Goal: Task Accomplishment & Management: Use online tool/utility

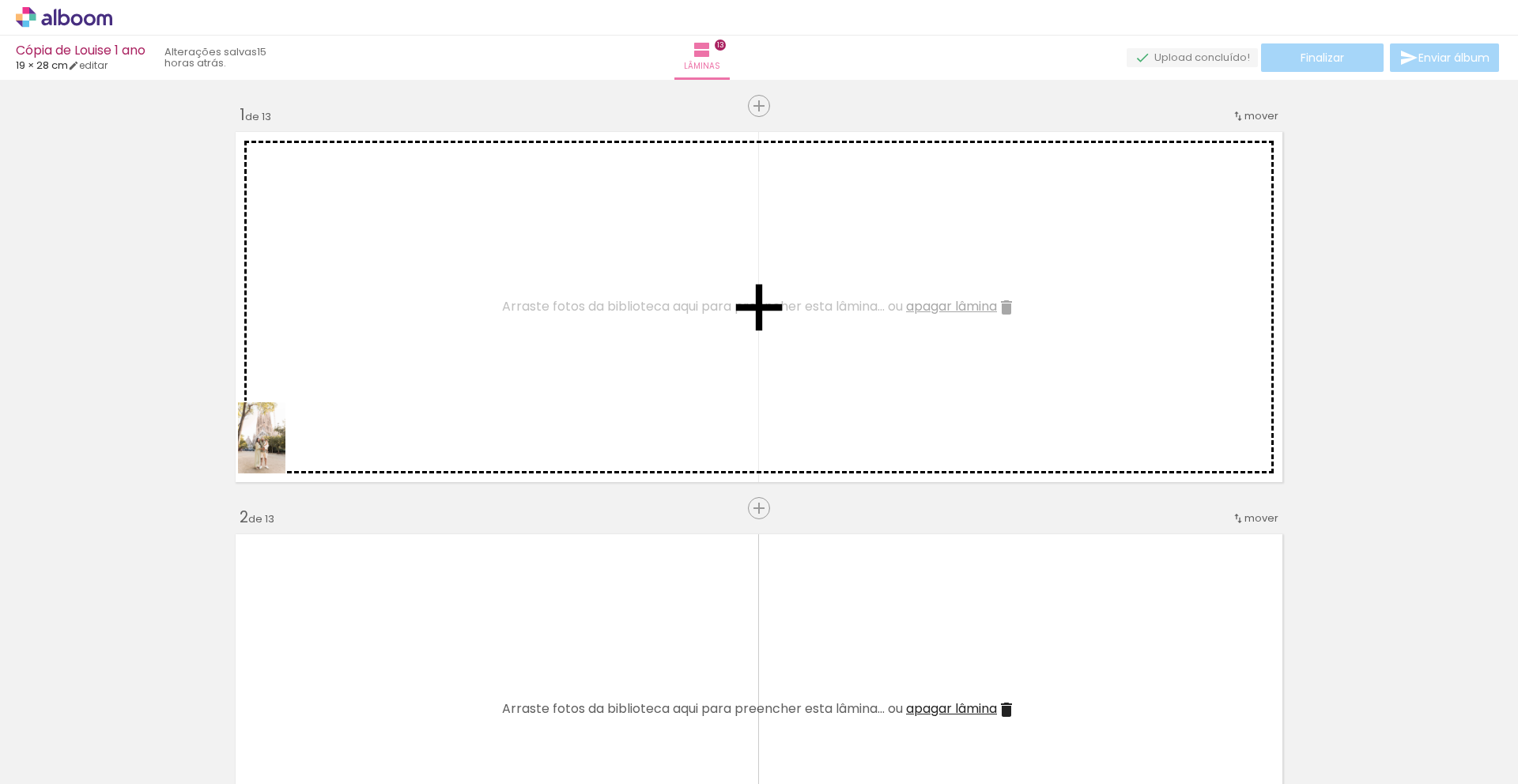
drag, startPoint x: 161, startPoint y: 744, endPoint x: 307, endPoint y: 415, distance: 359.9
click at [307, 415] on quentale-workspace at bounding box center [759, 392] width 1518 height 784
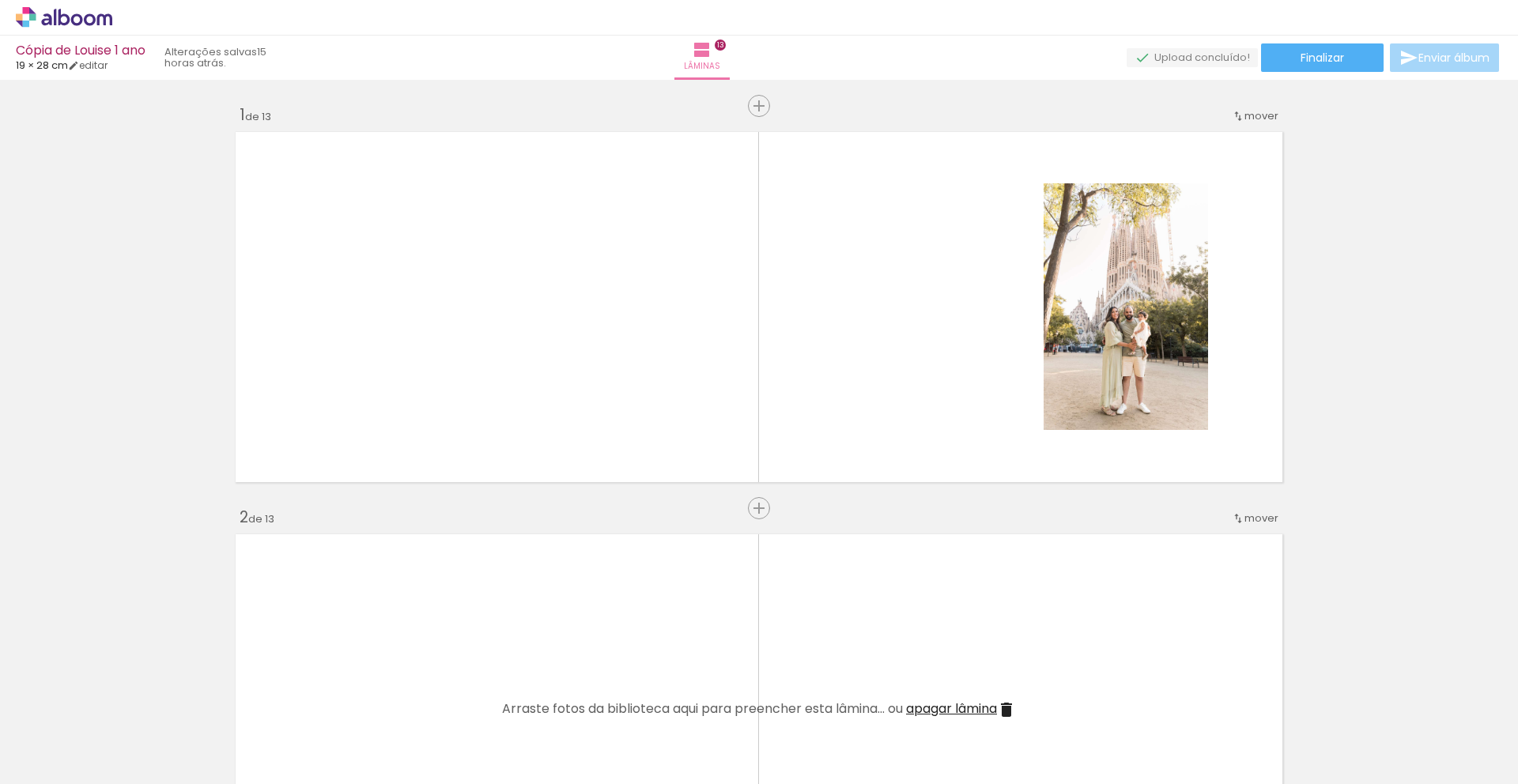
click at [54, 714] on input "Todas as fotos" at bounding box center [44, 736] width 60 height 13
click at [0, 0] on slot "Não utilizadas" at bounding box center [0, 0] width 0 height 0
type input "Não utilizadas"
drag, startPoint x: 168, startPoint y: 745, endPoint x: 375, endPoint y: 505, distance: 316.9
click at [375, 505] on quentale-workspace at bounding box center [759, 392] width 1518 height 784
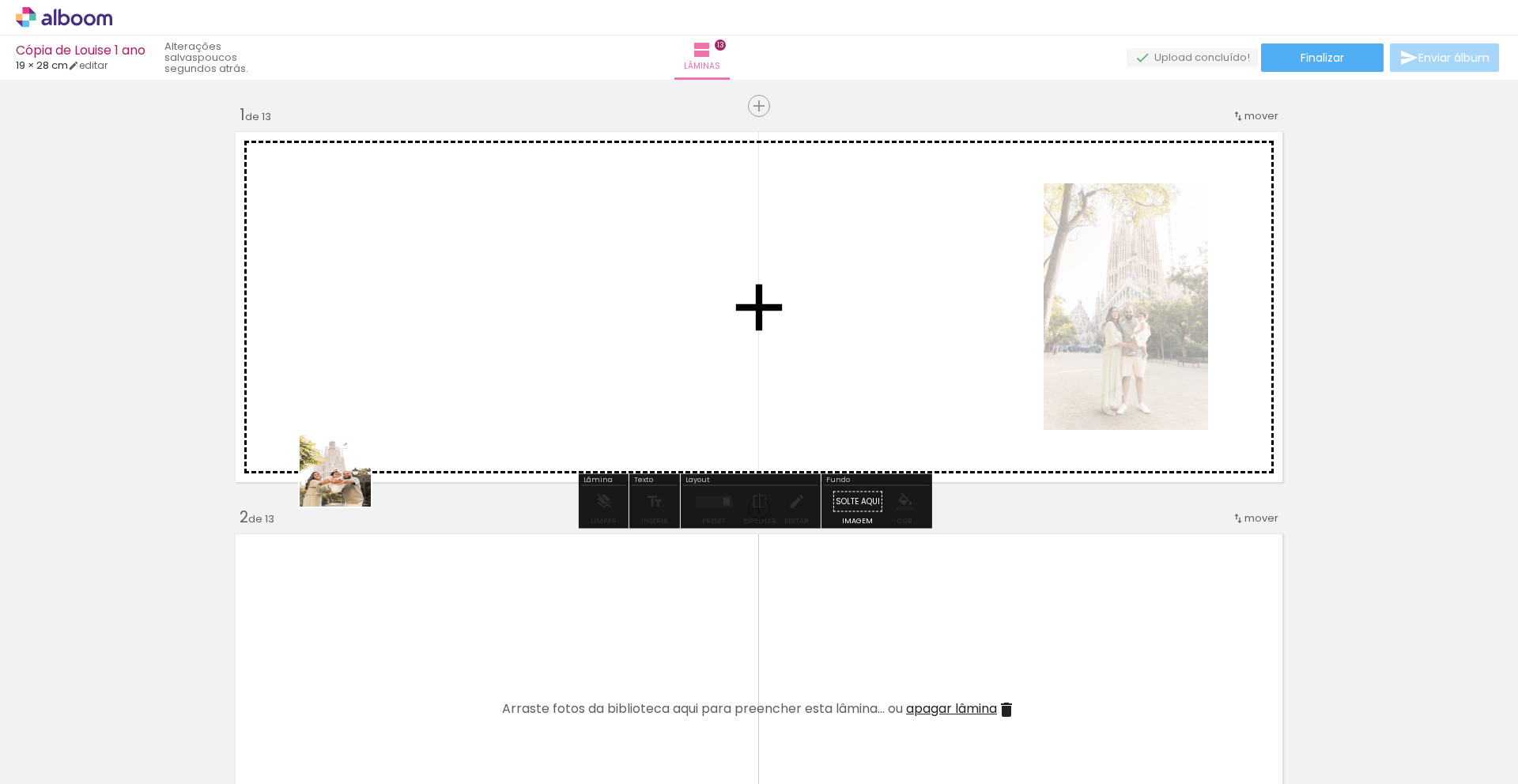
drag, startPoint x: 170, startPoint y: 754, endPoint x: 426, endPoint y: 403, distance: 434.4
click at [426, 403] on quentale-workspace at bounding box center [759, 392] width 1518 height 784
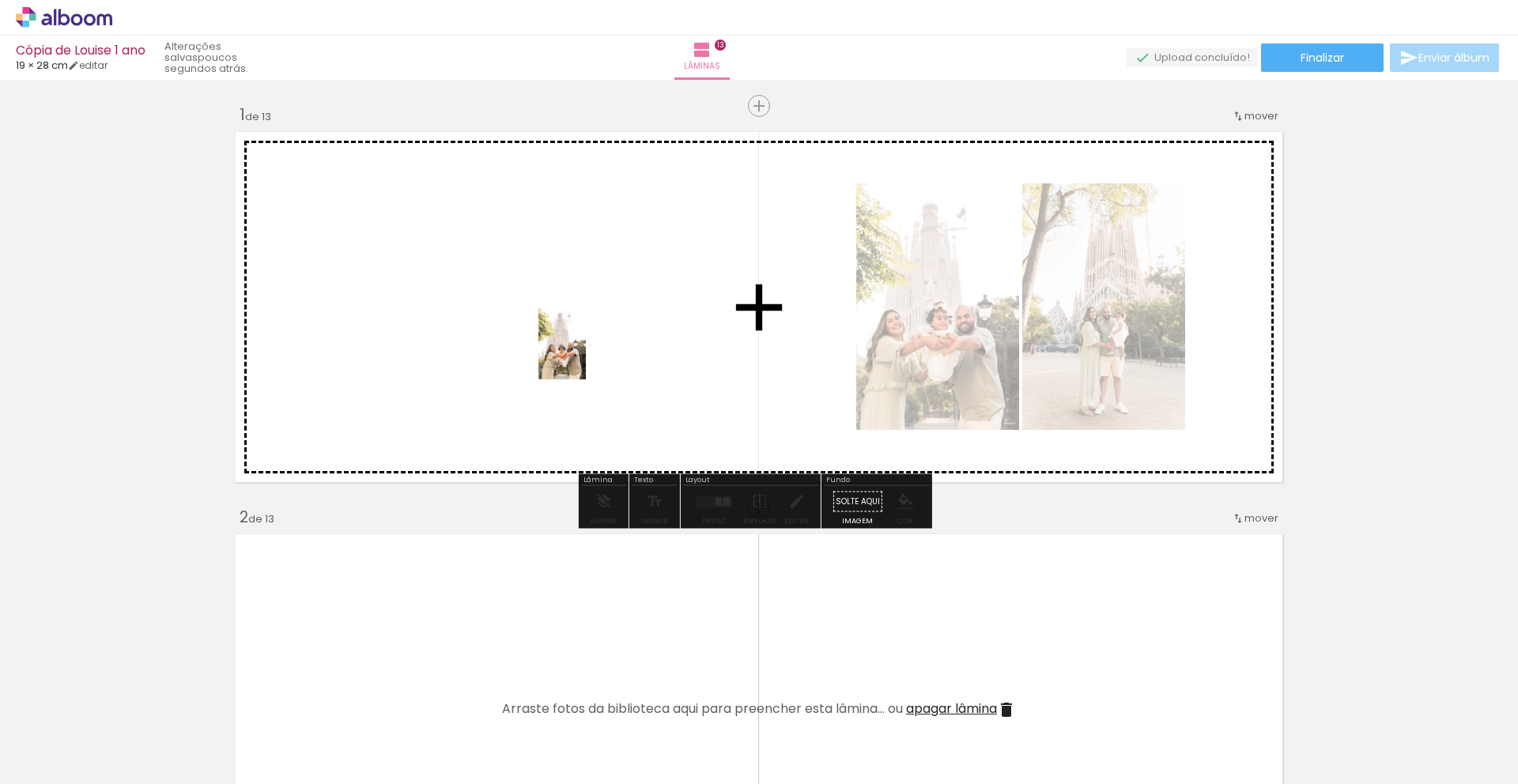
drag, startPoint x: 154, startPoint y: 755, endPoint x: 617, endPoint y: 304, distance: 646.4
click at [621, 295] on quentale-workspace at bounding box center [759, 392] width 1518 height 784
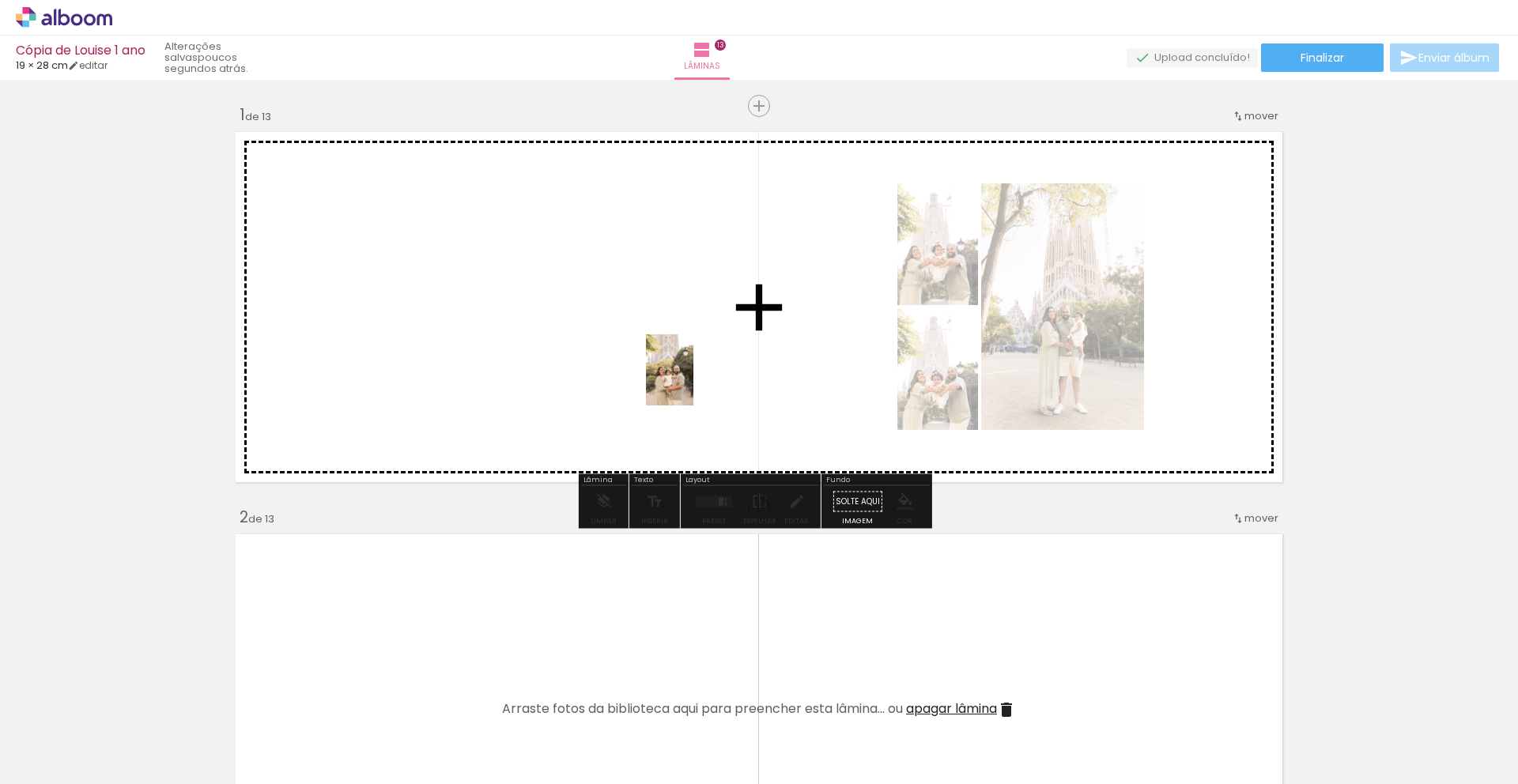
drag, startPoint x: 245, startPoint y: 751, endPoint x: 694, endPoint y: 381, distance: 581.8
click at [694, 381] on quentale-workspace at bounding box center [759, 392] width 1518 height 784
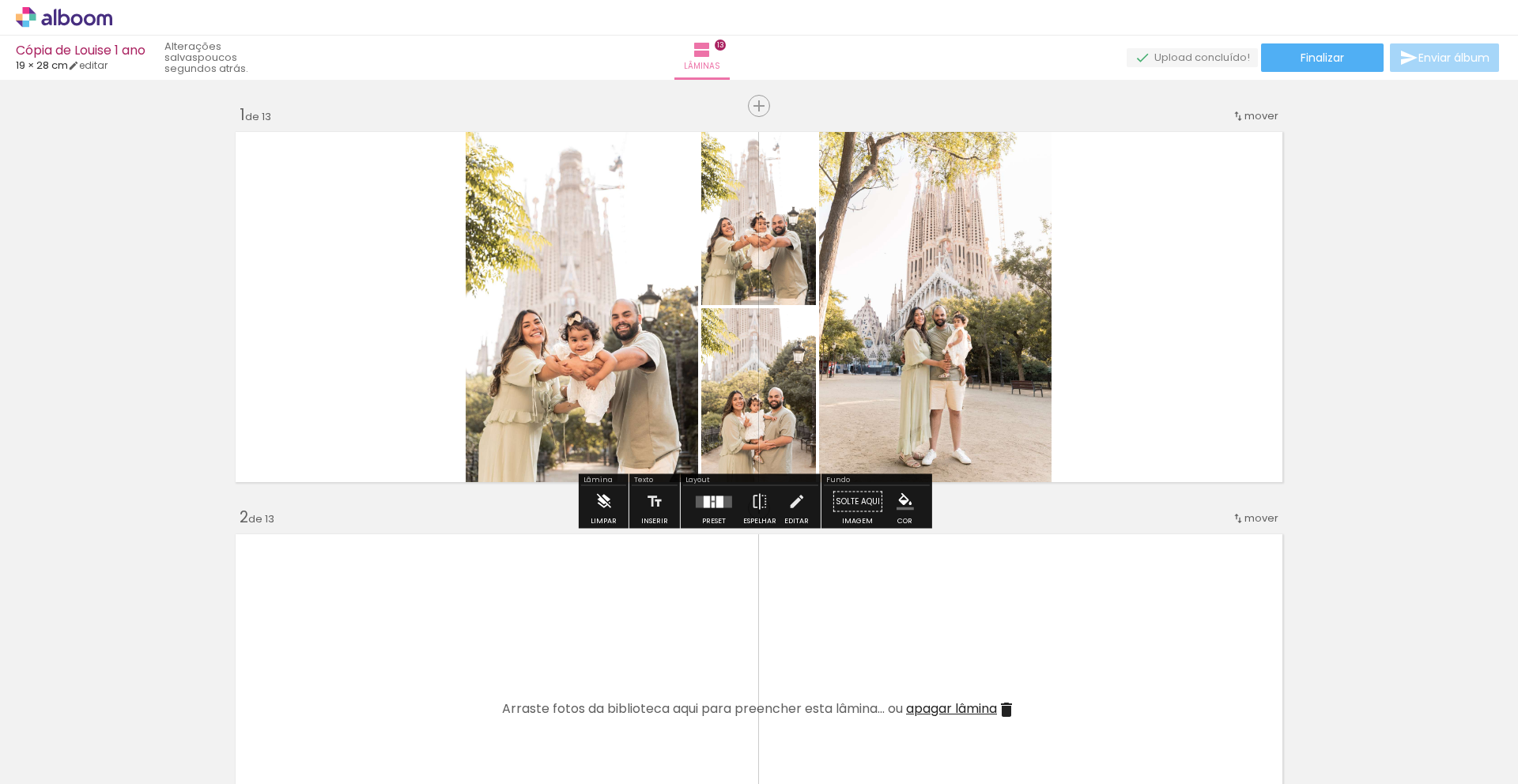
click at [609, 498] on iron-icon at bounding box center [603, 502] width 18 height 32
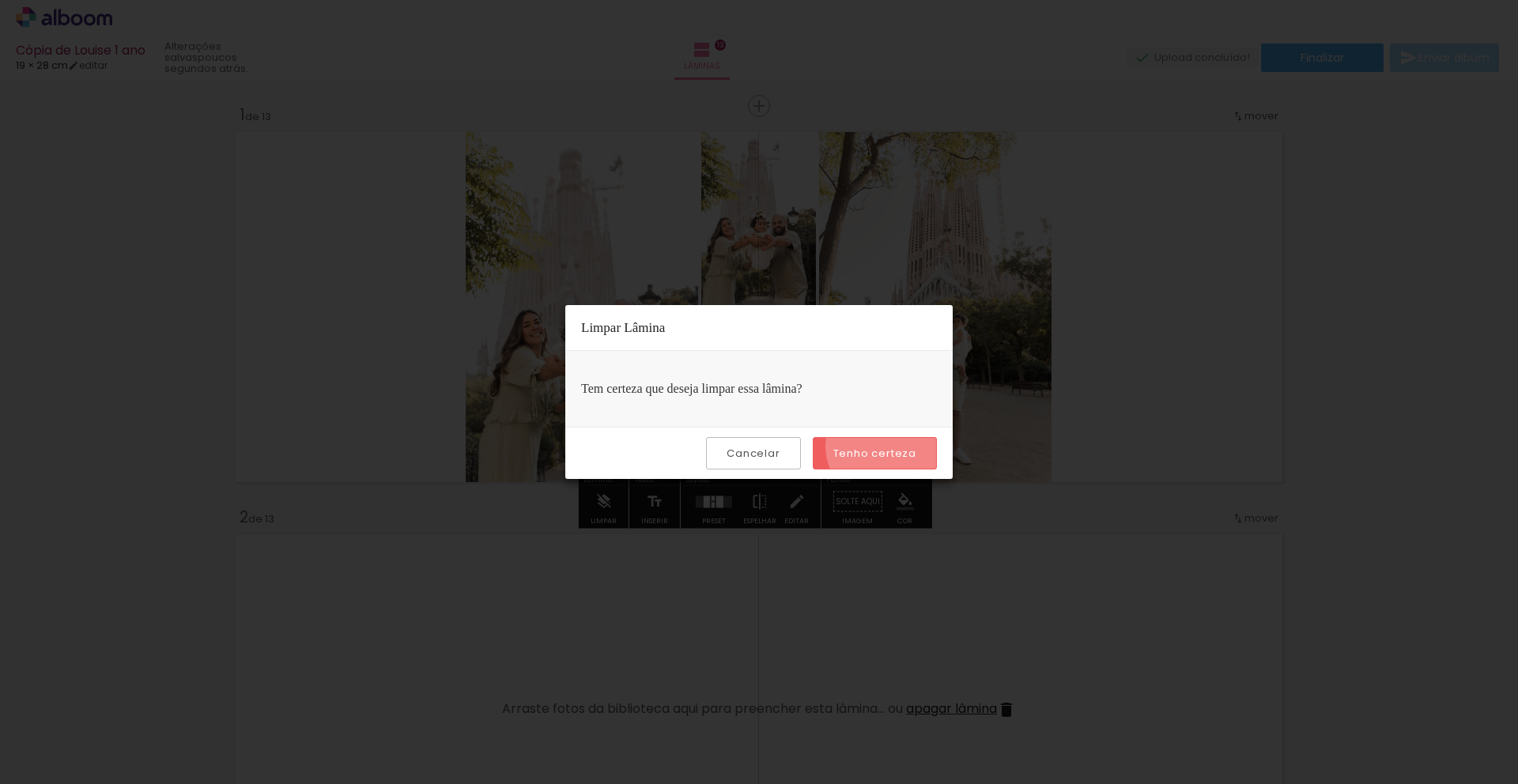
click at [0, 0] on slot "Tenho certeza" at bounding box center [0, 0] width 0 height 0
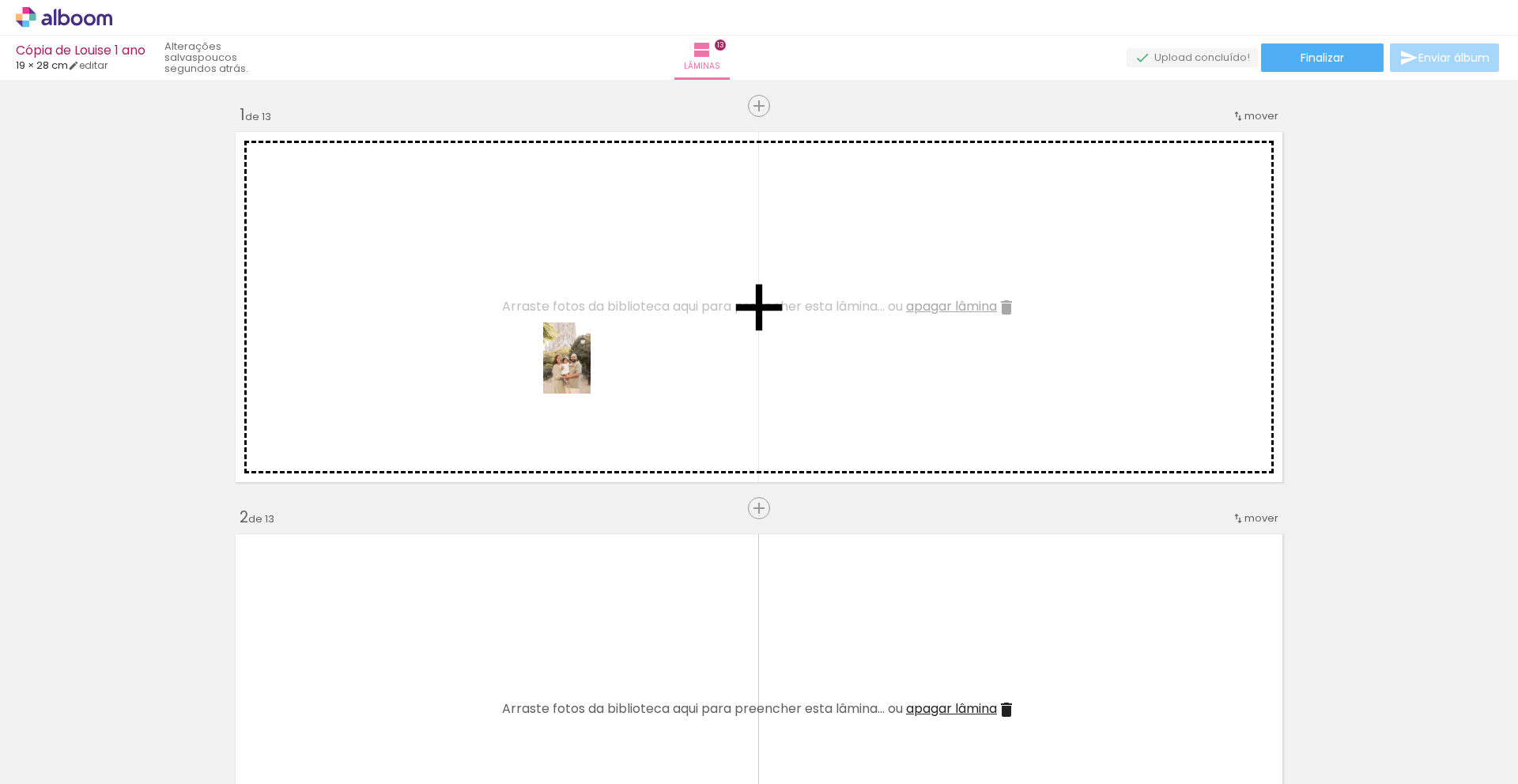
drag, startPoint x: 527, startPoint y: 734, endPoint x: 592, endPoint y: 361, distance: 378.6
click at [592, 361] on quentale-workspace at bounding box center [759, 392] width 1518 height 784
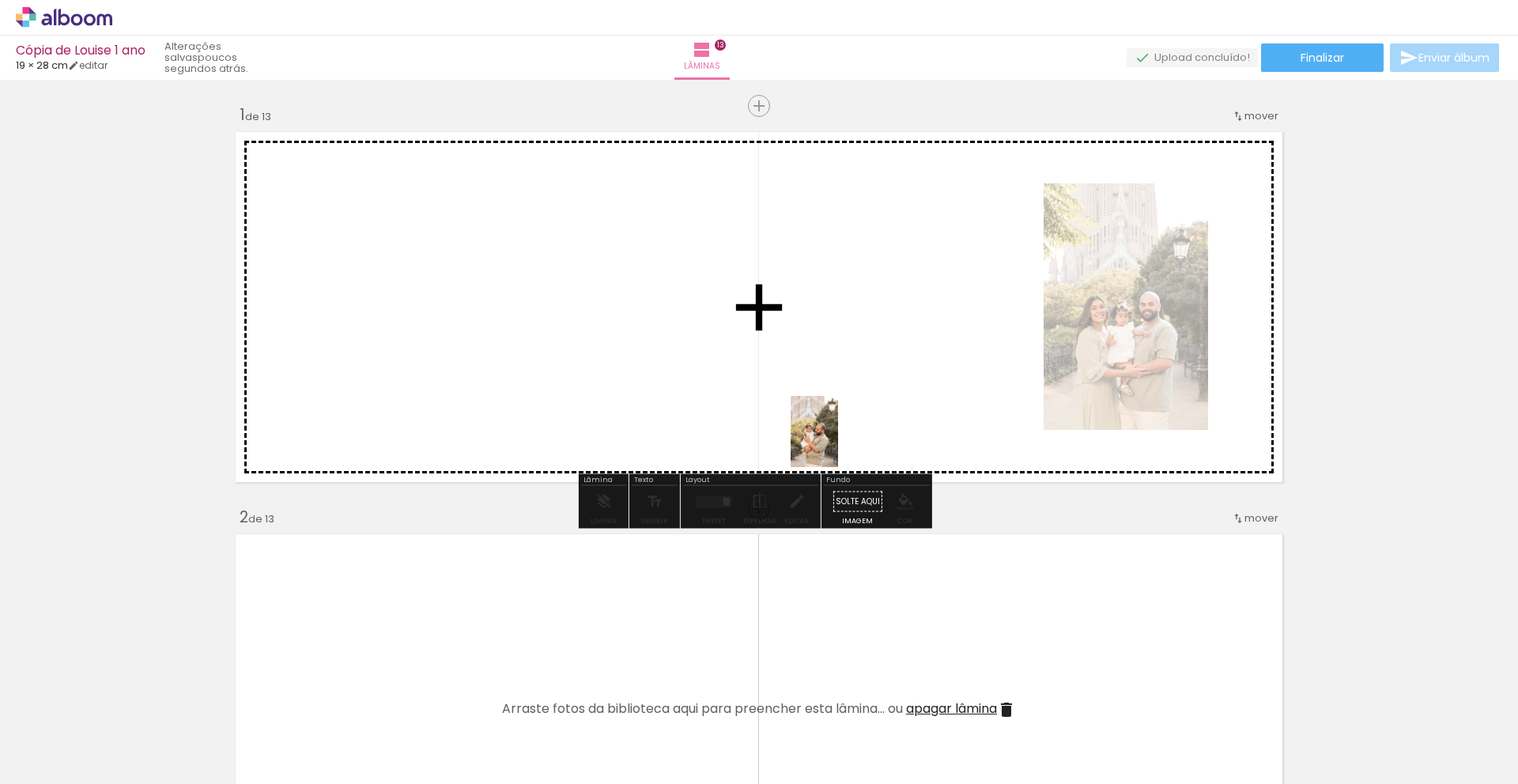
drag, startPoint x: 776, startPoint y: 748, endPoint x: 838, endPoint y: 444, distance: 310.3
click at [838, 444] on quentale-workspace at bounding box center [759, 392] width 1518 height 784
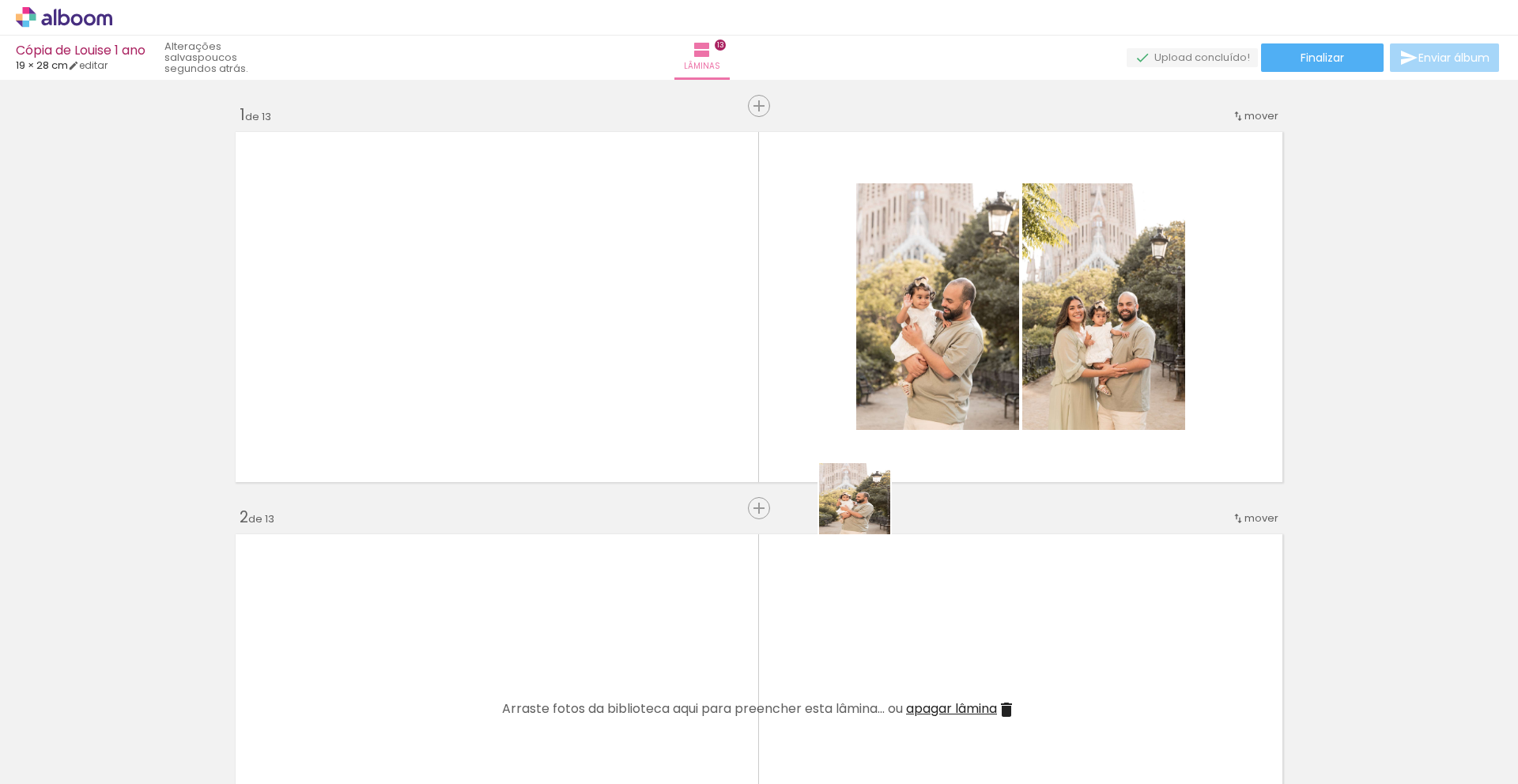
drag, startPoint x: 792, startPoint y: 752, endPoint x: 885, endPoint y: 437, distance: 328.4
click at [885, 437] on quentale-workspace at bounding box center [759, 392] width 1518 height 784
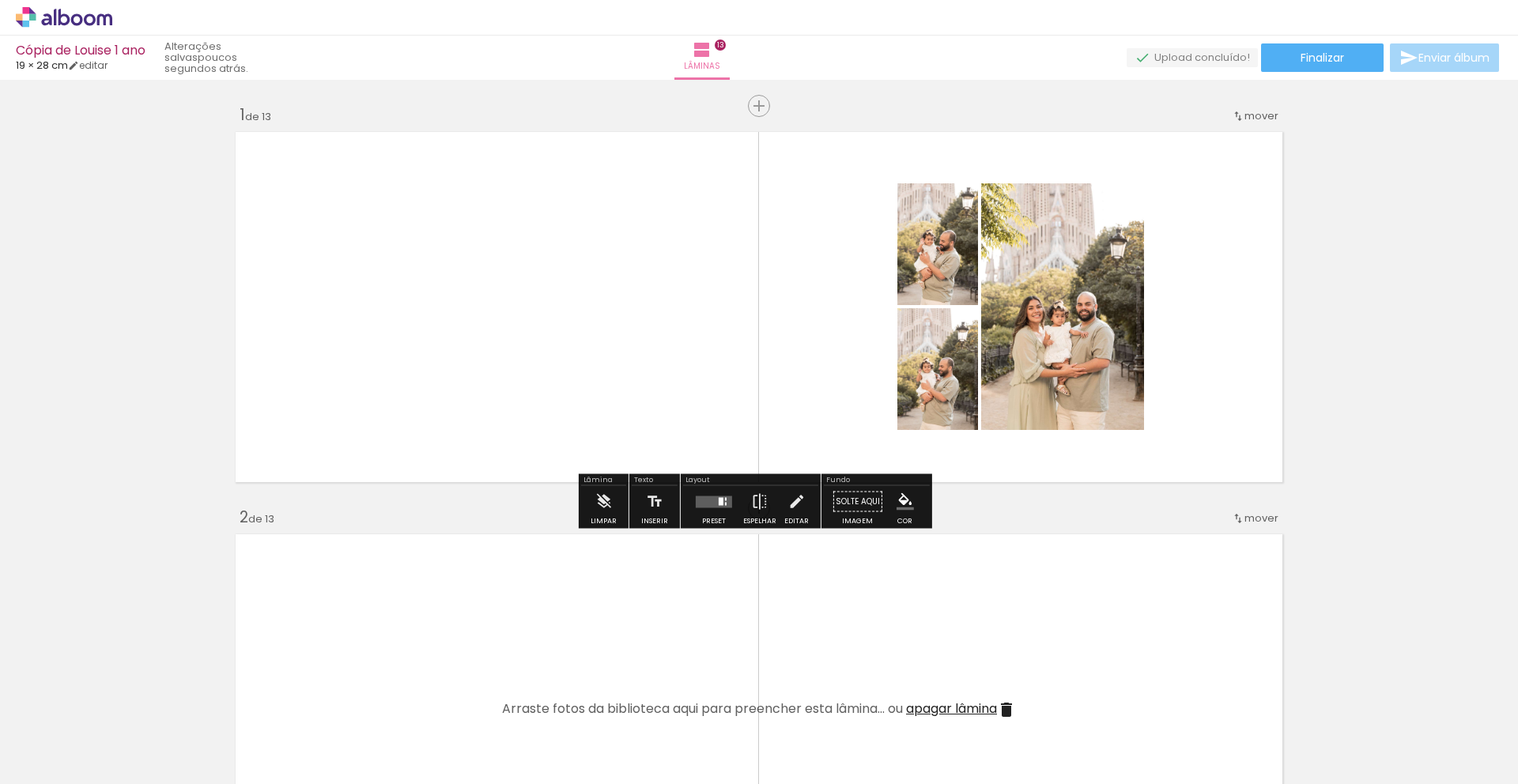
click at [709, 504] on quentale-layouter at bounding box center [714, 501] width 36 height 11
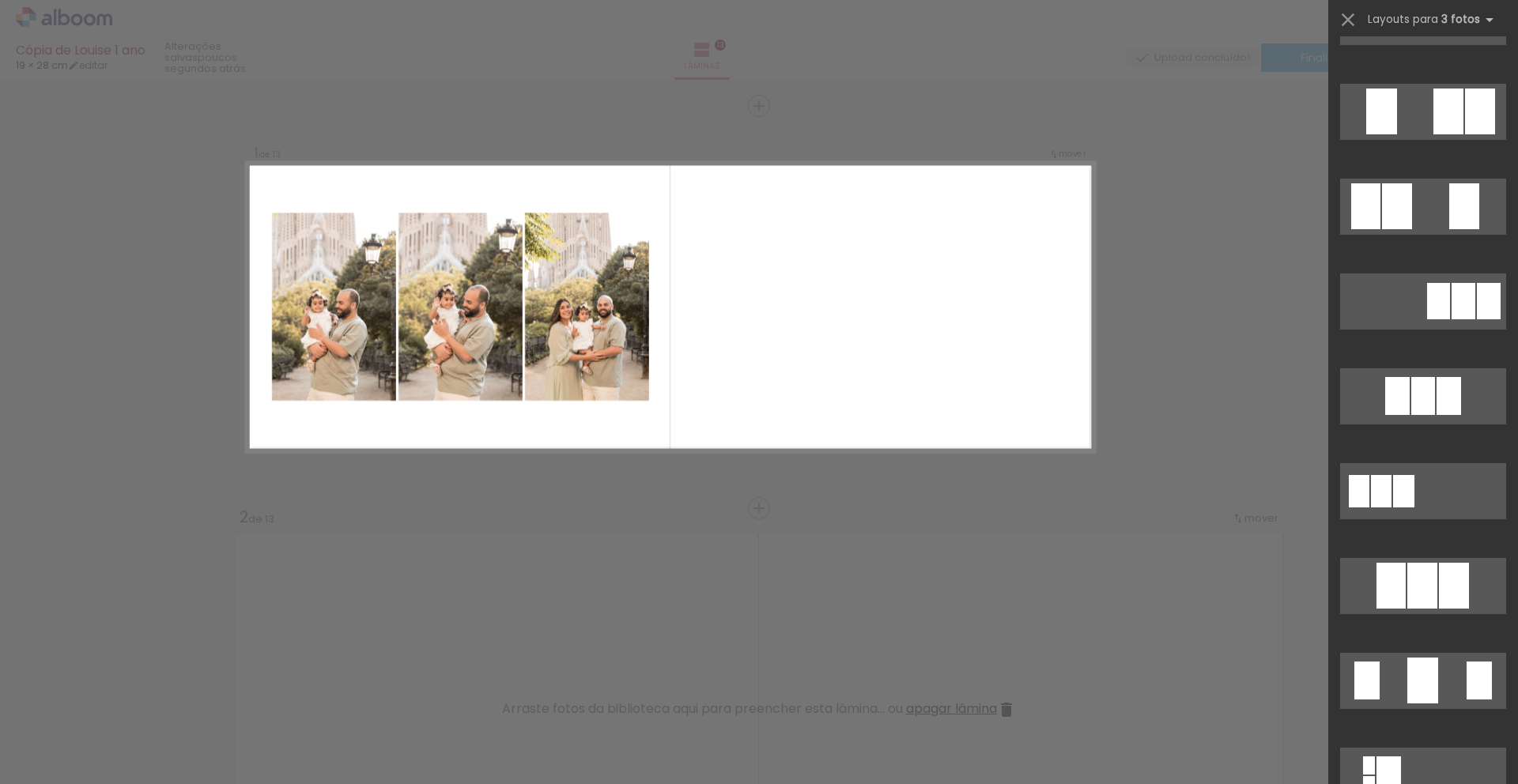
scroll to position [663, 0]
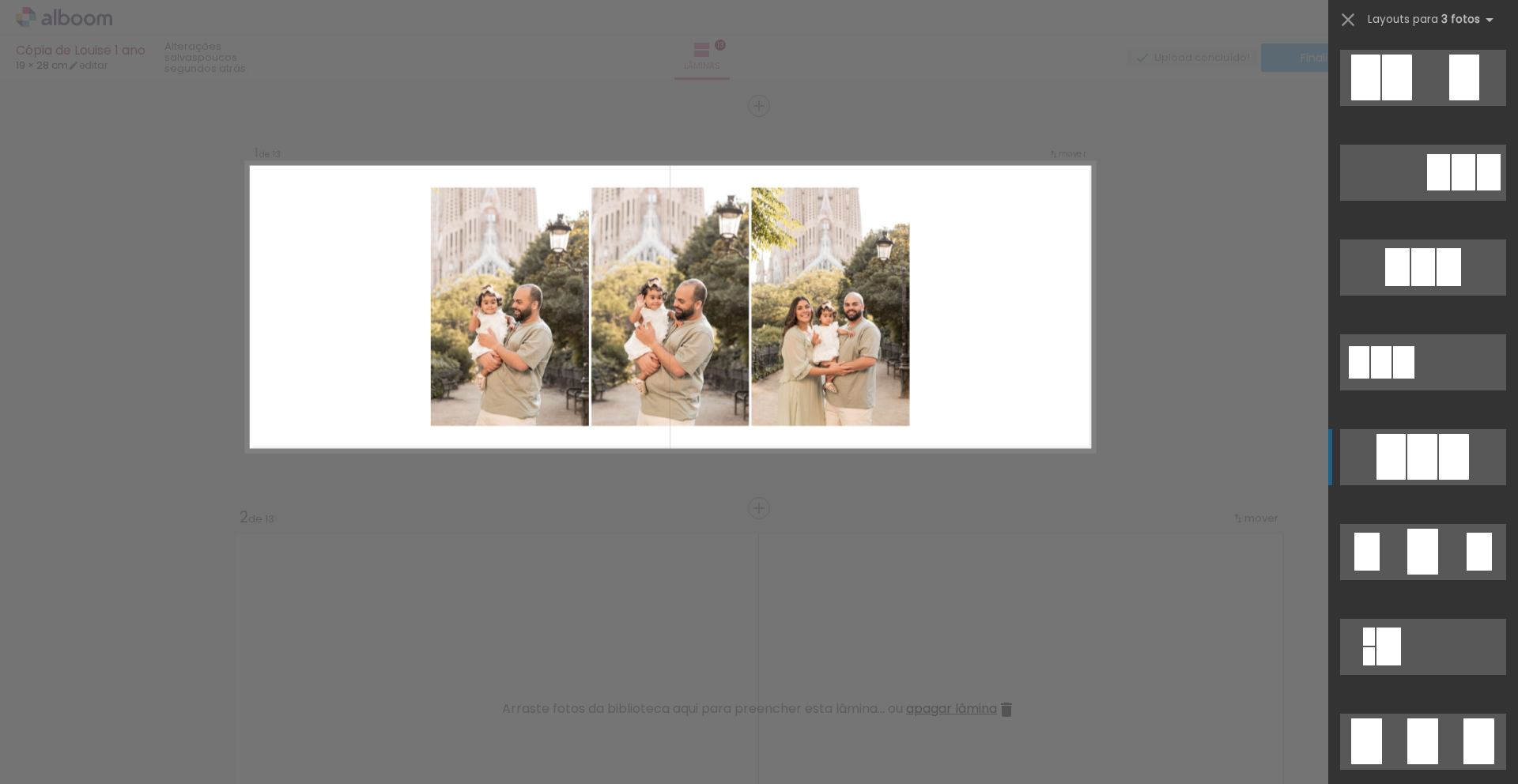
click at [1414, 463] on div at bounding box center [1422, 457] width 30 height 46
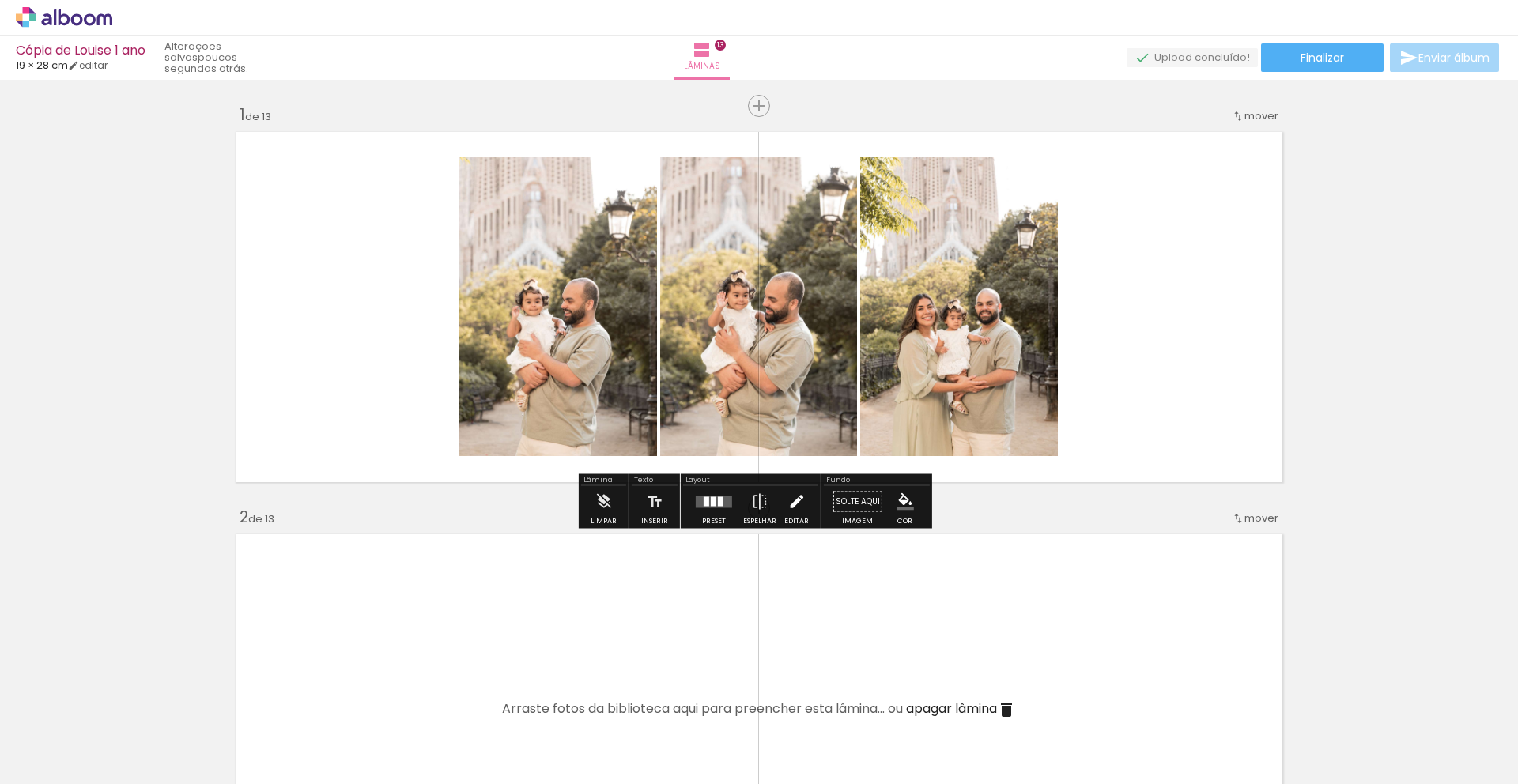
click at [788, 507] on iron-icon at bounding box center [796, 502] width 18 height 32
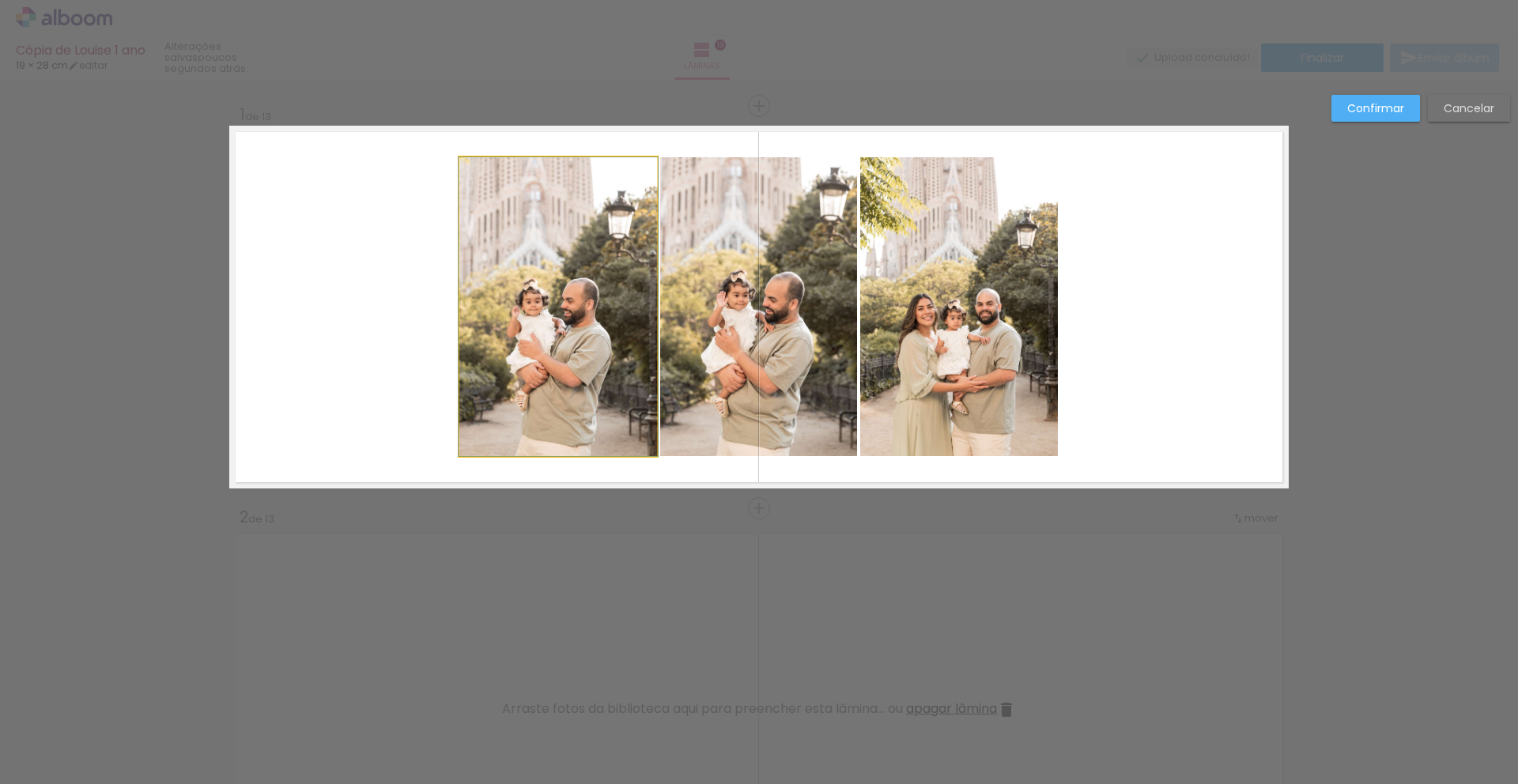
click at [573, 381] on quentale-photo at bounding box center [558, 307] width 198 height 299
click at [782, 348] on quentale-photo at bounding box center [759, 307] width 197 height 299
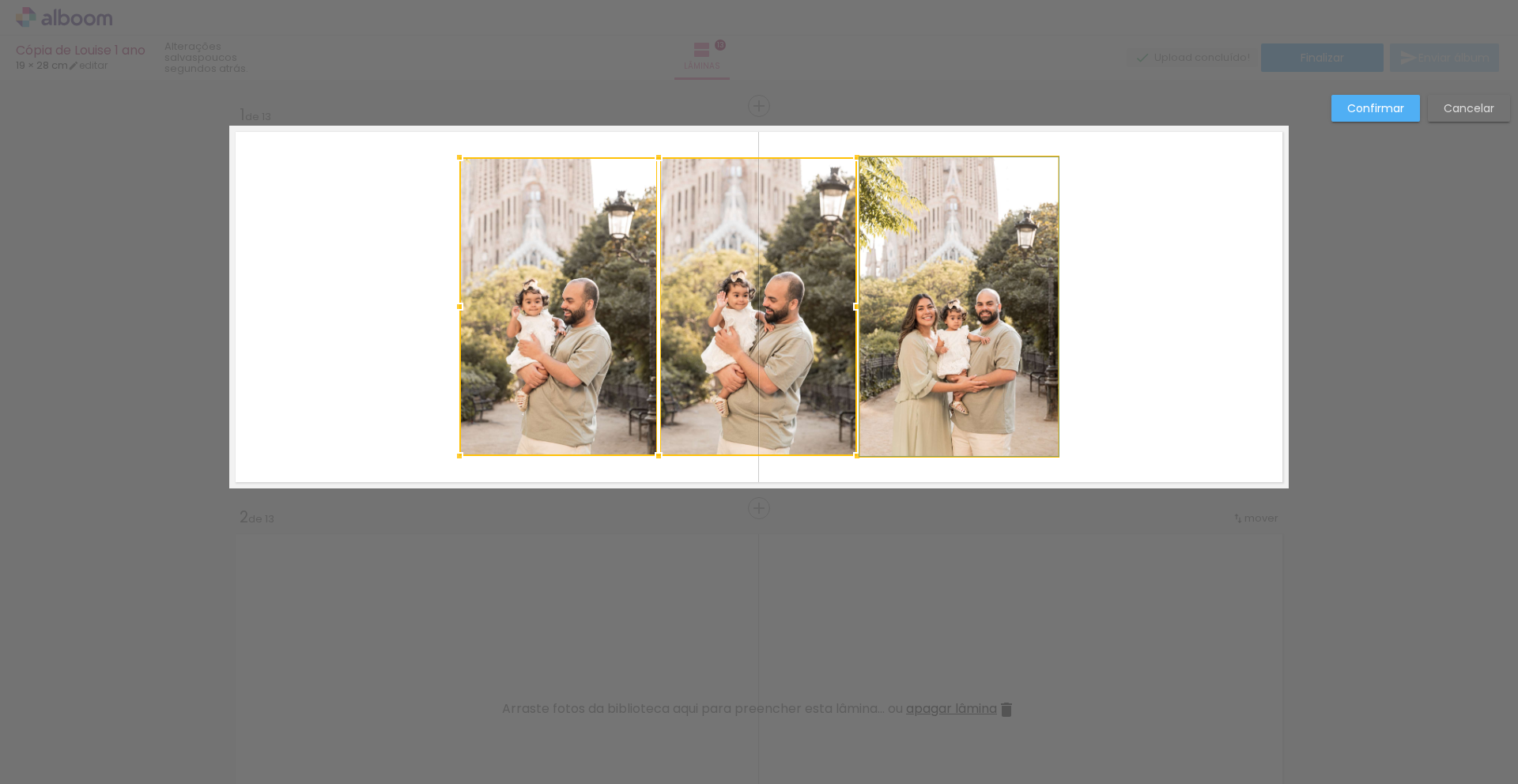
click at [987, 352] on quentale-photo at bounding box center [959, 307] width 198 height 299
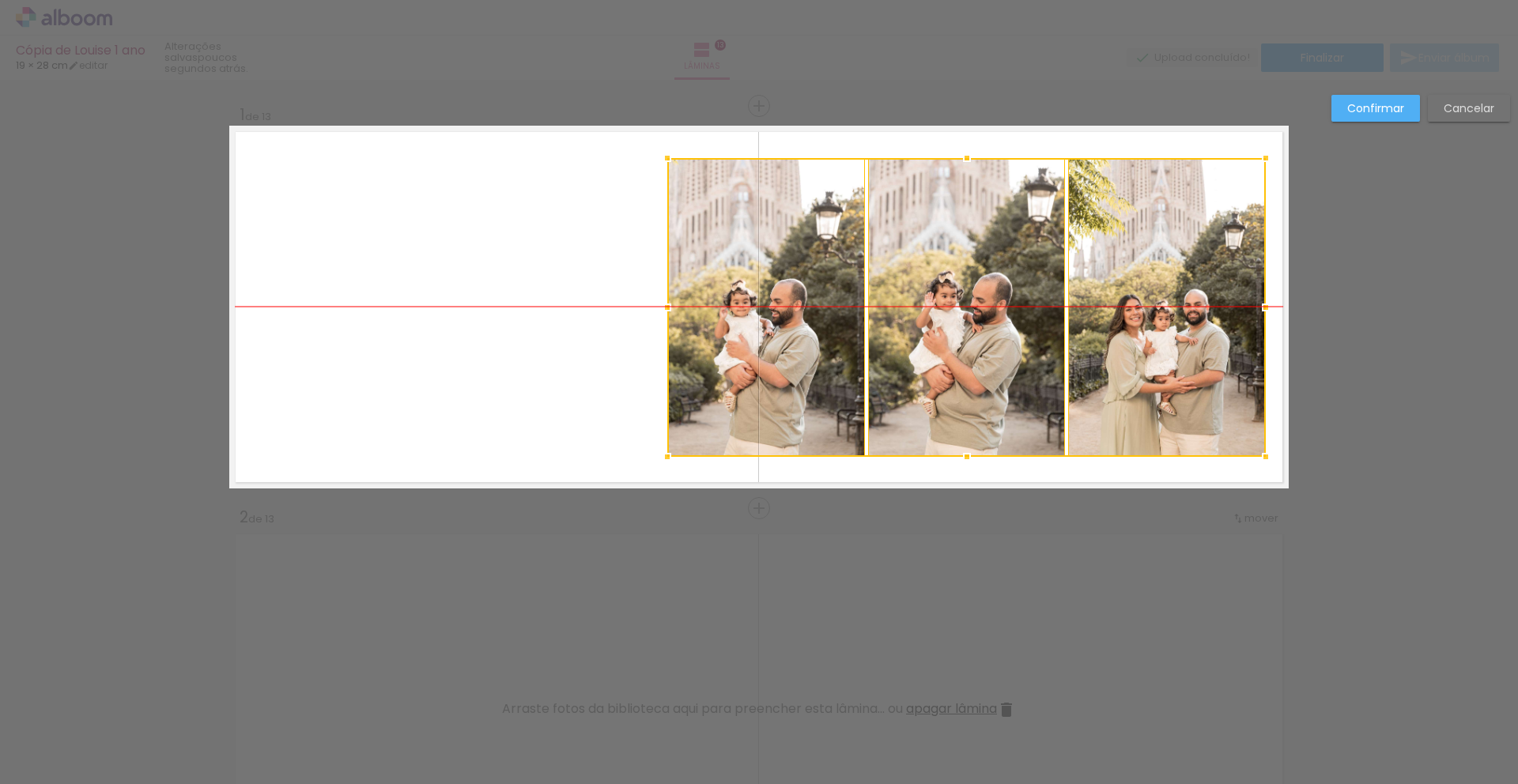
drag, startPoint x: 933, startPoint y: 374, endPoint x: 1141, endPoint y: 381, distance: 208.1
click at [1141, 381] on div at bounding box center [966, 308] width 599 height 299
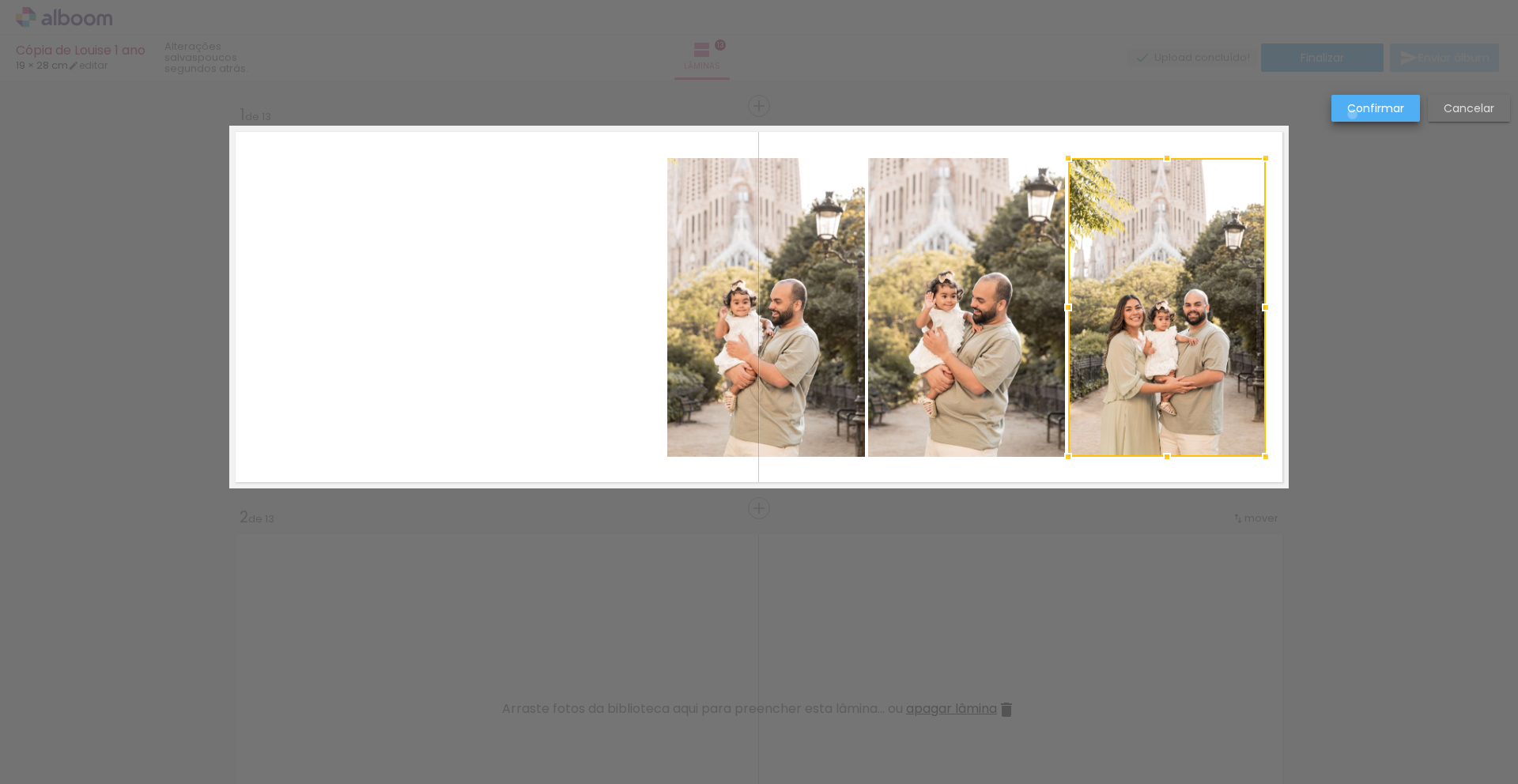
click at [0, 0] on slot "Confirmar" at bounding box center [0, 0] width 0 height 0
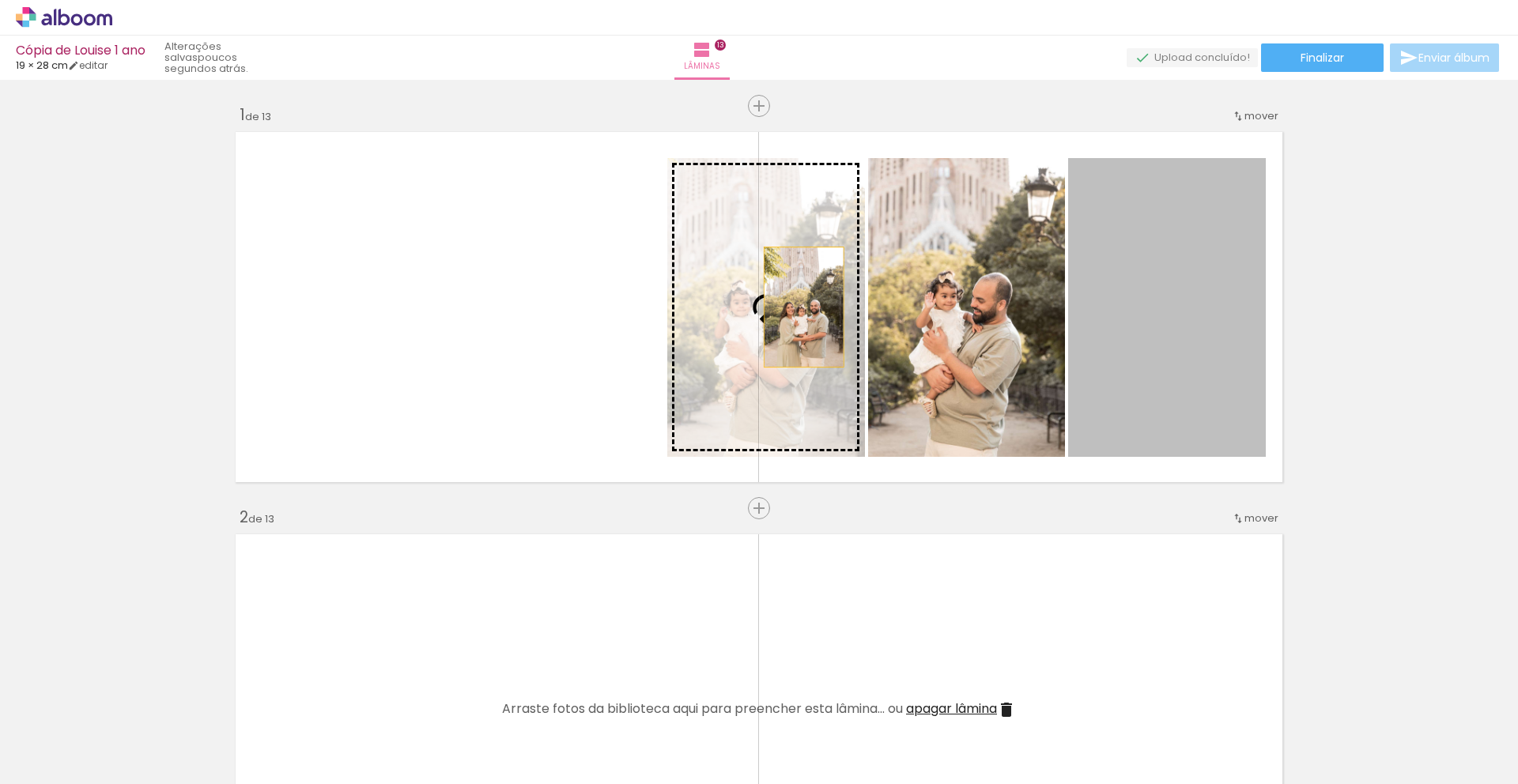
drag, startPoint x: 1137, startPoint y: 330, endPoint x: 780, endPoint y: 308, distance: 357.7
click at [0, 0] on slot at bounding box center [0, 0] width 0 height 0
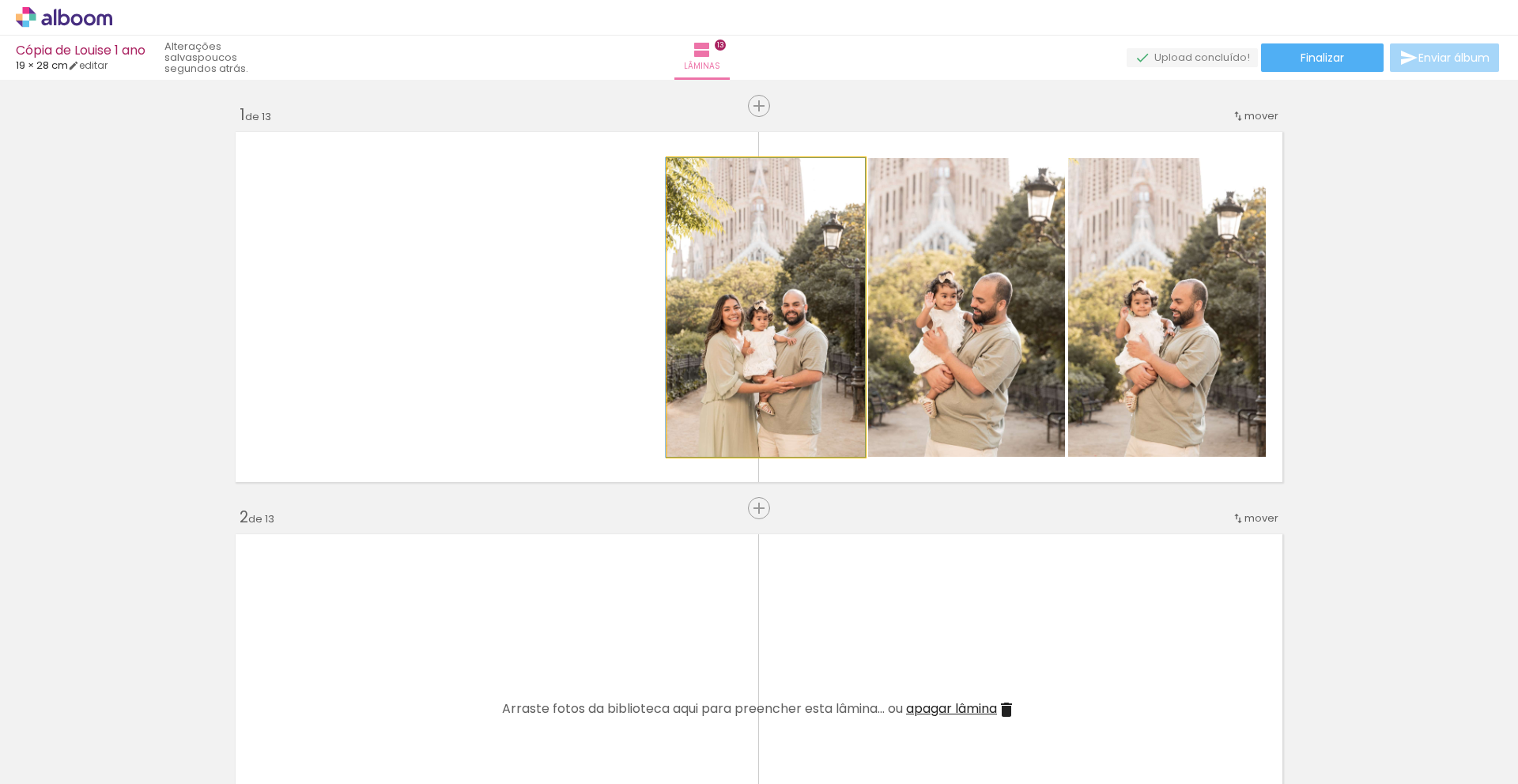
drag, startPoint x: 736, startPoint y: 379, endPoint x: 722, endPoint y: 375, distance: 14.6
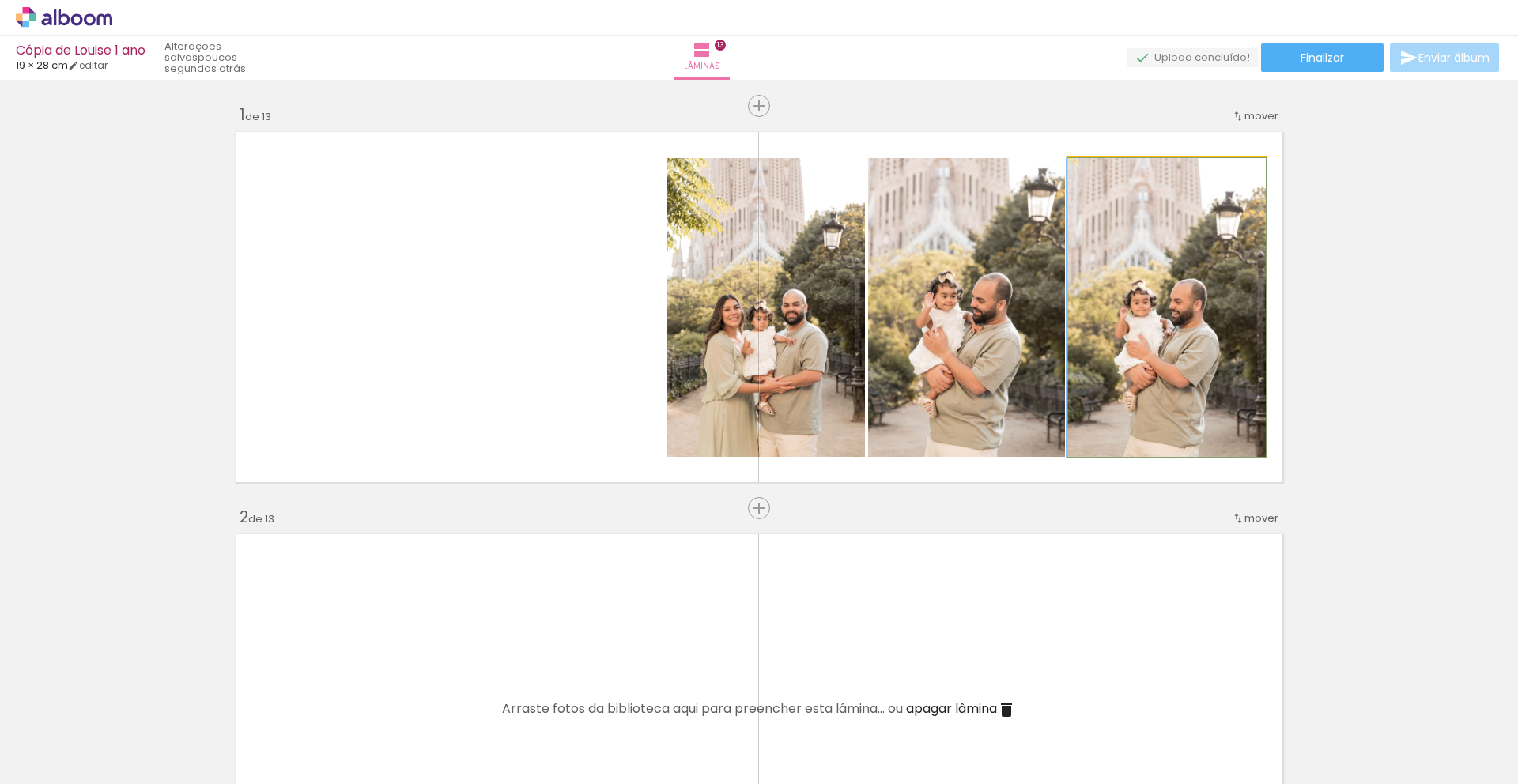
drag, startPoint x: 1154, startPoint y: 354, endPoint x: 971, endPoint y: 348, distance: 183.1
click at [0, 0] on slot at bounding box center [0, 0] width 0 height 0
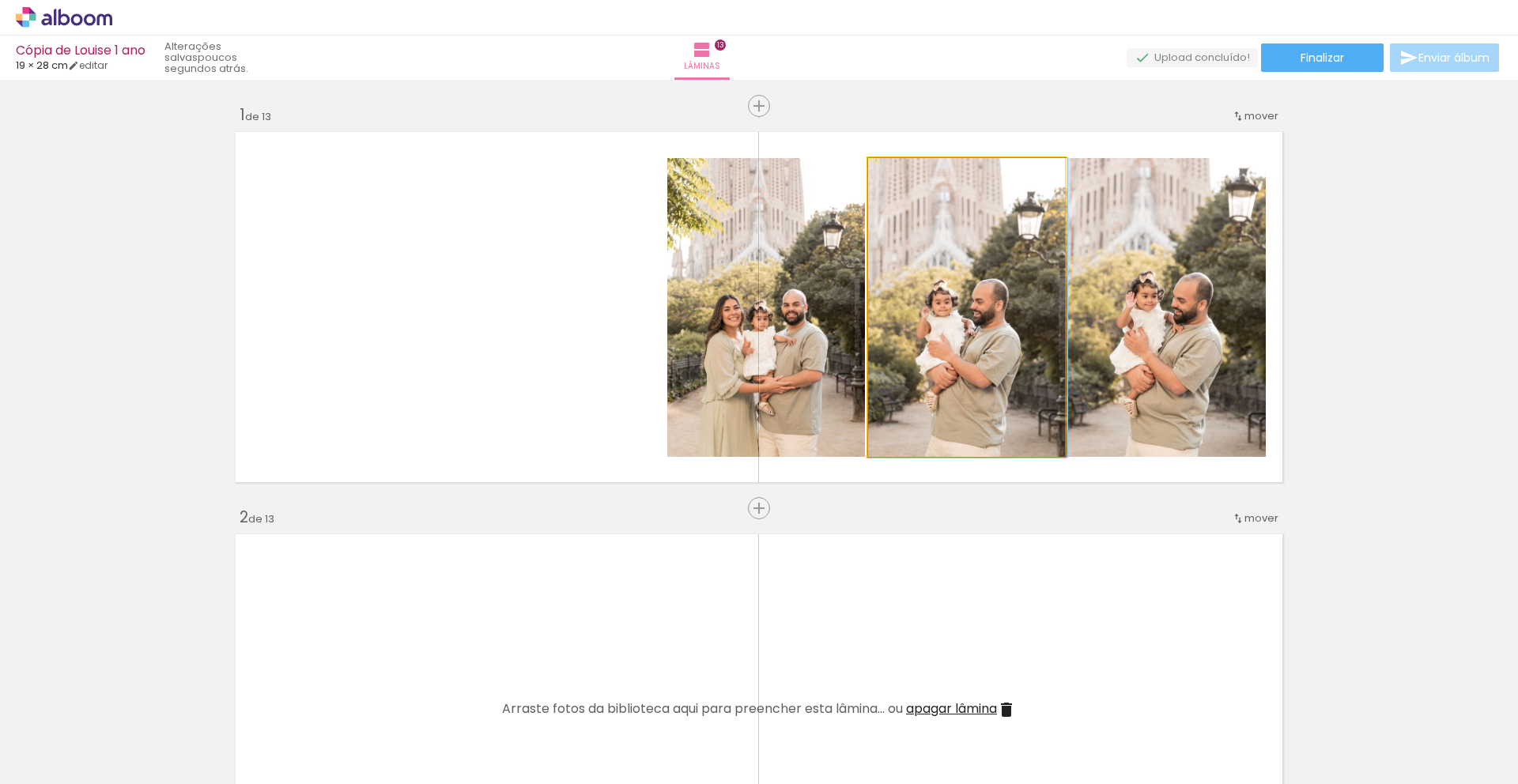
drag, startPoint x: 965, startPoint y: 369, endPoint x: 975, endPoint y: 354, distance: 18.0
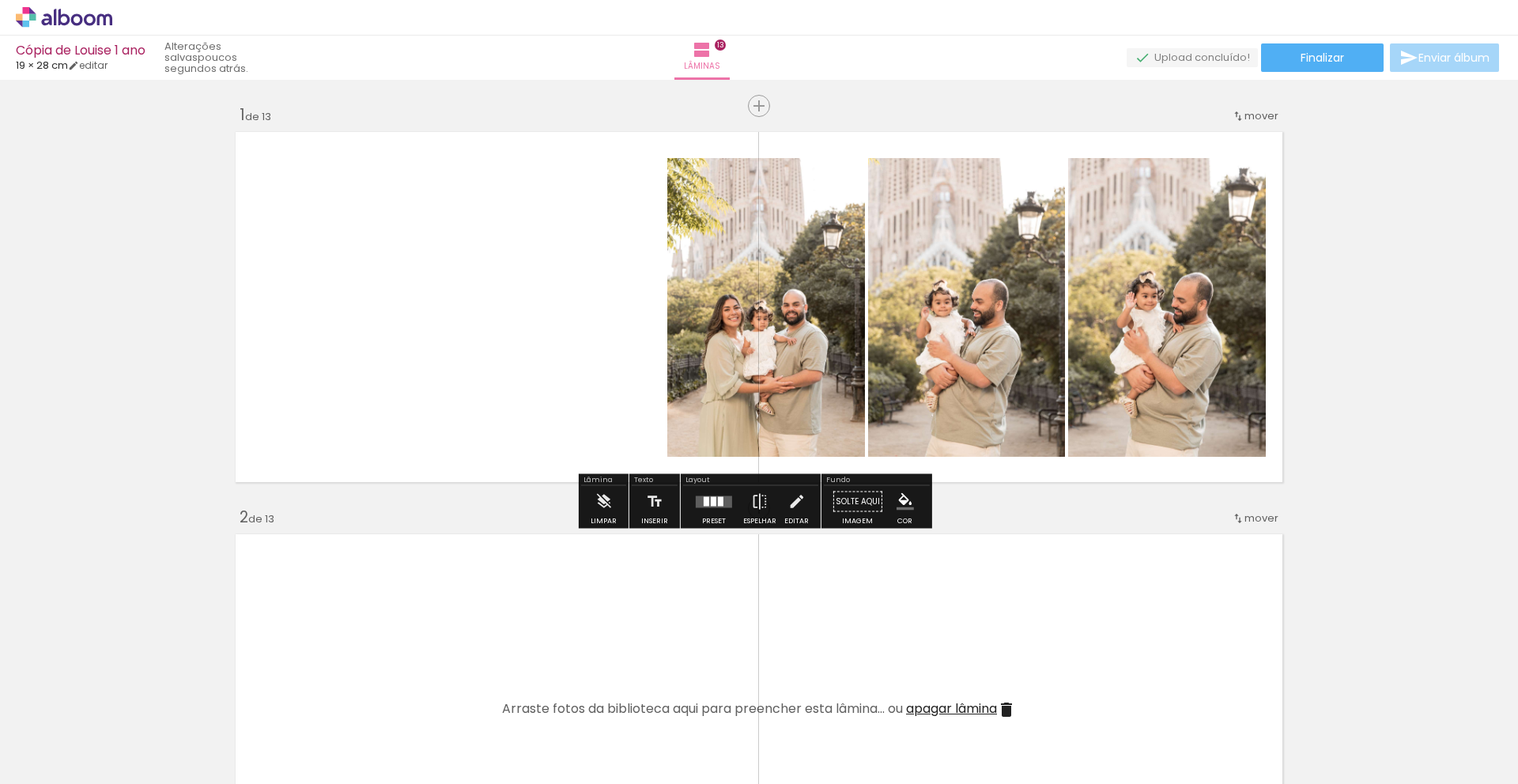
click at [704, 500] on div at bounding box center [707, 501] width 5 height 10
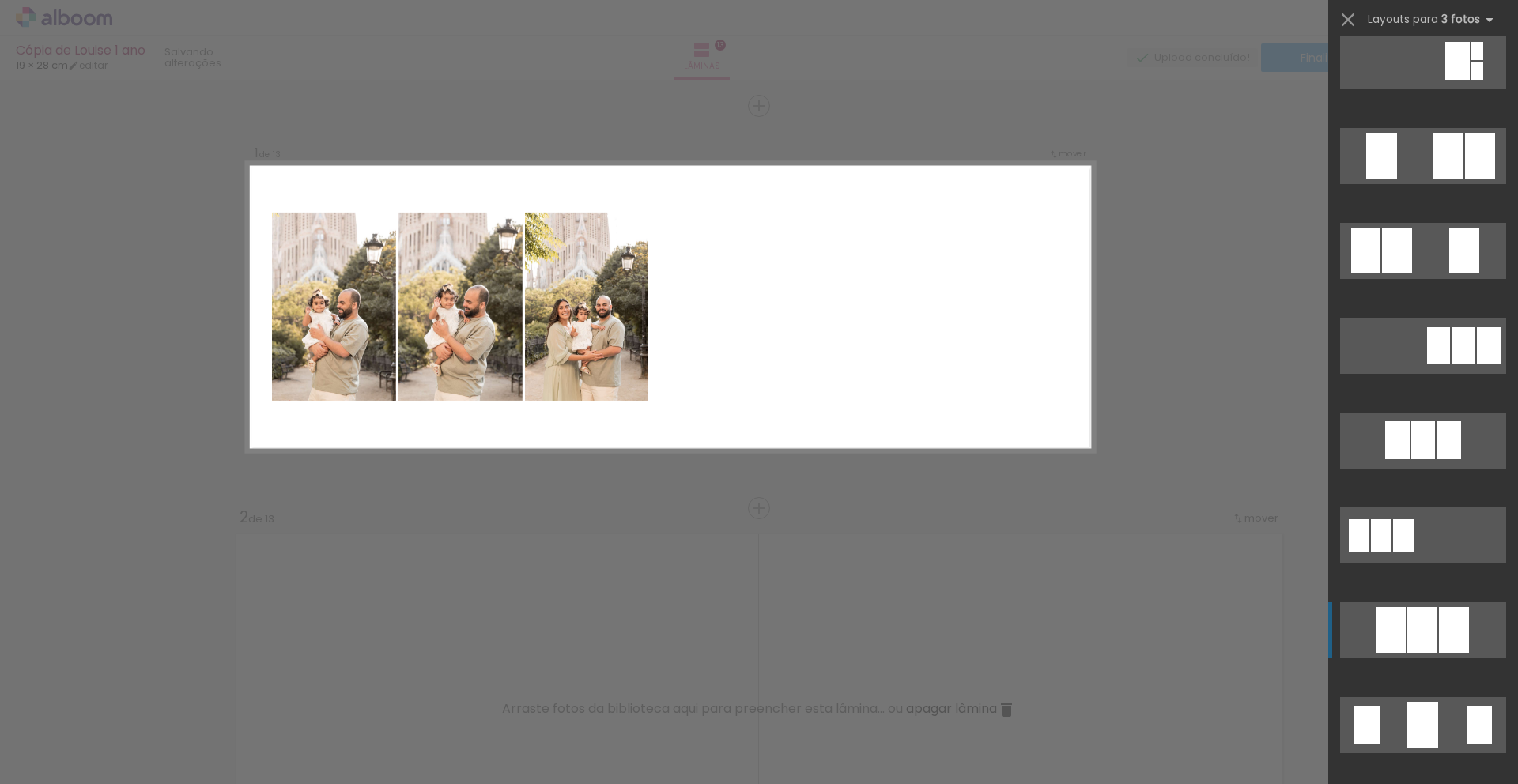
scroll to position [309, 0]
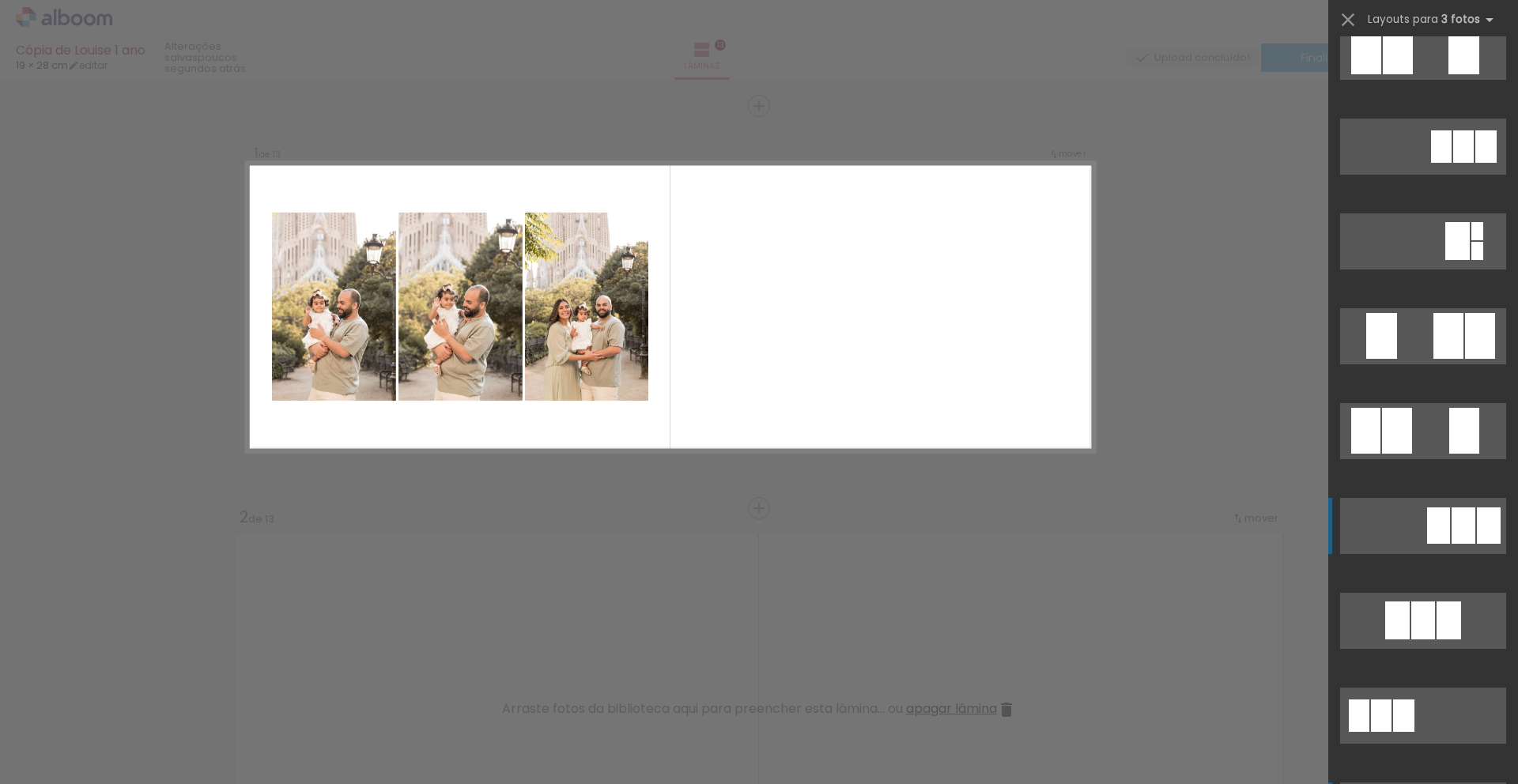
click at [1401, 523] on quentale-layouter at bounding box center [1423, 526] width 166 height 56
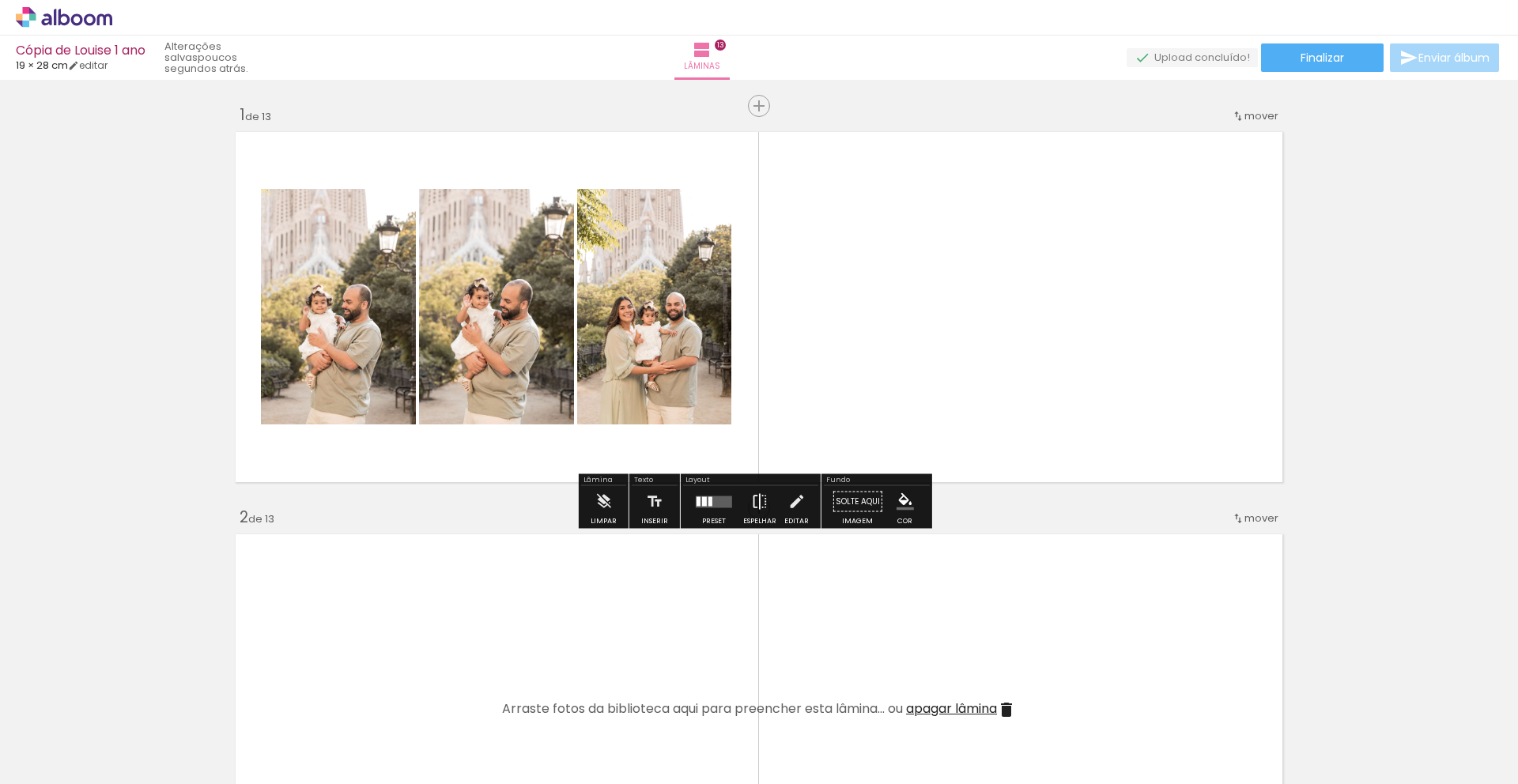
click at [758, 508] on iron-icon at bounding box center [759, 502] width 18 height 32
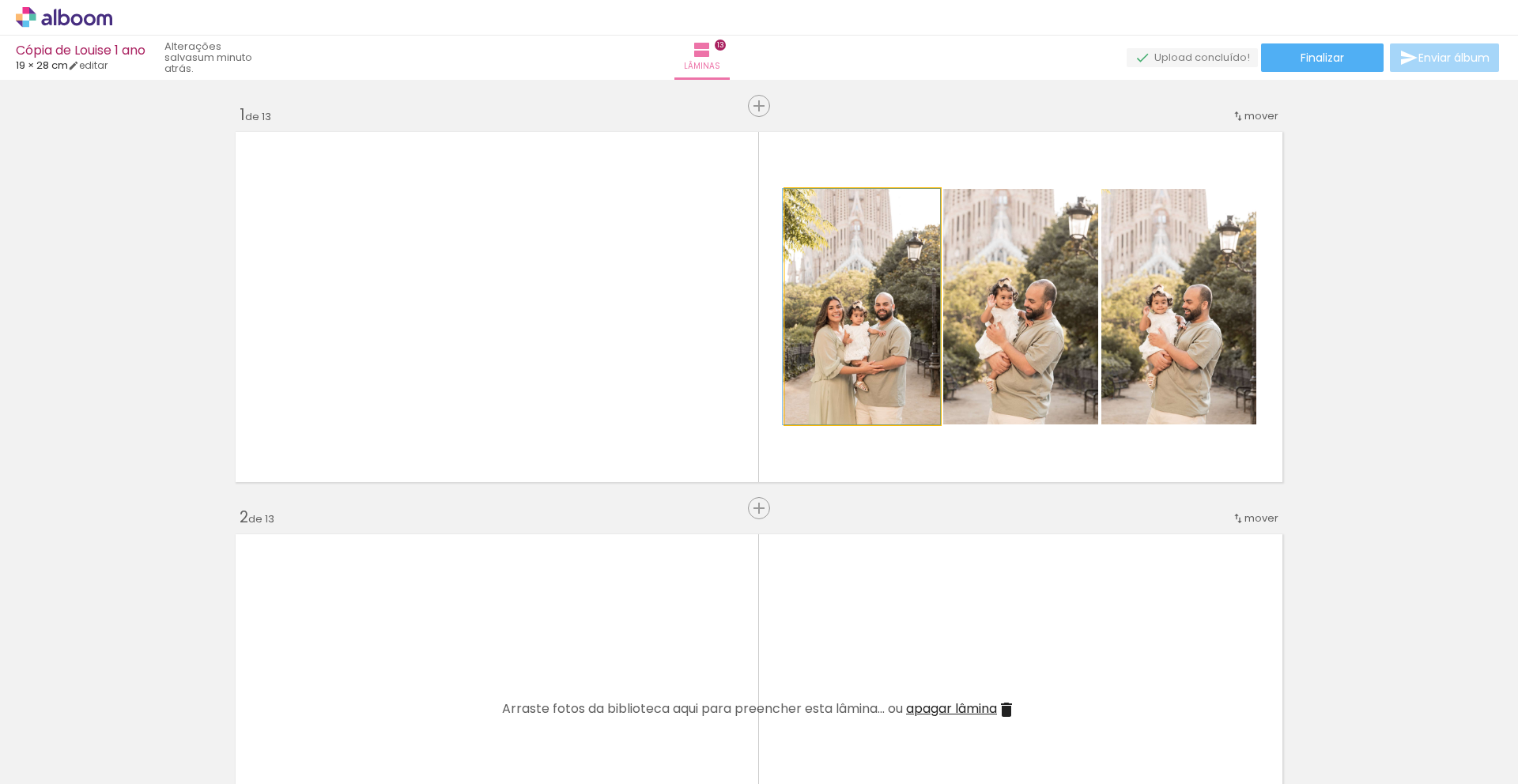
drag, startPoint x: 861, startPoint y: 333, endPoint x: 861, endPoint y: 324, distance: 9.0
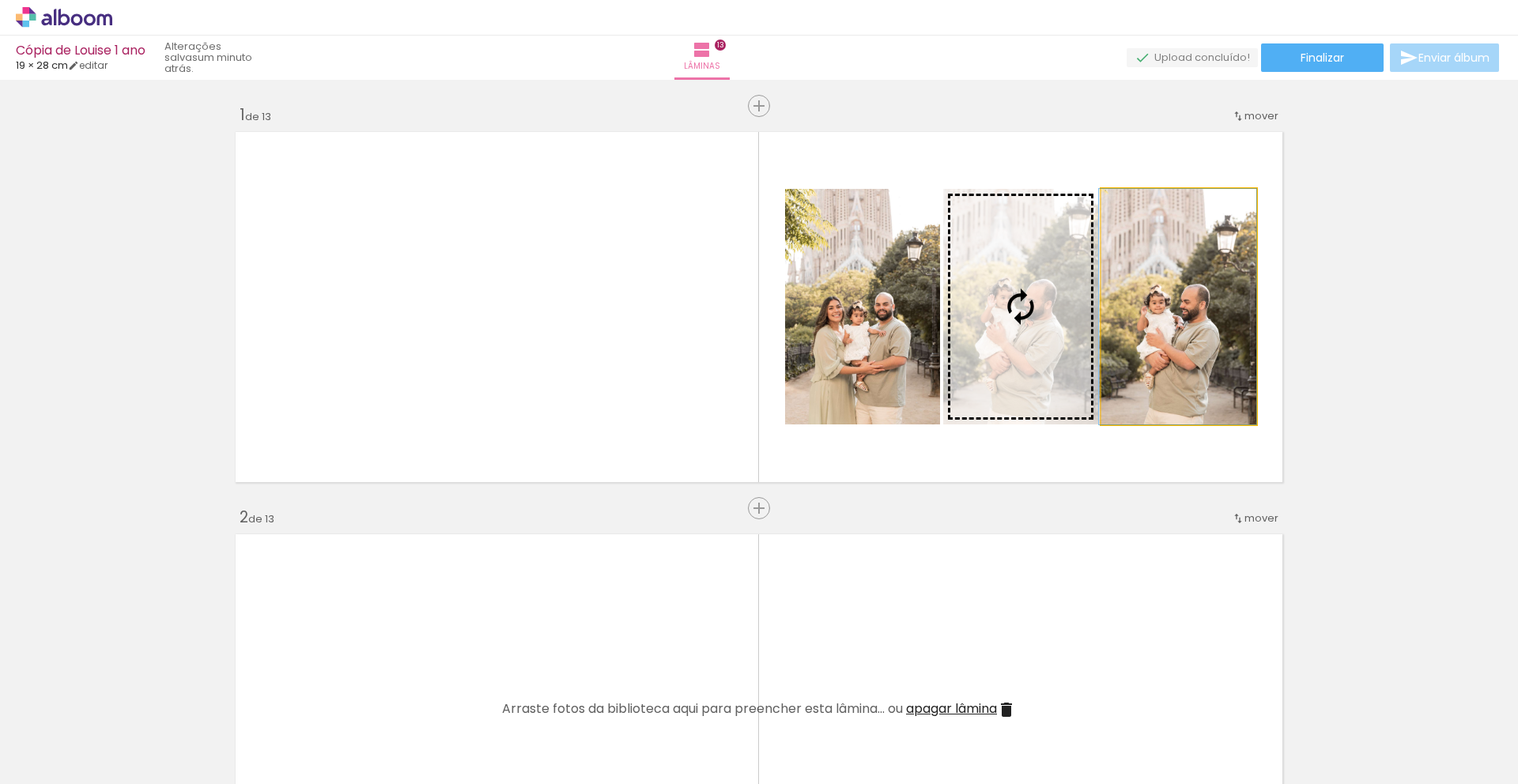
drag, startPoint x: 1153, startPoint y: 331, endPoint x: 1003, endPoint y: 314, distance: 151.0
click at [0, 0] on slot at bounding box center [0, 0] width 0 height 0
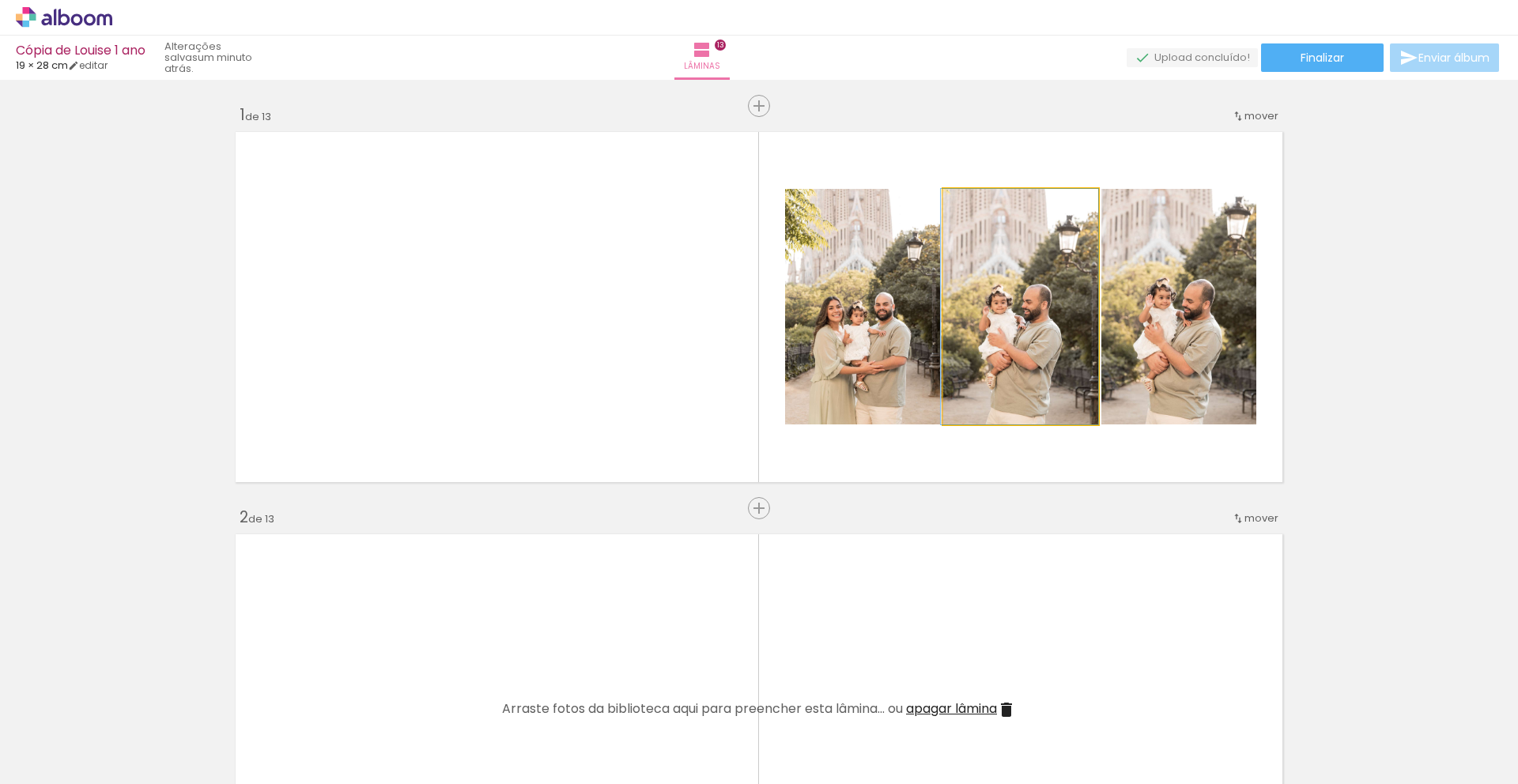
drag, startPoint x: 991, startPoint y: 372, endPoint x: 985, endPoint y: 366, distance: 8.5
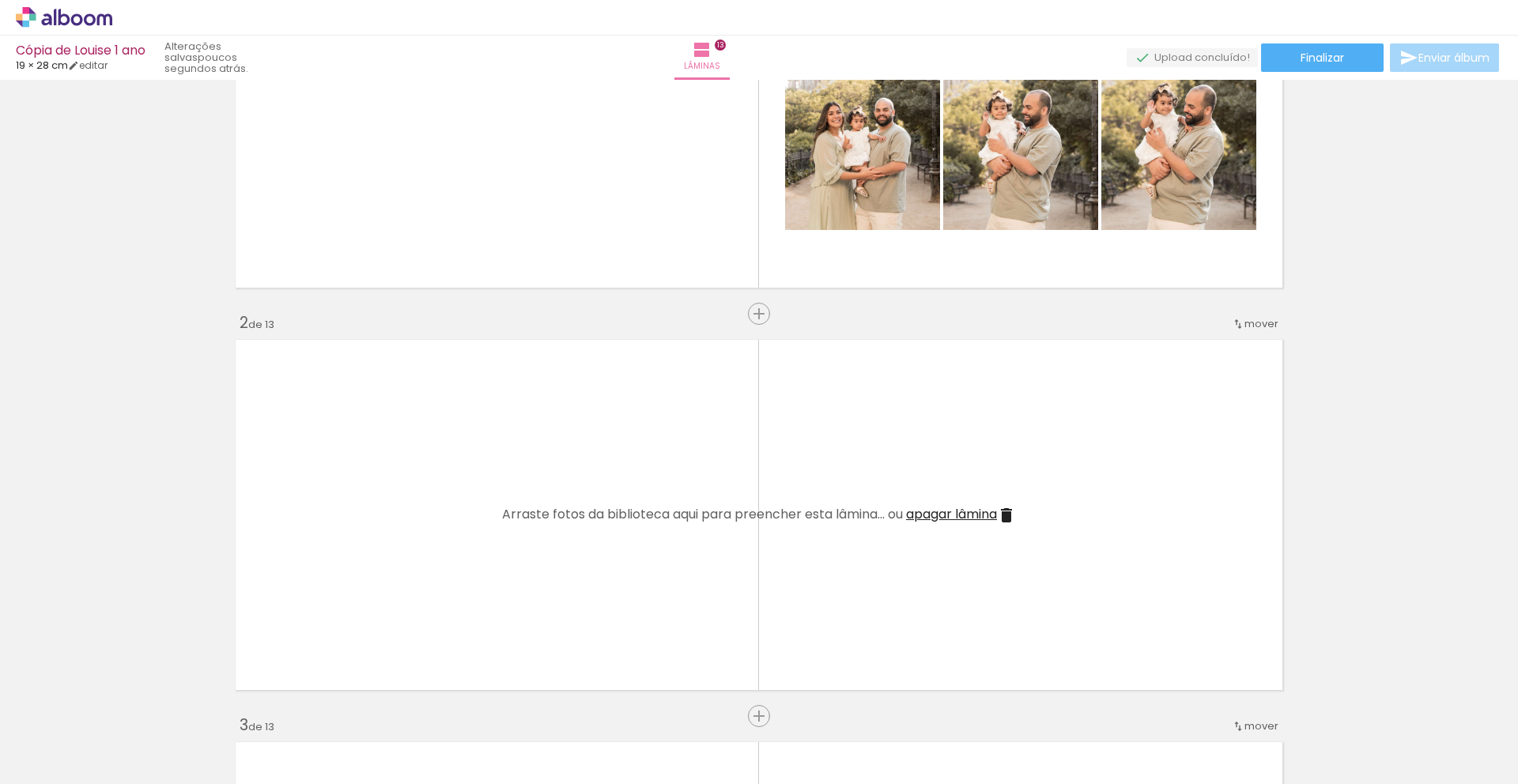
scroll to position [216, 0]
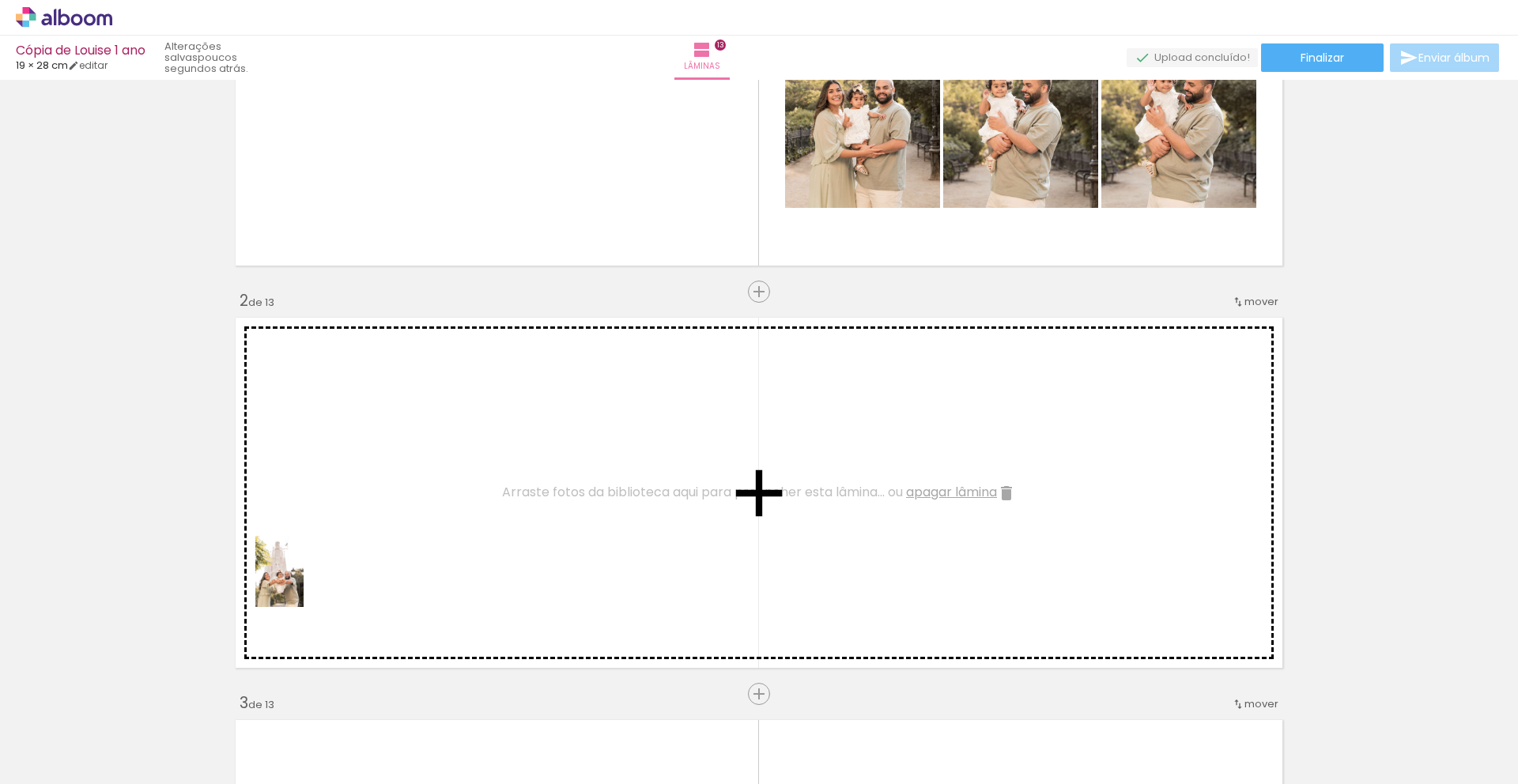
drag, startPoint x: 239, startPoint y: 748, endPoint x: 302, endPoint y: 584, distance: 175.7
click at [302, 584] on quentale-workspace at bounding box center [759, 392] width 1518 height 784
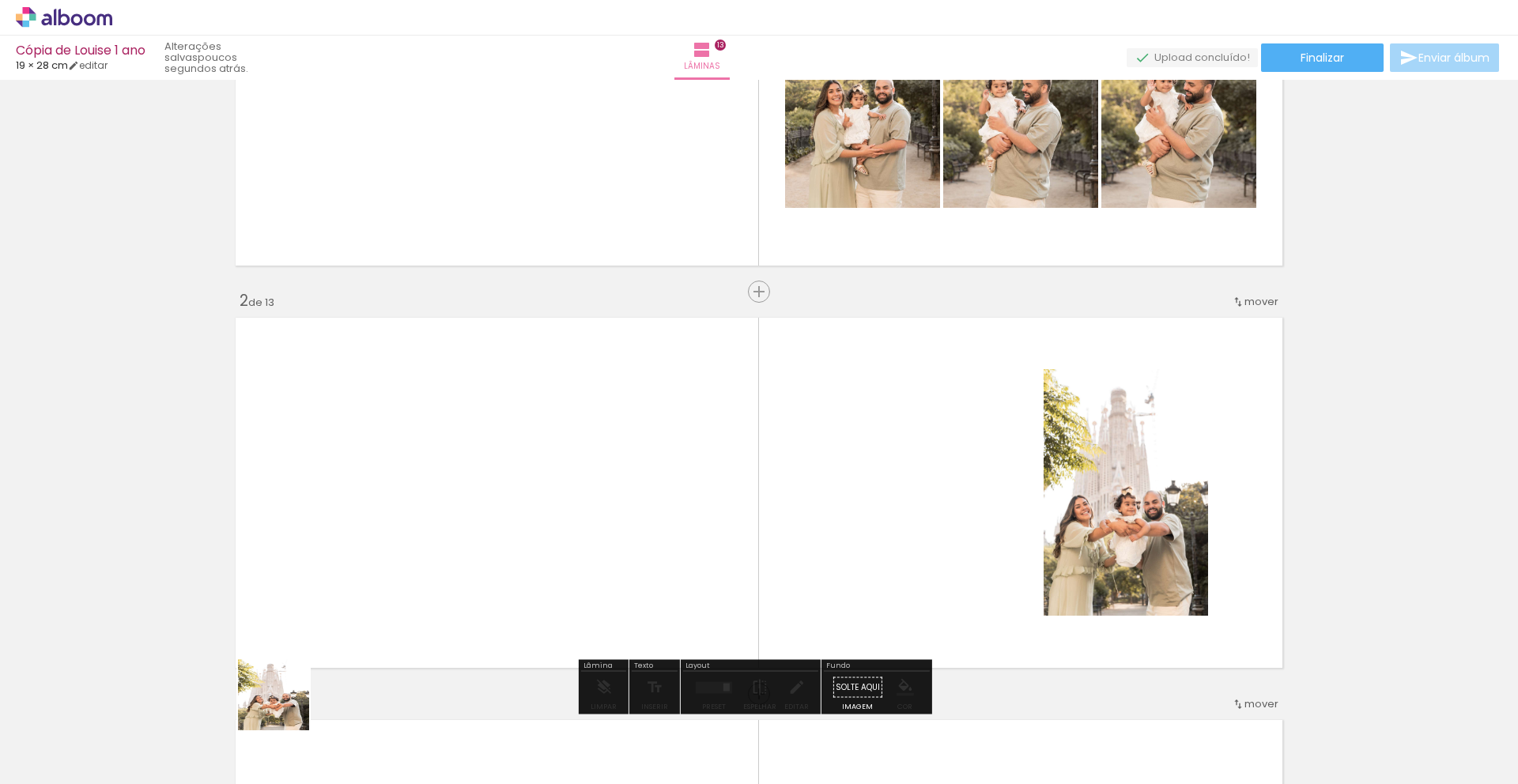
drag, startPoint x: 241, startPoint y: 748, endPoint x: 439, endPoint y: 588, distance: 254.6
click at [439, 588] on quentale-workspace at bounding box center [759, 392] width 1518 height 784
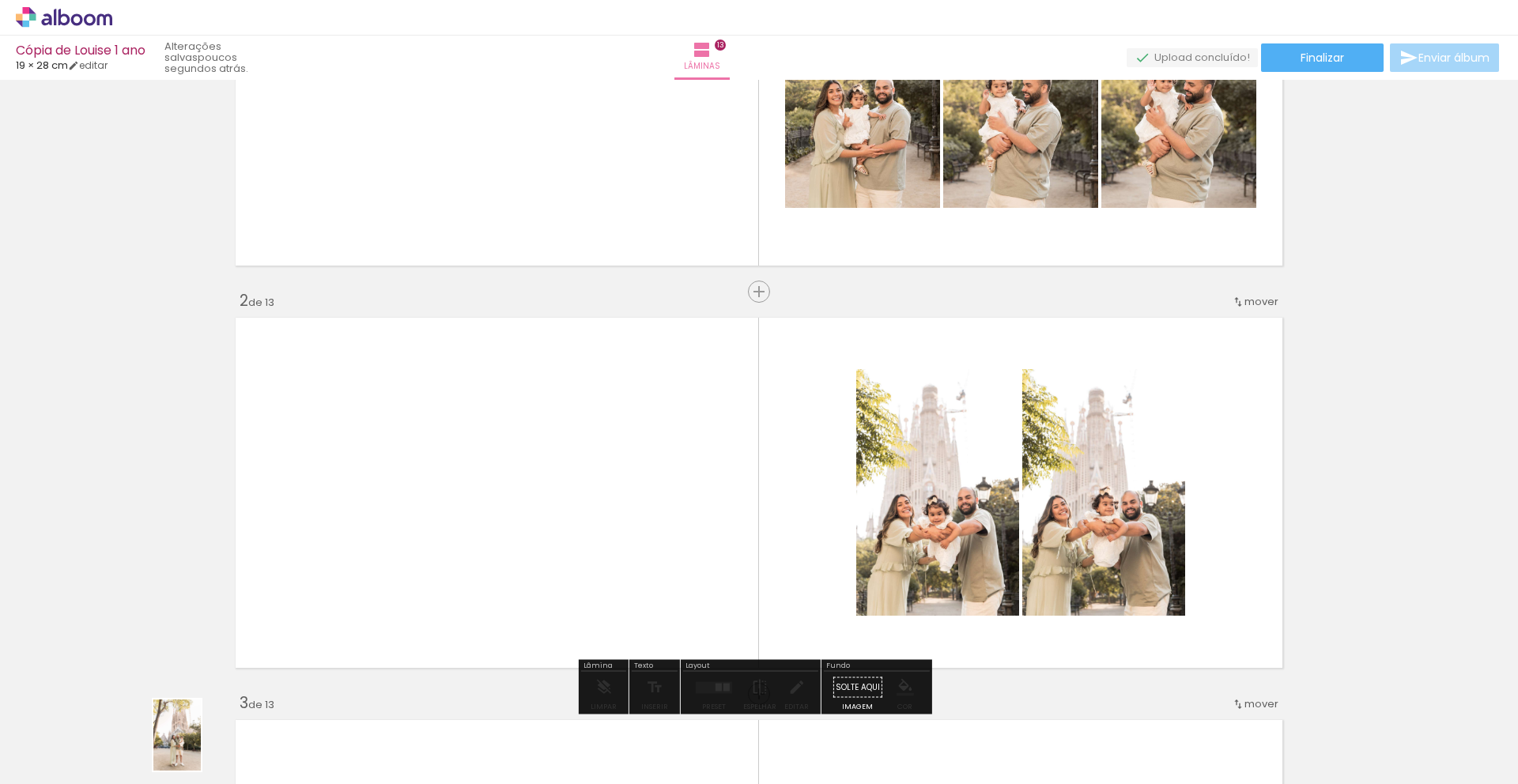
drag, startPoint x: 166, startPoint y: 751, endPoint x: 200, endPoint y: 747, distance: 34.2
click at [185, 714] on div at bounding box center [157, 730] width 52 height 78
drag, startPoint x: 336, startPoint y: 754, endPoint x: 559, endPoint y: 573, distance: 287.2
click at [559, 573] on quentale-workspace at bounding box center [759, 392] width 1518 height 784
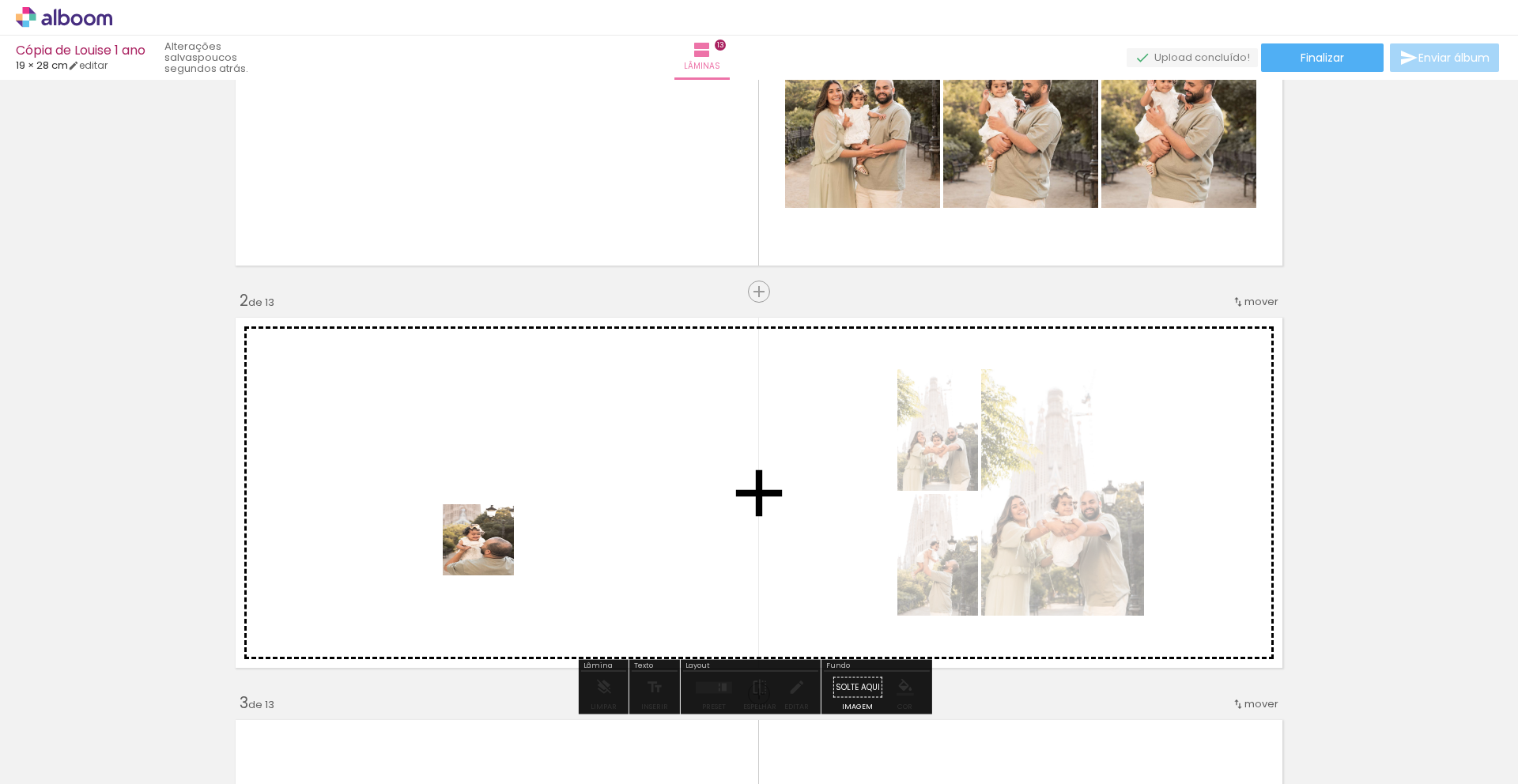
drag, startPoint x: 339, startPoint y: 745, endPoint x: 493, endPoint y: 545, distance: 252.4
click at [493, 545] on quentale-workspace at bounding box center [759, 392] width 1518 height 784
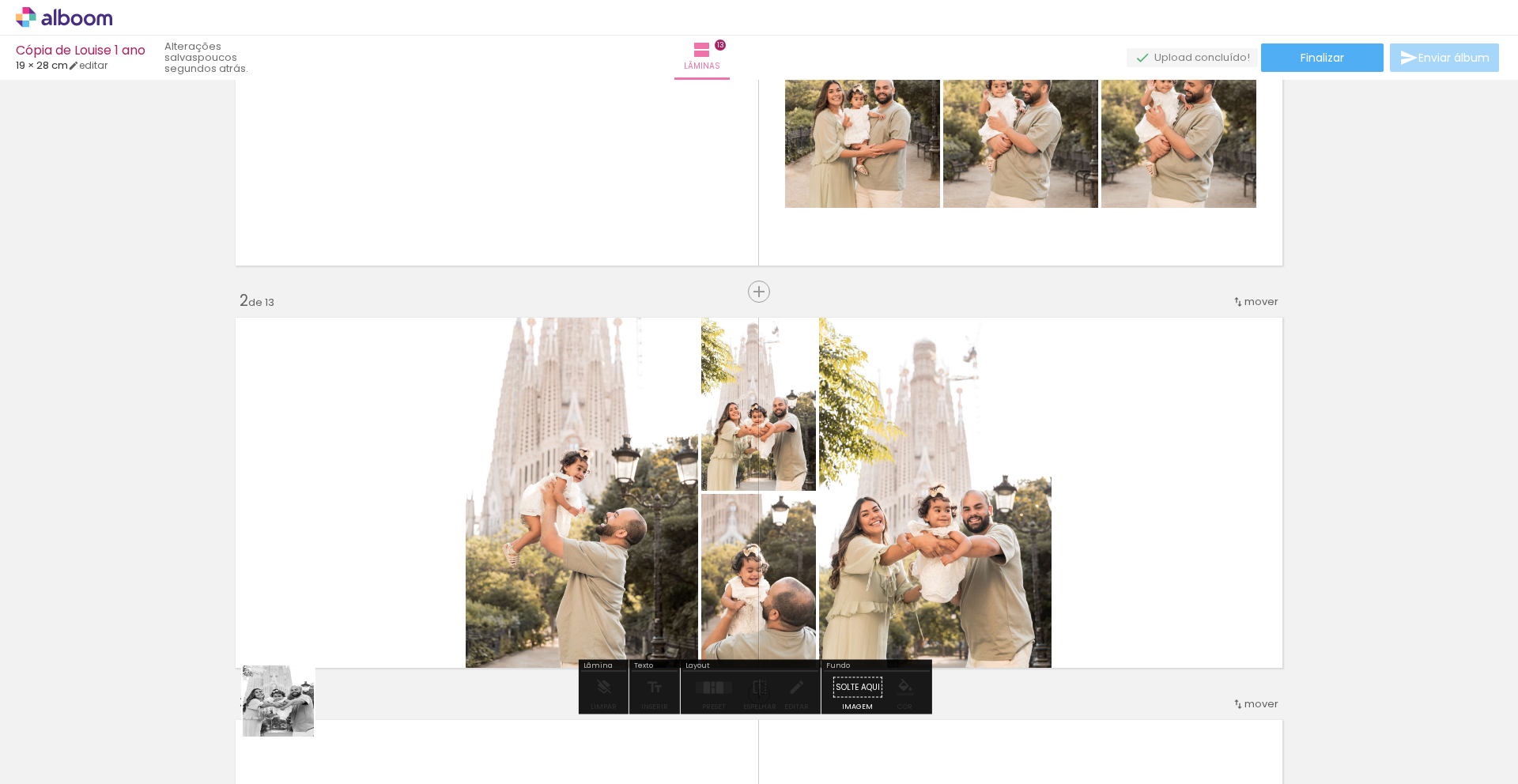
drag, startPoint x: 262, startPoint y: 744, endPoint x: 389, endPoint y: 619, distance: 178.2
click at [403, 599] on quentale-workspace at bounding box center [759, 392] width 1518 height 784
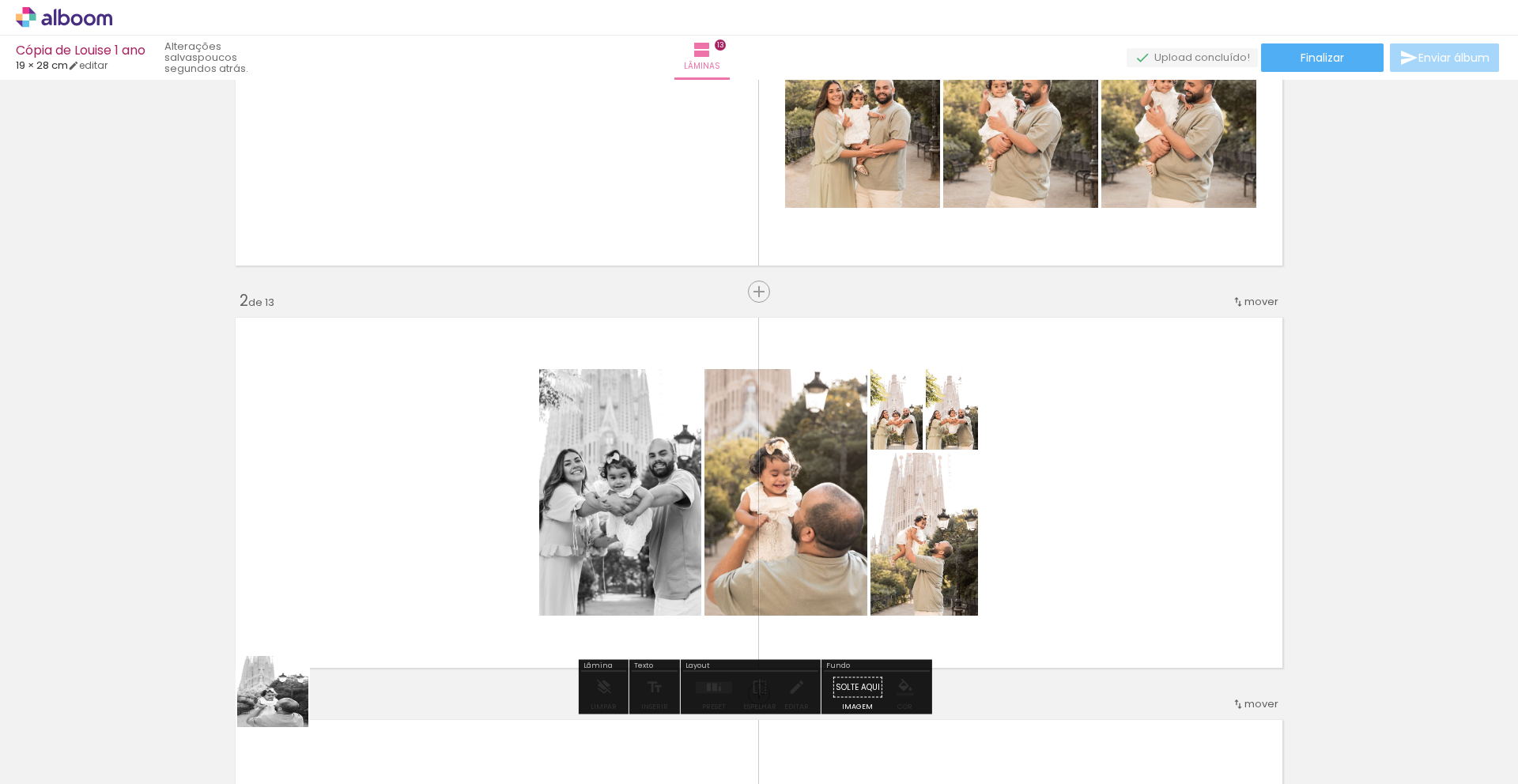
drag, startPoint x: 256, startPoint y: 737, endPoint x: 523, endPoint y: 547, distance: 327.7
click at [523, 547] on quentale-workspace at bounding box center [759, 392] width 1518 height 784
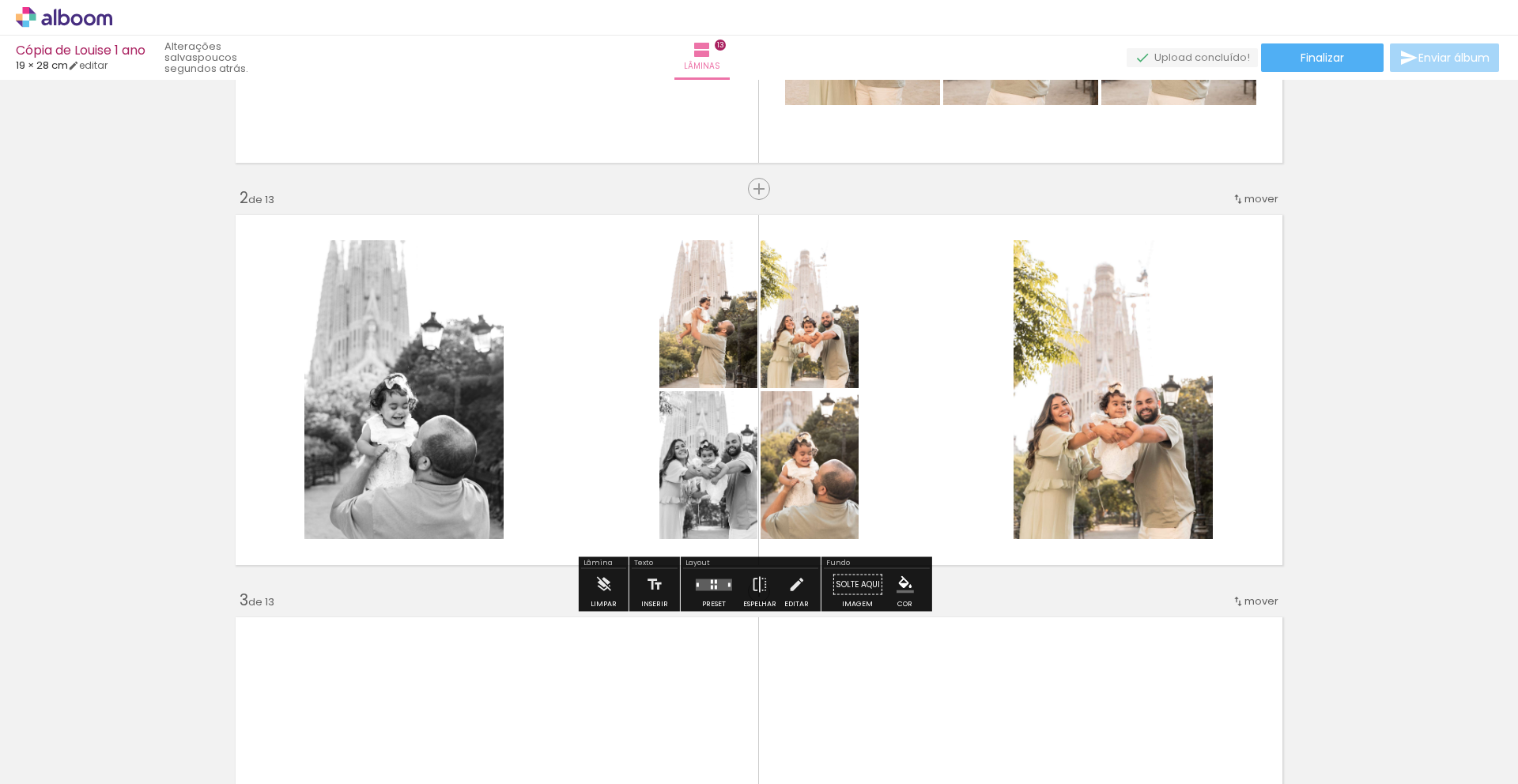
scroll to position [328, 0]
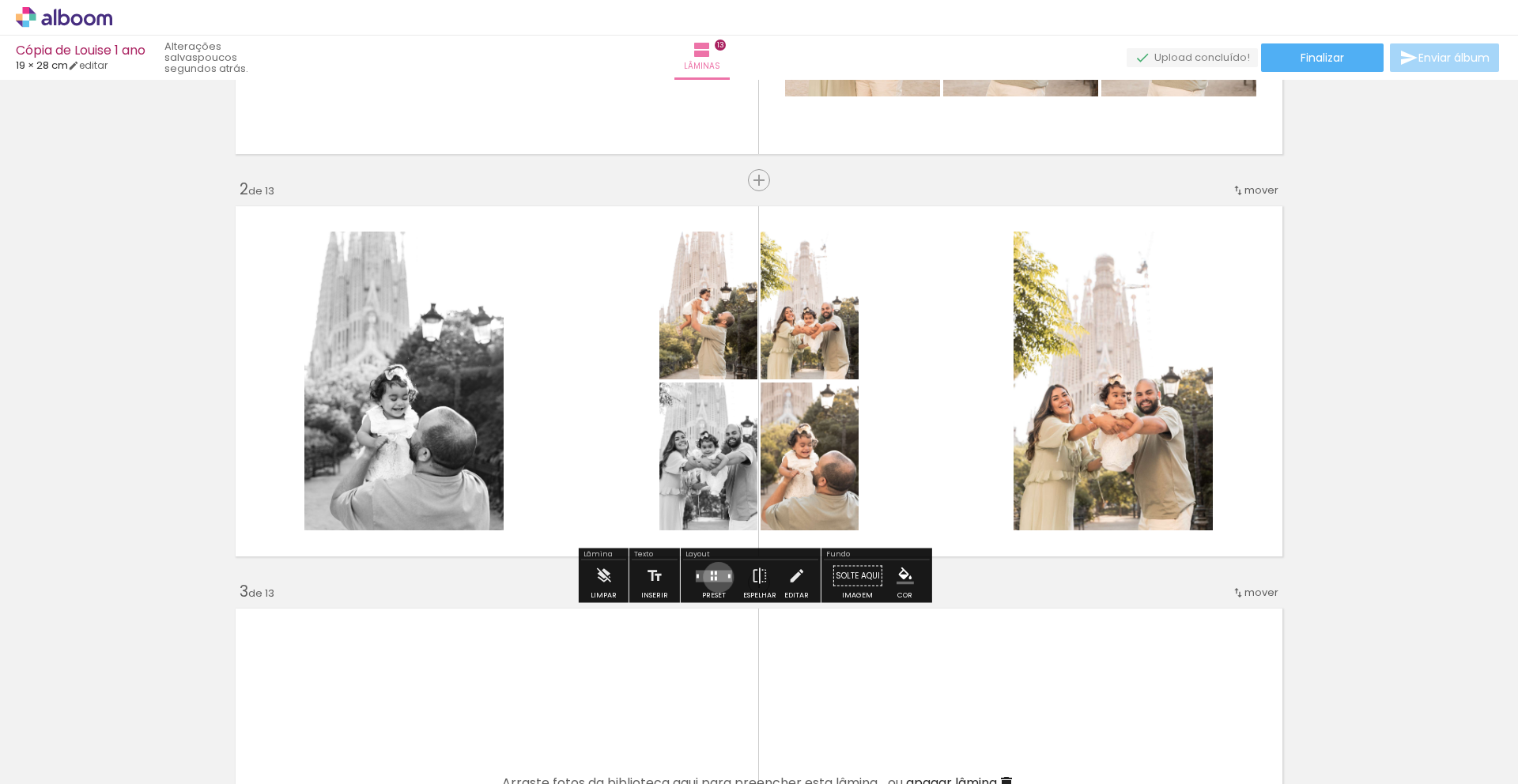
click at [715, 577] on quentale-layouter at bounding box center [714, 576] width 36 height 11
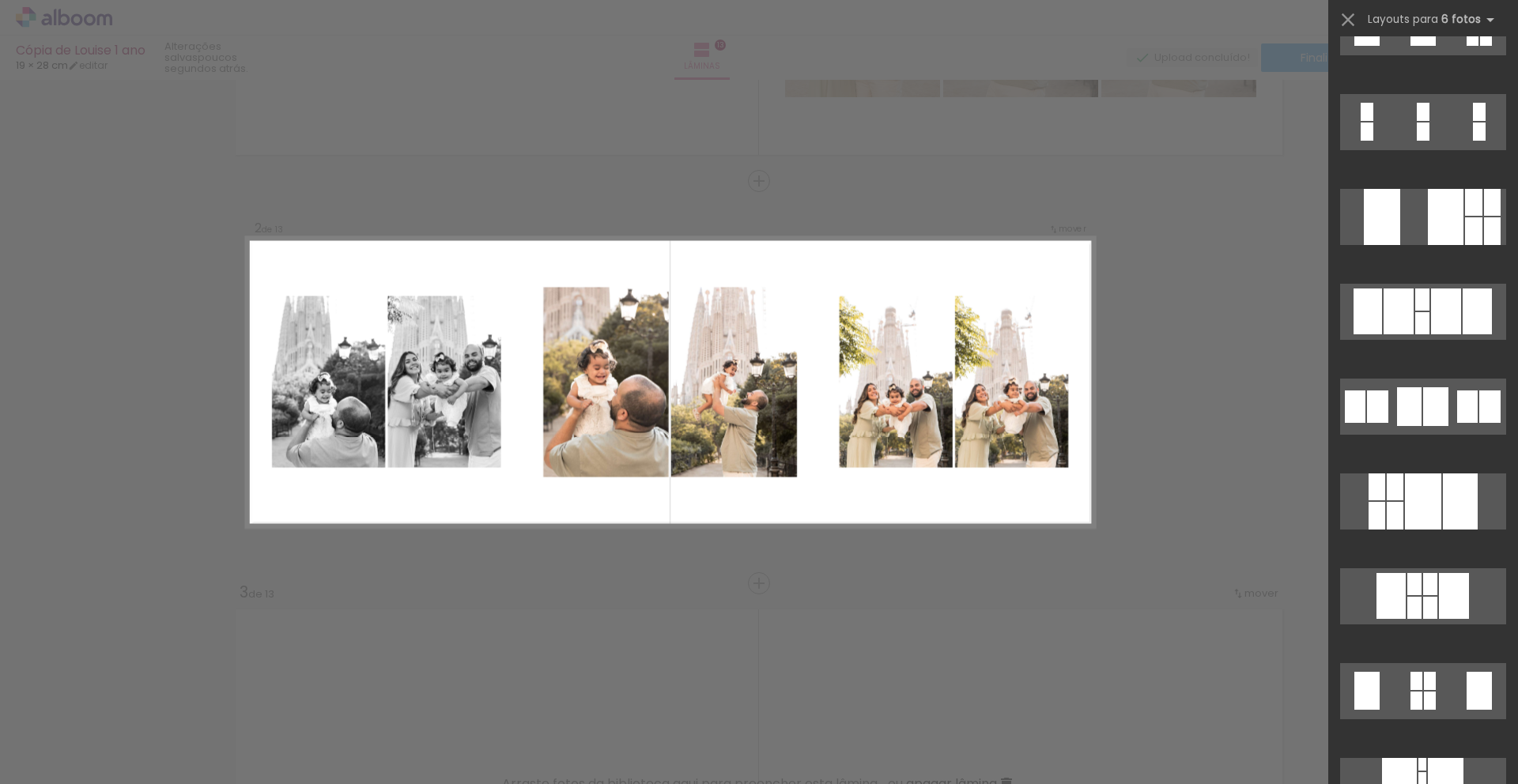
scroll to position [3435, 0]
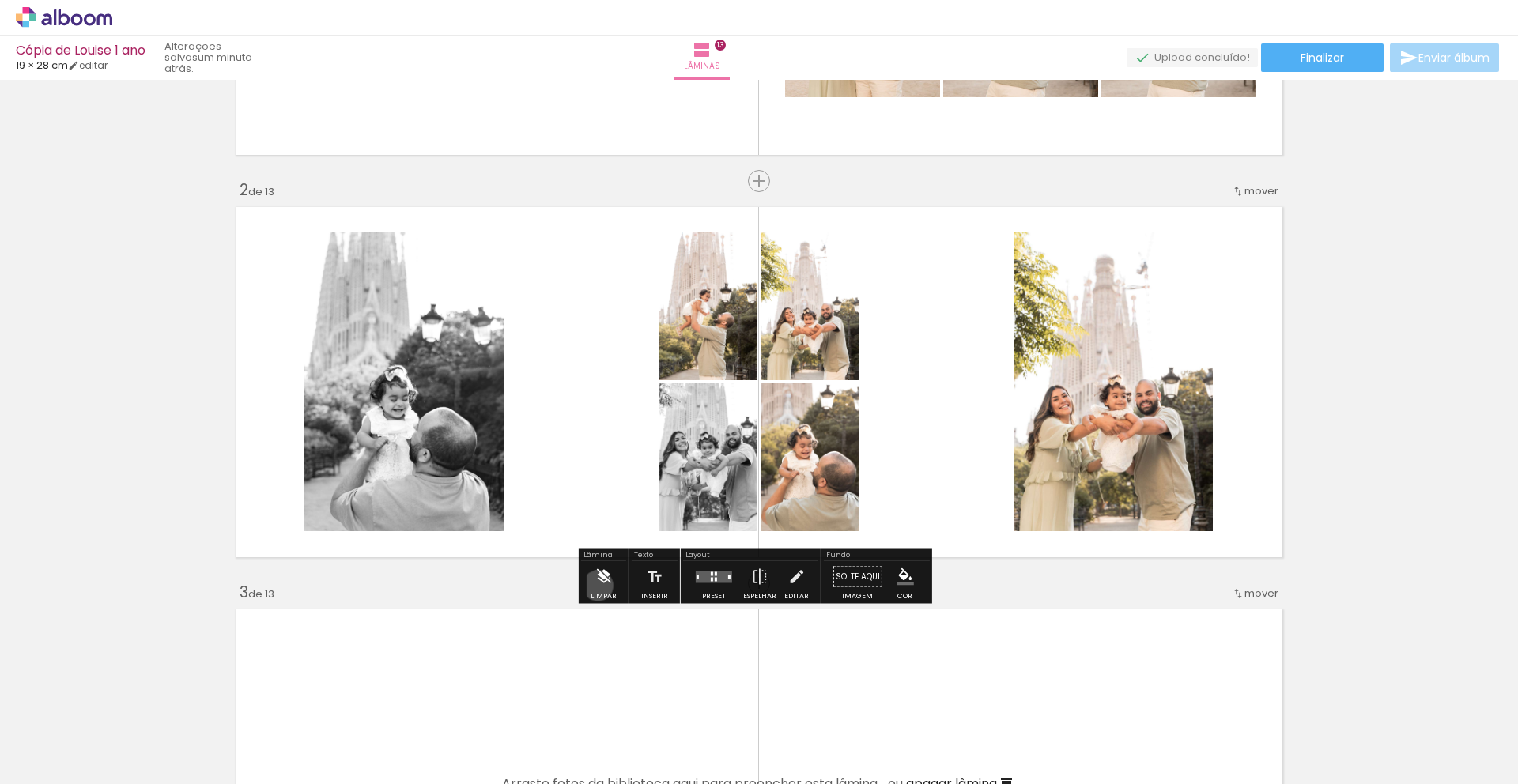
click at [598, 586] on iron-icon at bounding box center [603, 577] width 18 height 32
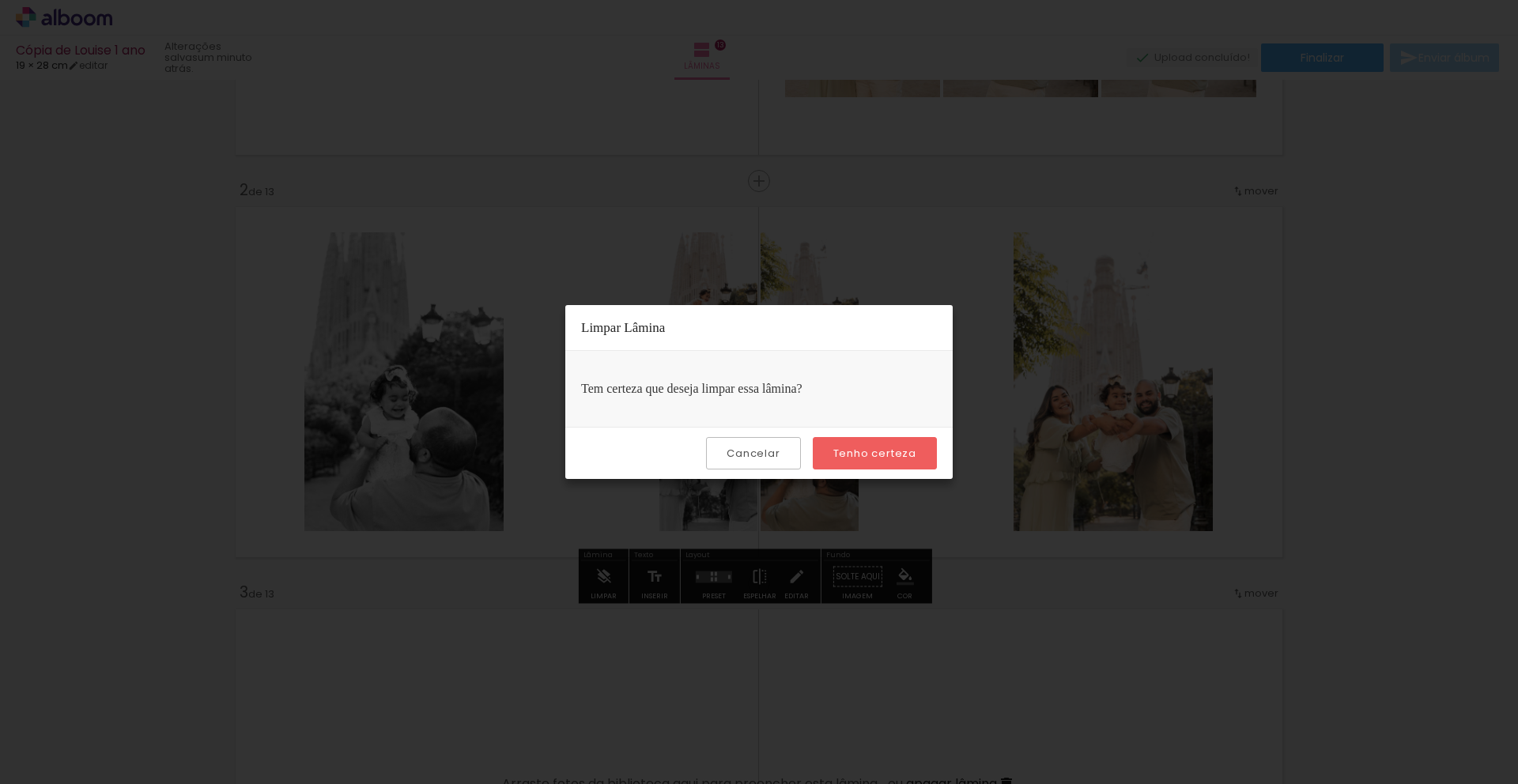
click at [0, 0] on slot "Tenho certeza" at bounding box center [0, 0] width 0 height 0
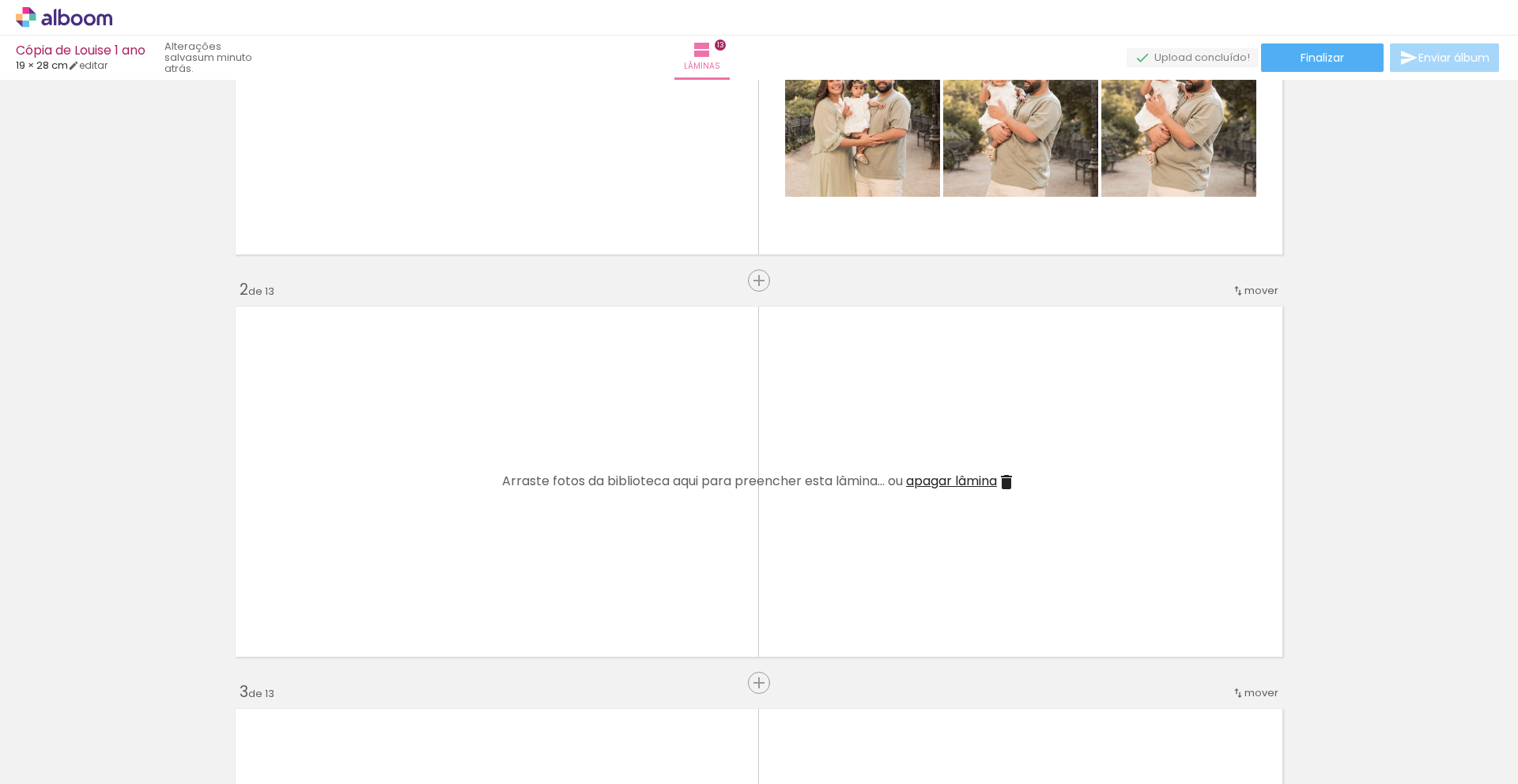
scroll to position [229, 0]
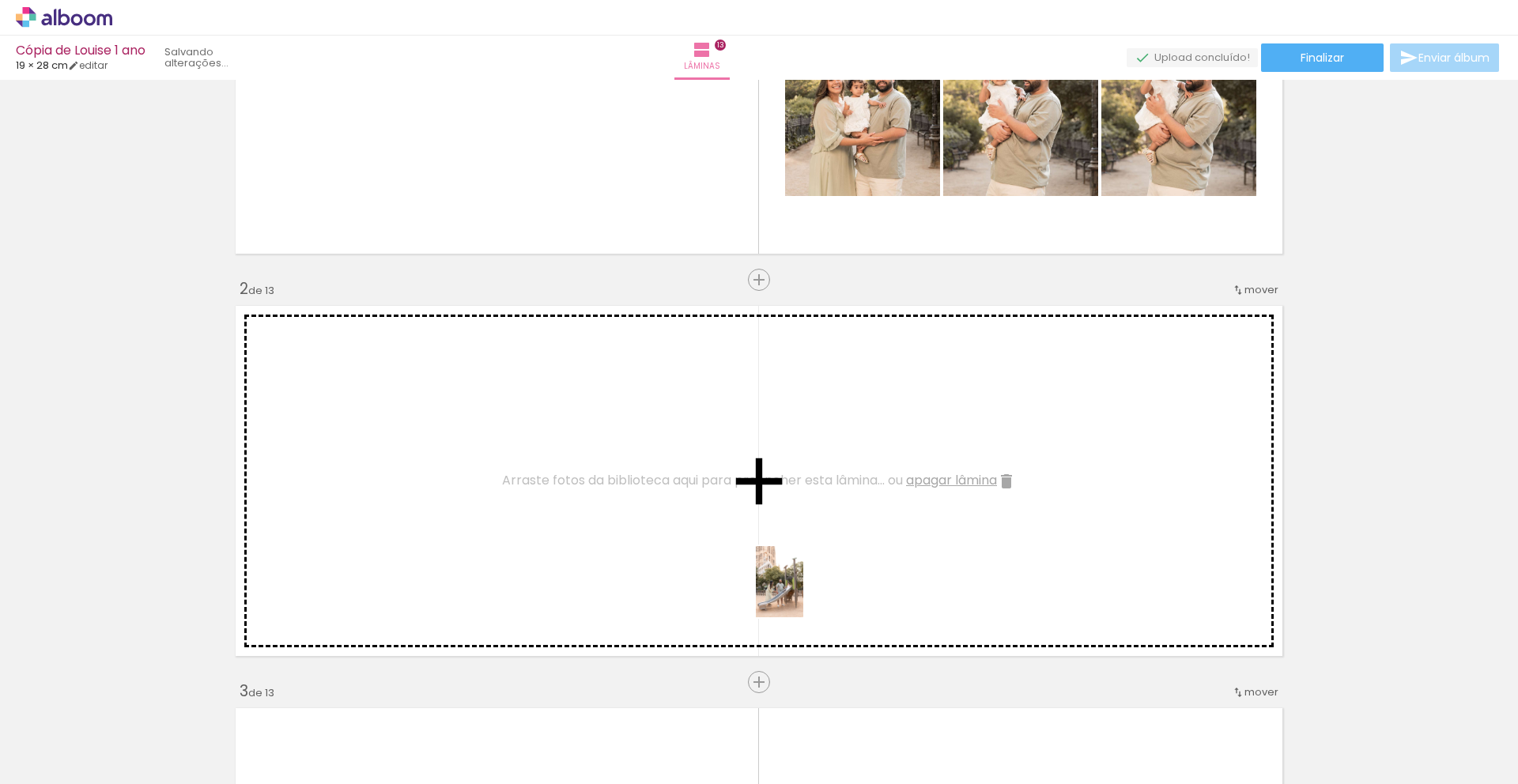
drag, startPoint x: 955, startPoint y: 751, endPoint x: 803, endPoint y: 594, distance: 218.5
click at [803, 594] on quentale-workspace at bounding box center [759, 392] width 1518 height 784
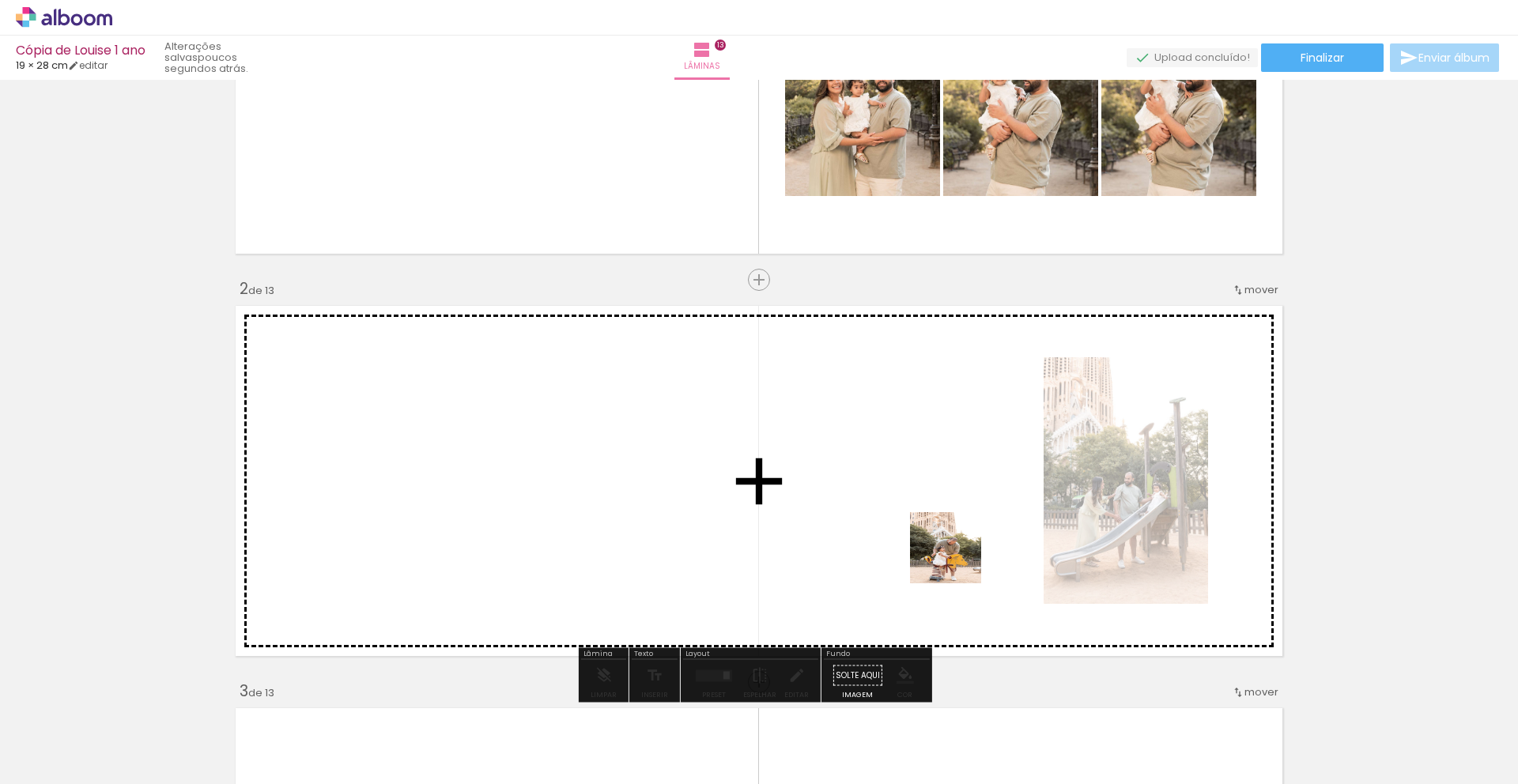
drag, startPoint x: 971, startPoint y: 756, endPoint x: 956, endPoint y: 549, distance: 207.5
click at [956, 549] on quentale-workspace at bounding box center [759, 392] width 1518 height 784
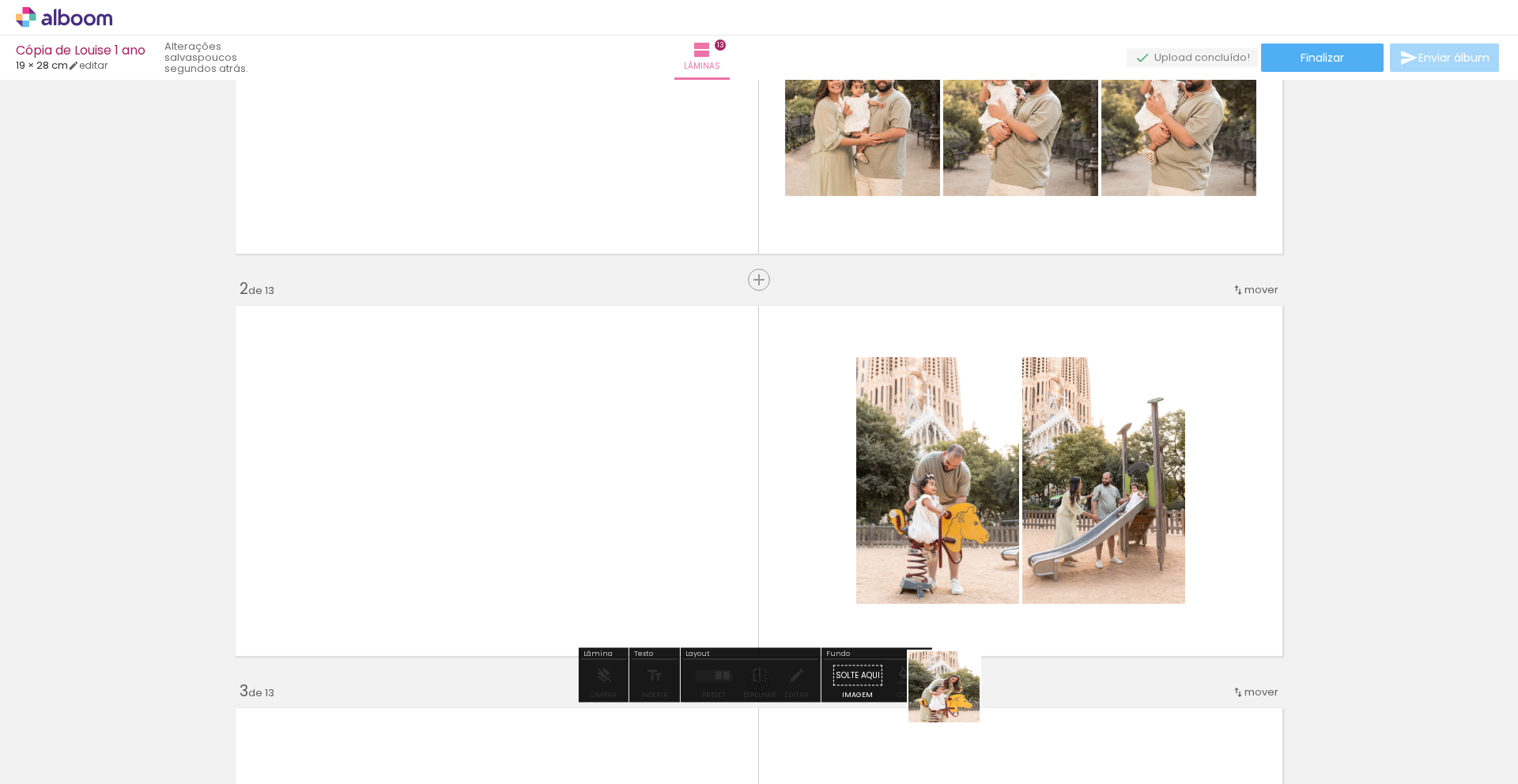
drag, startPoint x: 946, startPoint y: 759, endPoint x: 914, endPoint y: 536, distance: 225.3
click at [911, 519] on quentale-workspace at bounding box center [759, 392] width 1518 height 784
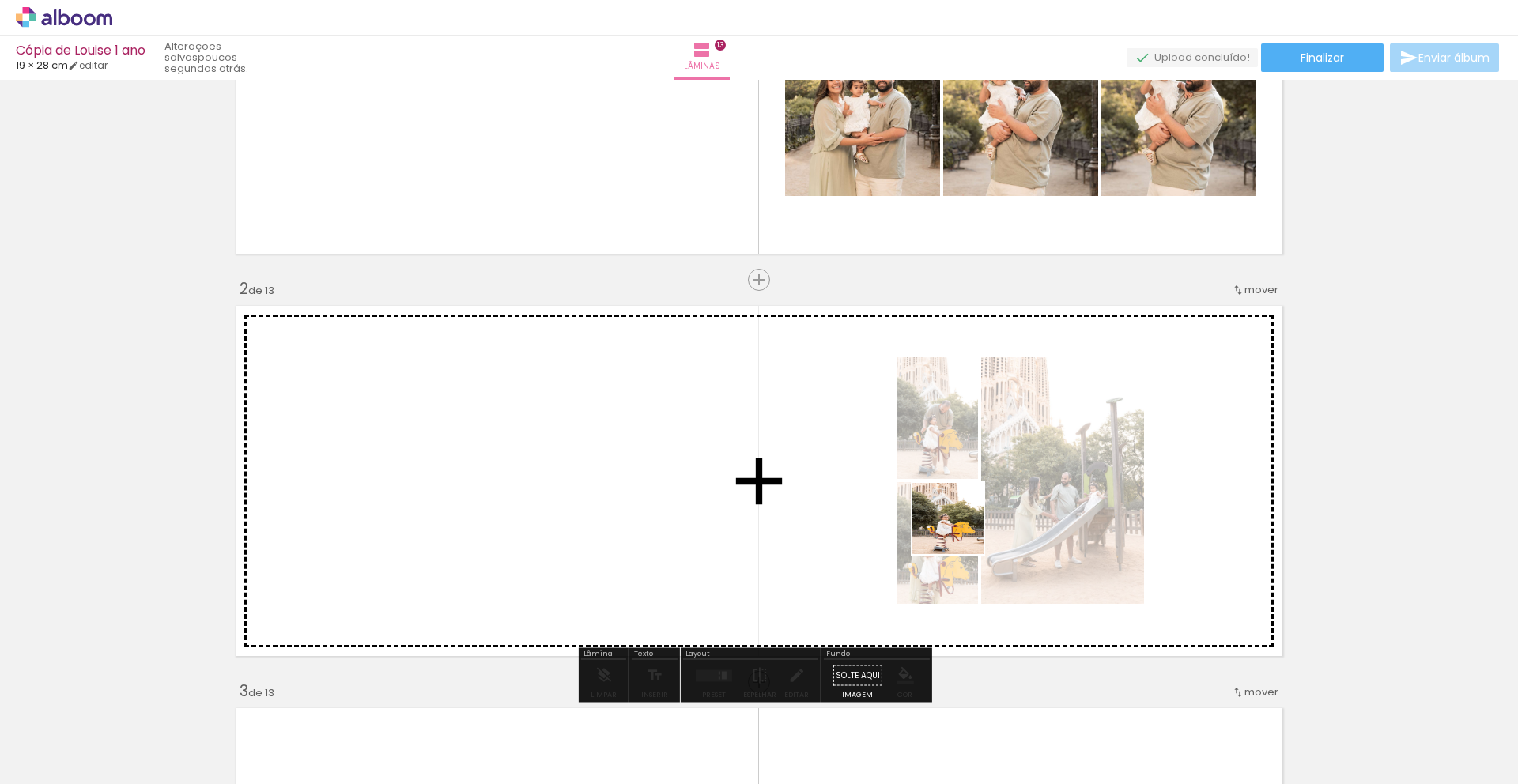
drag, startPoint x: 970, startPoint y: 746, endPoint x: 960, endPoint y: 528, distance: 218.2
click at [960, 528] on quentale-workspace at bounding box center [759, 392] width 1518 height 784
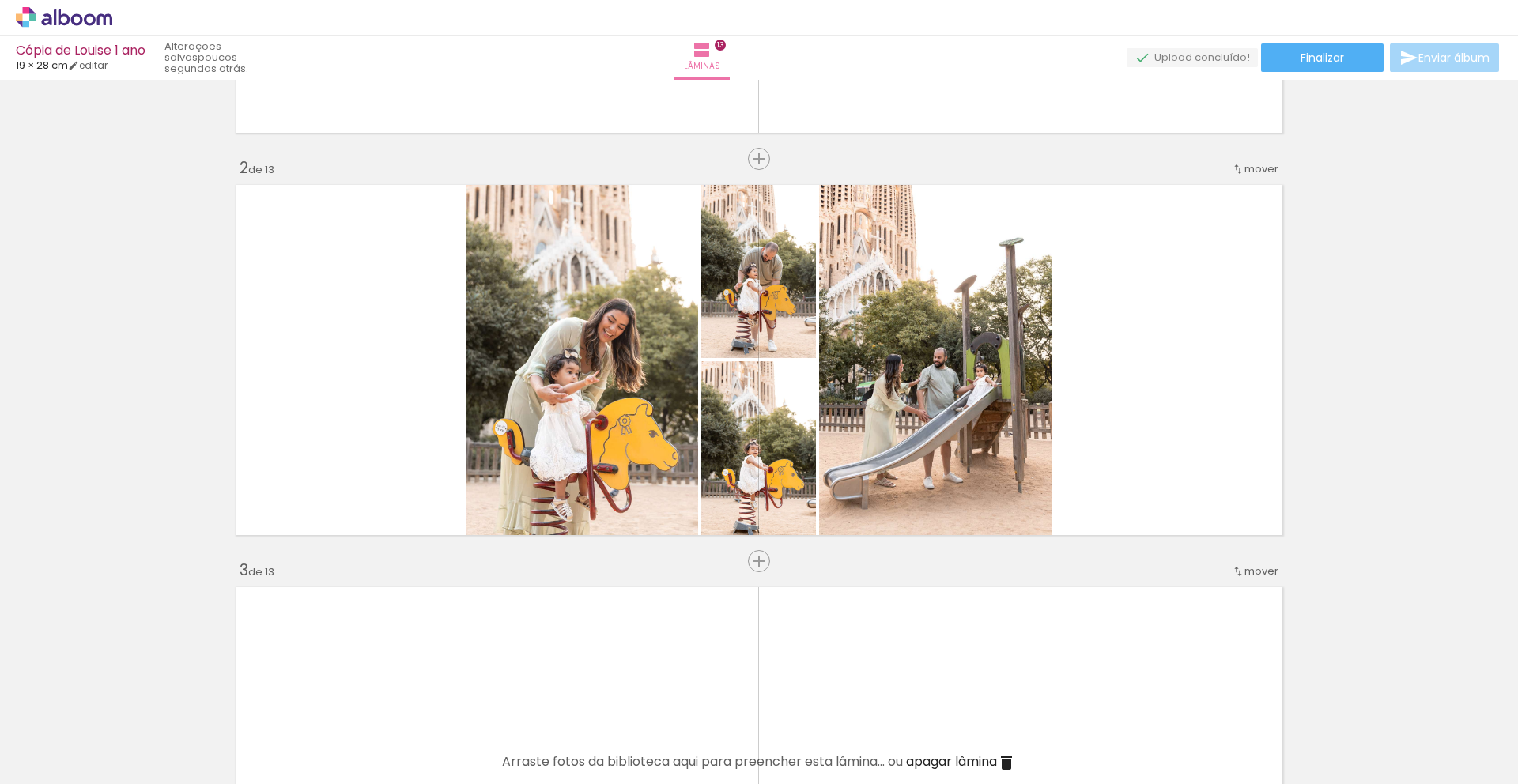
scroll to position [358, 0]
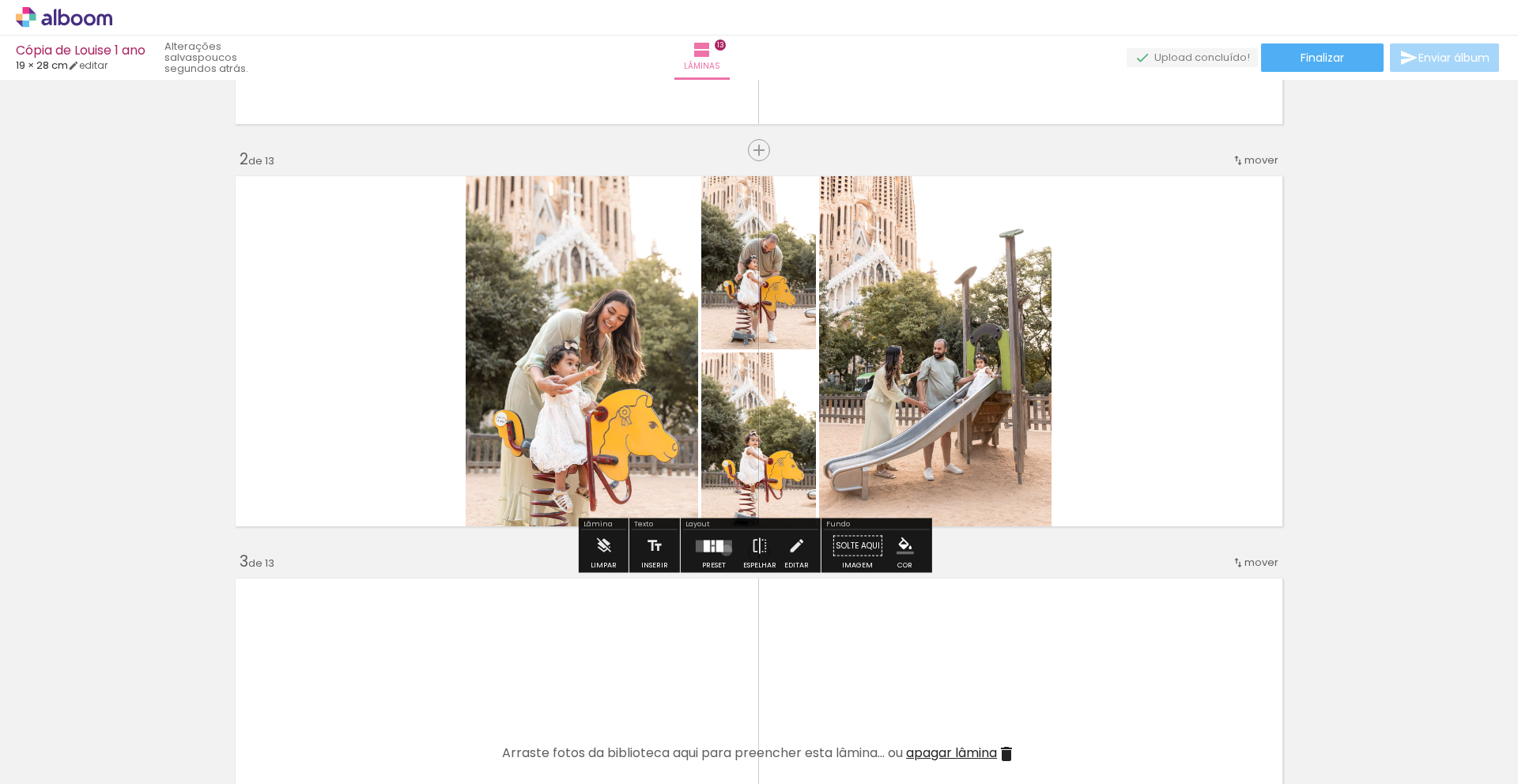
click at [723, 550] on quentale-layouter at bounding box center [714, 545] width 36 height 11
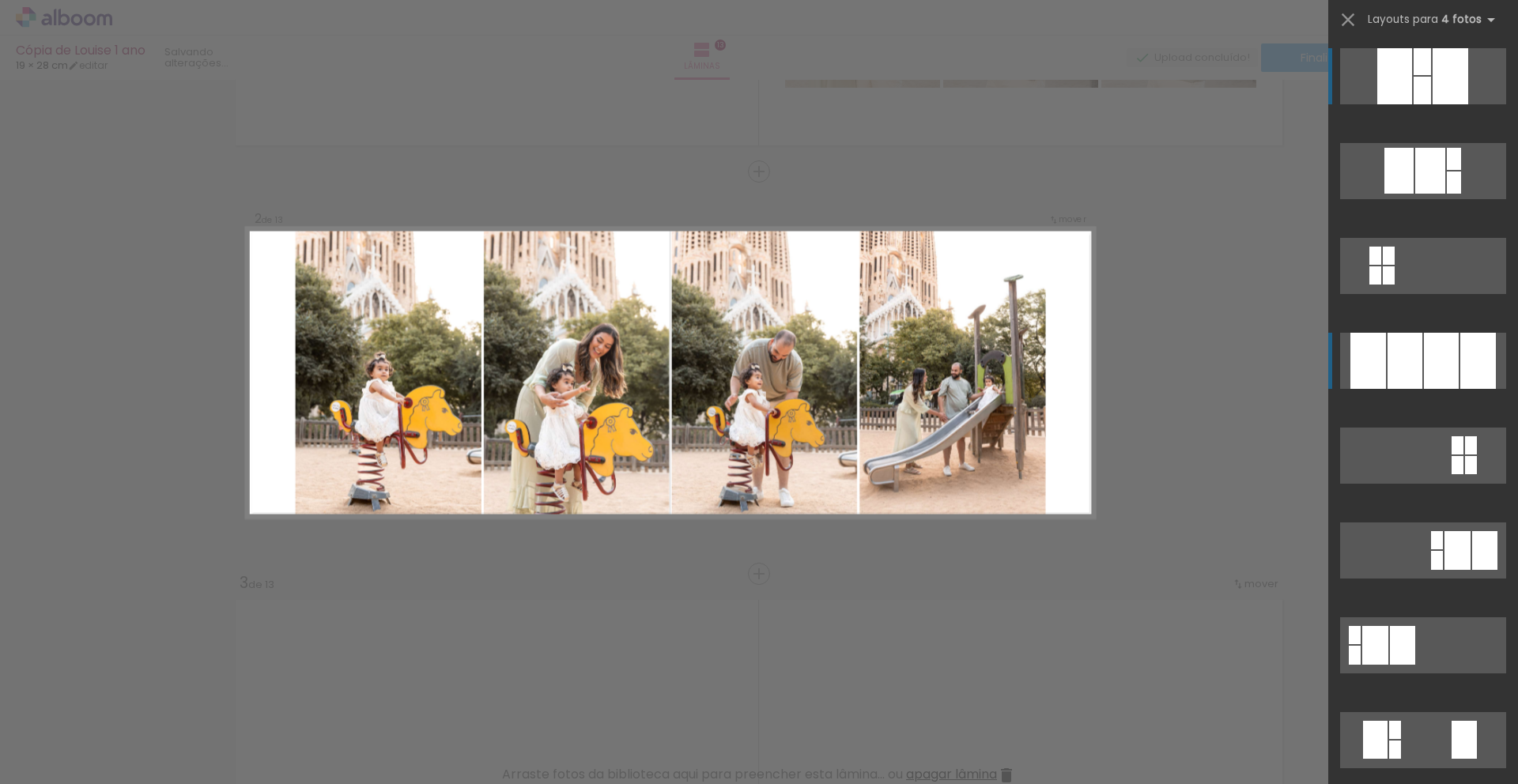
scroll to position [327, 0]
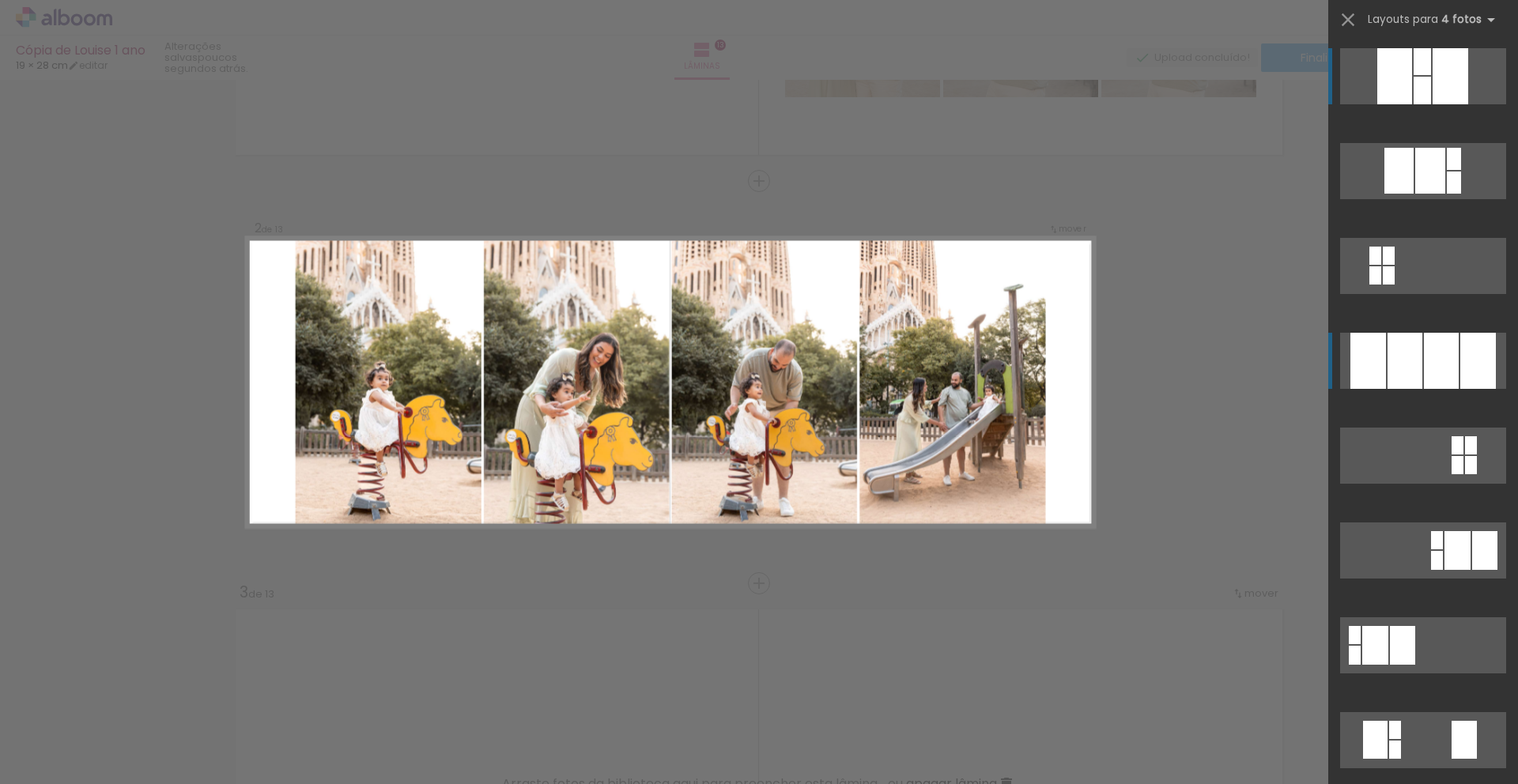
click at [1424, 374] on div at bounding box center [1442, 361] width 35 height 56
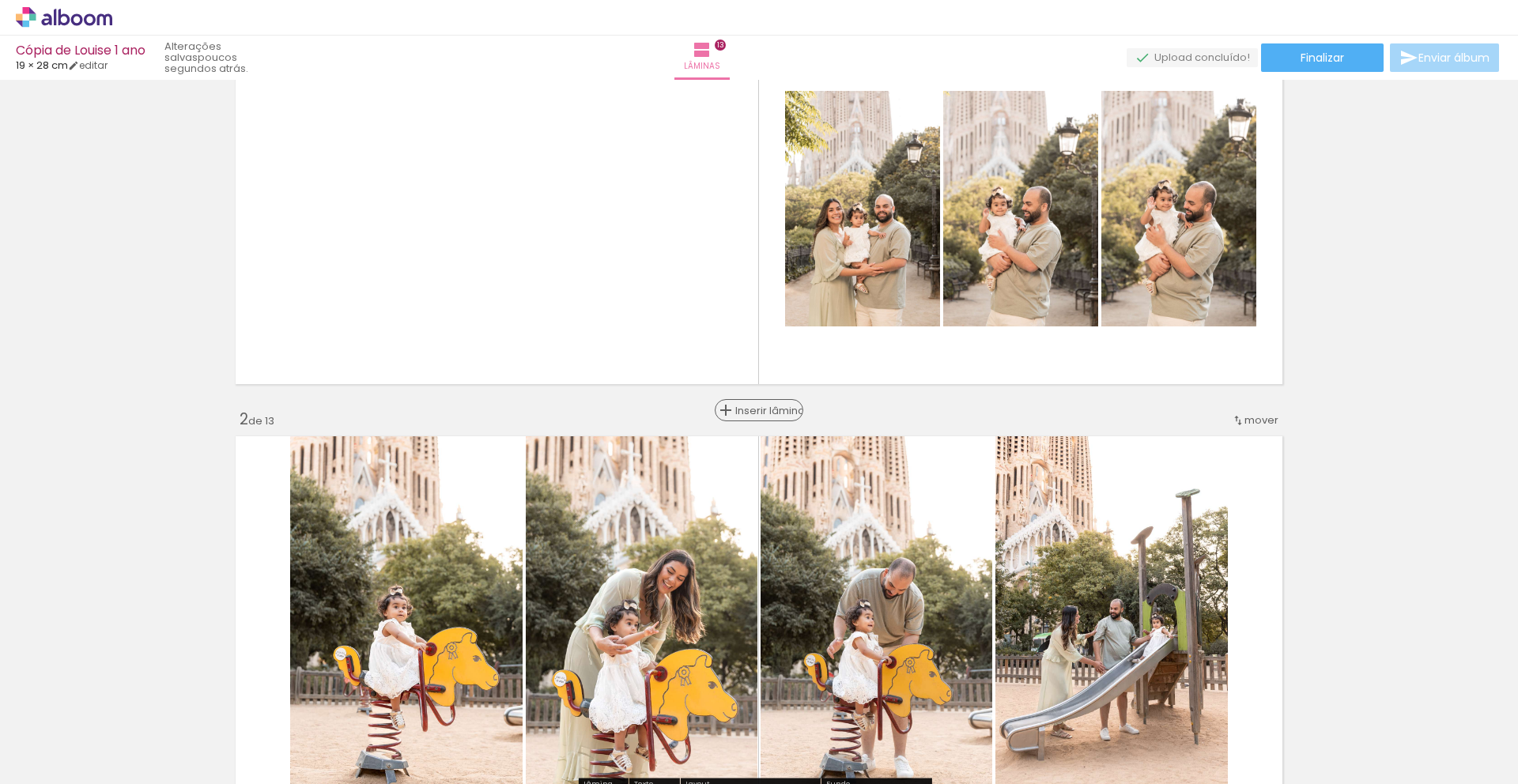
scroll to position [83, 0]
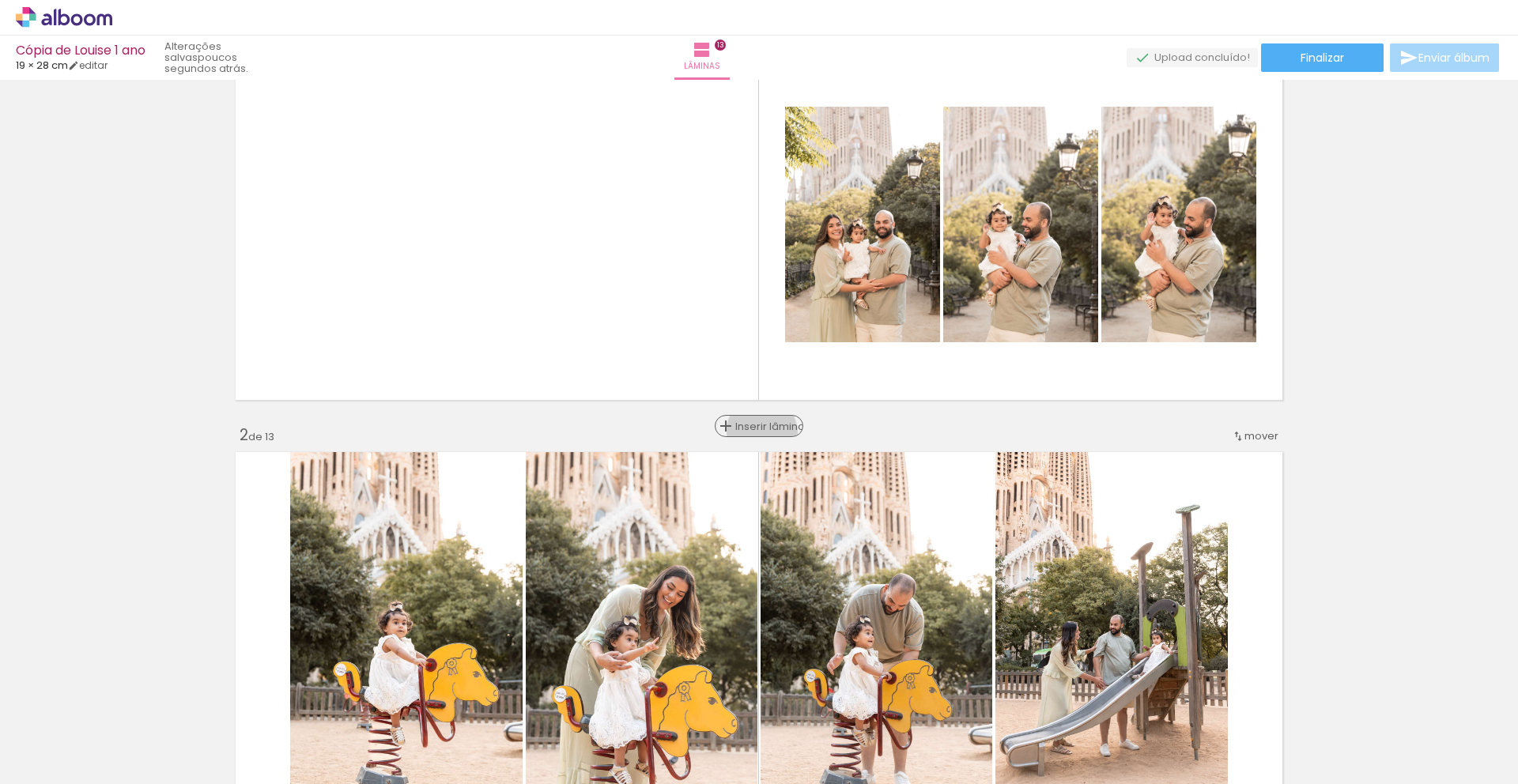
click at [756, 432] on span "Inserir lâmina" at bounding box center [766, 426] width 62 height 11
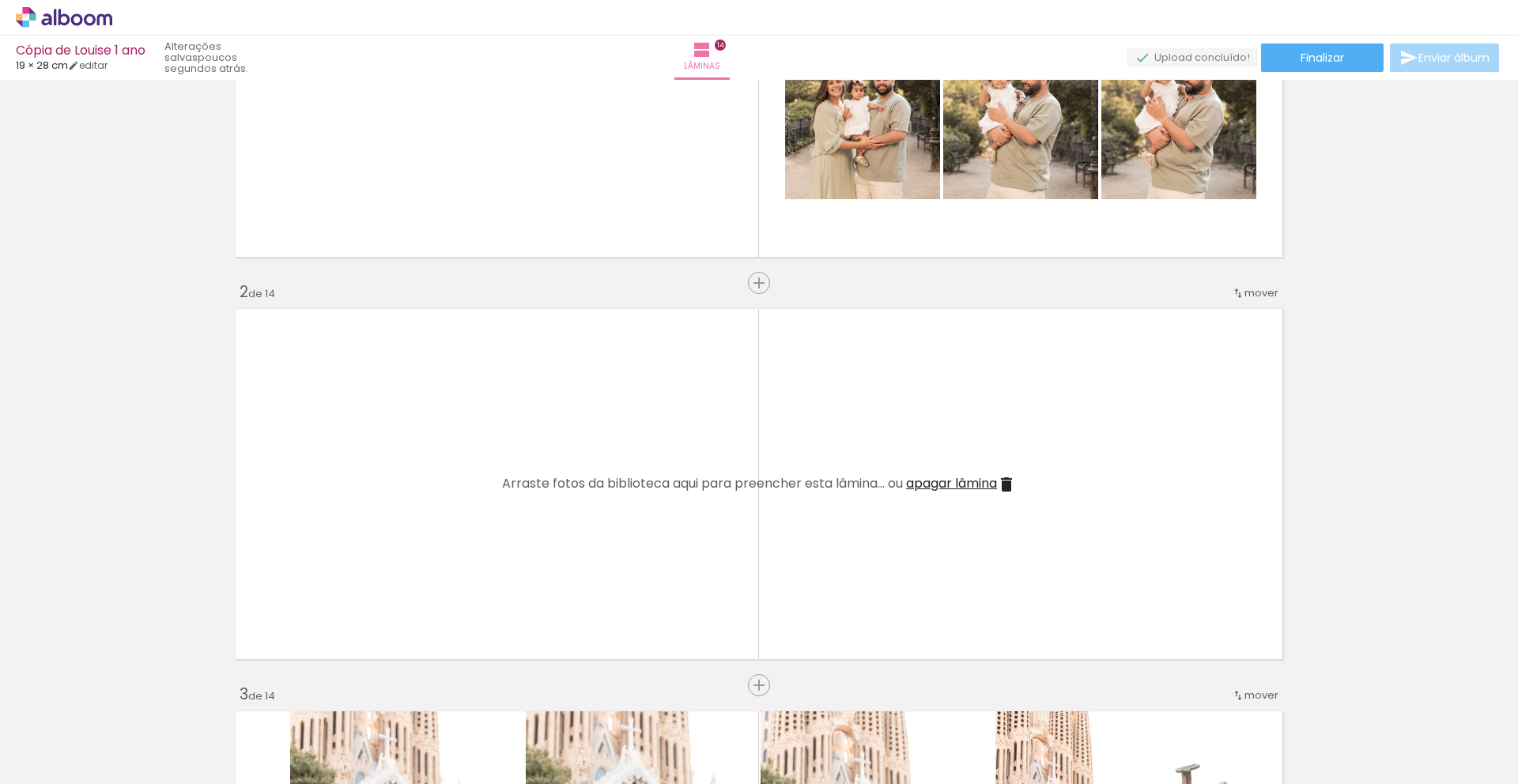
scroll to position [295, 0]
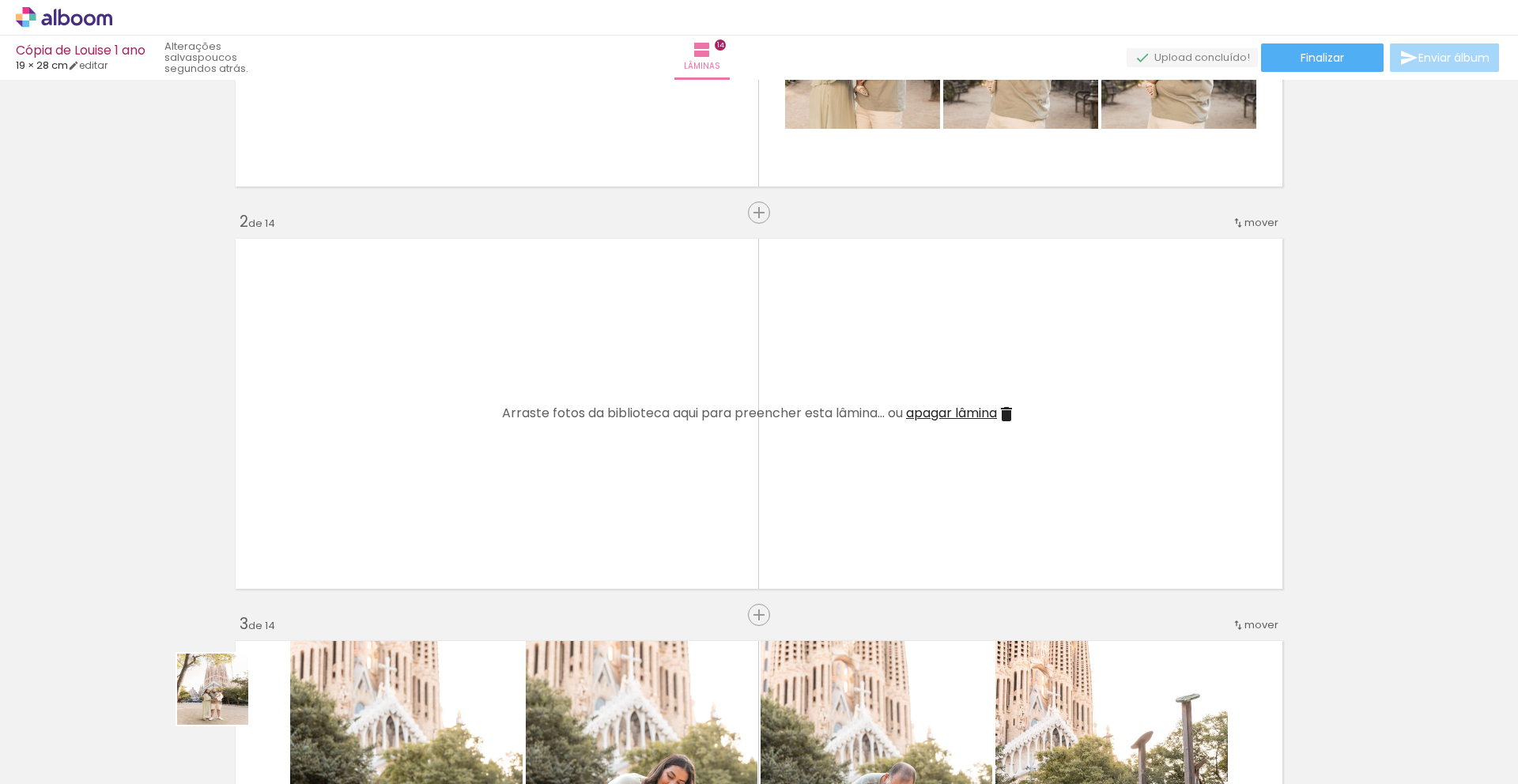
drag, startPoint x: 163, startPoint y: 751, endPoint x: 328, endPoint y: 523, distance: 281.4
click at [328, 523] on quentale-workspace at bounding box center [759, 392] width 1518 height 784
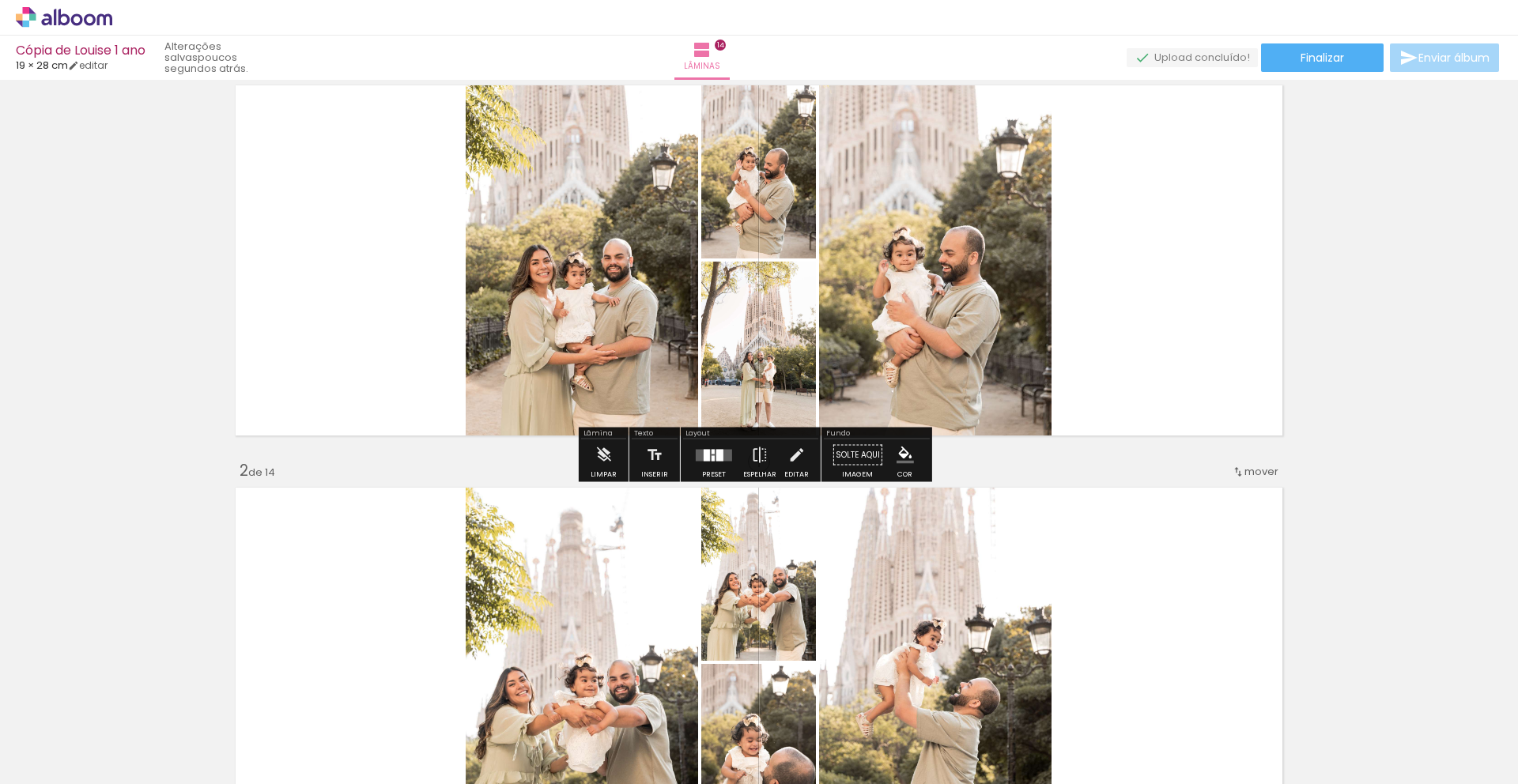
scroll to position [44, 0]
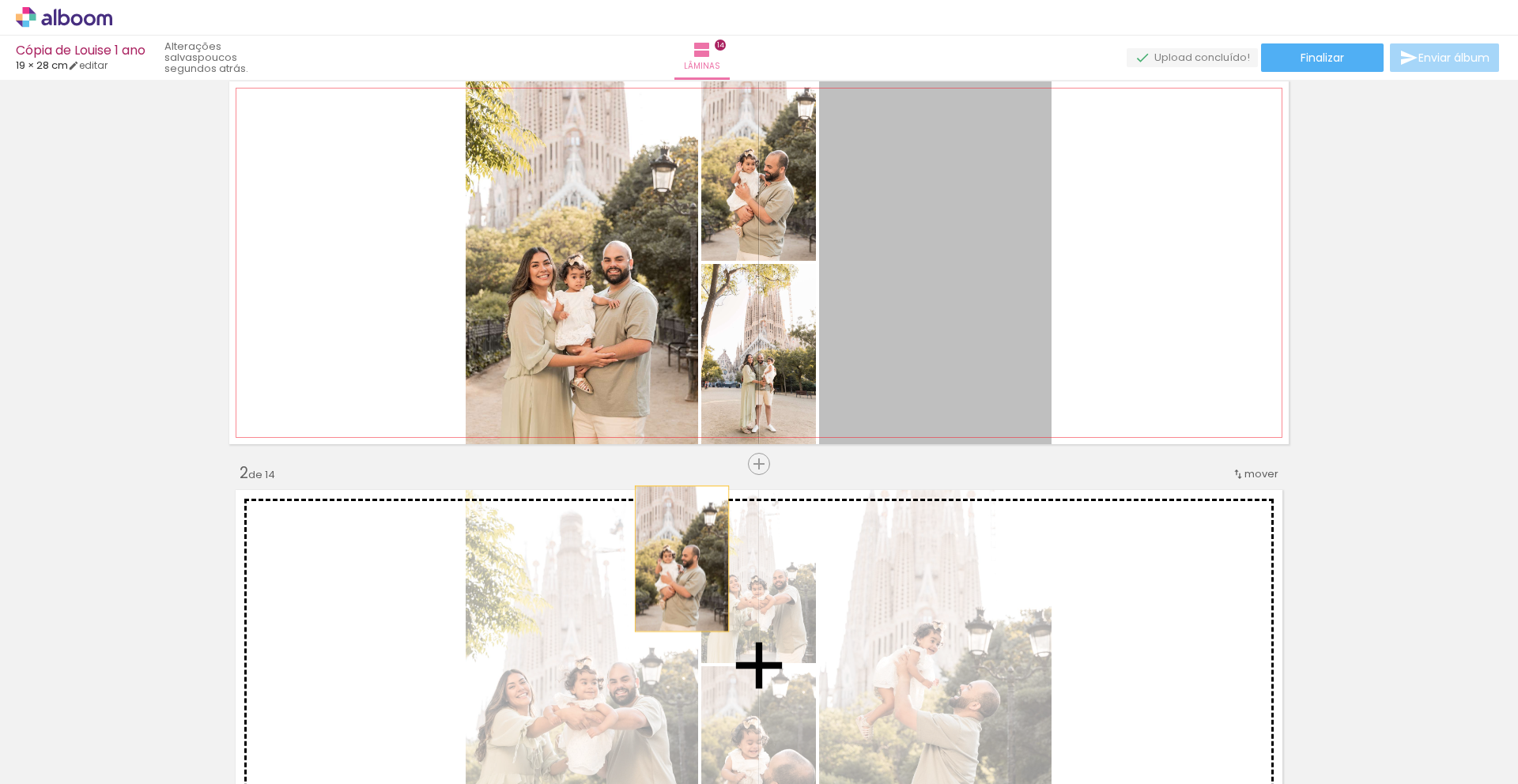
drag, startPoint x: 867, startPoint y: 315, endPoint x: 706, endPoint y: 455, distance: 213.4
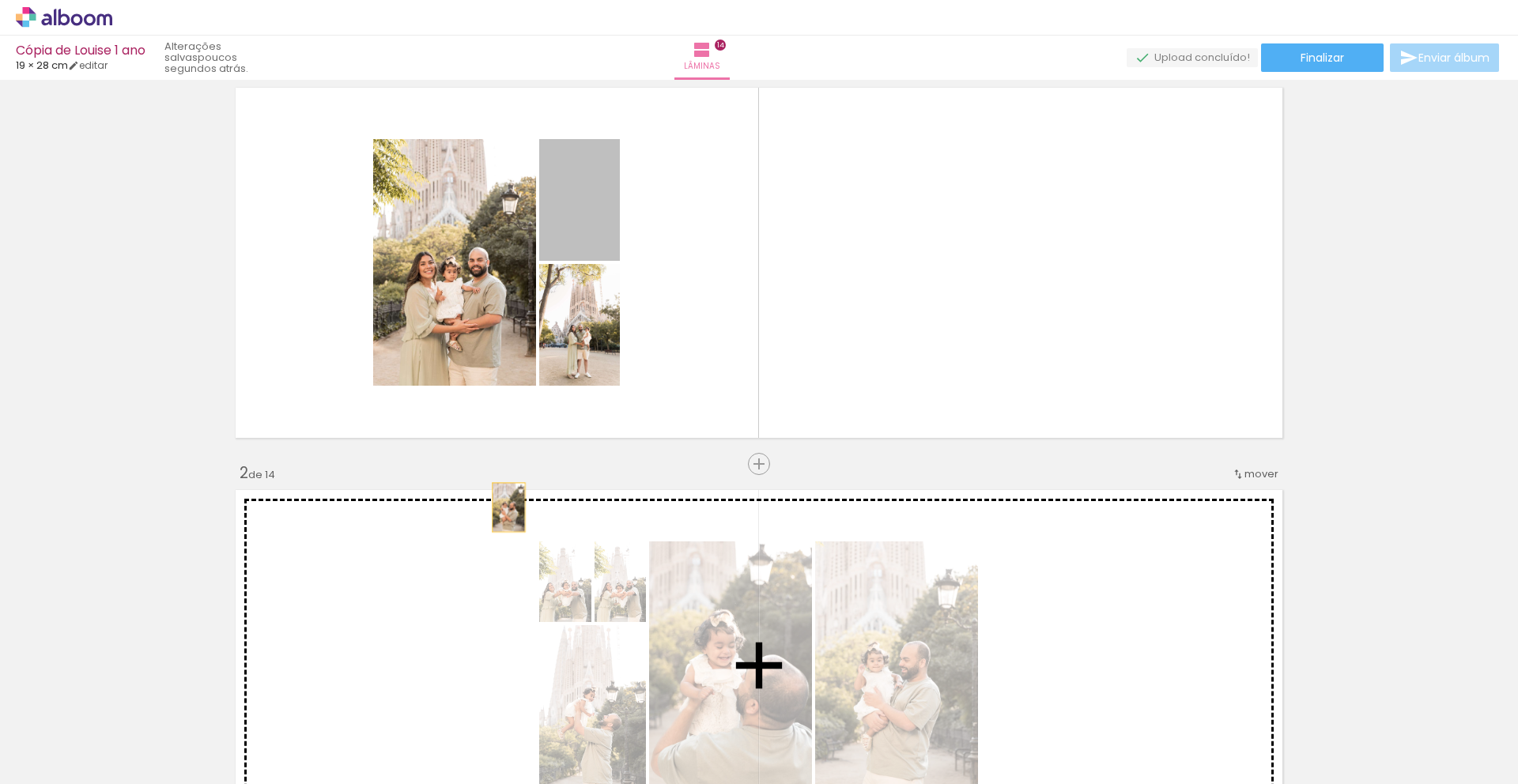
drag, startPoint x: 583, startPoint y: 227, endPoint x: 492, endPoint y: 550, distance: 335.6
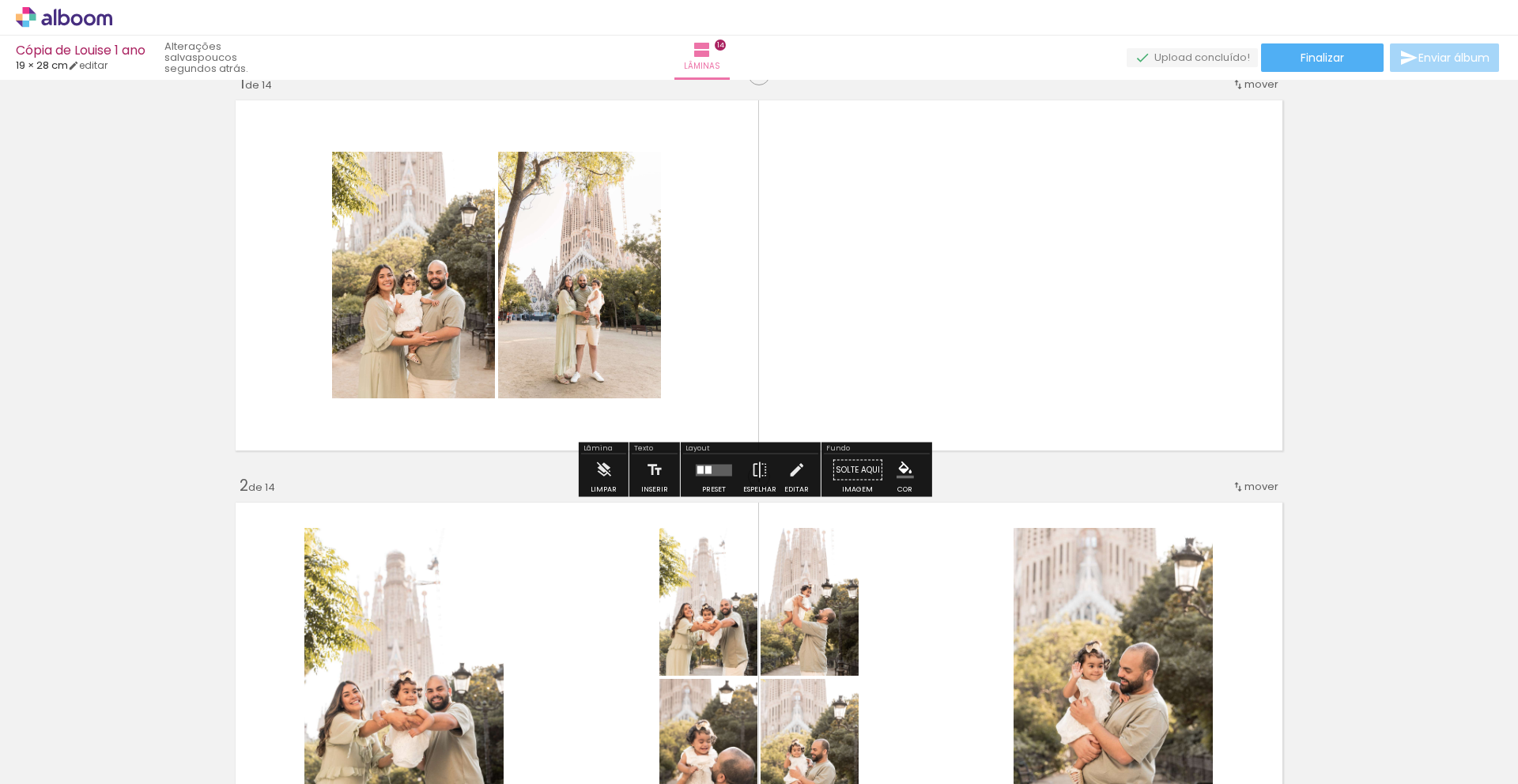
scroll to position [35, 0]
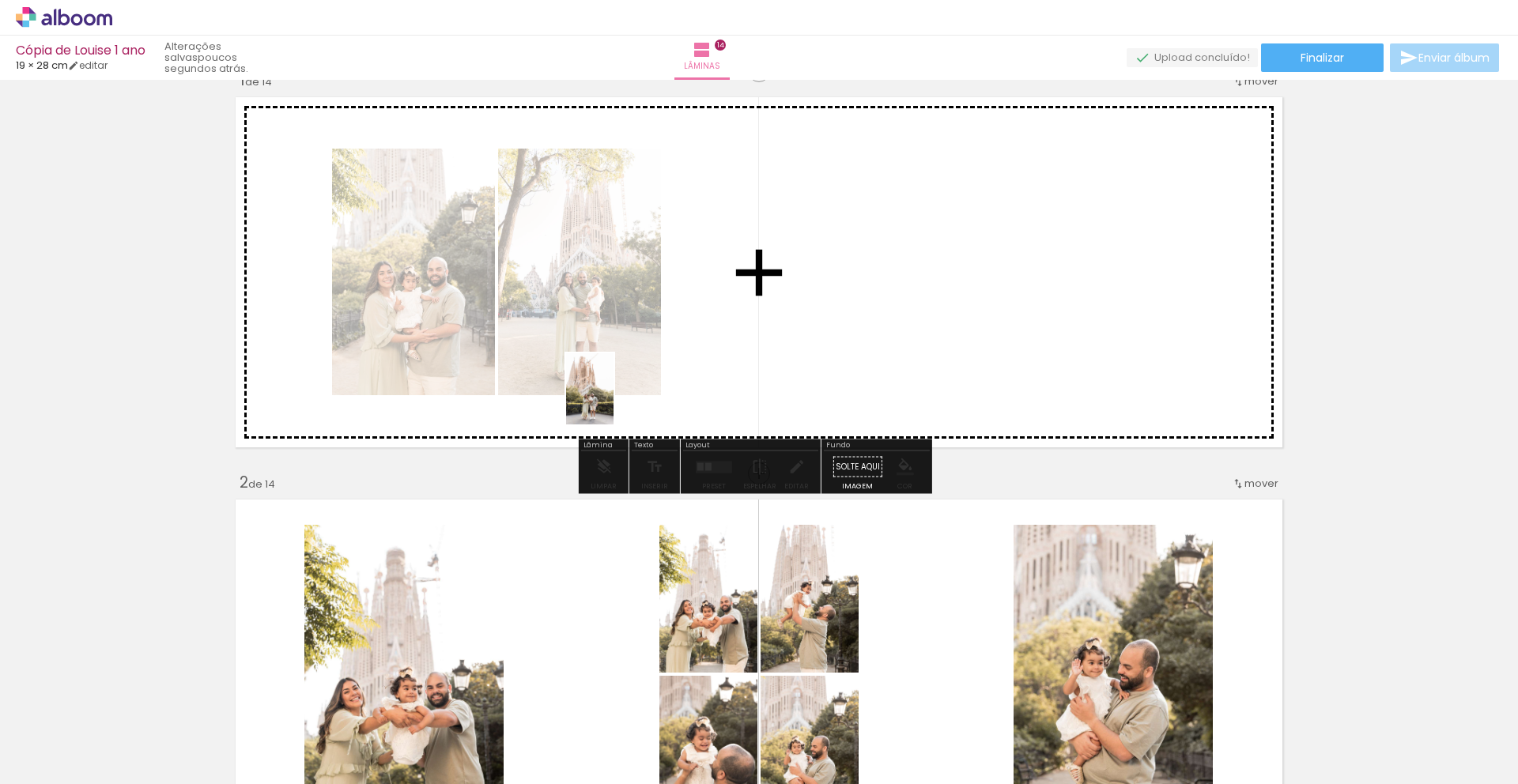
drag, startPoint x: 432, startPoint y: 751, endPoint x: 622, endPoint y: 391, distance: 407.1
click at [622, 391] on quentale-workspace at bounding box center [759, 392] width 1518 height 784
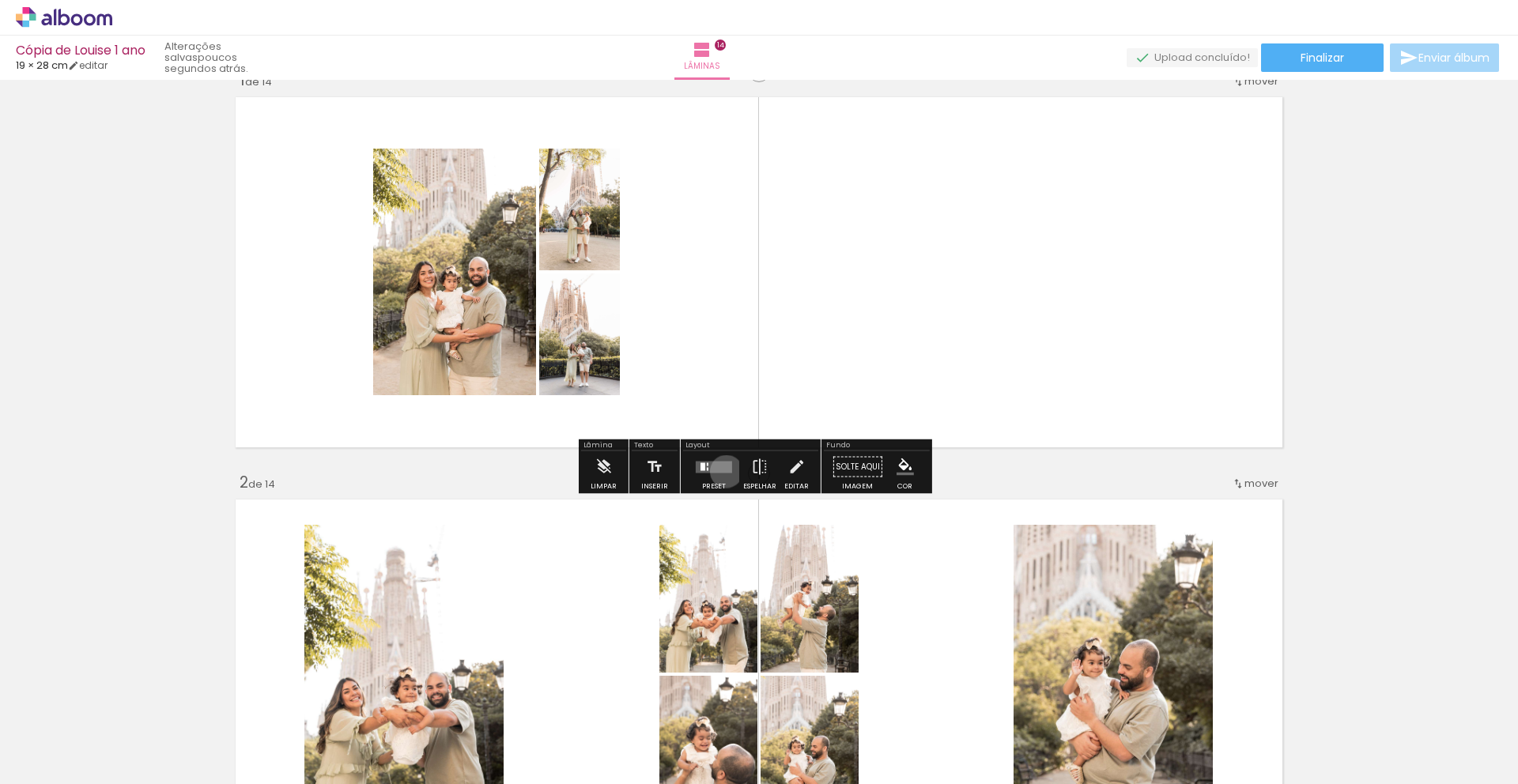
click at [723, 471] on quentale-layouter at bounding box center [714, 466] width 36 height 11
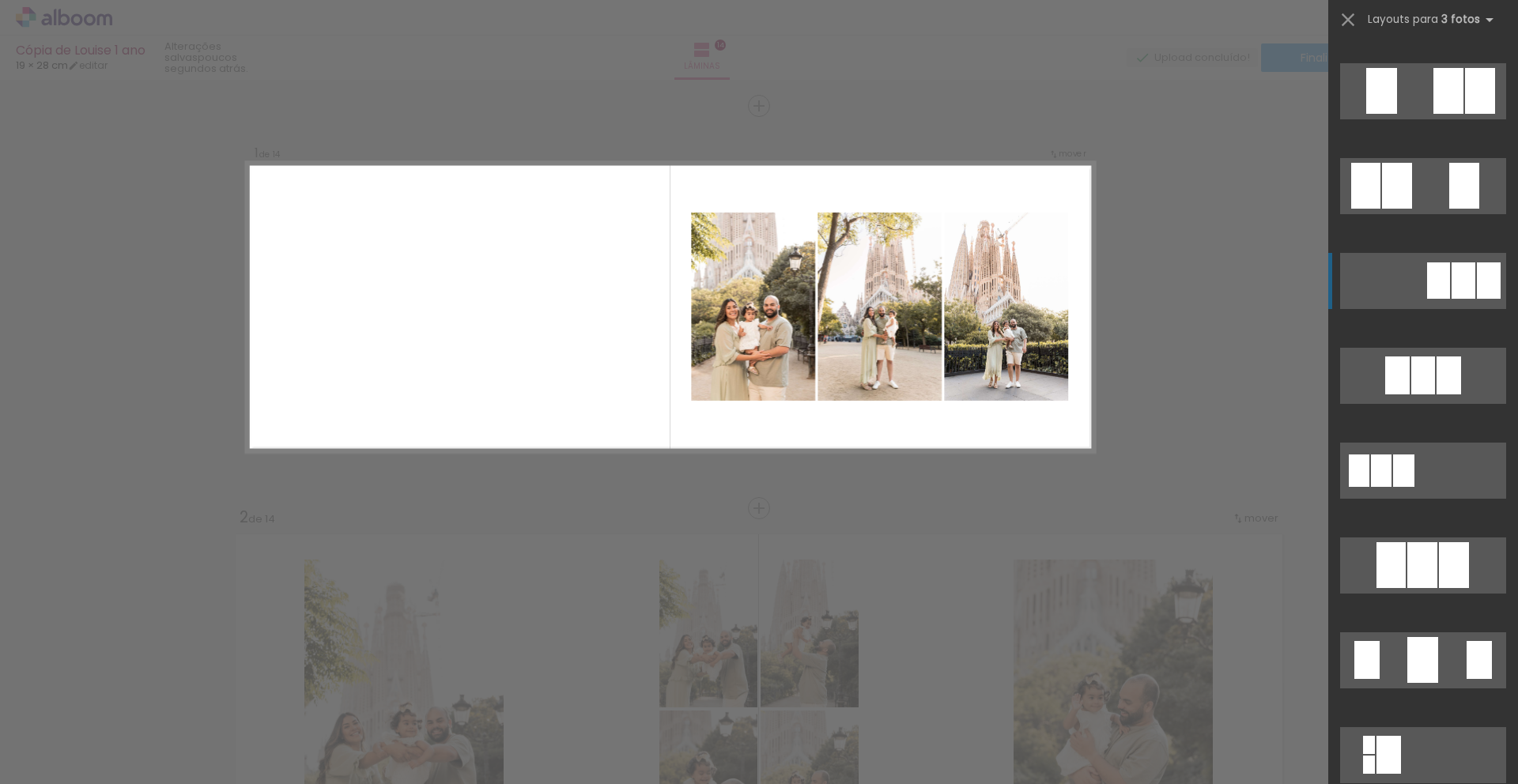
scroll to position [557, 0]
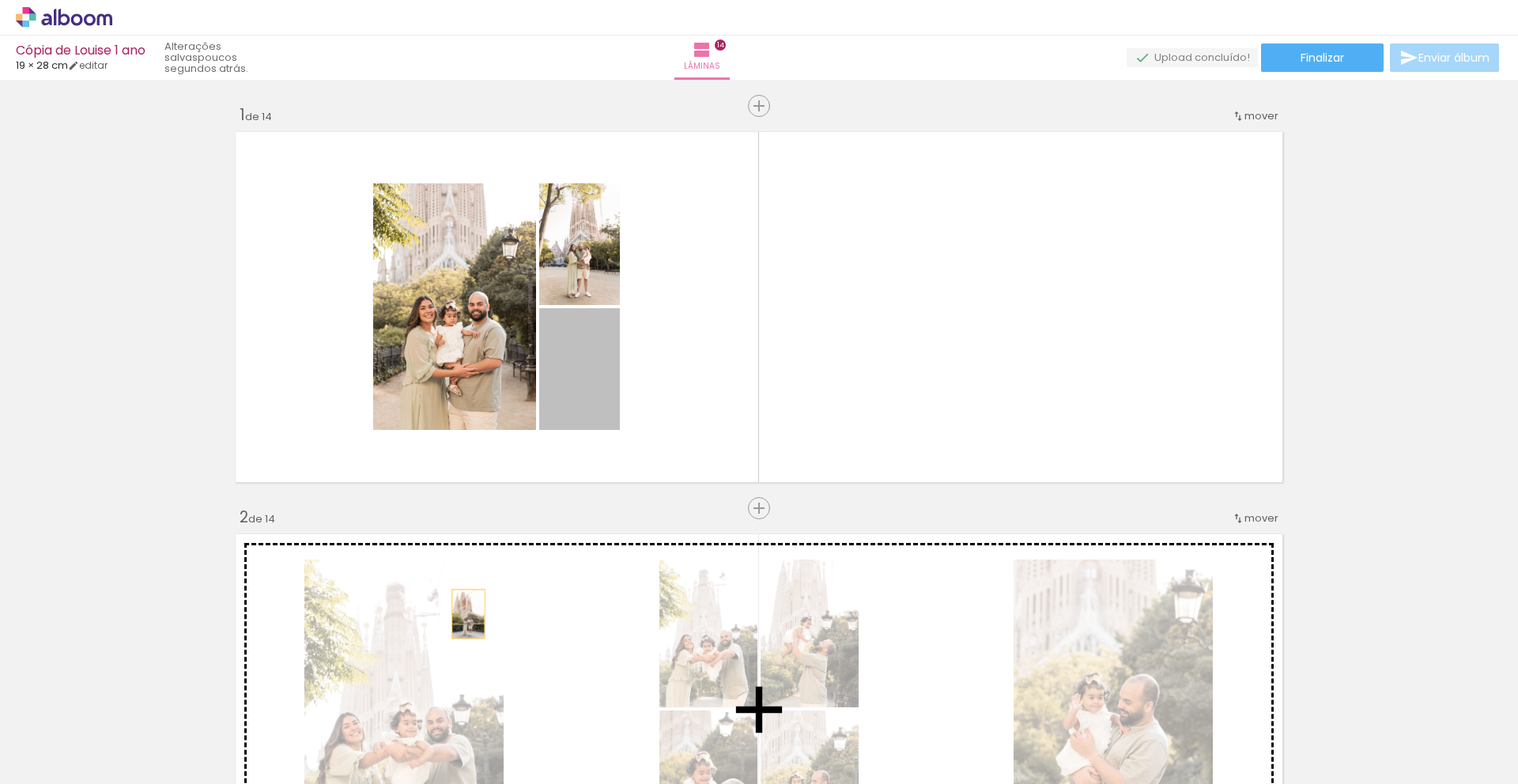
drag, startPoint x: 556, startPoint y: 404, endPoint x: 459, endPoint y: 627, distance: 243.2
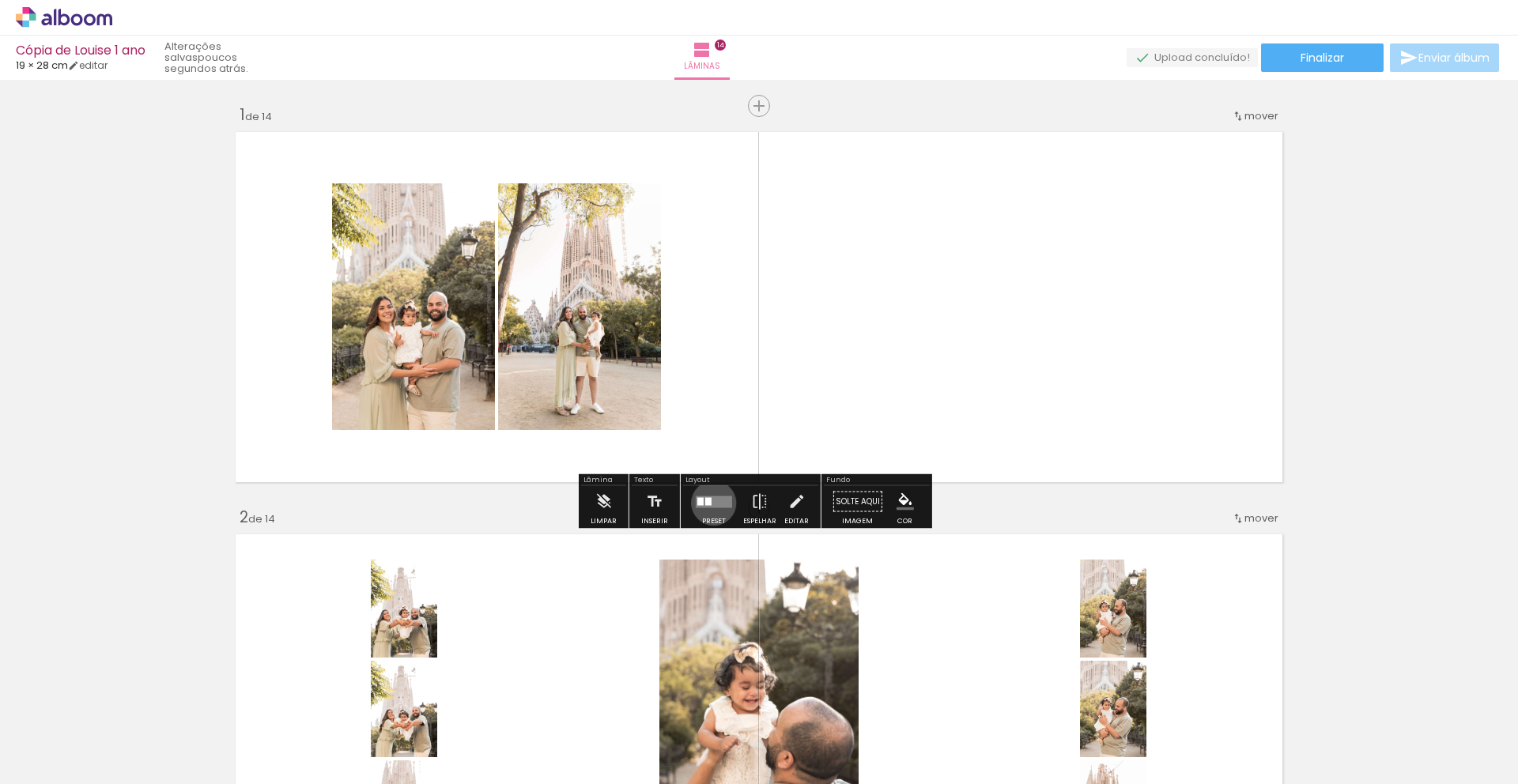
click at [710, 503] on quentale-layouter at bounding box center [714, 501] width 36 height 11
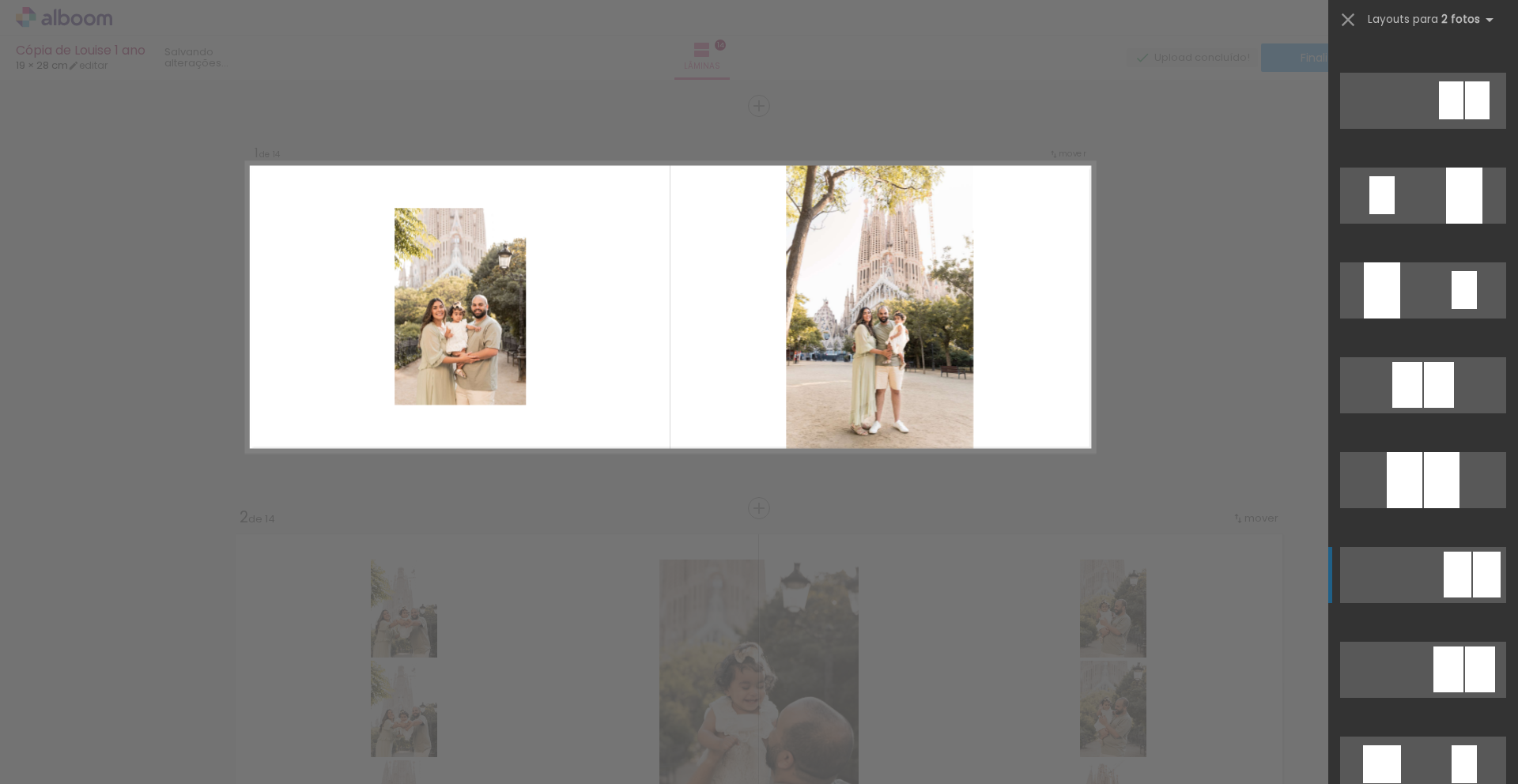
scroll to position [0, 0]
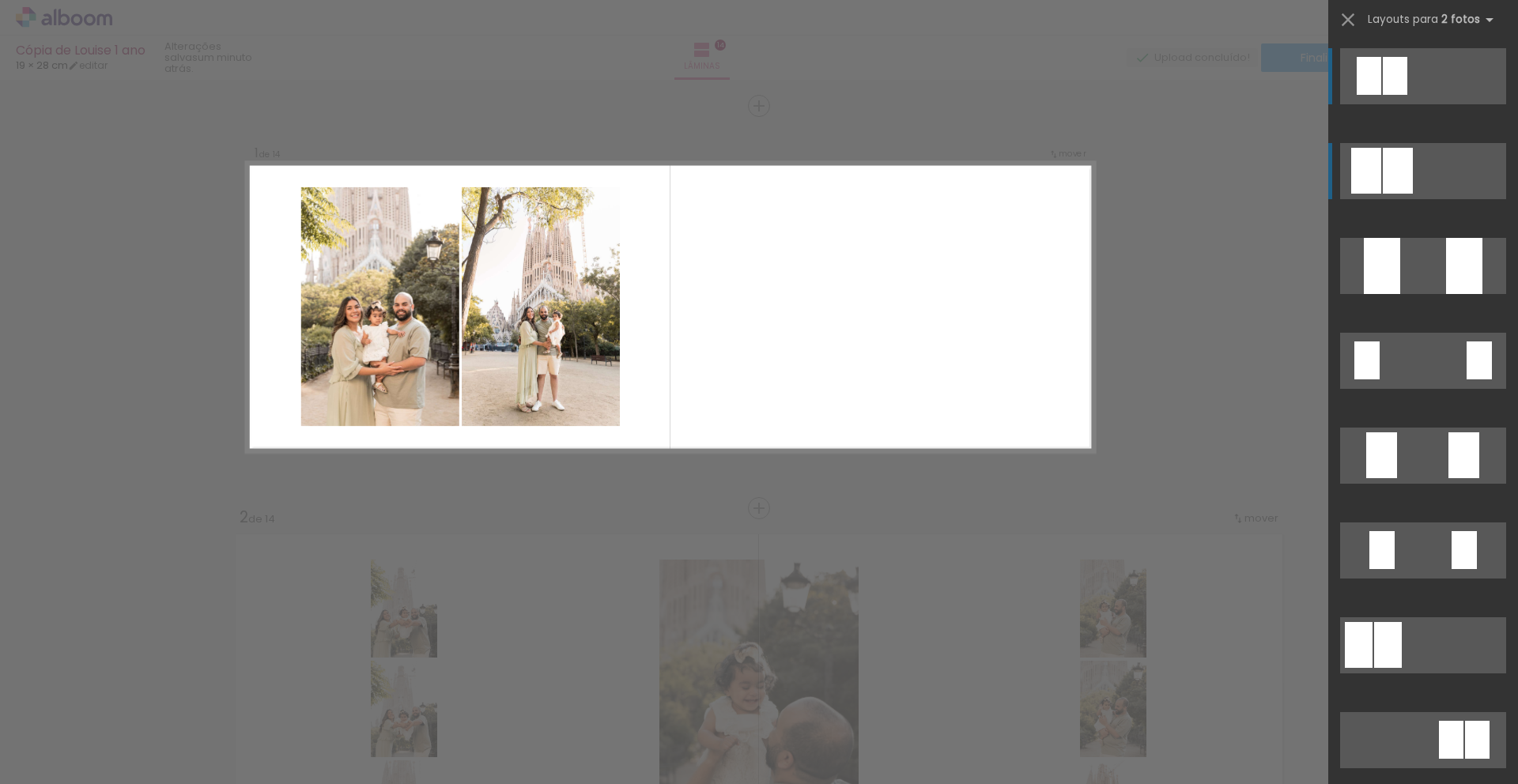
click at [1412, 177] on quentale-layouter at bounding box center [1423, 171] width 166 height 56
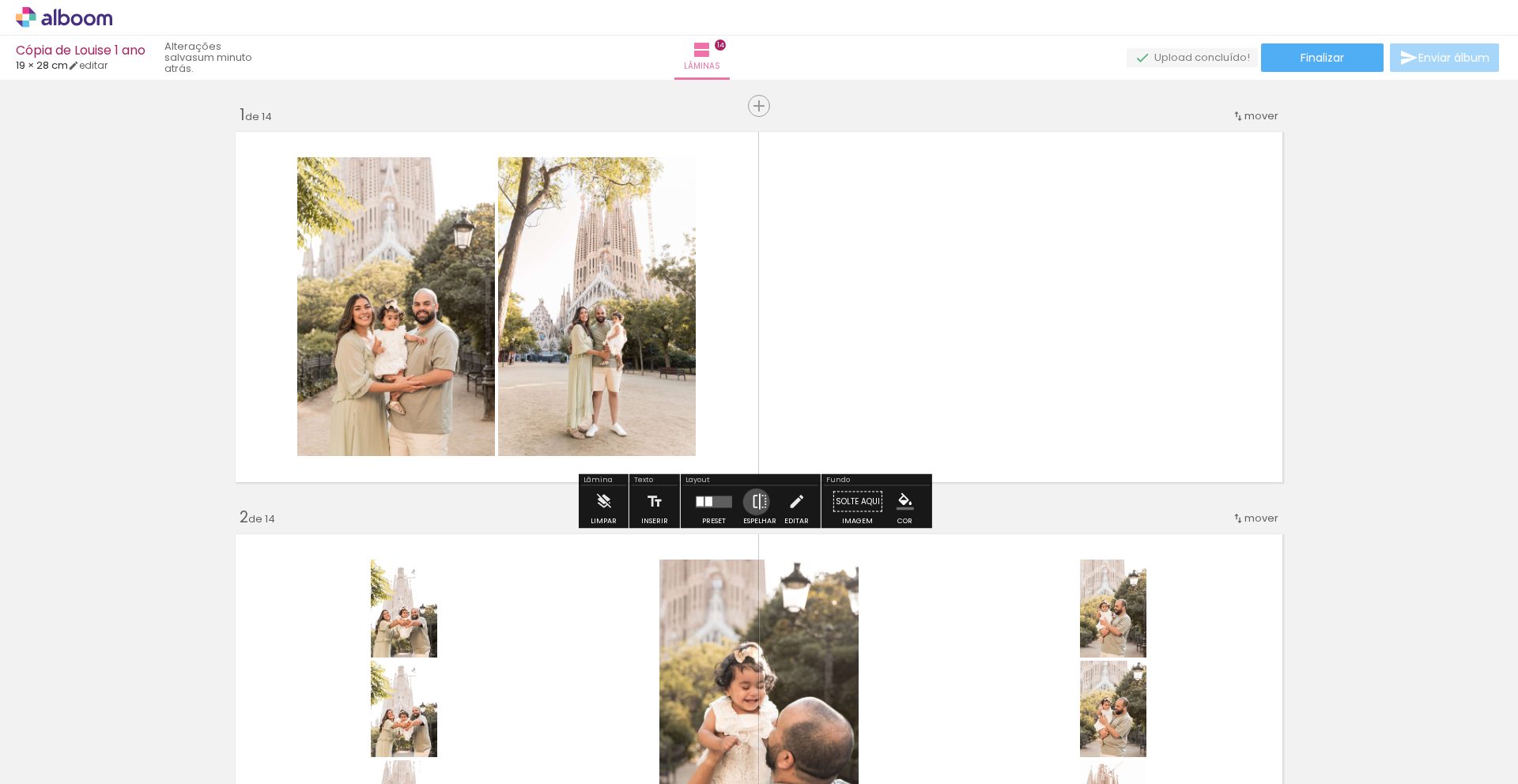
click at [752, 502] on iron-icon at bounding box center [759, 502] width 18 height 32
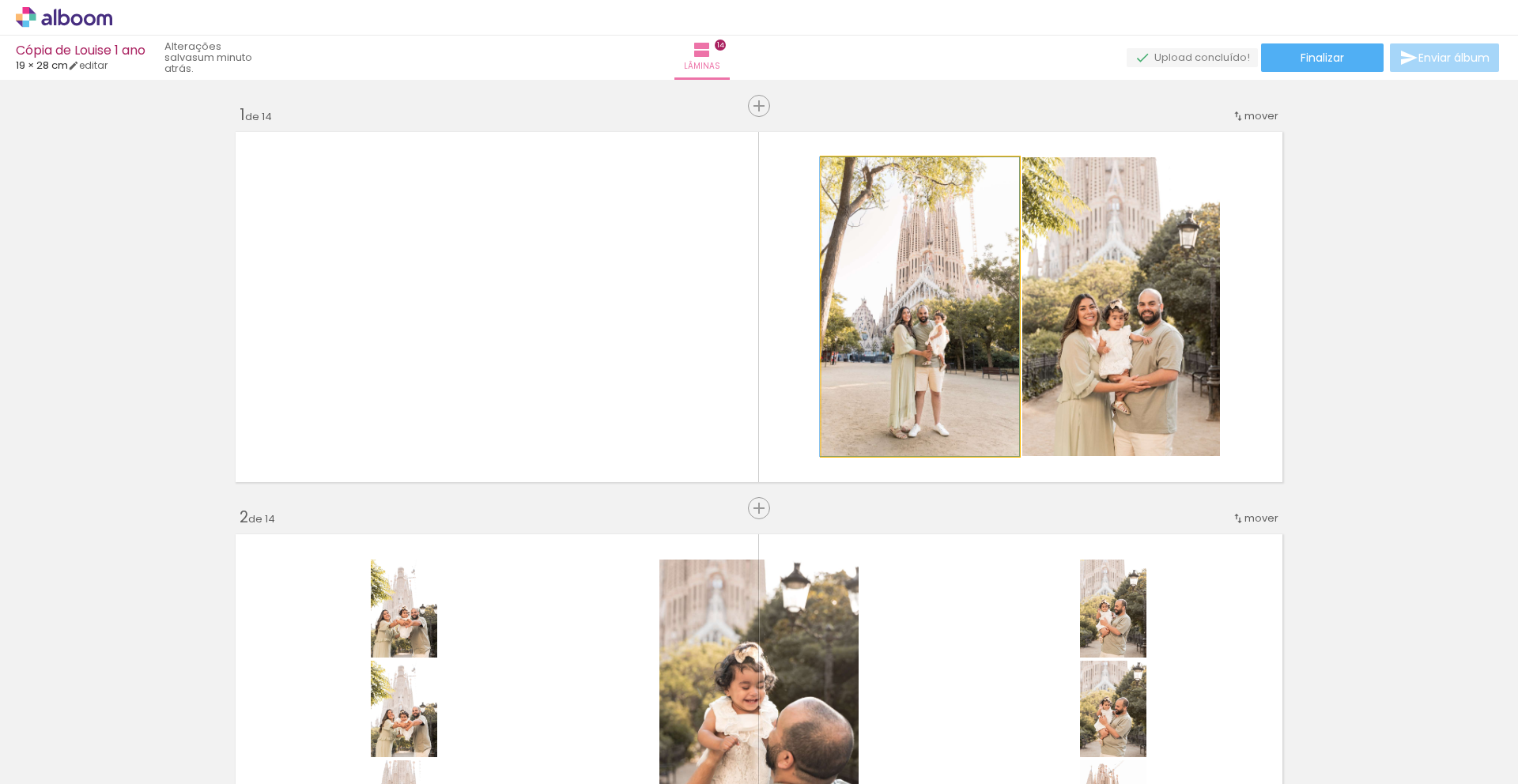
drag, startPoint x: 916, startPoint y: 372, endPoint x: 971, endPoint y: 377, distance: 55.2
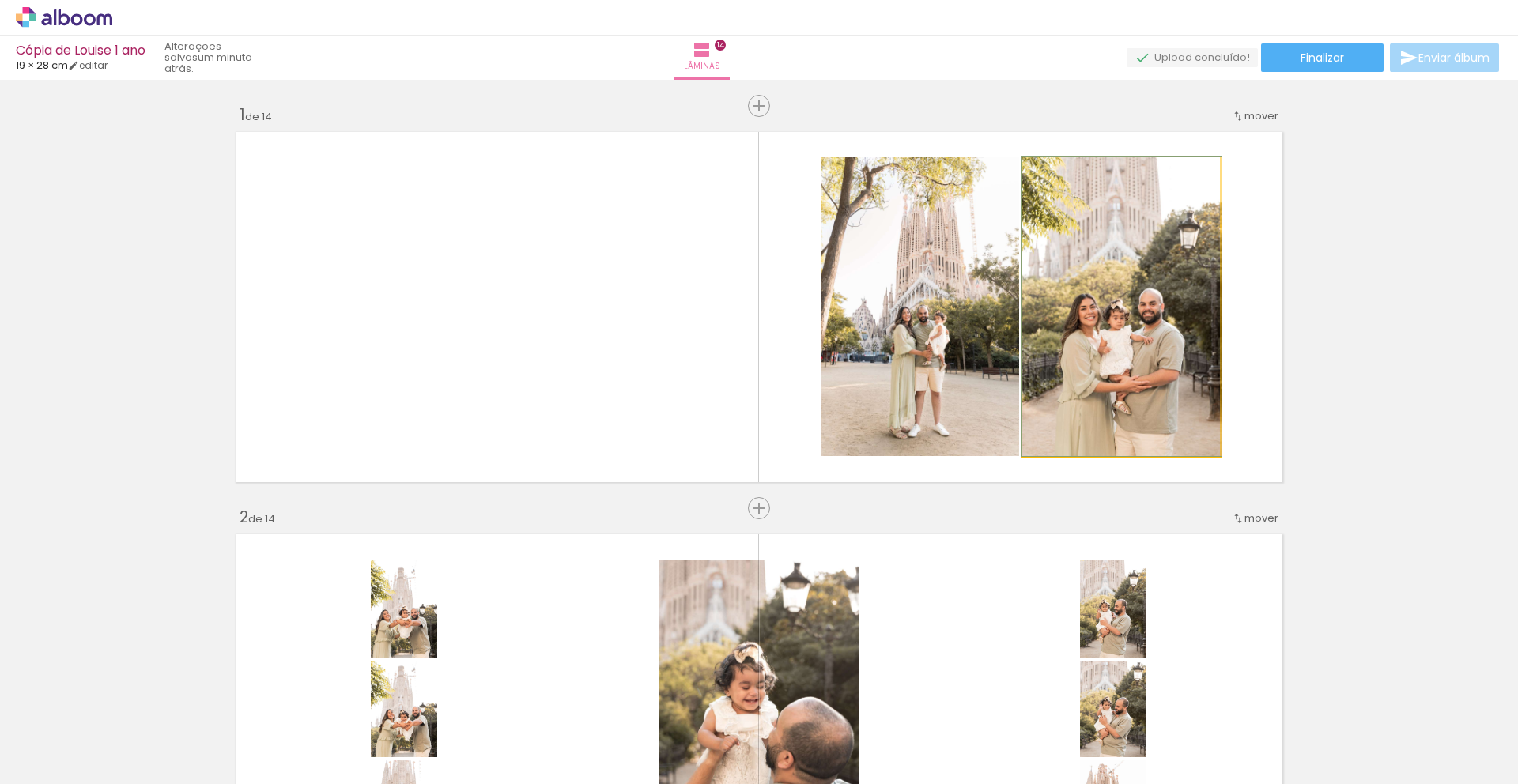
drag, startPoint x: 1086, startPoint y: 378, endPoint x: 1100, endPoint y: 374, distance: 14.6
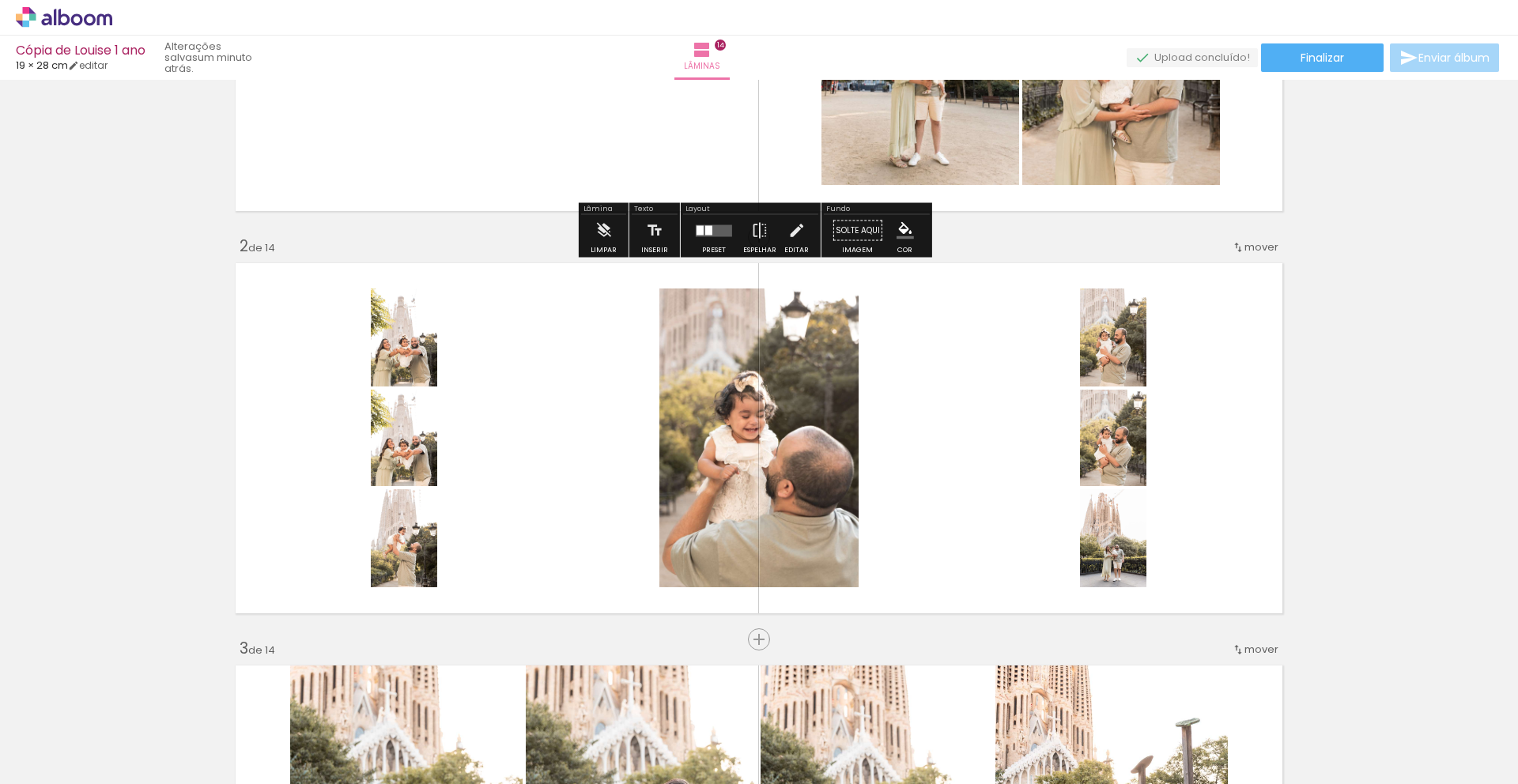
scroll to position [364, 0]
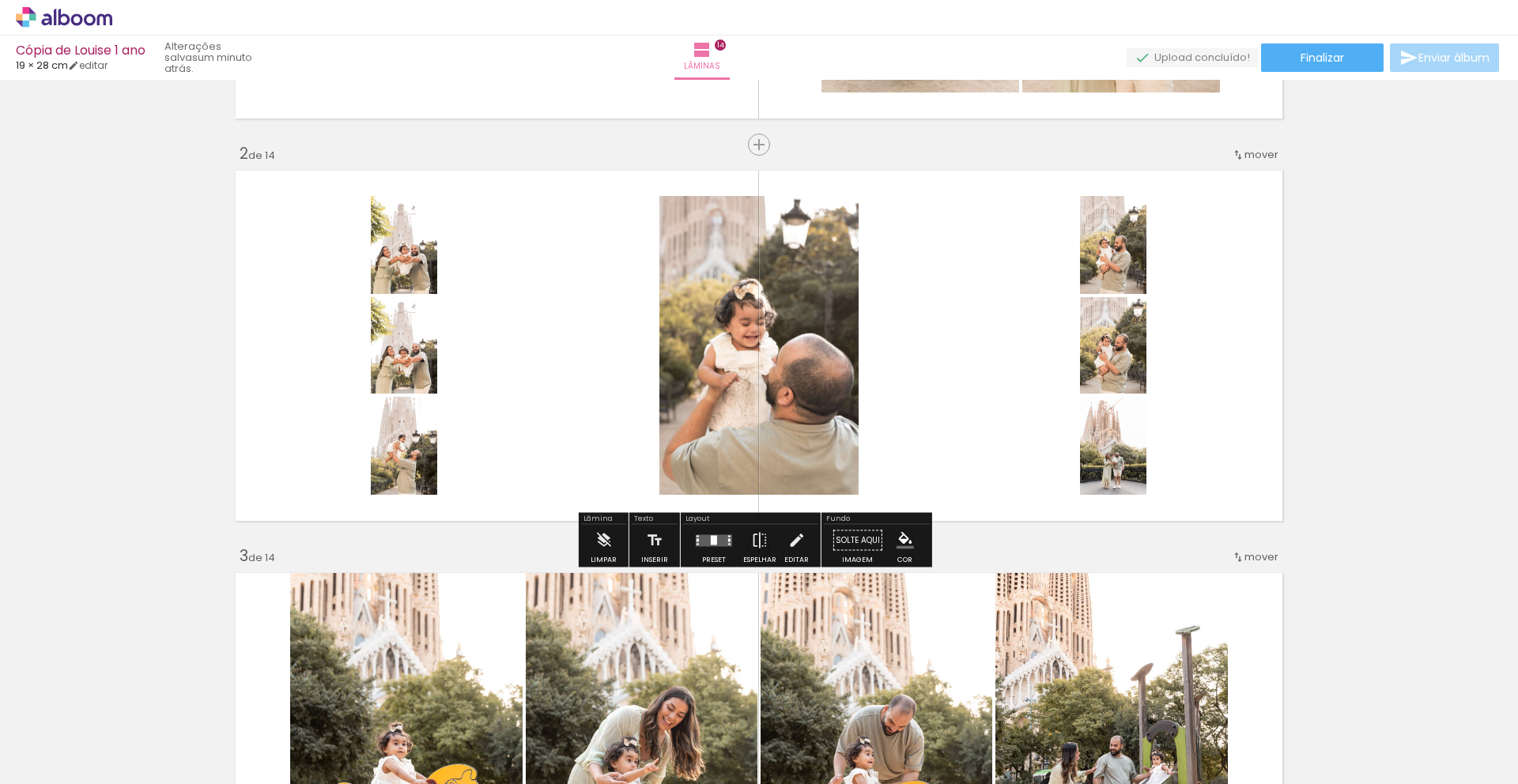
click at [715, 539] on quentale-layouter at bounding box center [714, 540] width 36 height 11
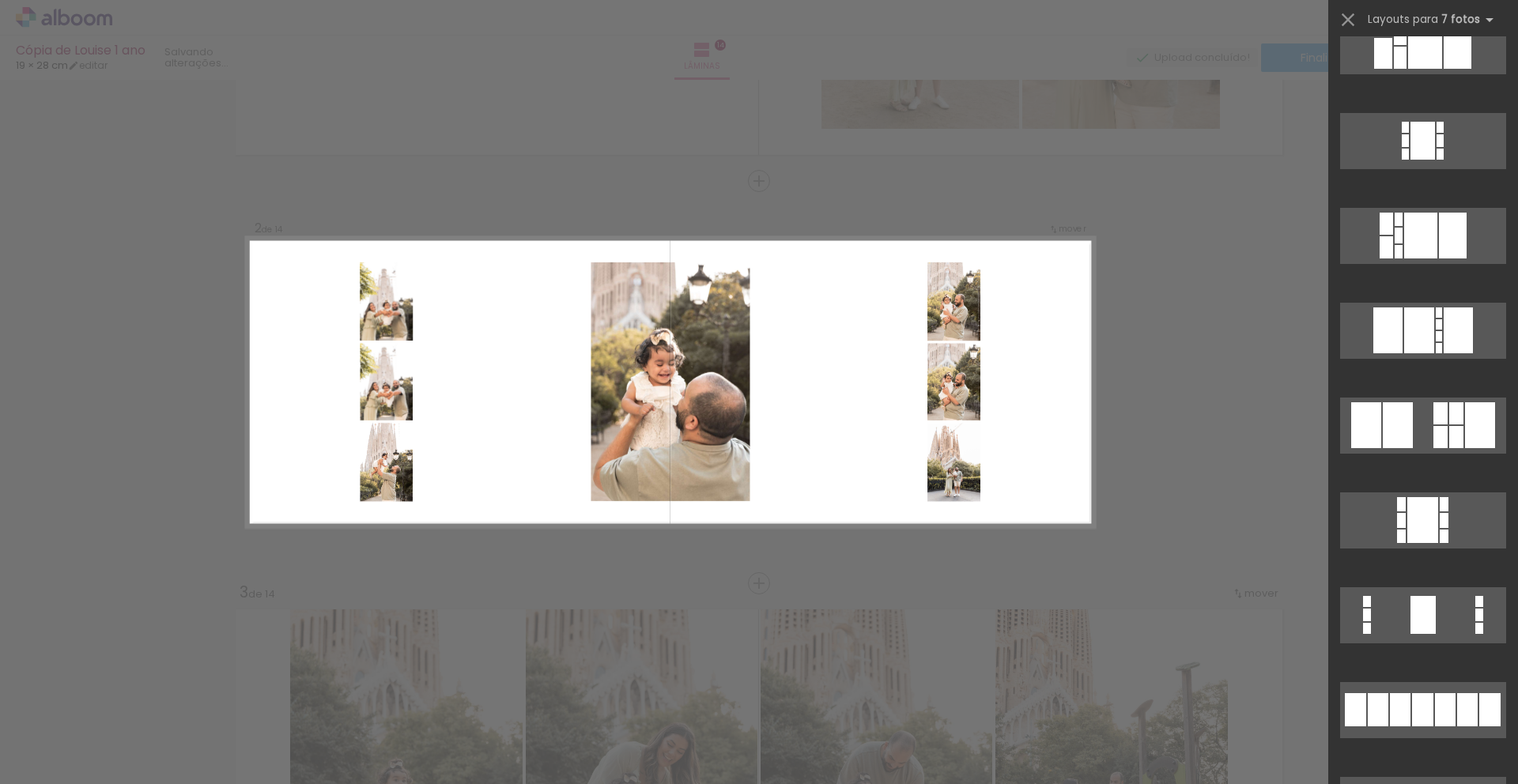
scroll to position [279, 0]
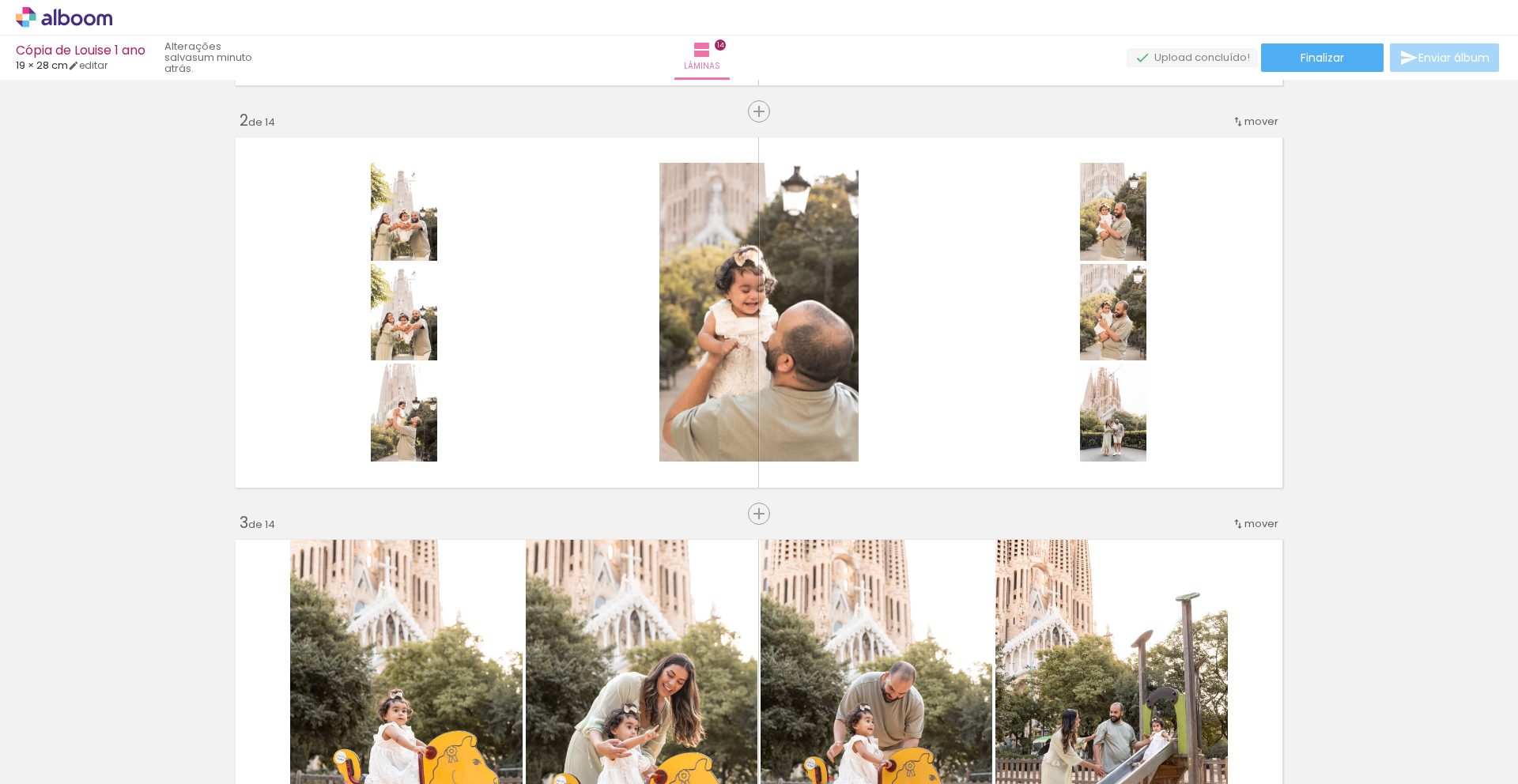
scroll to position [379, 0]
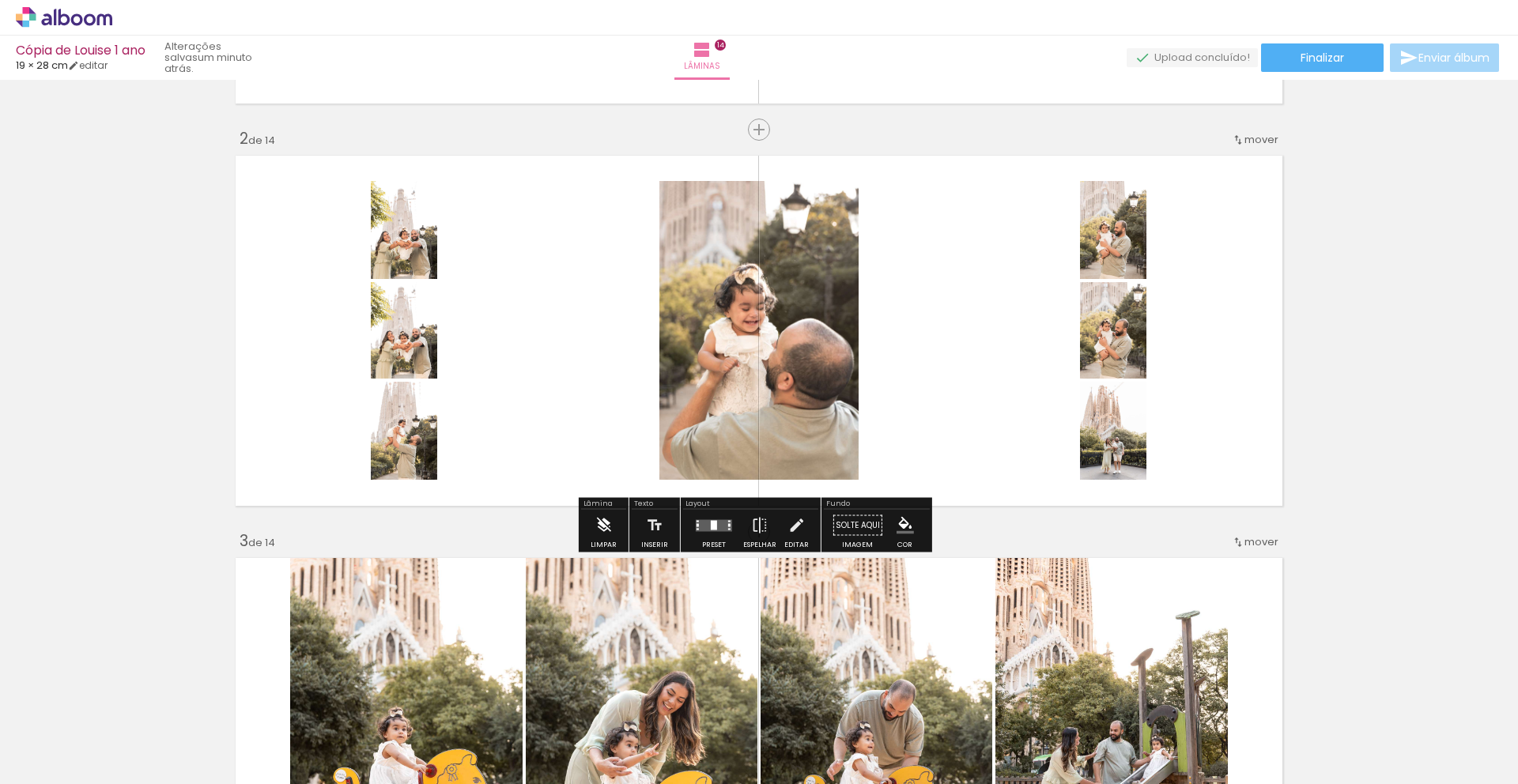
click at [604, 532] on iron-icon at bounding box center [603, 526] width 18 height 32
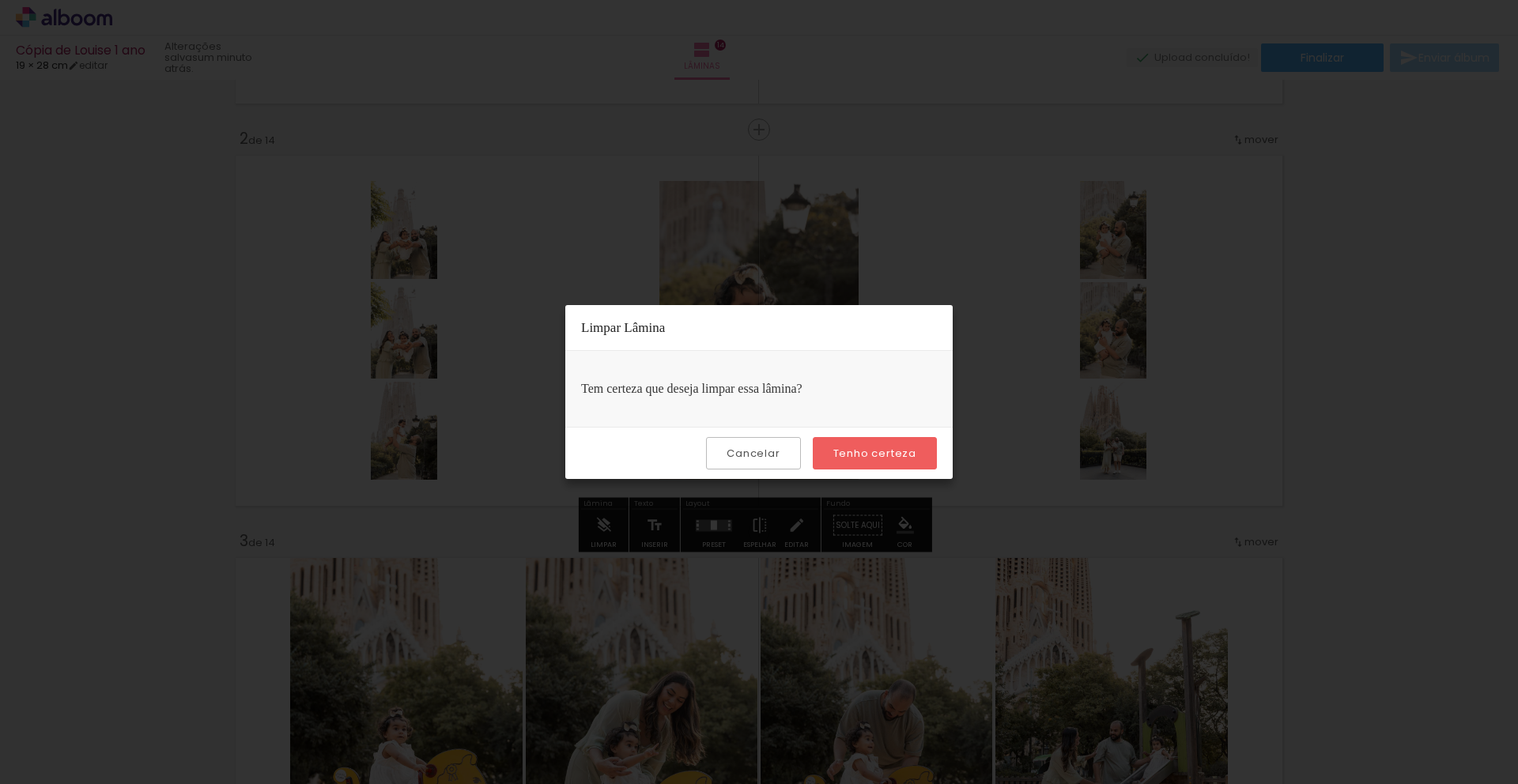
click at [0, 0] on slot "Tenho certeza" at bounding box center [0, 0] width 0 height 0
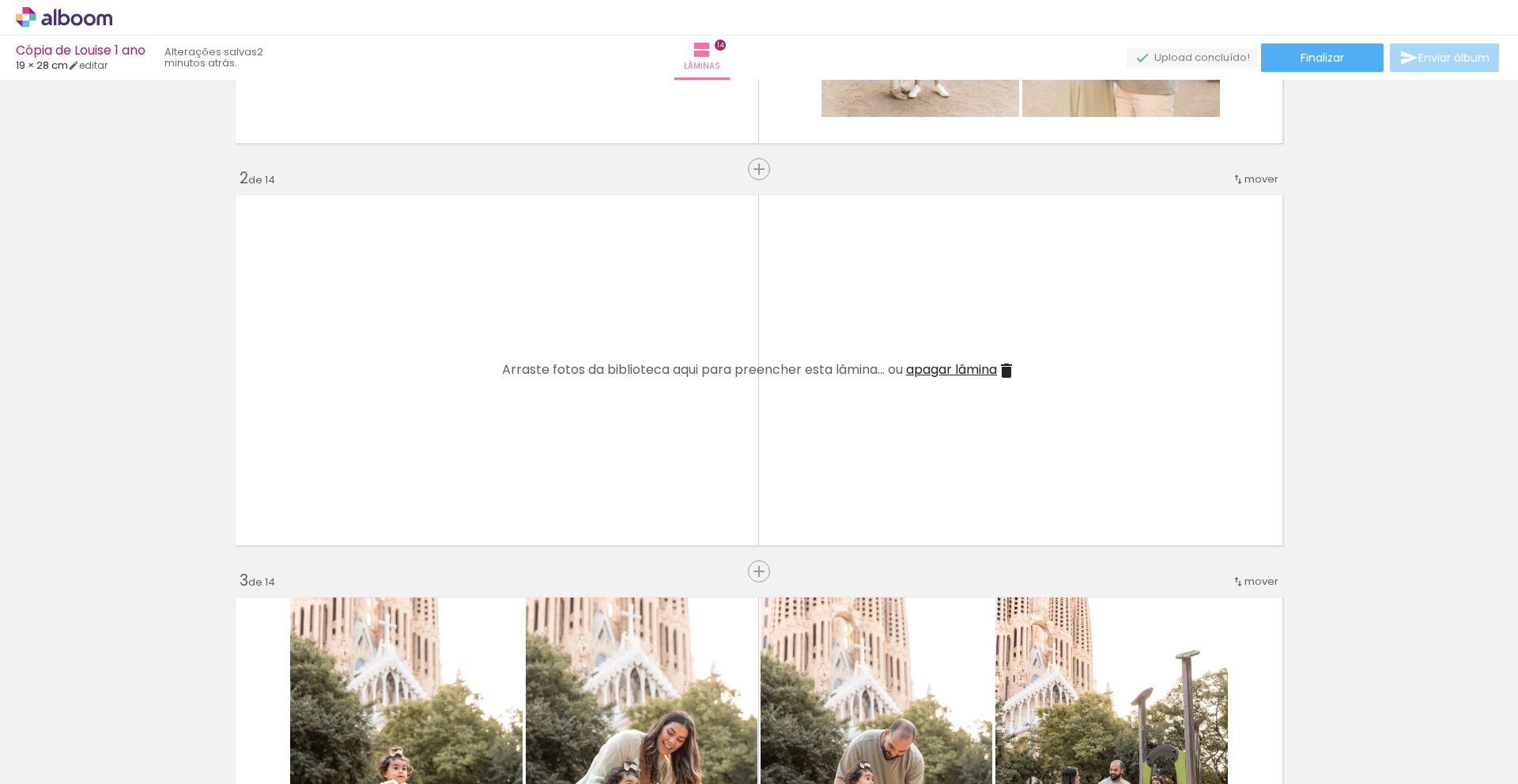
scroll to position [357, 0]
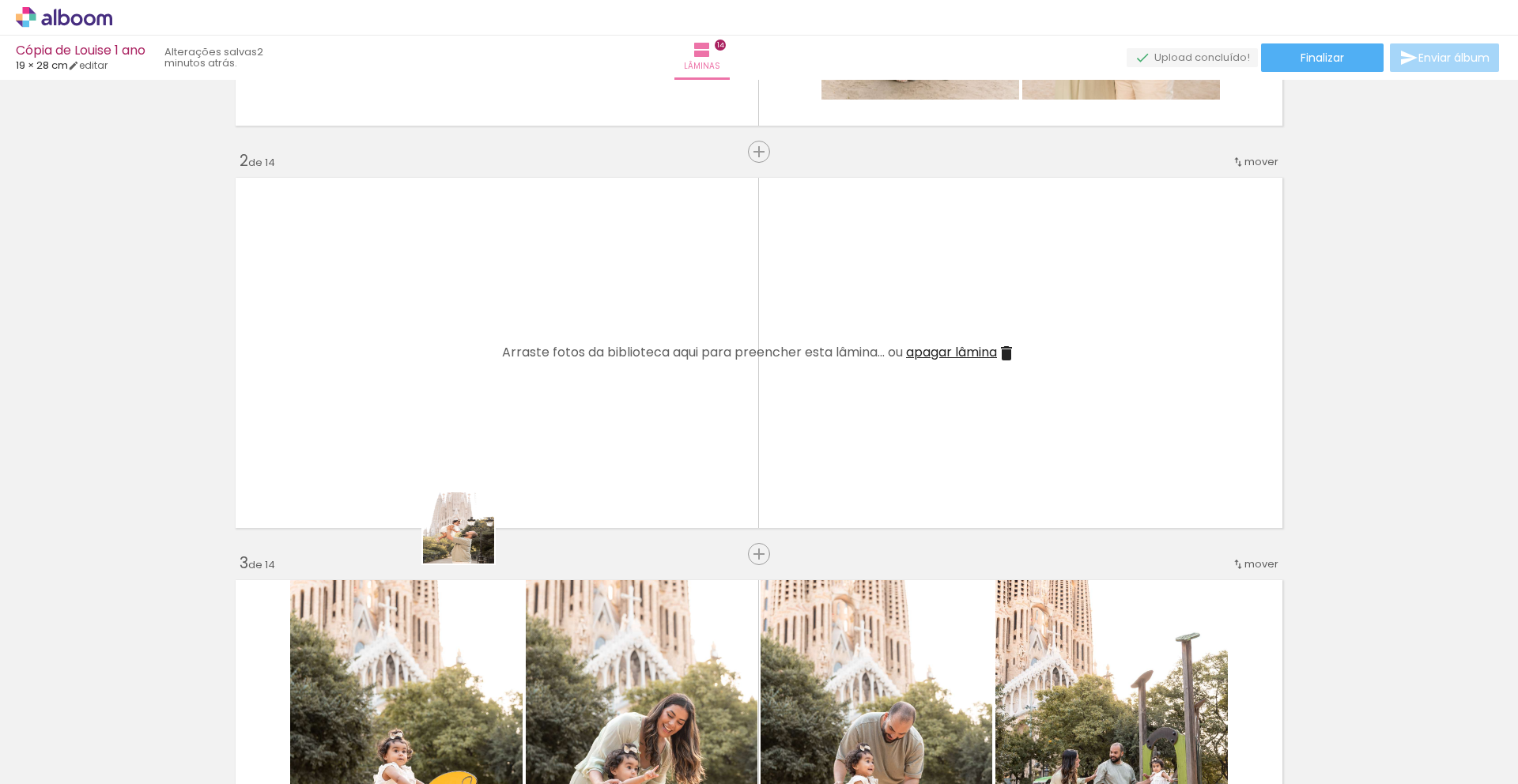
drag, startPoint x: 429, startPoint y: 744, endPoint x: 474, endPoint y: 453, distance: 294.5
click at [474, 453] on quentale-workspace at bounding box center [759, 392] width 1518 height 784
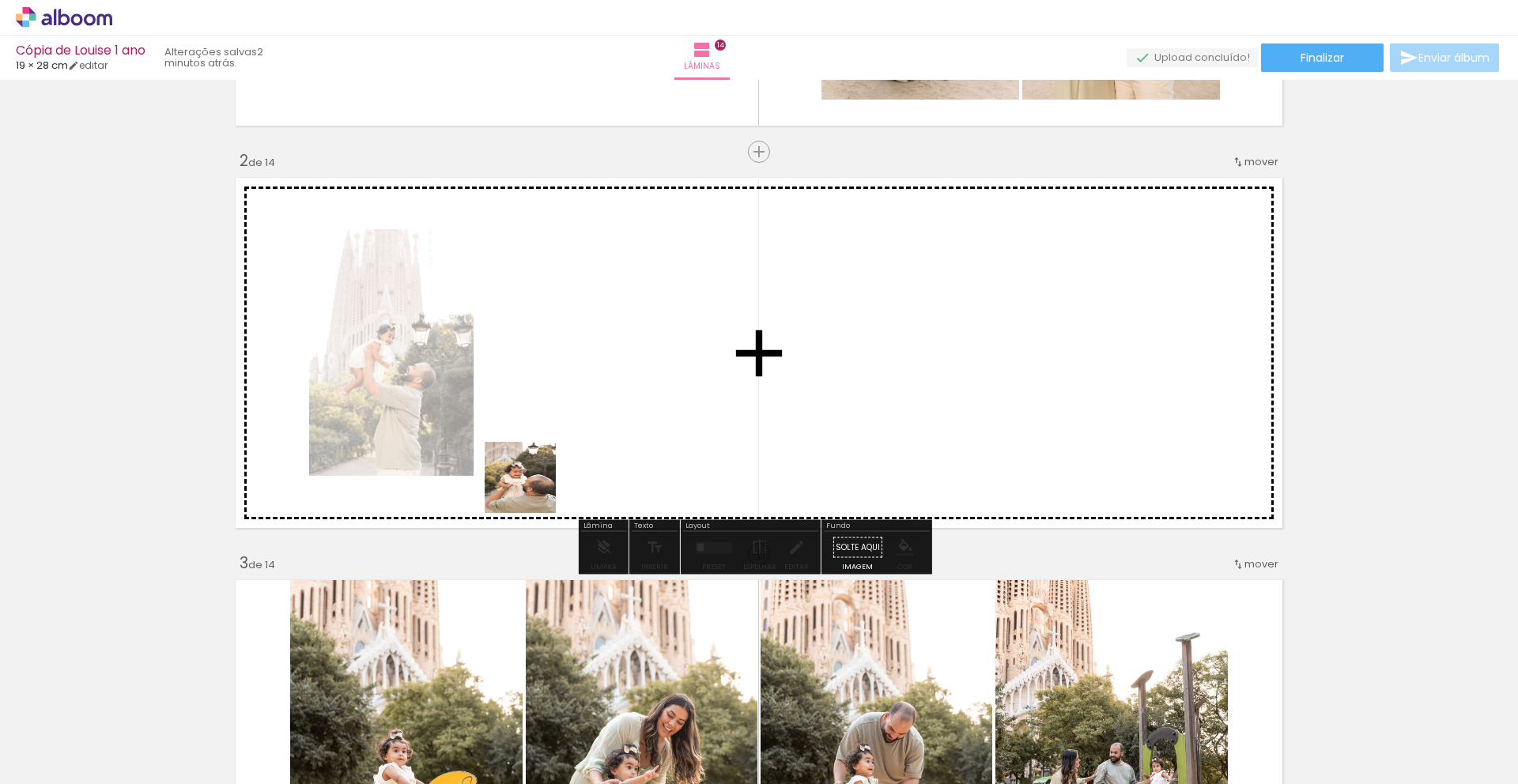
drag, startPoint x: 430, startPoint y: 739, endPoint x: 536, endPoint y: 455, distance: 303.1
click at [536, 455] on quentale-workspace at bounding box center [759, 392] width 1518 height 784
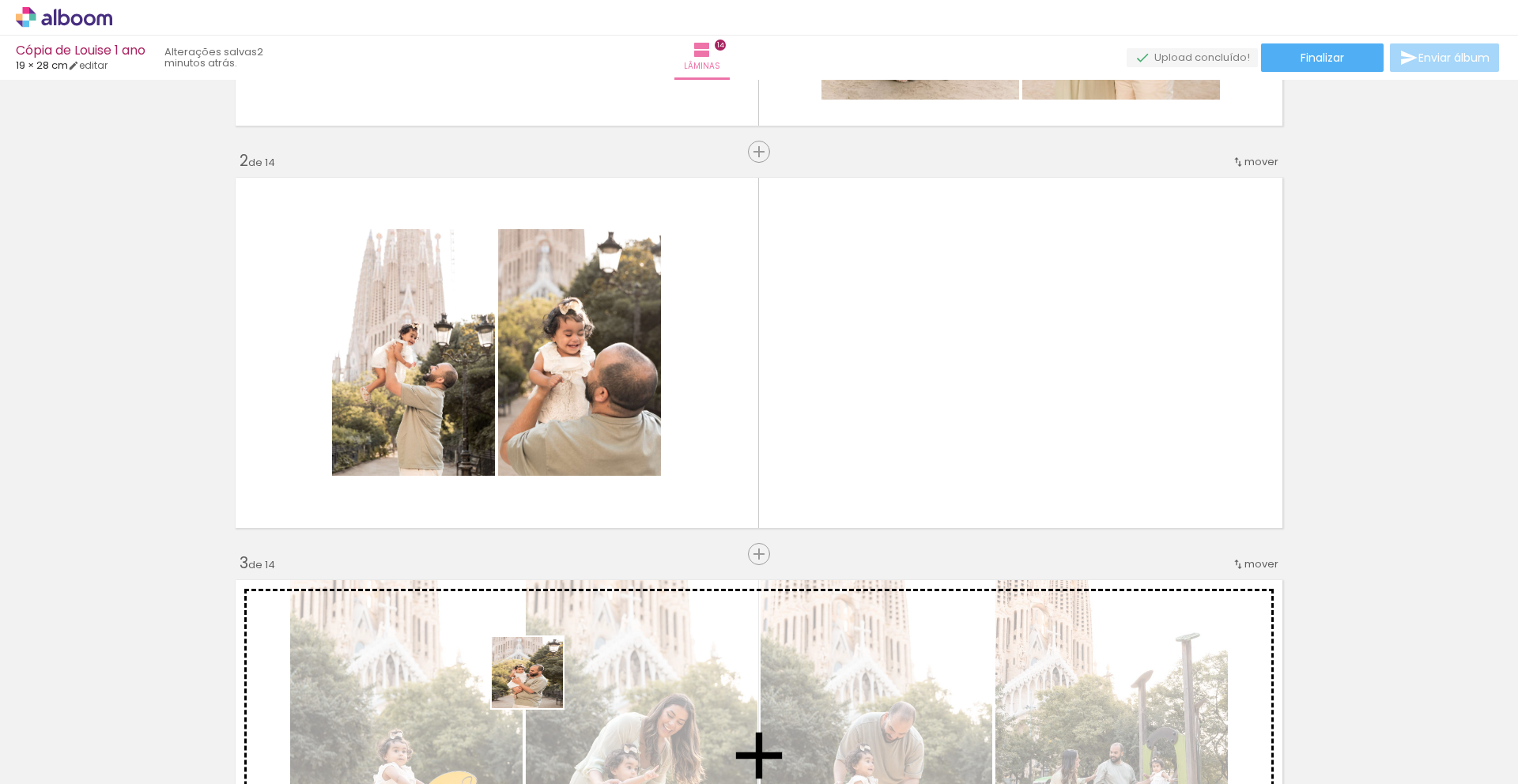
drag, startPoint x: 512, startPoint y: 751, endPoint x: 563, endPoint y: 450, distance: 305.3
click at [563, 450] on quentale-workspace at bounding box center [759, 392] width 1518 height 784
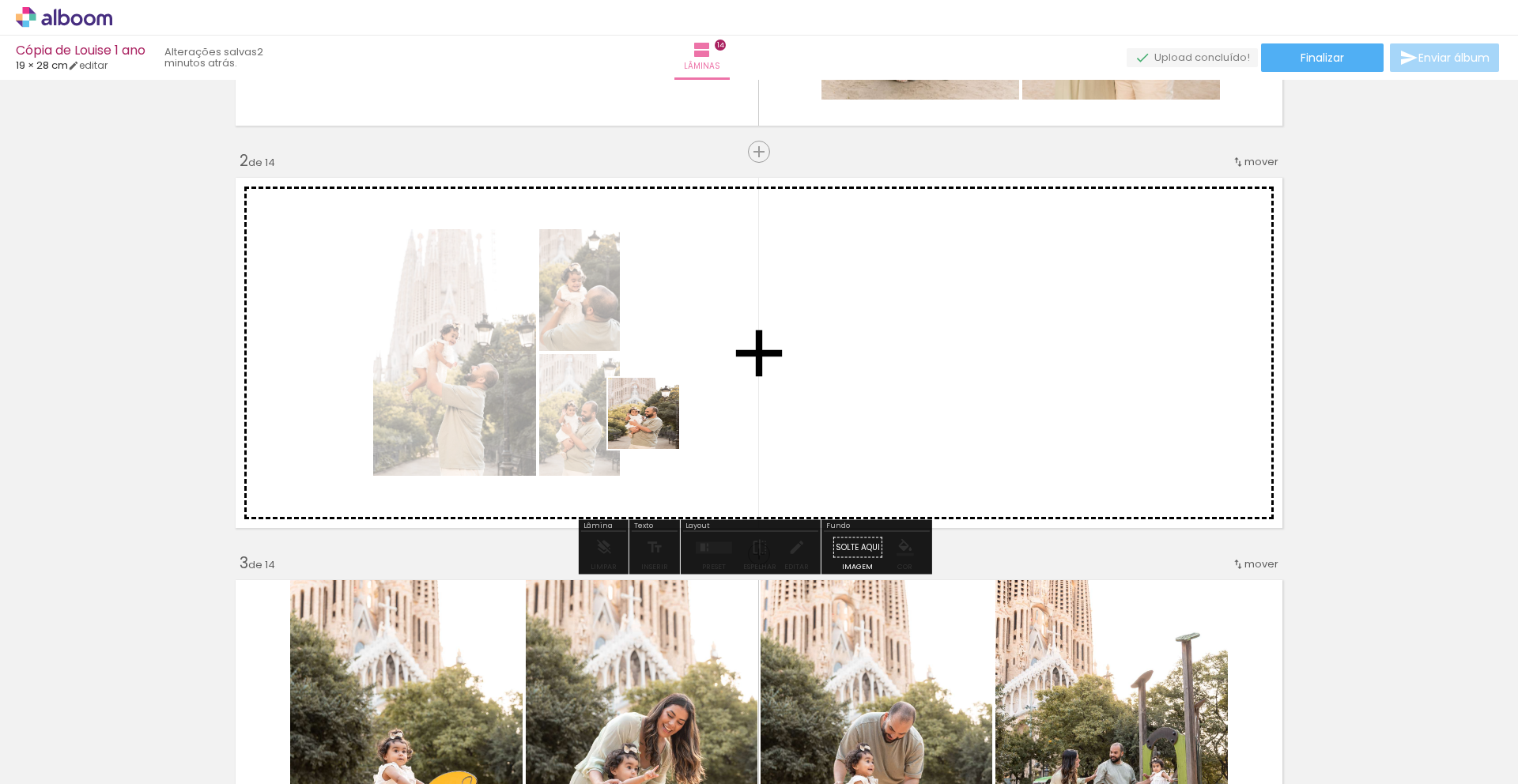
drag, startPoint x: 513, startPoint y: 754, endPoint x: 660, endPoint y: 391, distance: 391.6
click at [660, 391] on quentale-workspace at bounding box center [759, 392] width 1518 height 784
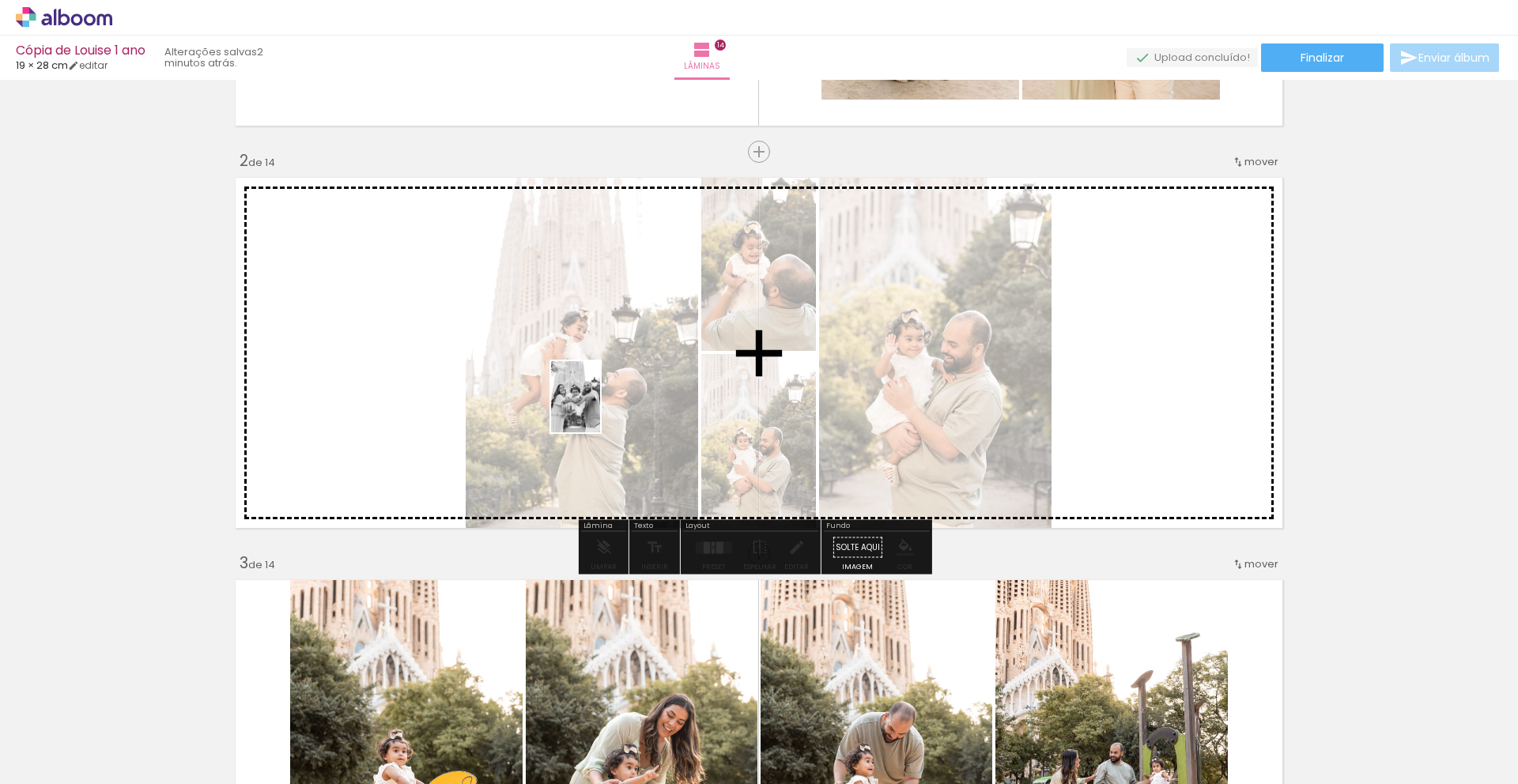
drag, startPoint x: 331, startPoint y: 750, endPoint x: 599, endPoint y: 409, distance: 433.7
click at [599, 409] on quentale-workspace at bounding box center [759, 392] width 1518 height 784
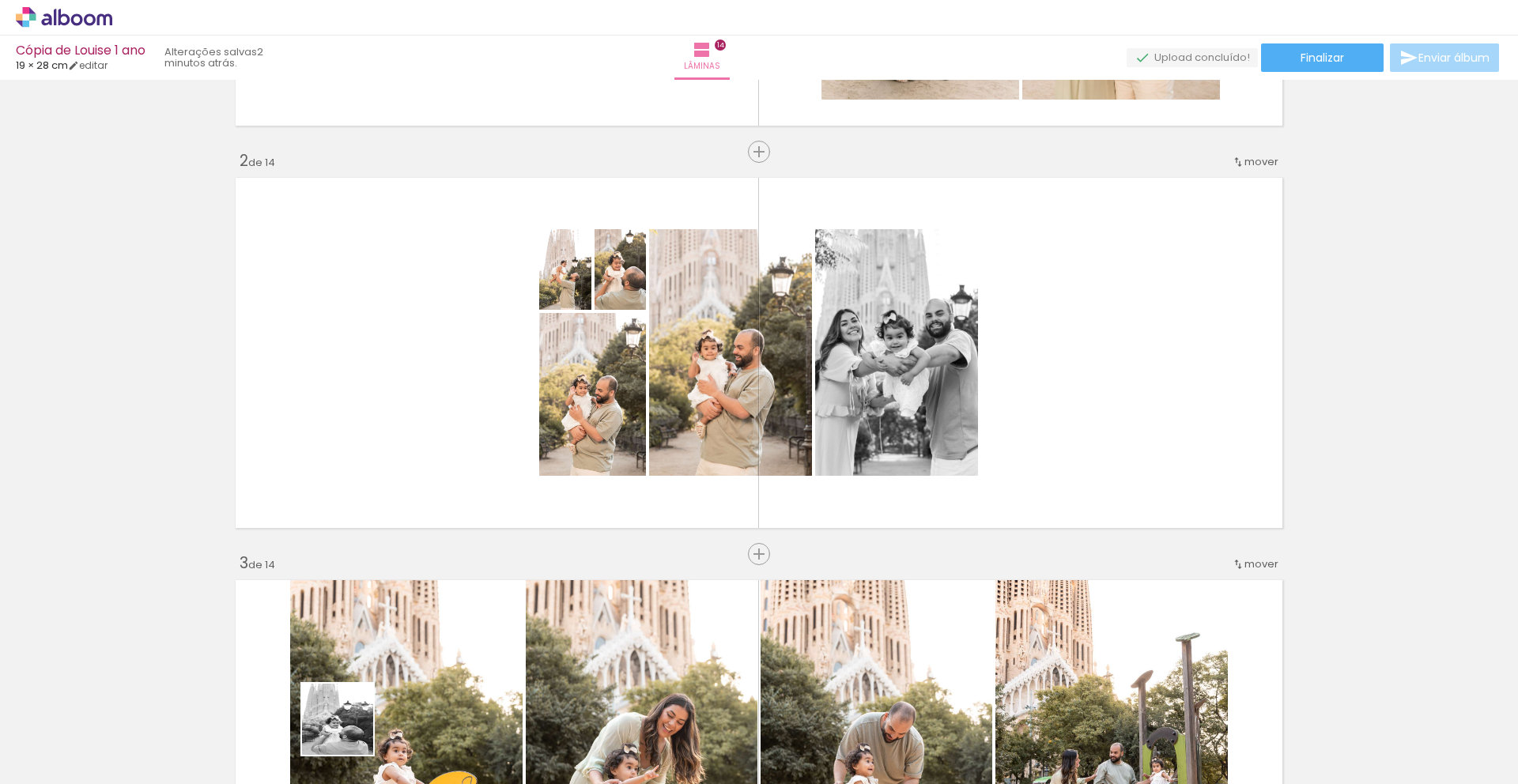
drag, startPoint x: 350, startPoint y: 731, endPoint x: 633, endPoint y: 400, distance: 435.5
click at [633, 400] on quentale-workspace at bounding box center [759, 392] width 1518 height 784
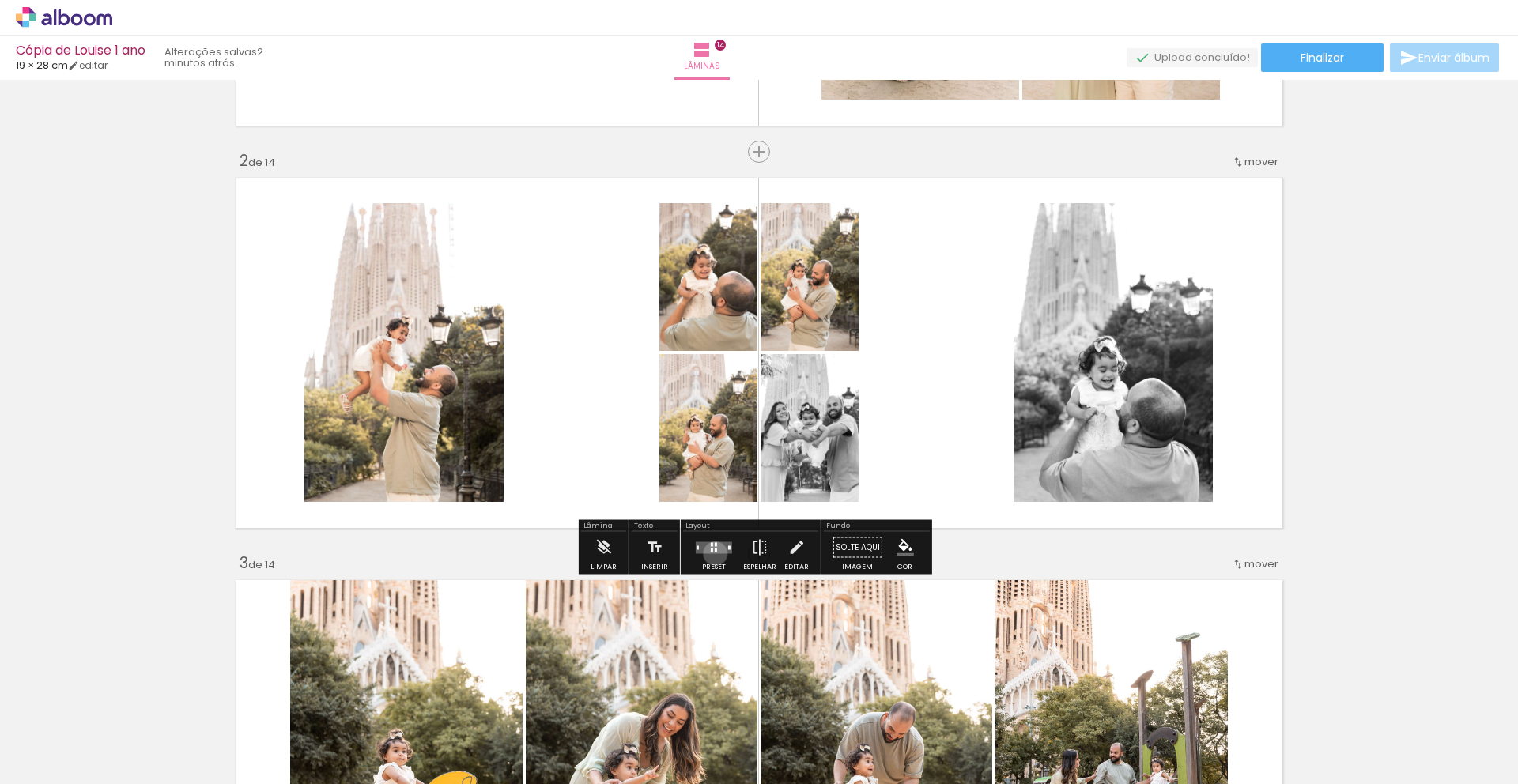
click at [712, 554] on div at bounding box center [714, 548] width 43 height 32
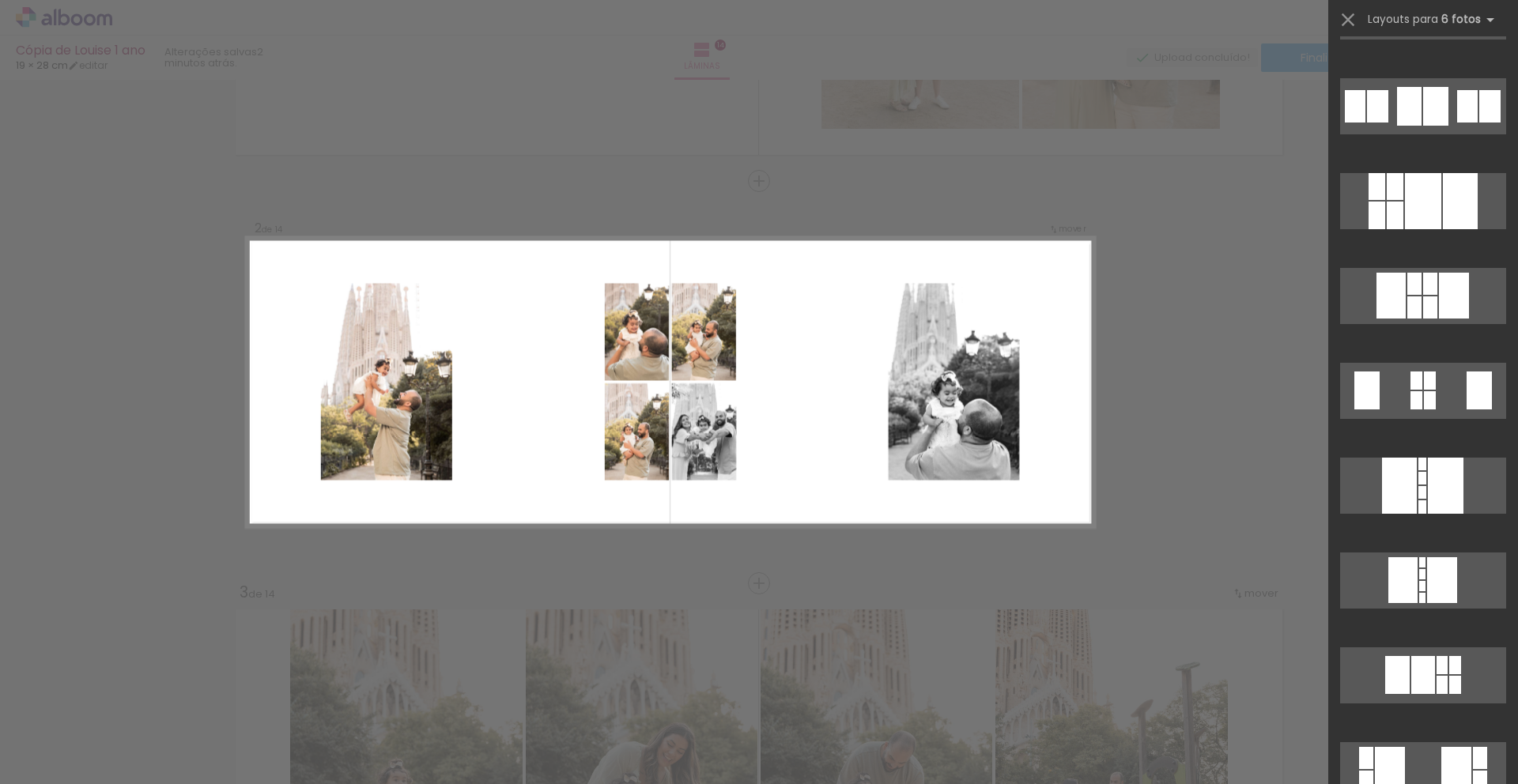
scroll to position [3009, 0]
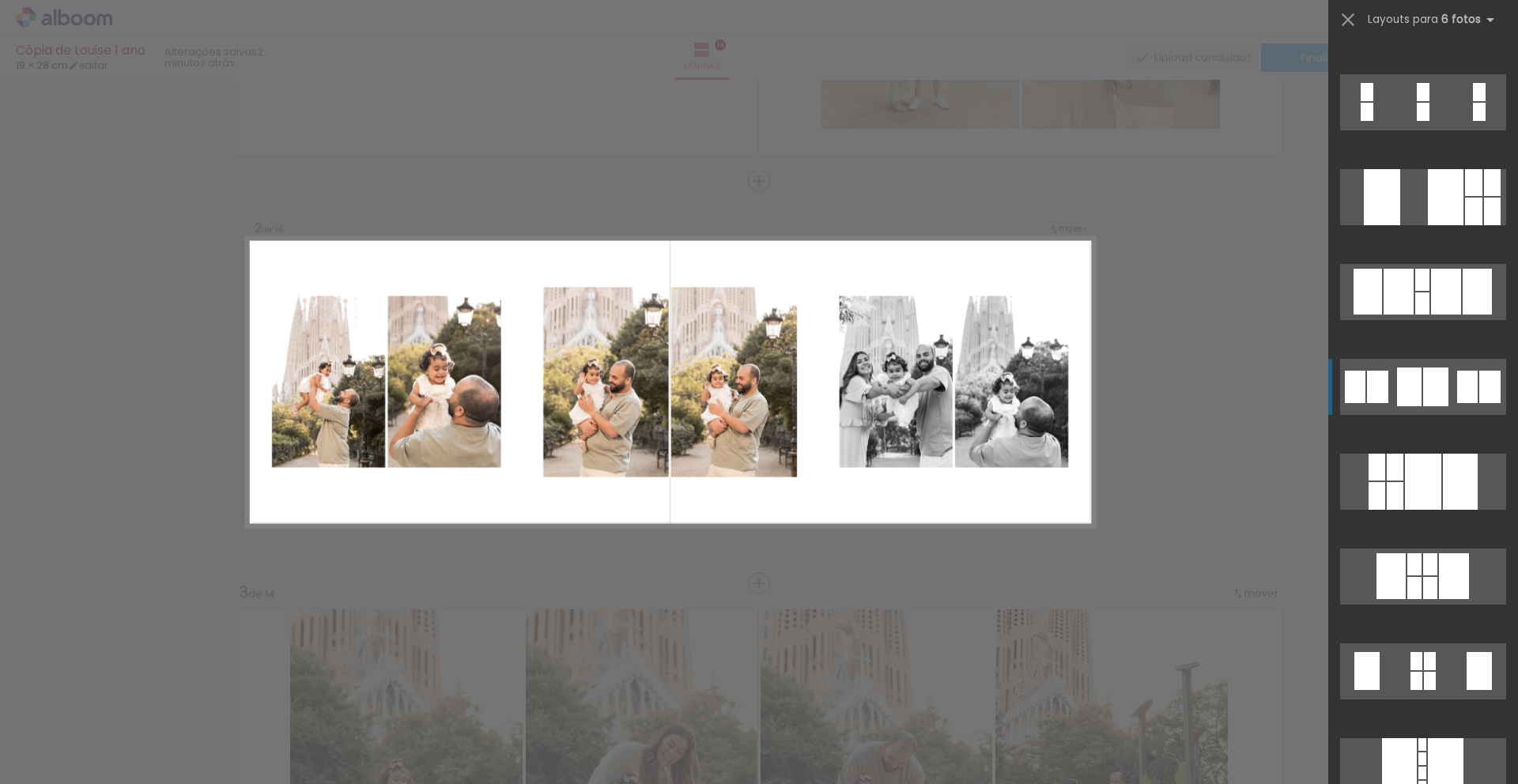
click at [1404, 409] on quentale-layouter at bounding box center [1423, 387] width 166 height 56
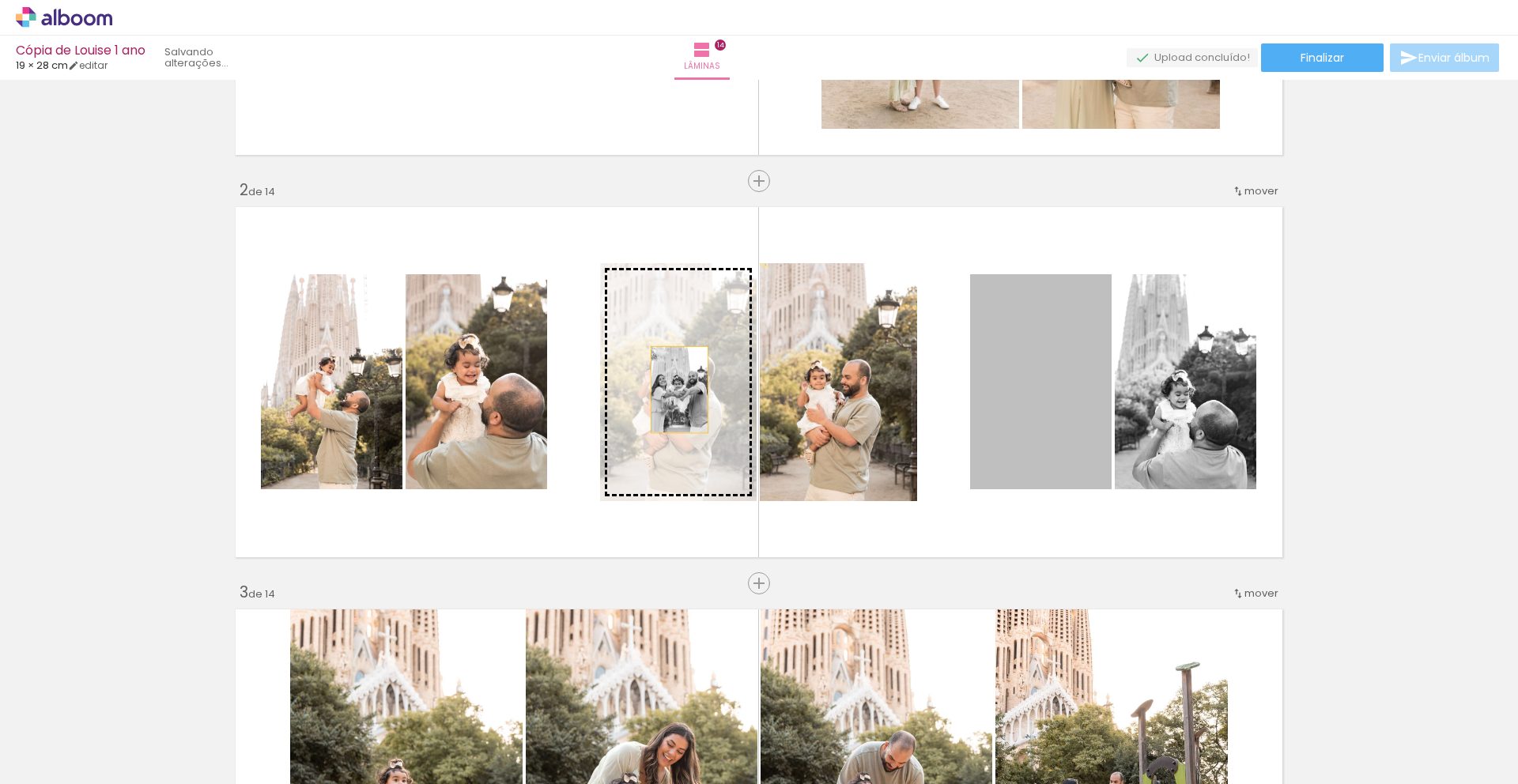
drag, startPoint x: 1016, startPoint y: 406, endPoint x: 673, endPoint y: 389, distance: 343.4
click at [0, 0] on slot at bounding box center [0, 0] width 0 height 0
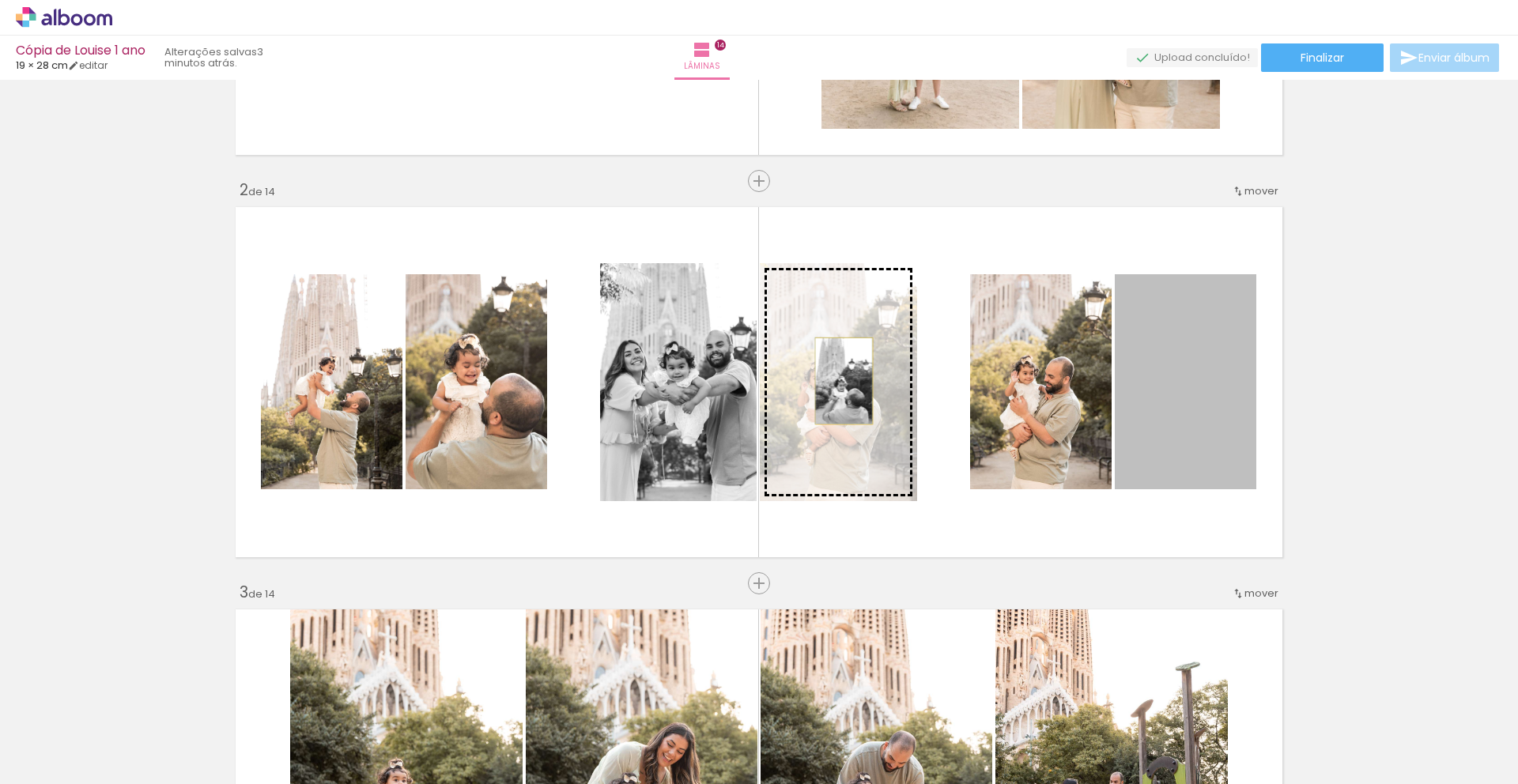
drag, startPoint x: 1190, startPoint y: 410, endPoint x: 838, endPoint y: 381, distance: 353.2
click at [0, 0] on slot at bounding box center [0, 0] width 0 height 0
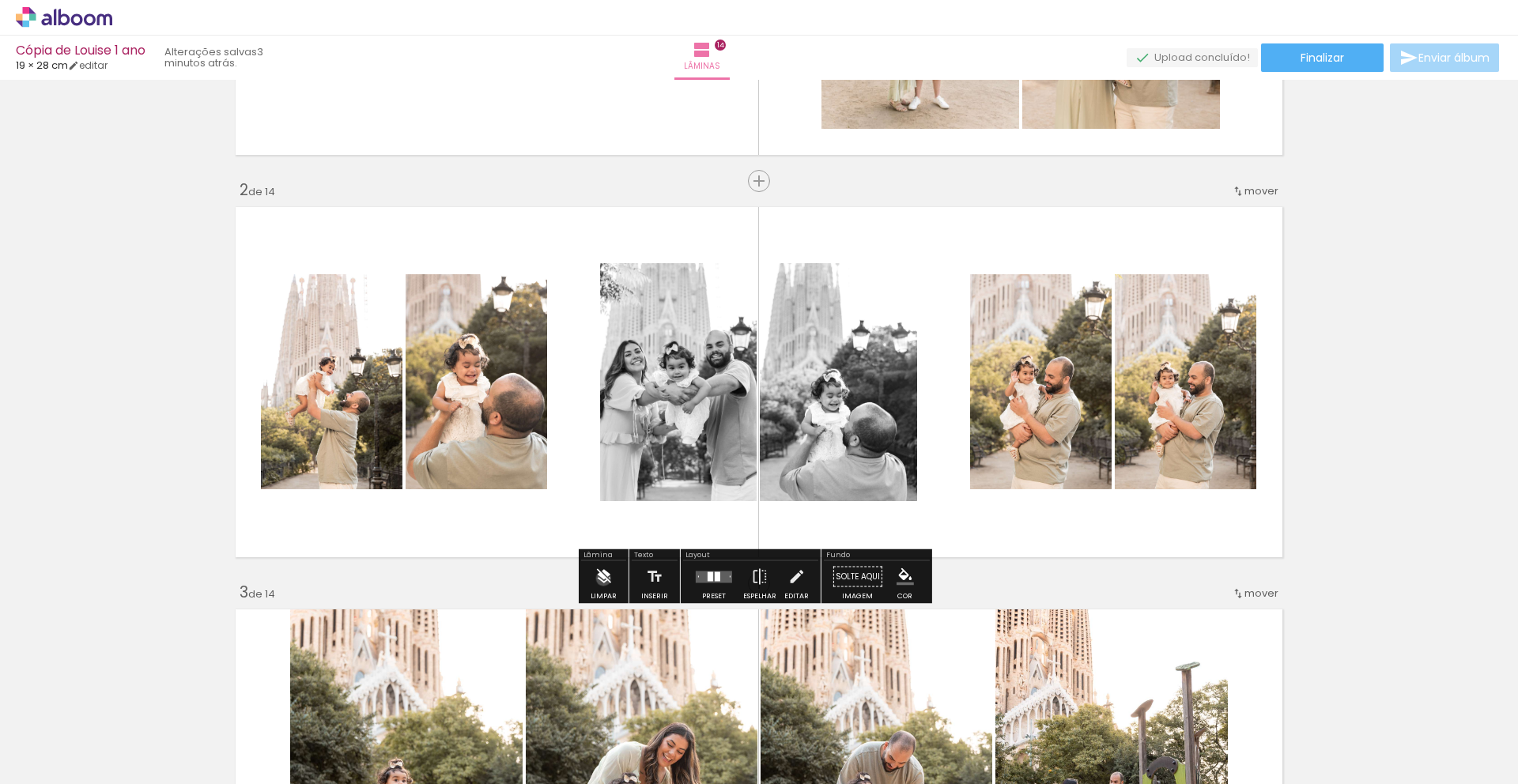
click at [603, 578] on iron-icon at bounding box center [603, 577] width 18 height 32
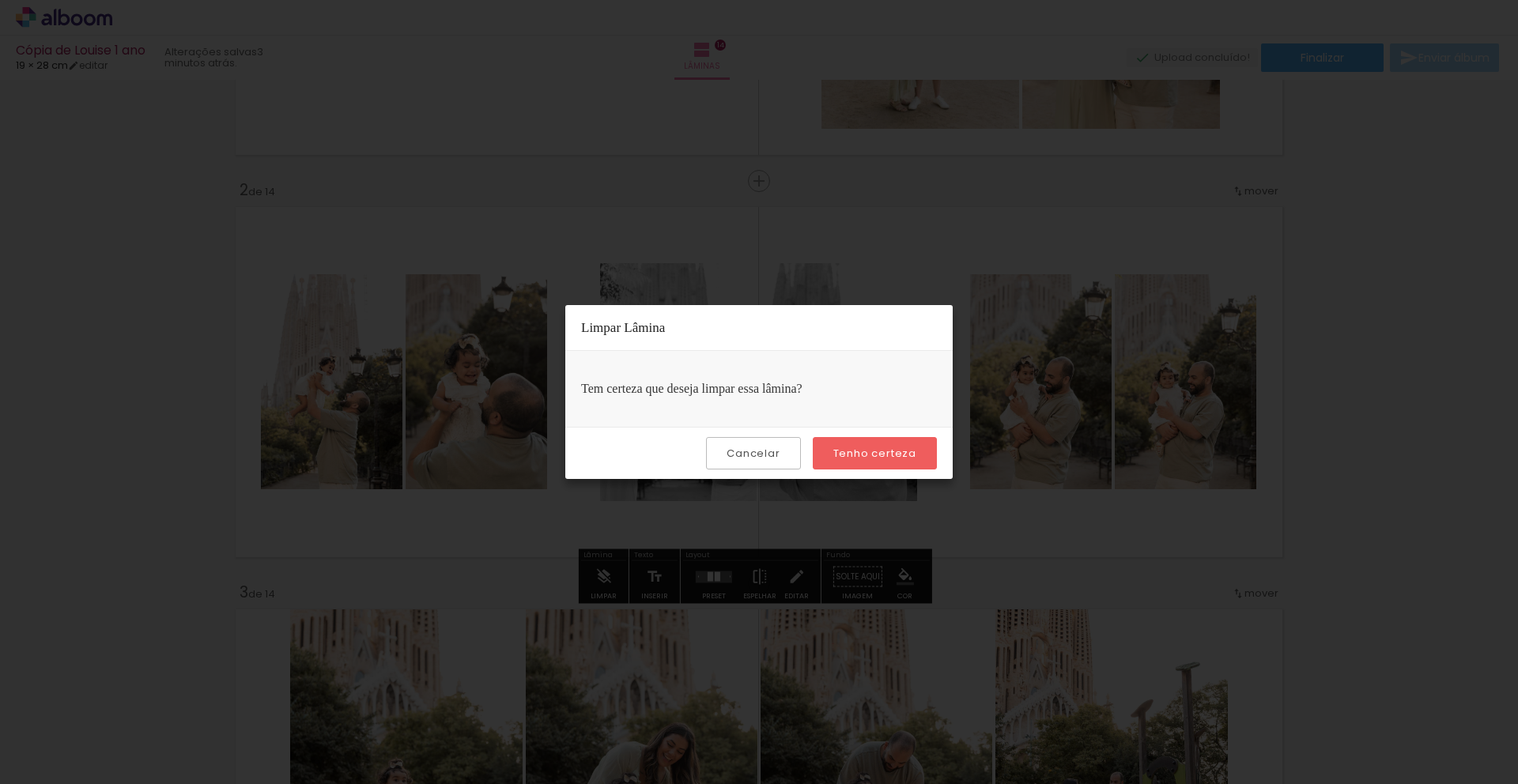
click at [866, 437] on paper-button "Tenho certeza" at bounding box center [875, 453] width 124 height 33
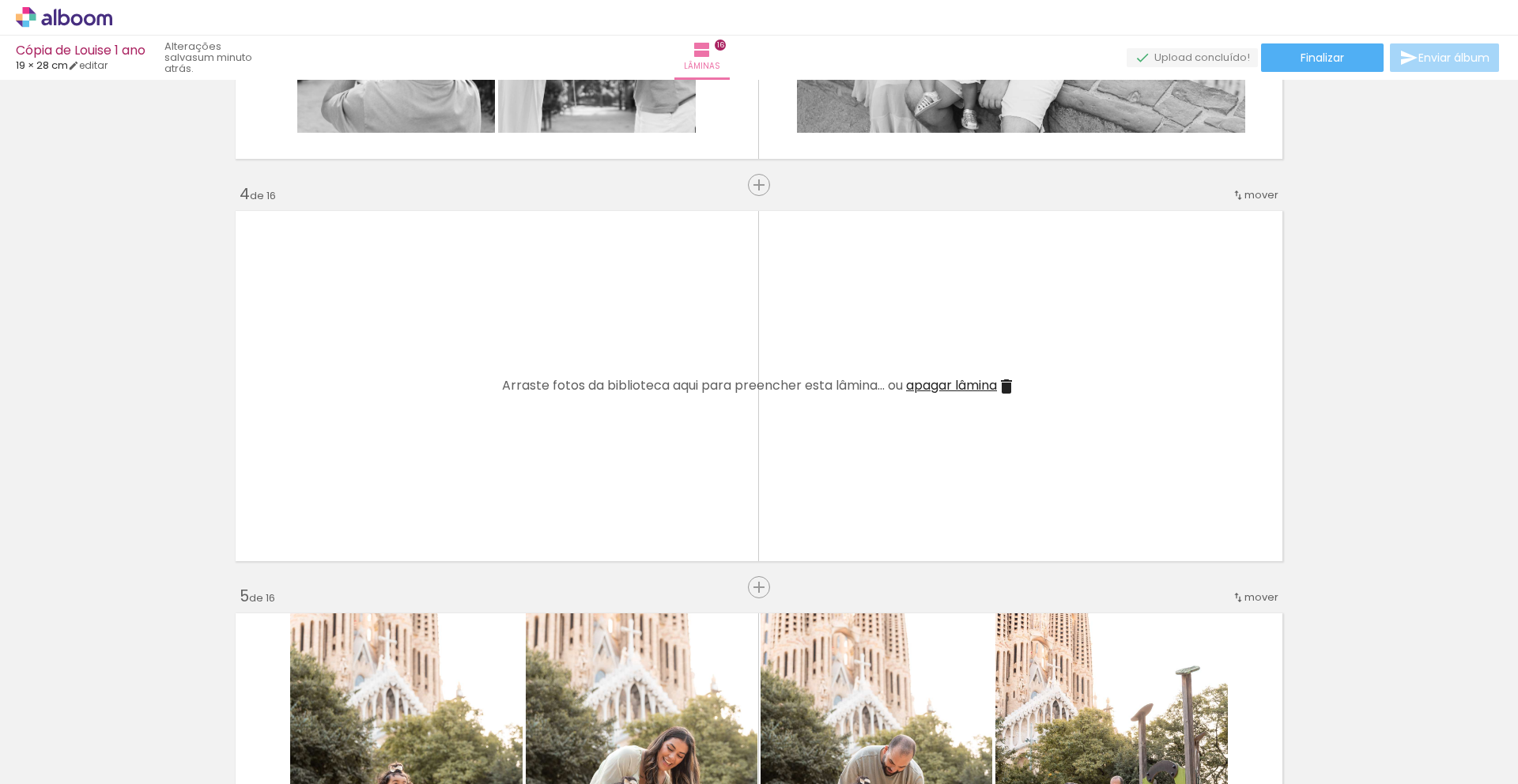
scroll to position [1131, 0]
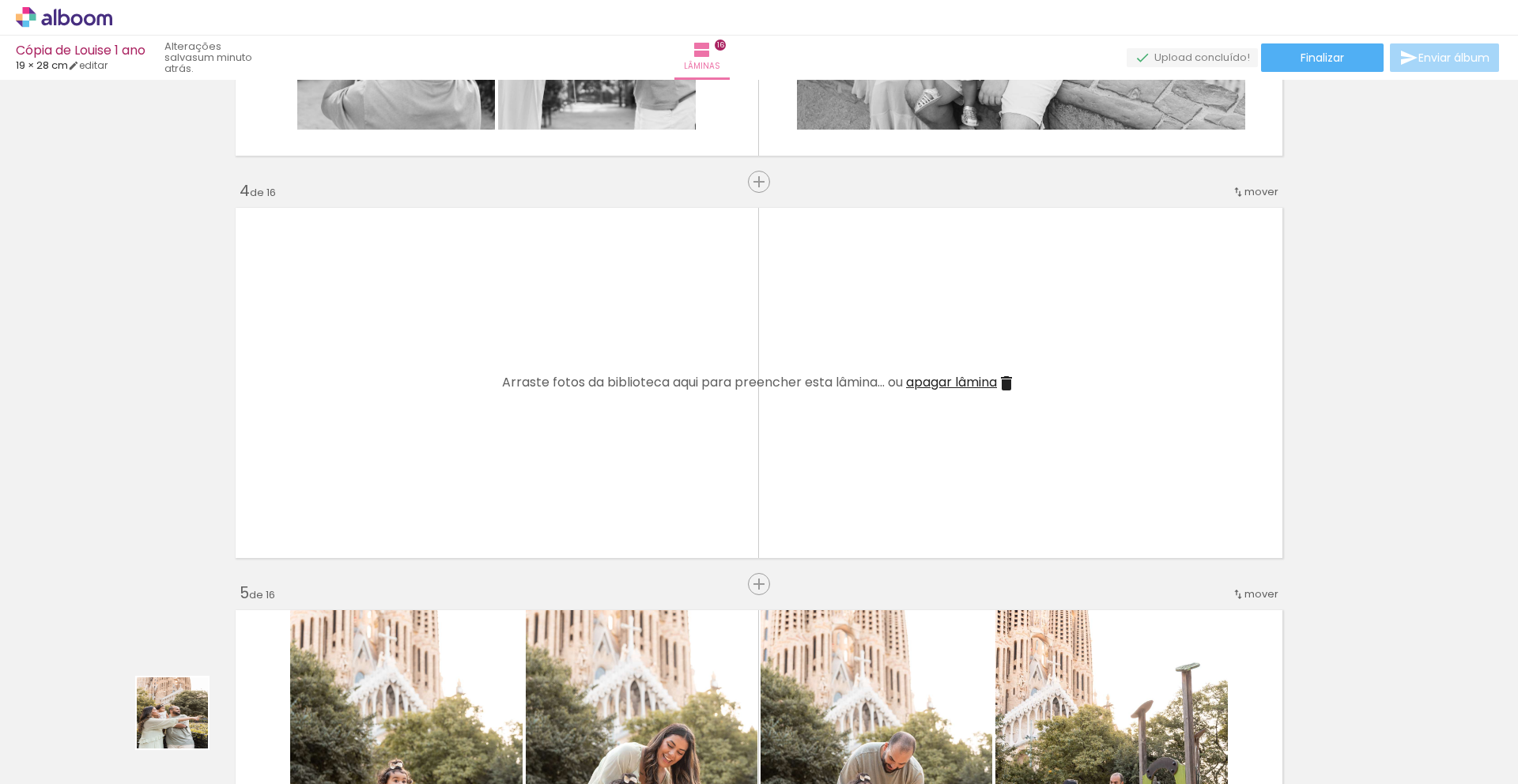
drag, startPoint x: 185, startPoint y: 725, endPoint x: 354, endPoint y: 438, distance: 333.1
click at [354, 438] on quentale-workspace at bounding box center [759, 392] width 1518 height 784
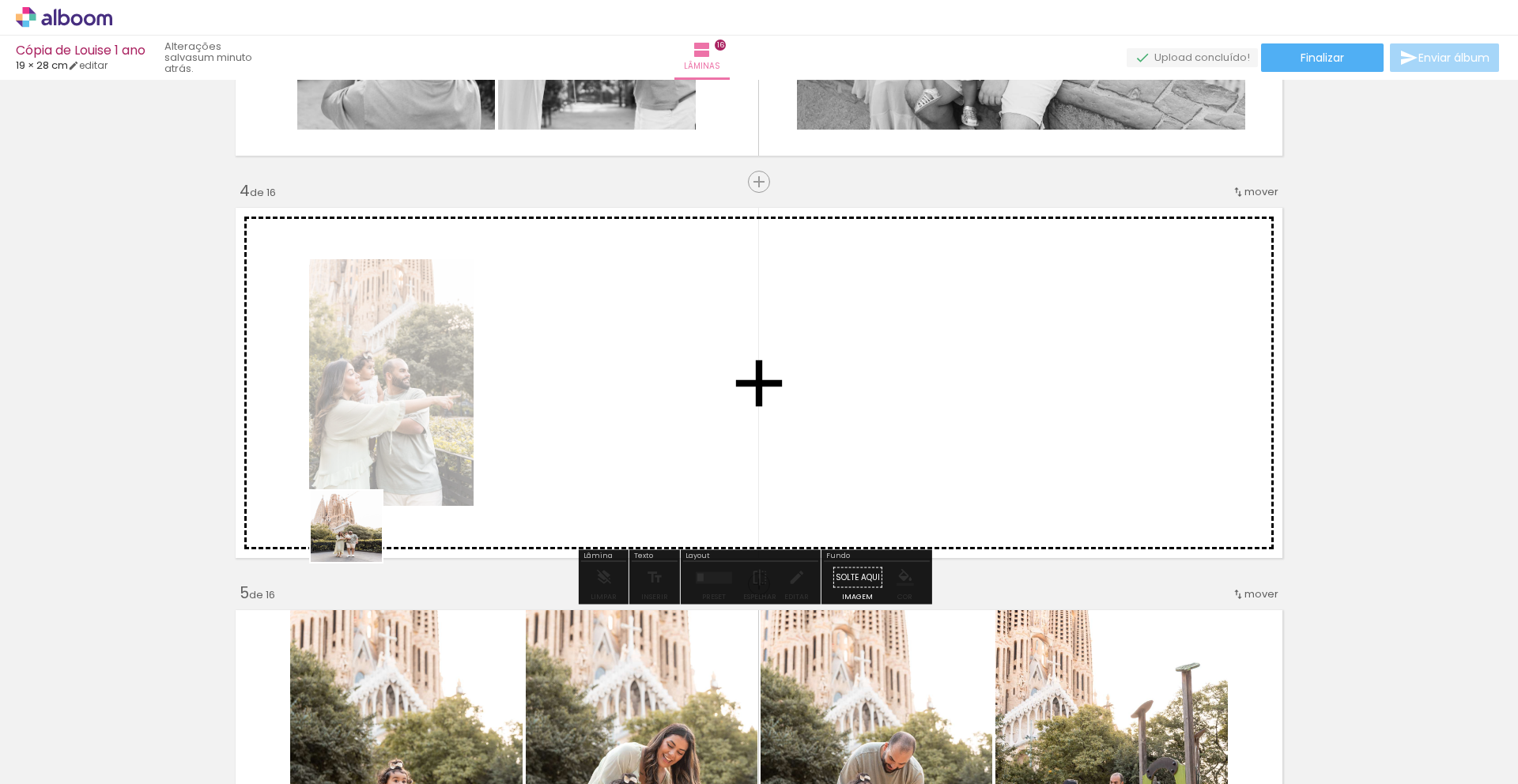
drag, startPoint x: 280, startPoint y: 617, endPoint x: 558, endPoint y: 345, distance: 388.9
click at [558, 345] on quentale-workspace at bounding box center [759, 392] width 1518 height 784
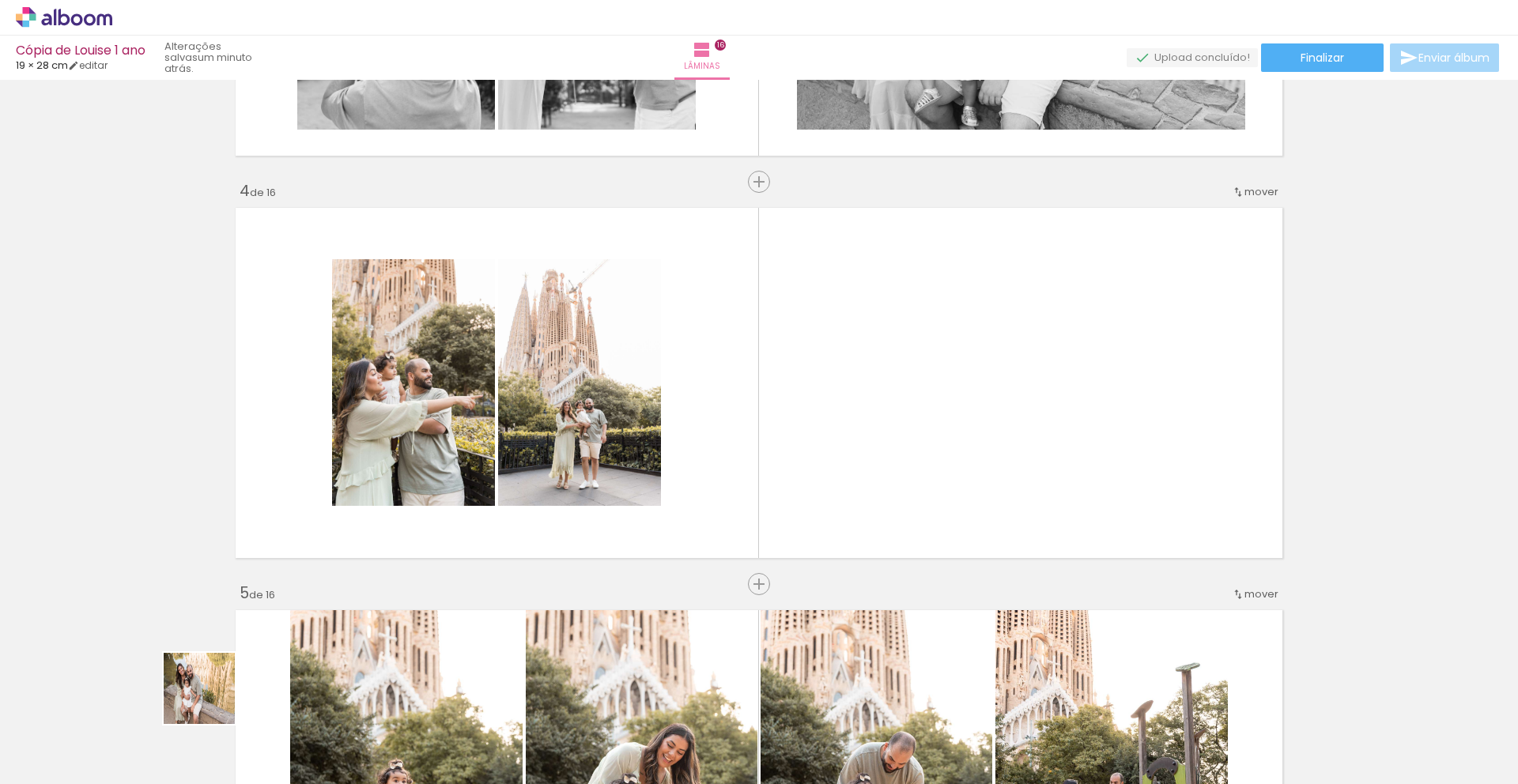
drag, startPoint x: 162, startPoint y: 736, endPoint x: 523, endPoint y: 429, distance: 473.9
click at [539, 412] on quentale-workspace at bounding box center [759, 392] width 1518 height 784
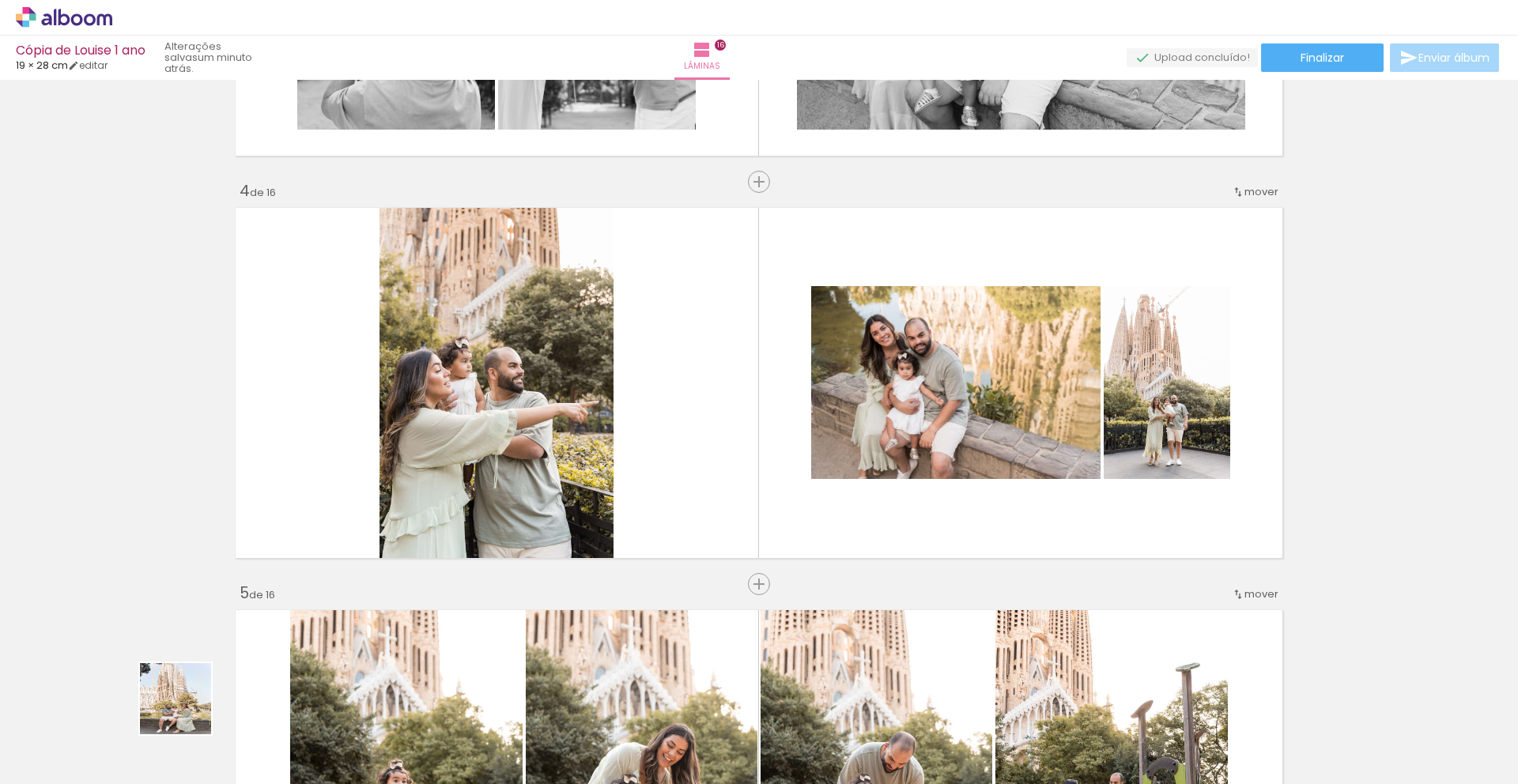
drag, startPoint x: 163, startPoint y: 732, endPoint x: 410, endPoint y: 422, distance: 396.4
click at [410, 422] on quentale-workspace at bounding box center [759, 392] width 1518 height 784
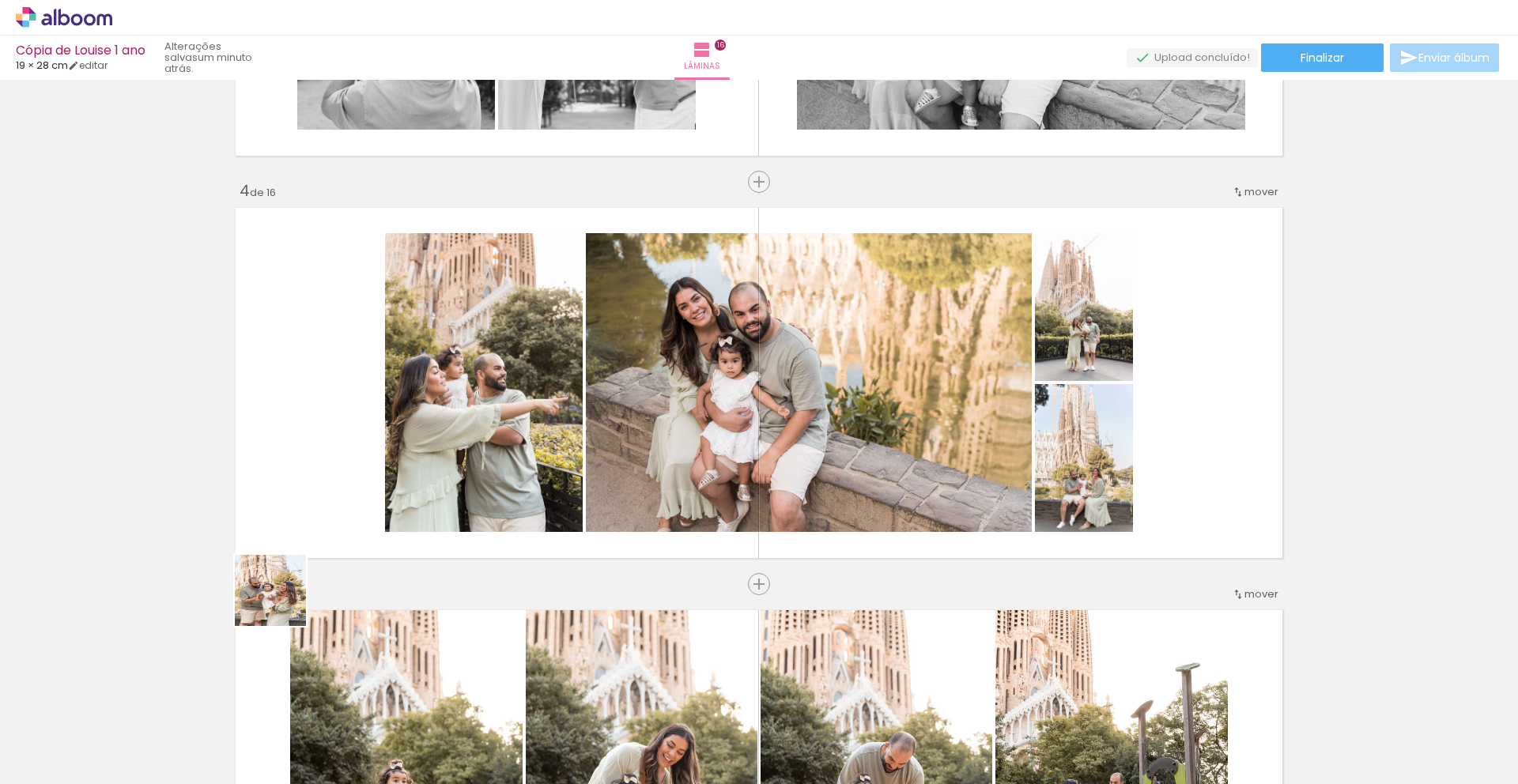
drag, startPoint x: 169, startPoint y: 721, endPoint x: 381, endPoint y: 480, distance: 321.0
click at [378, 483] on quentale-workspace at bounding box center [759, 392] width 1518 height 784
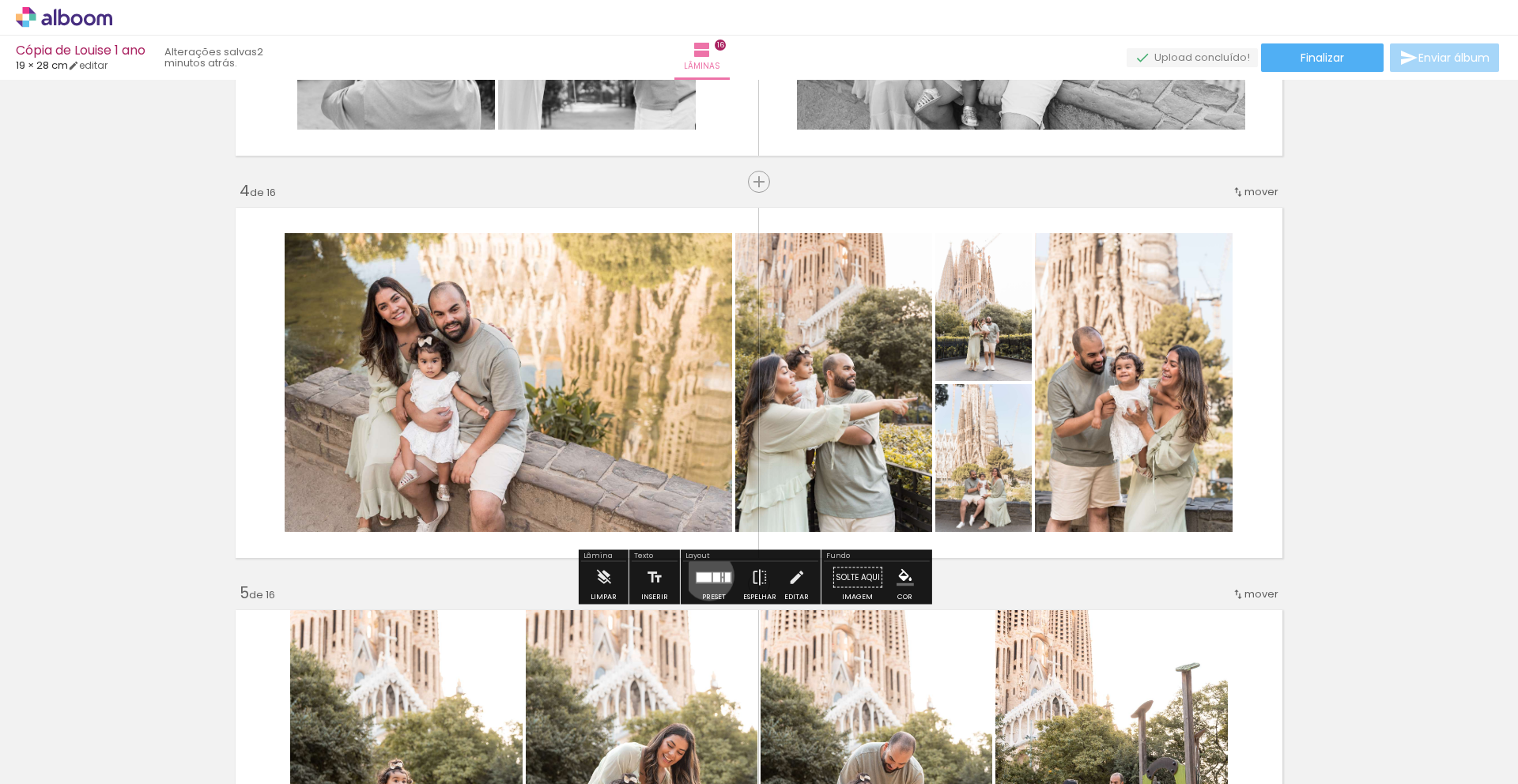
click at [705, 576] on div at bounding box center [703, 577] width 15 height 10
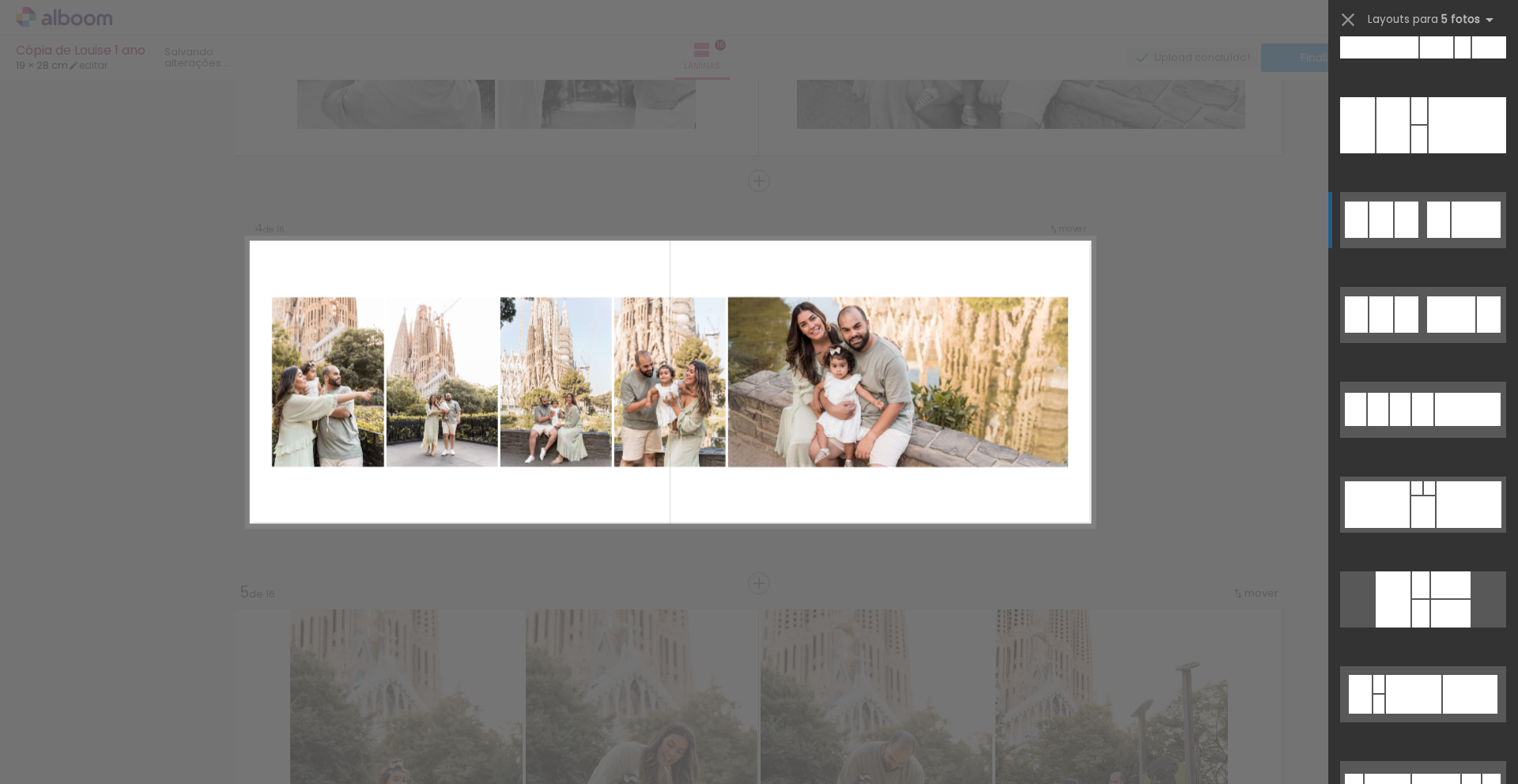
scroll to position [3724, 0]
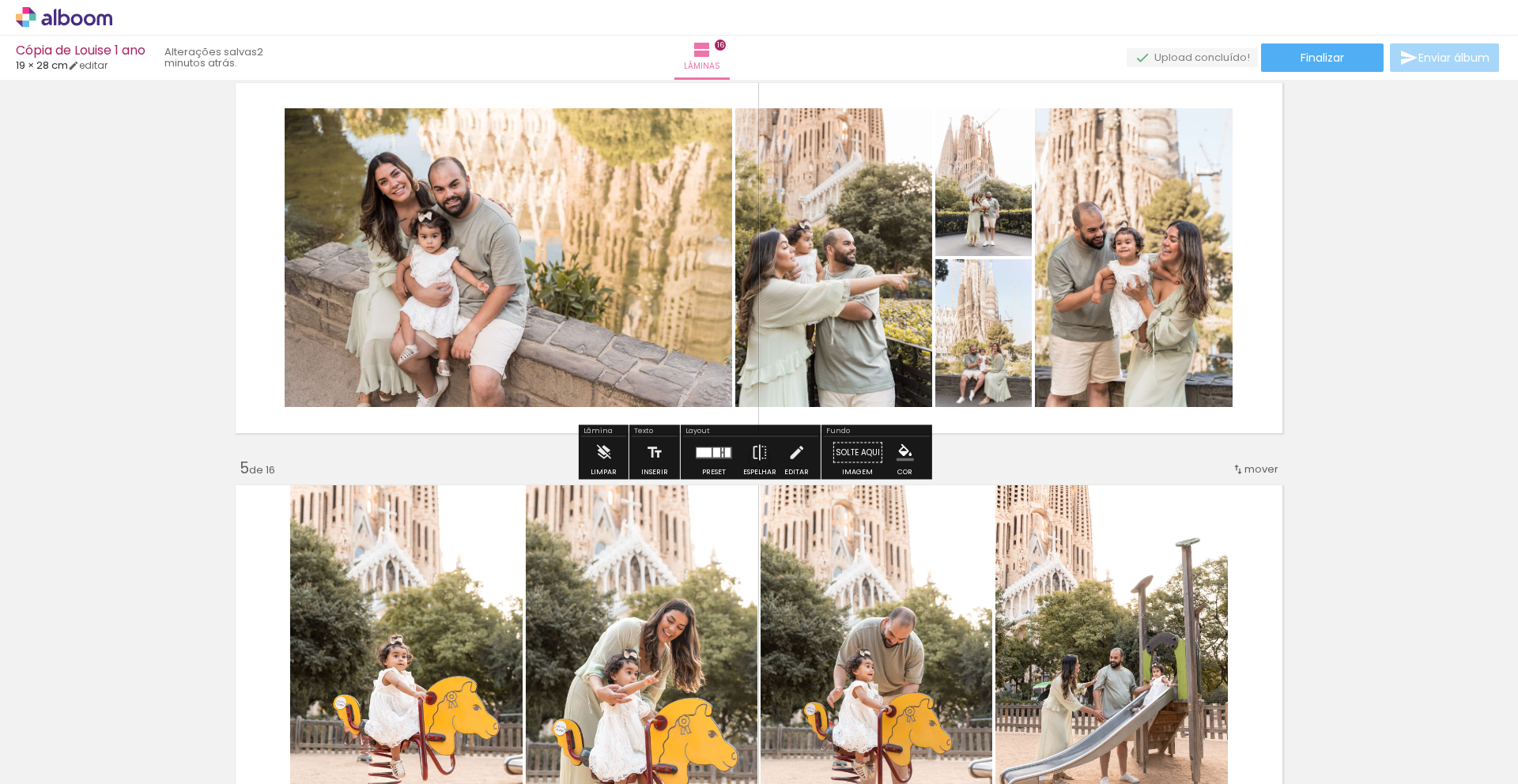
scroll to position [1270, 0]
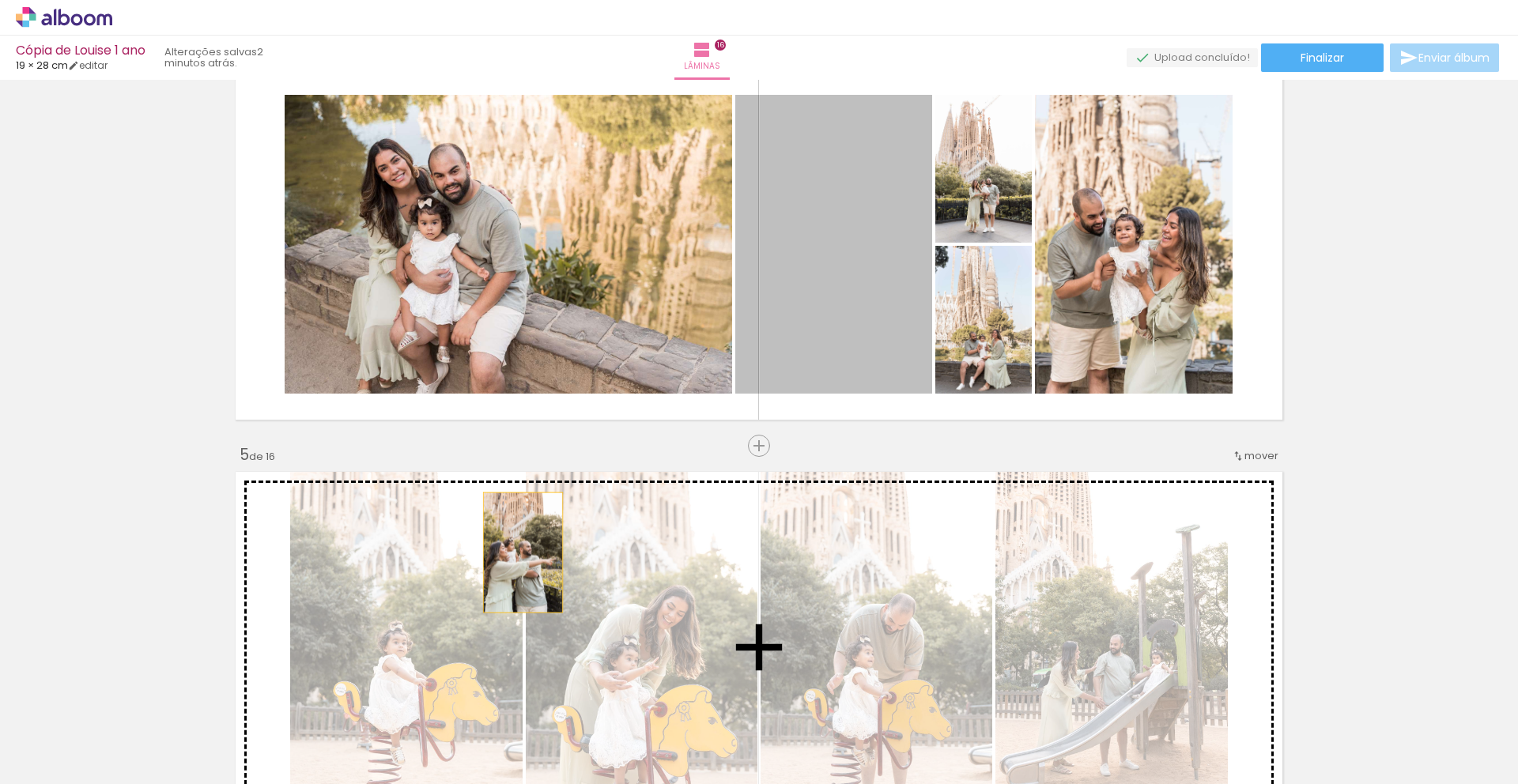
drag, startPoint x: 798, startPoint y: 280, endPoint x: 517, endPoint y: 553, distance: 391.8
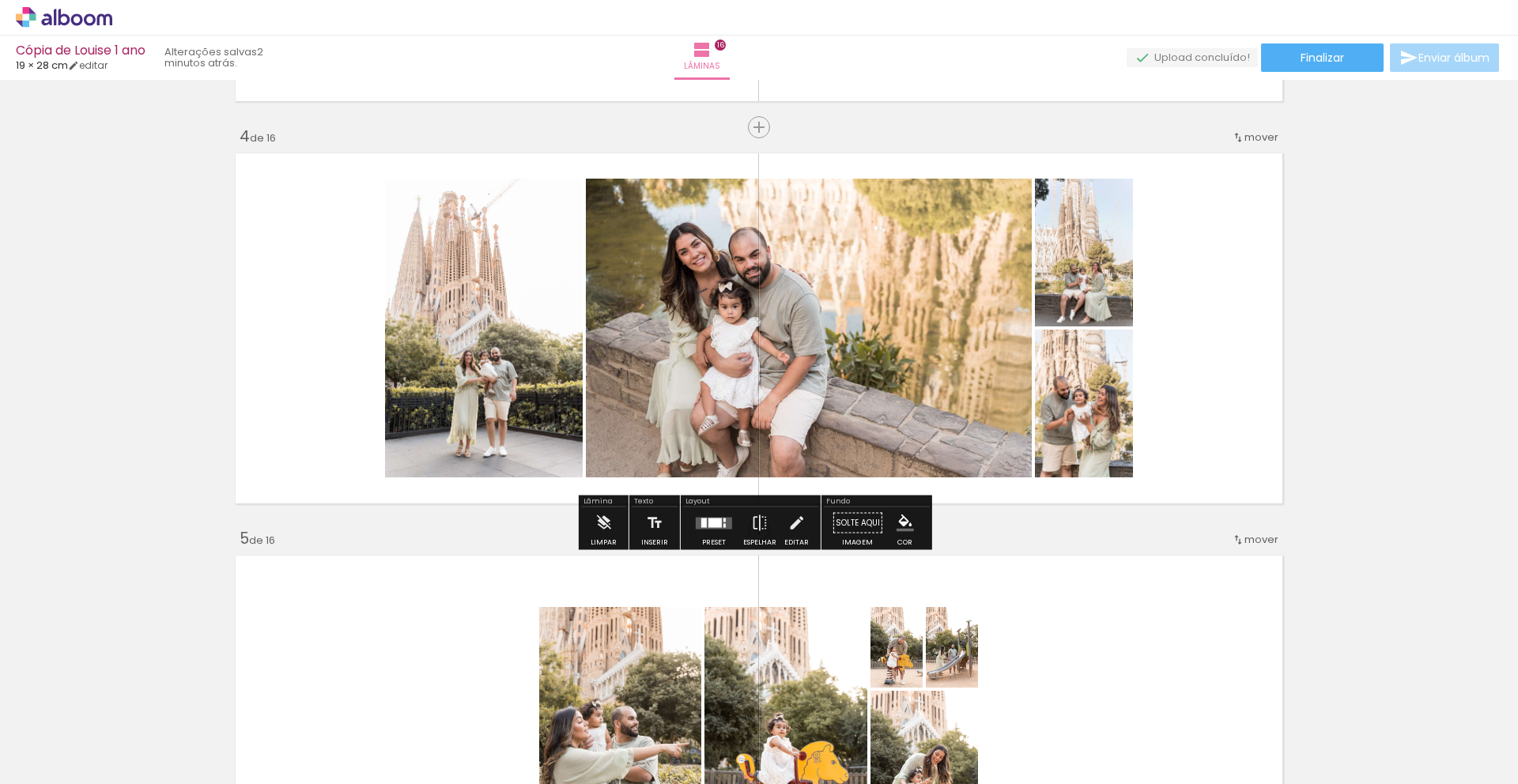
scroll to position [1182, 0]
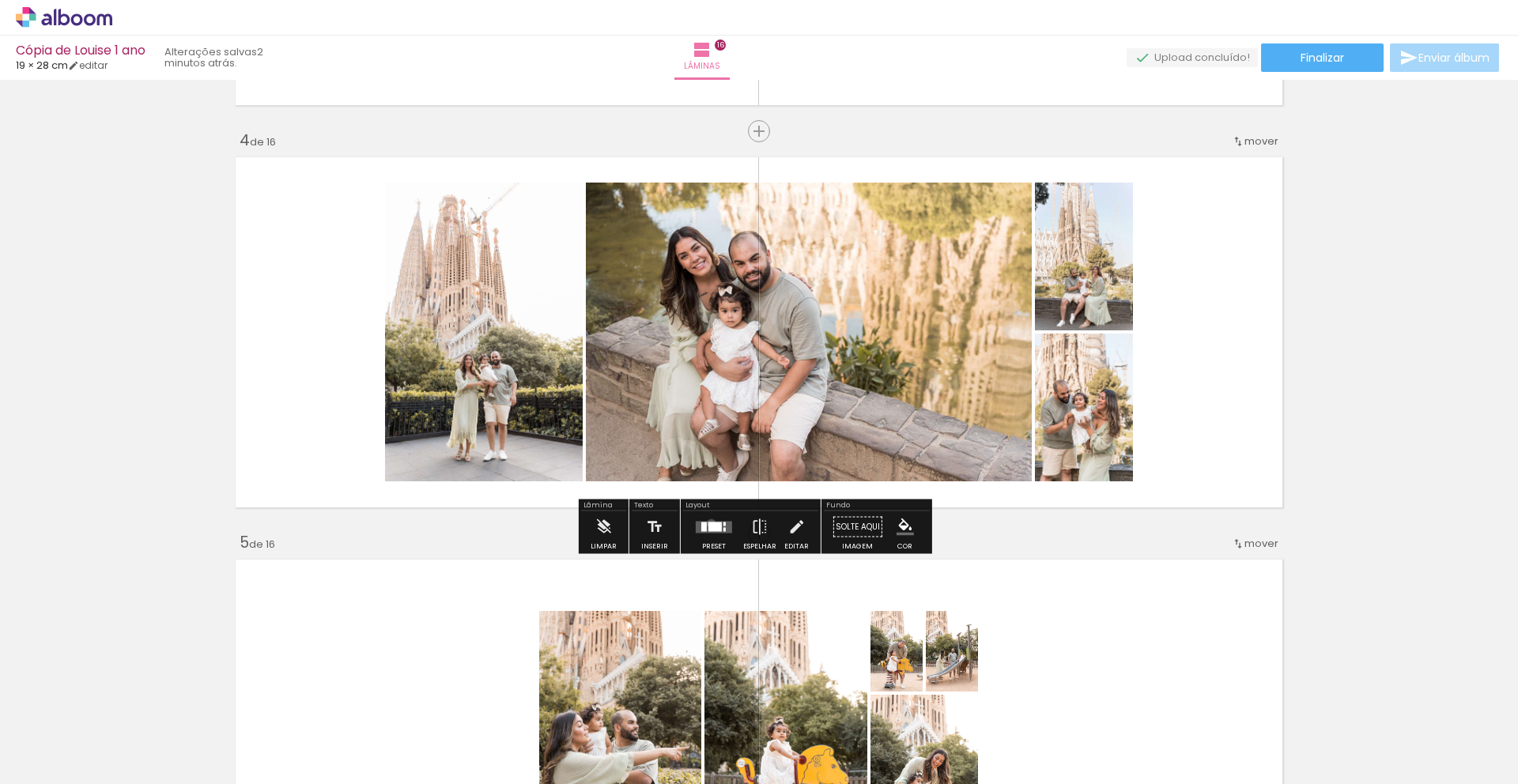
click at [708, 523] on div at bounding box center [715, 526] width 13 height 10
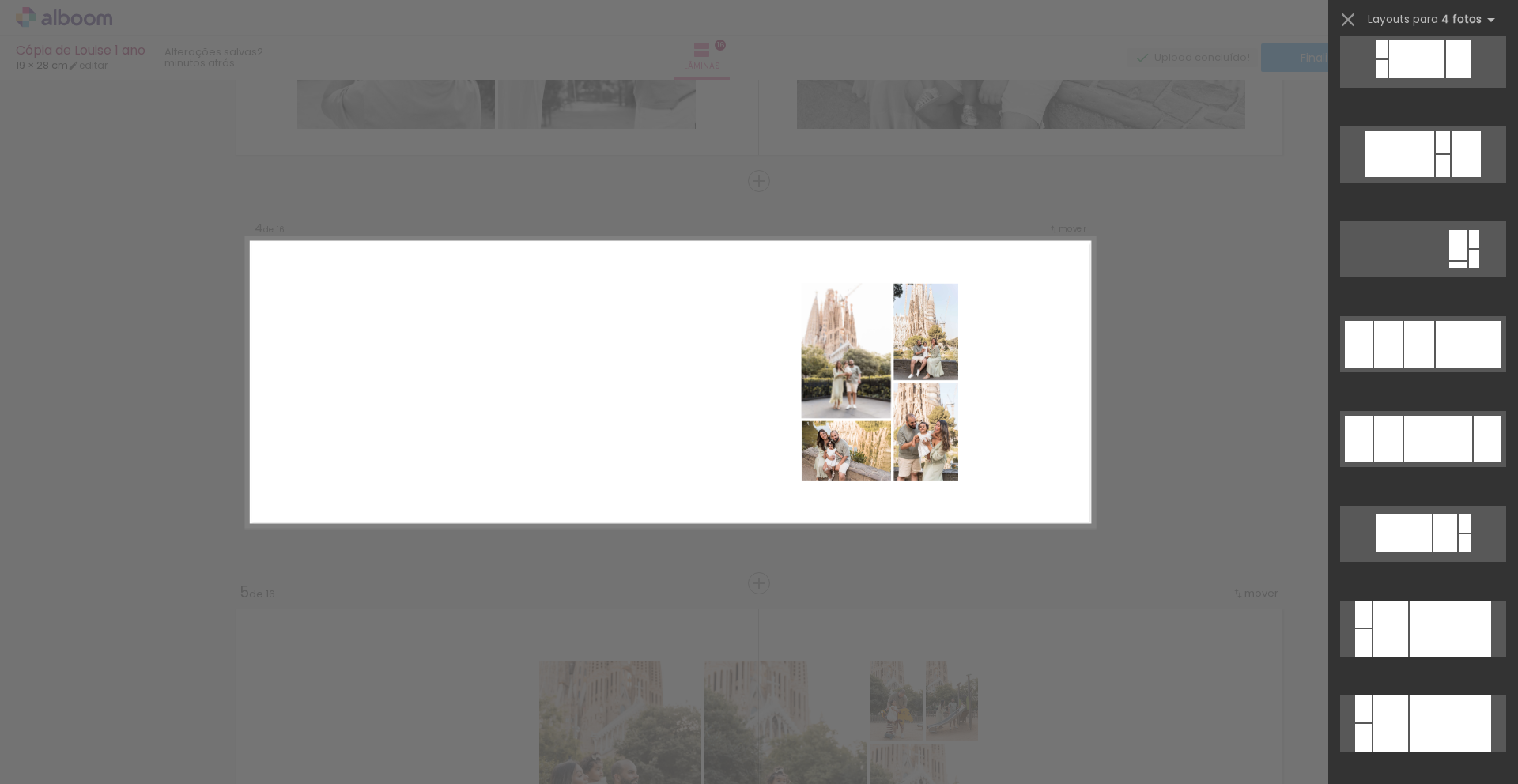
scroll to position [794, 0]
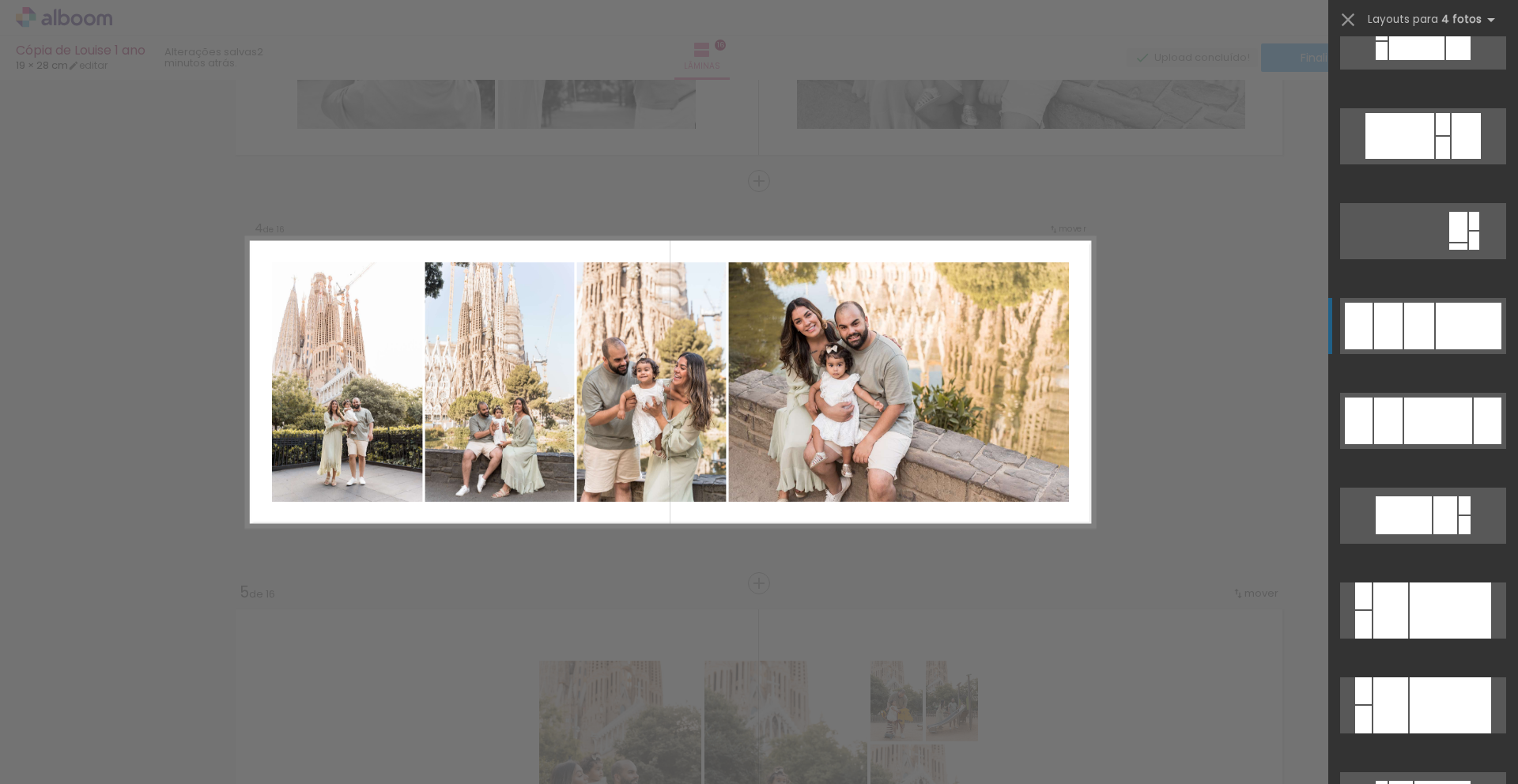
click at [1435, 332] on div at bounding box center [1468, 325] width 66 height 47
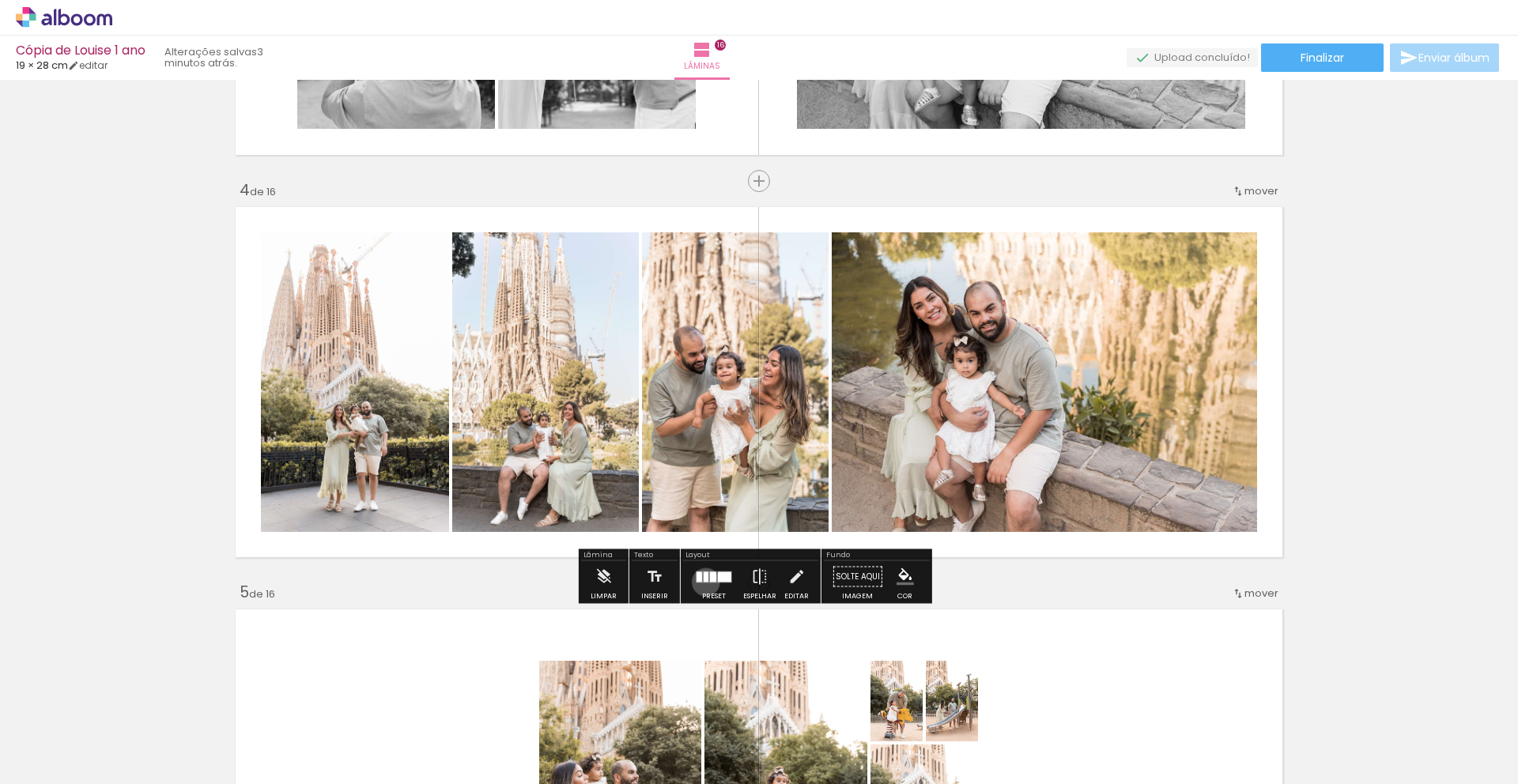
click at [702, 582] on quentale-layouter at bounding box center [714, 576] width 36 height 11
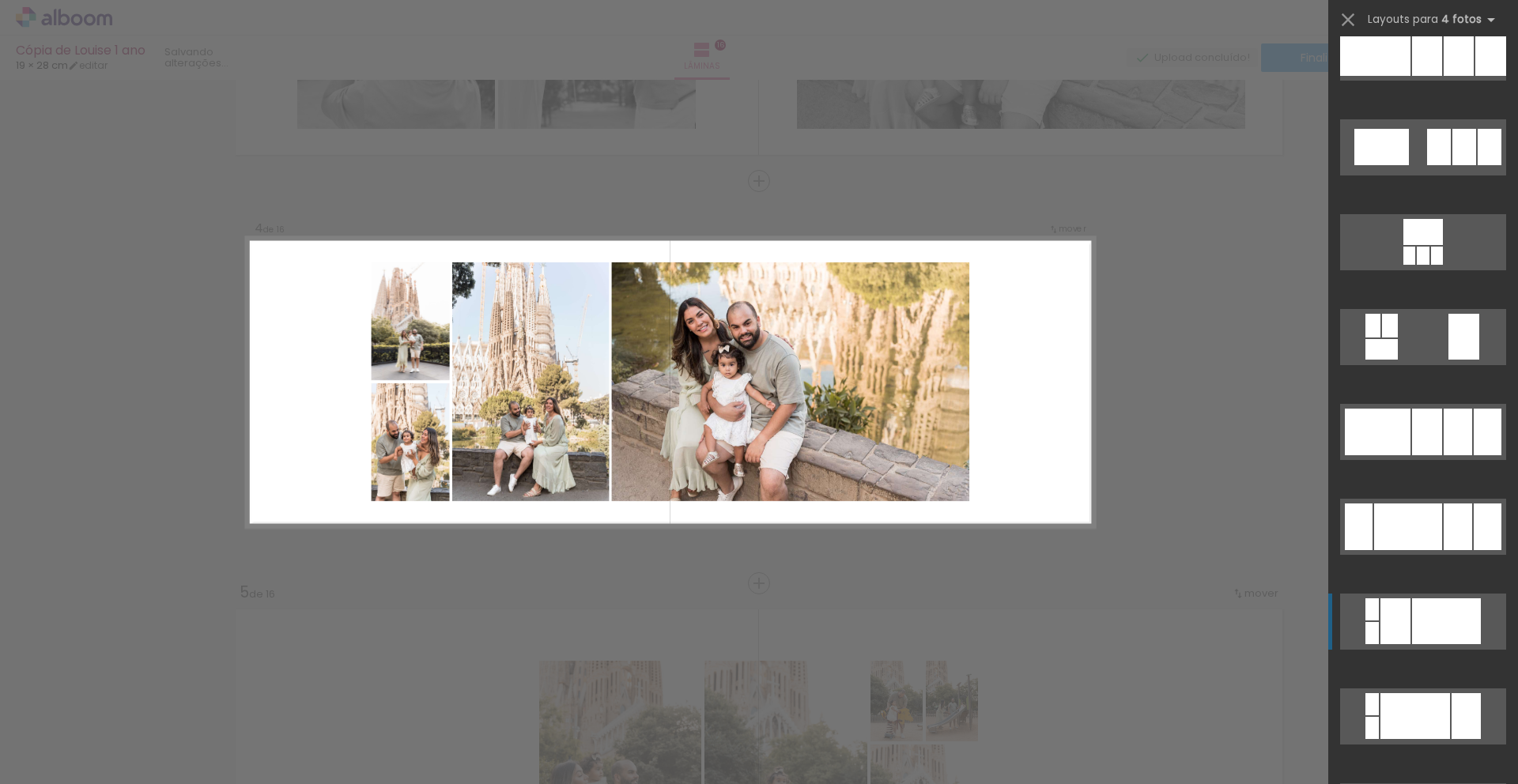
scroll to position [4491, 0]
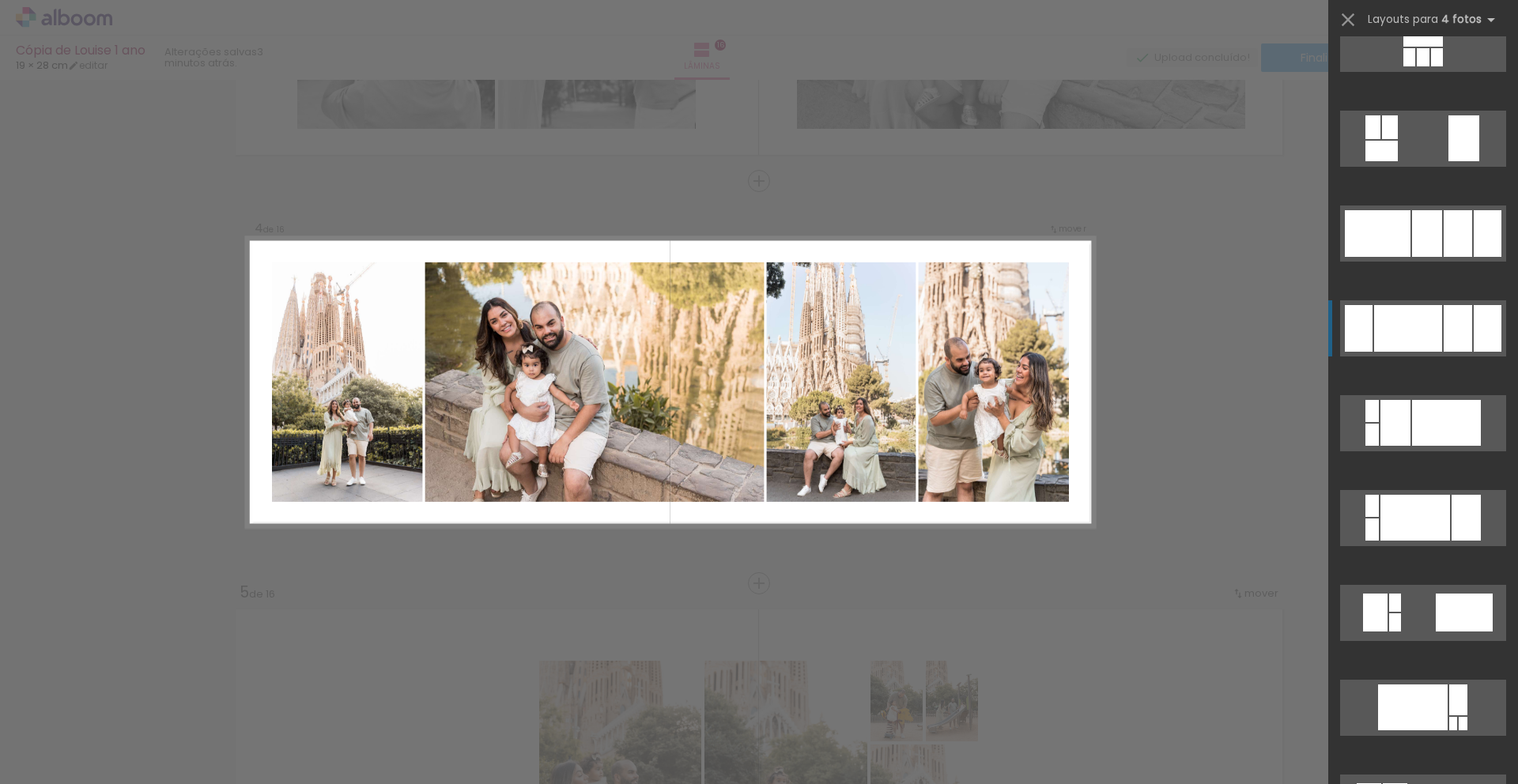
click at [1413, 342] on div at bounding box center [1407, 328] width 68 height 47
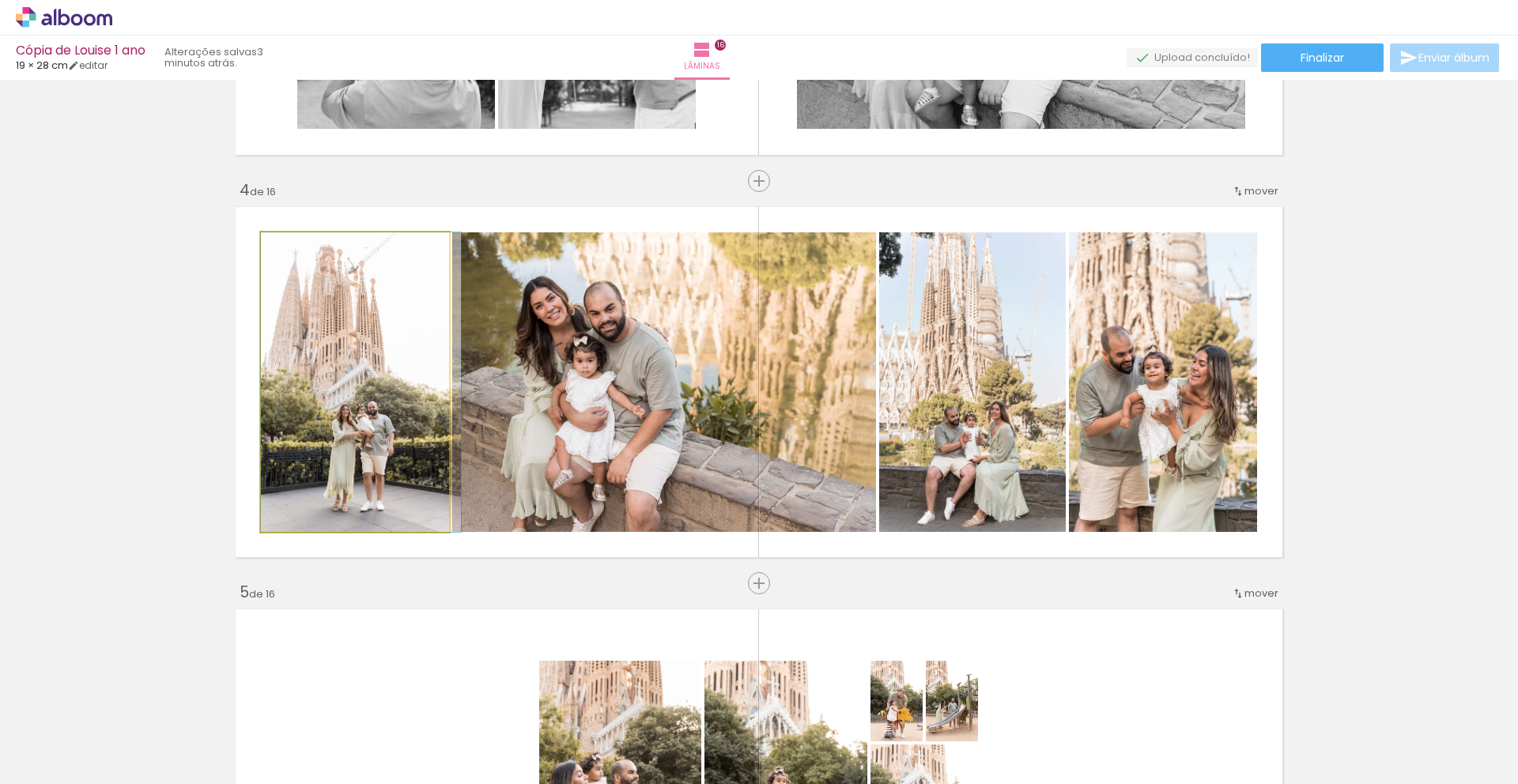
drag, startPoint x: 323, startPoint y: 429, endPoint x: 338, endPoint y: 404, distance: 29.2
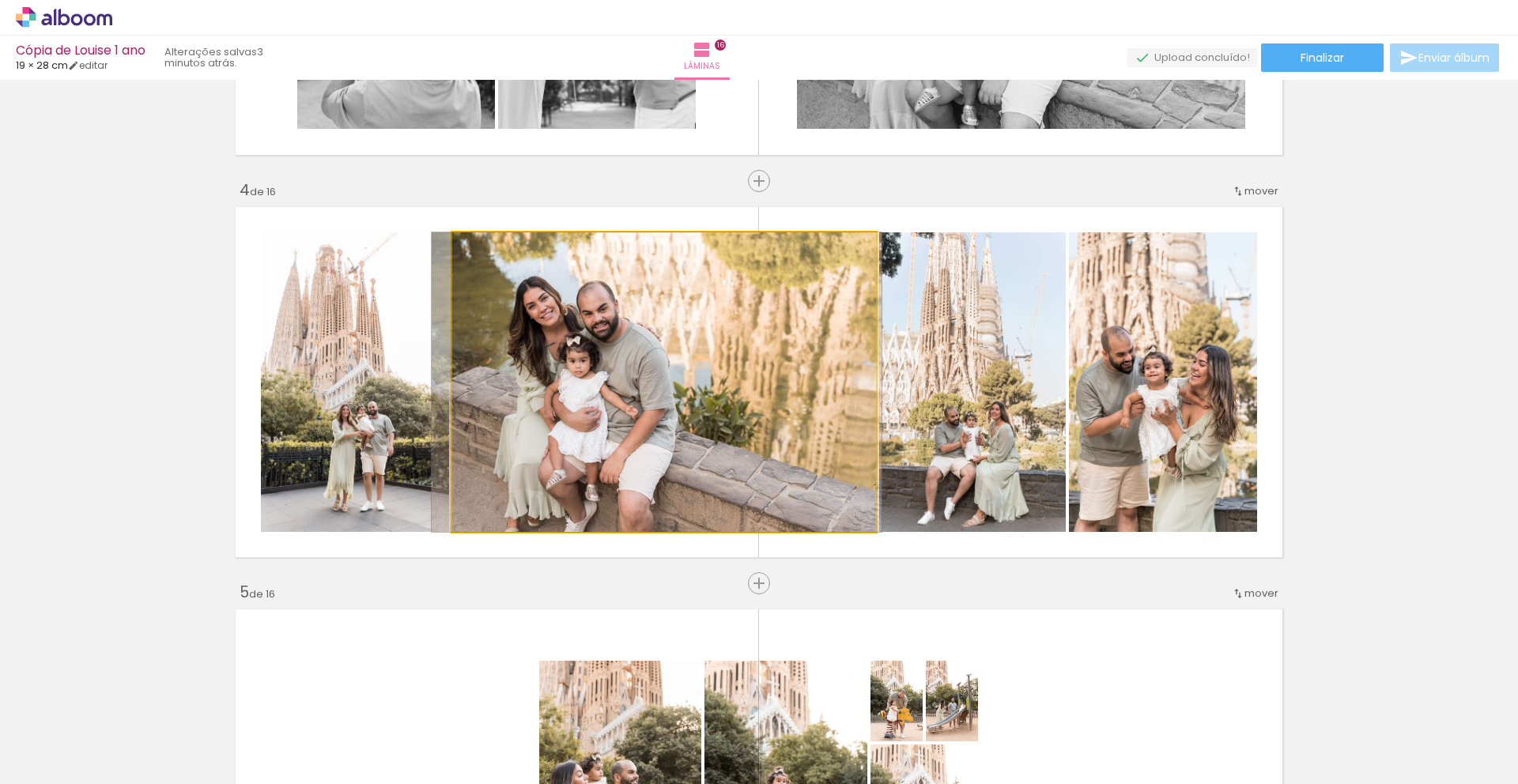
drag, startPoint x: 582, startPoint y: 411, endPoint x: 575, endPoint y: 387, distance: 25.0
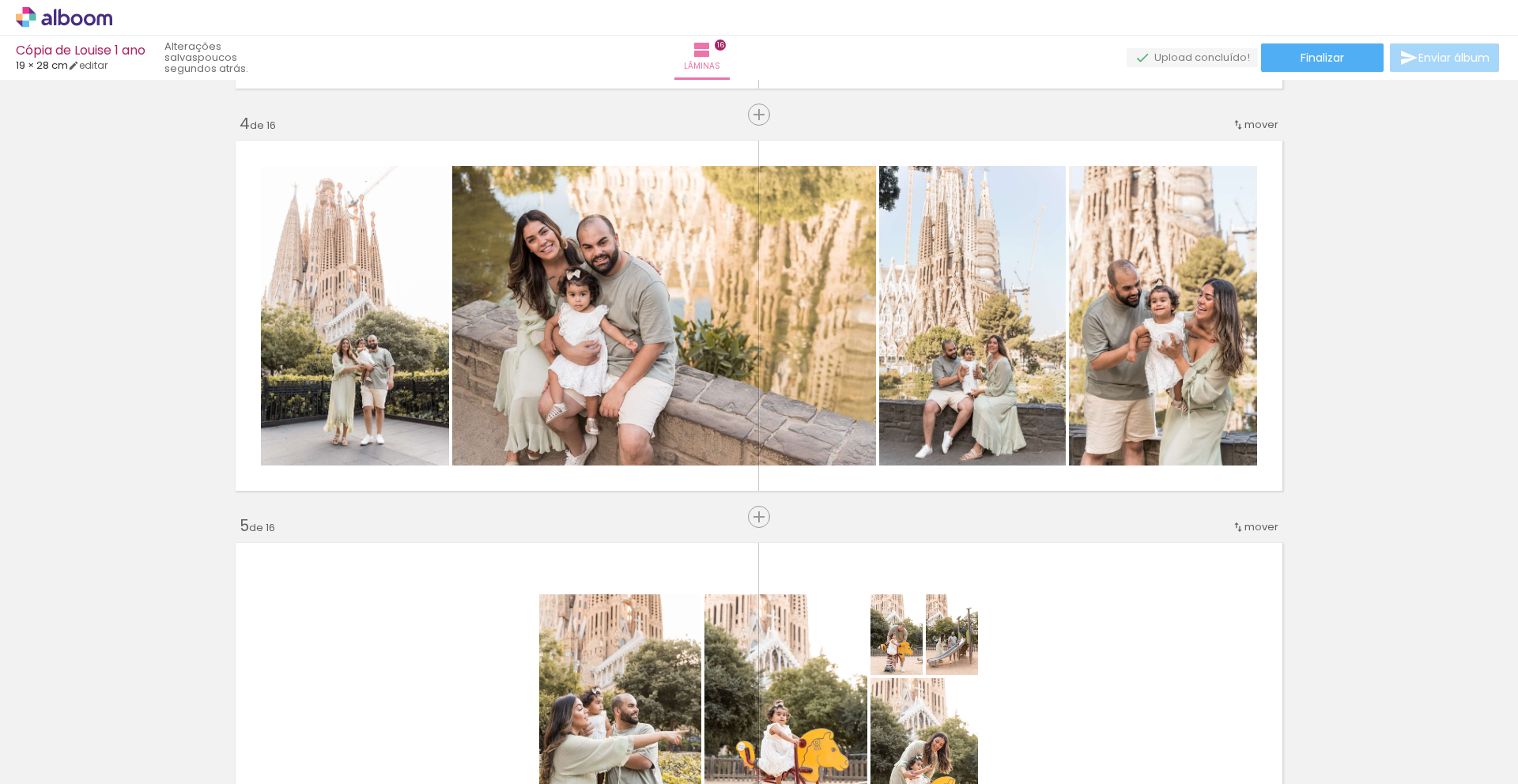
scroll to position [1212, 0]
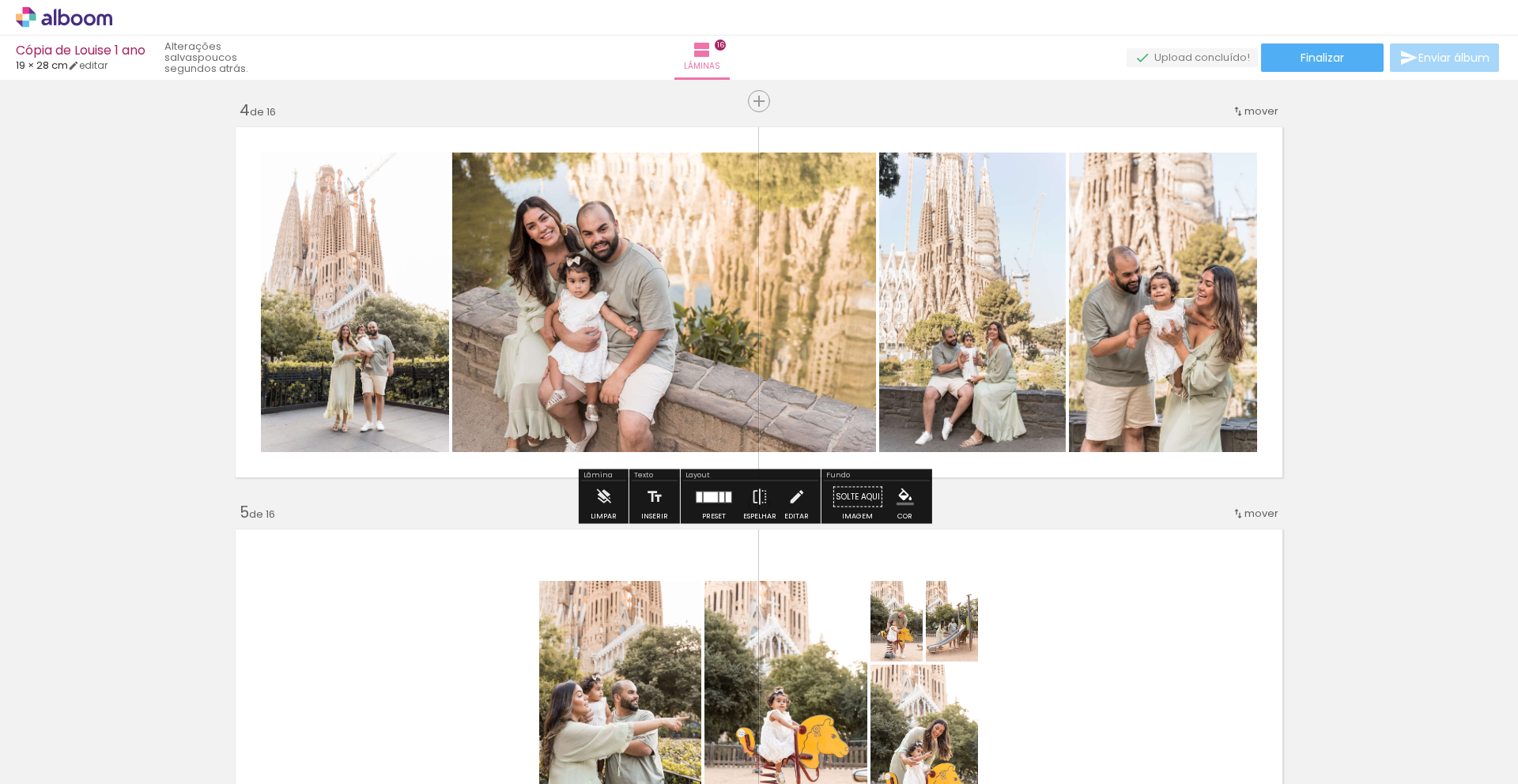
click at [712, 498] on div at bounding box center [711, 497] width 14 height 11
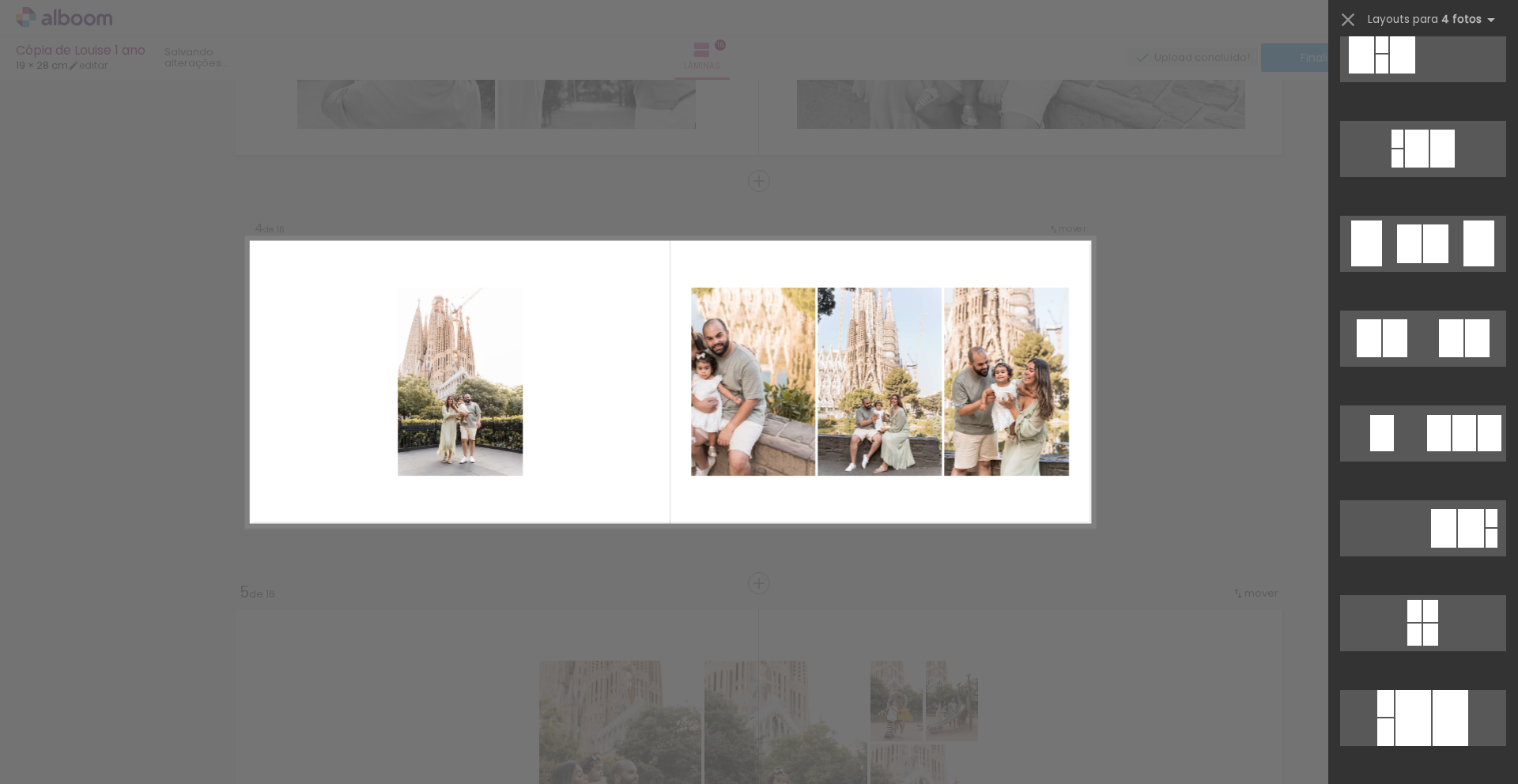
scroll to position [12676, 0]
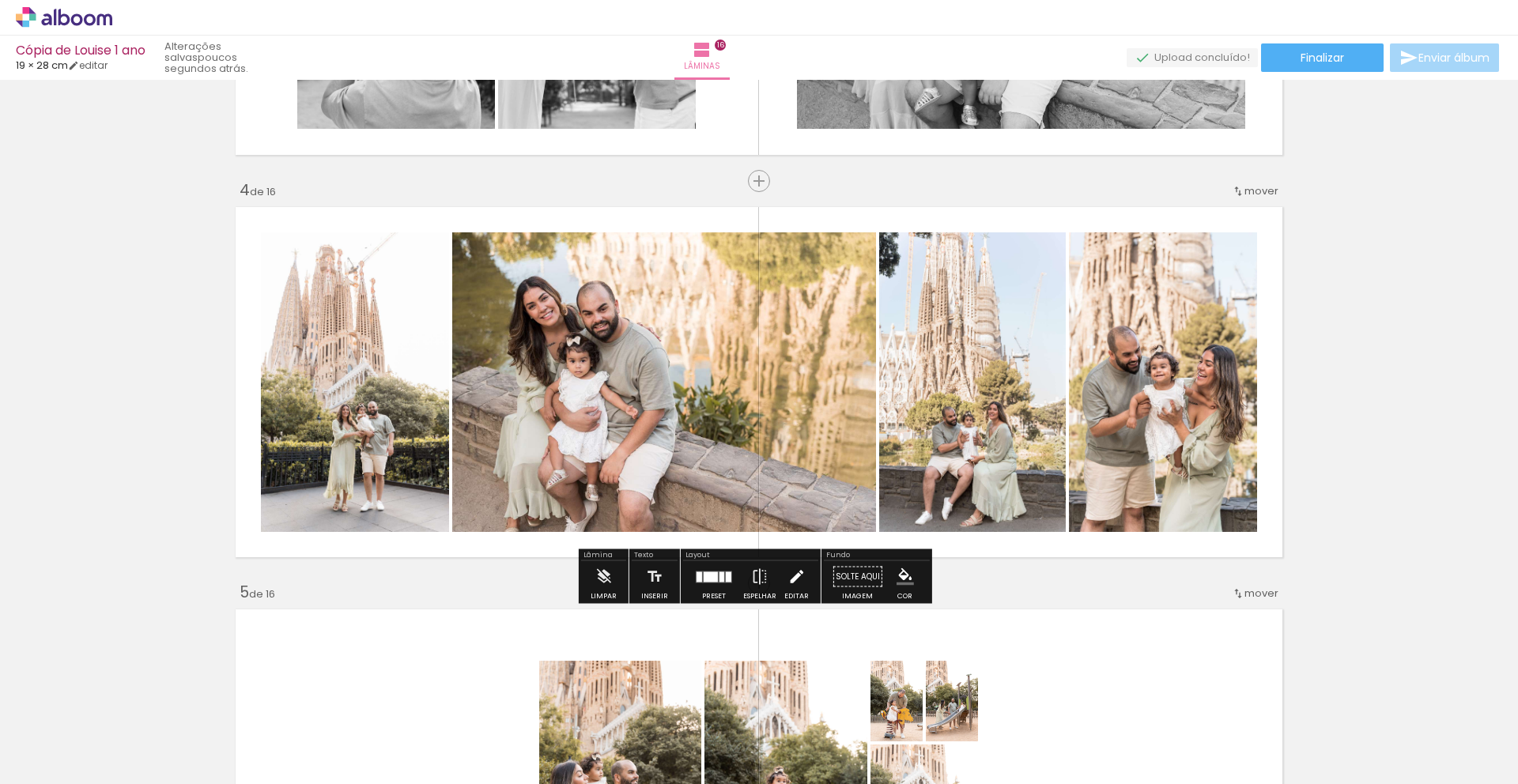
click at [797, 581] on iron-icon at bounding box center [796, 577] width 18 height 32
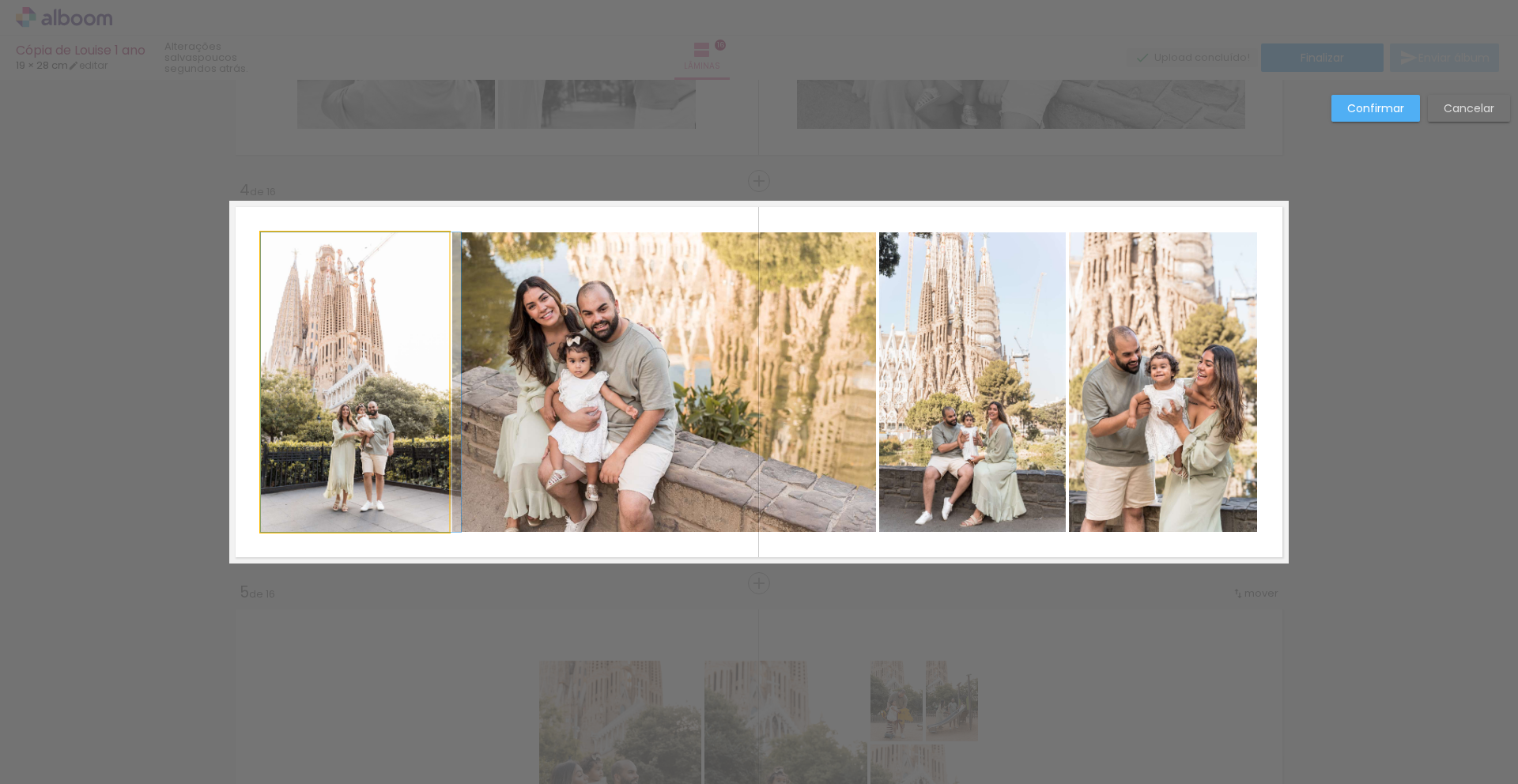
click at [360, 410] on quentale-photo at bounding box center [355, 381] width 188 height 300
click at [617, 403] on quentale-photo at bounding box center [664, 381] width 424 height 300
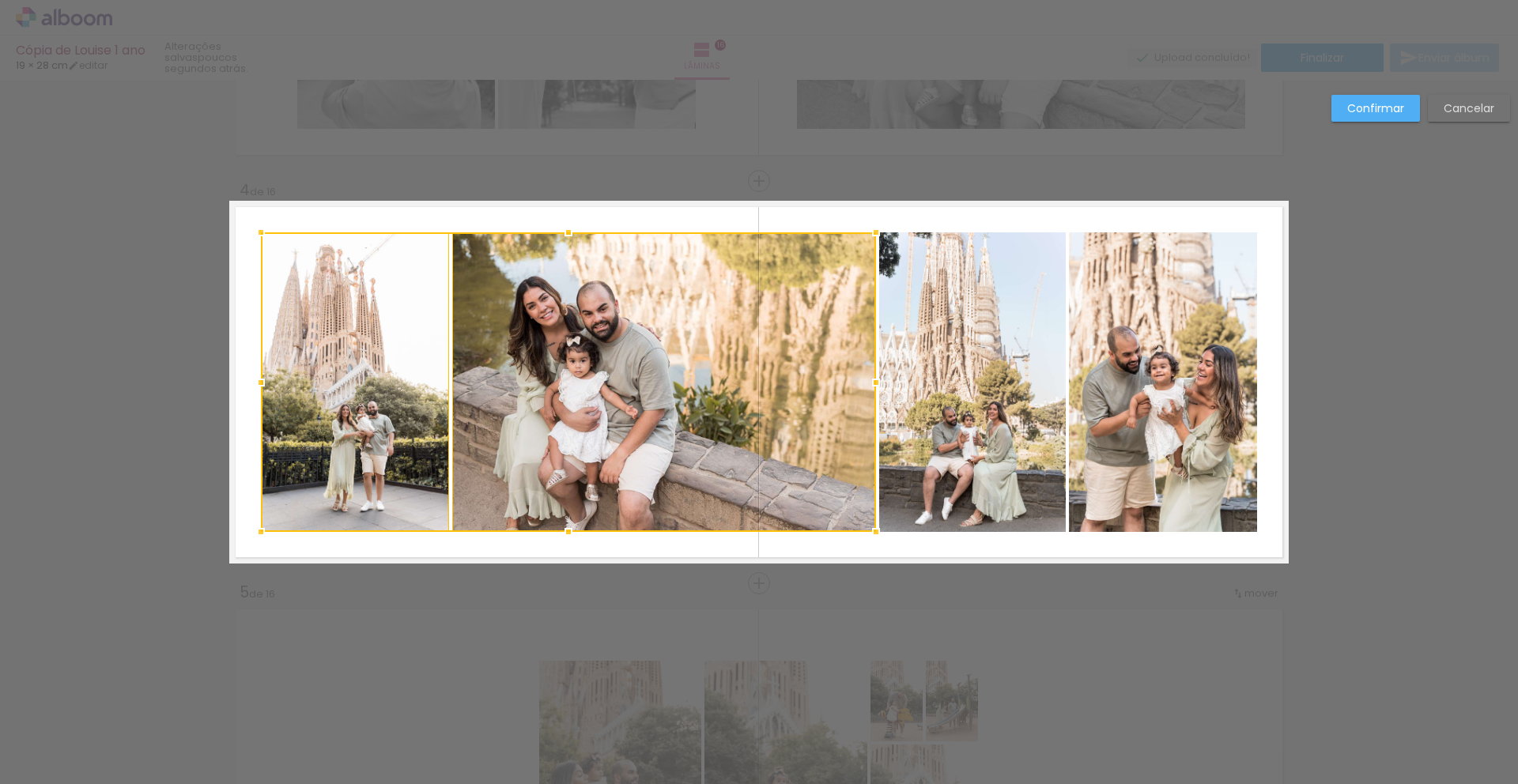
click at [884, 402] on quentale-photo at bounding box center [972, 381] width 186 height 300
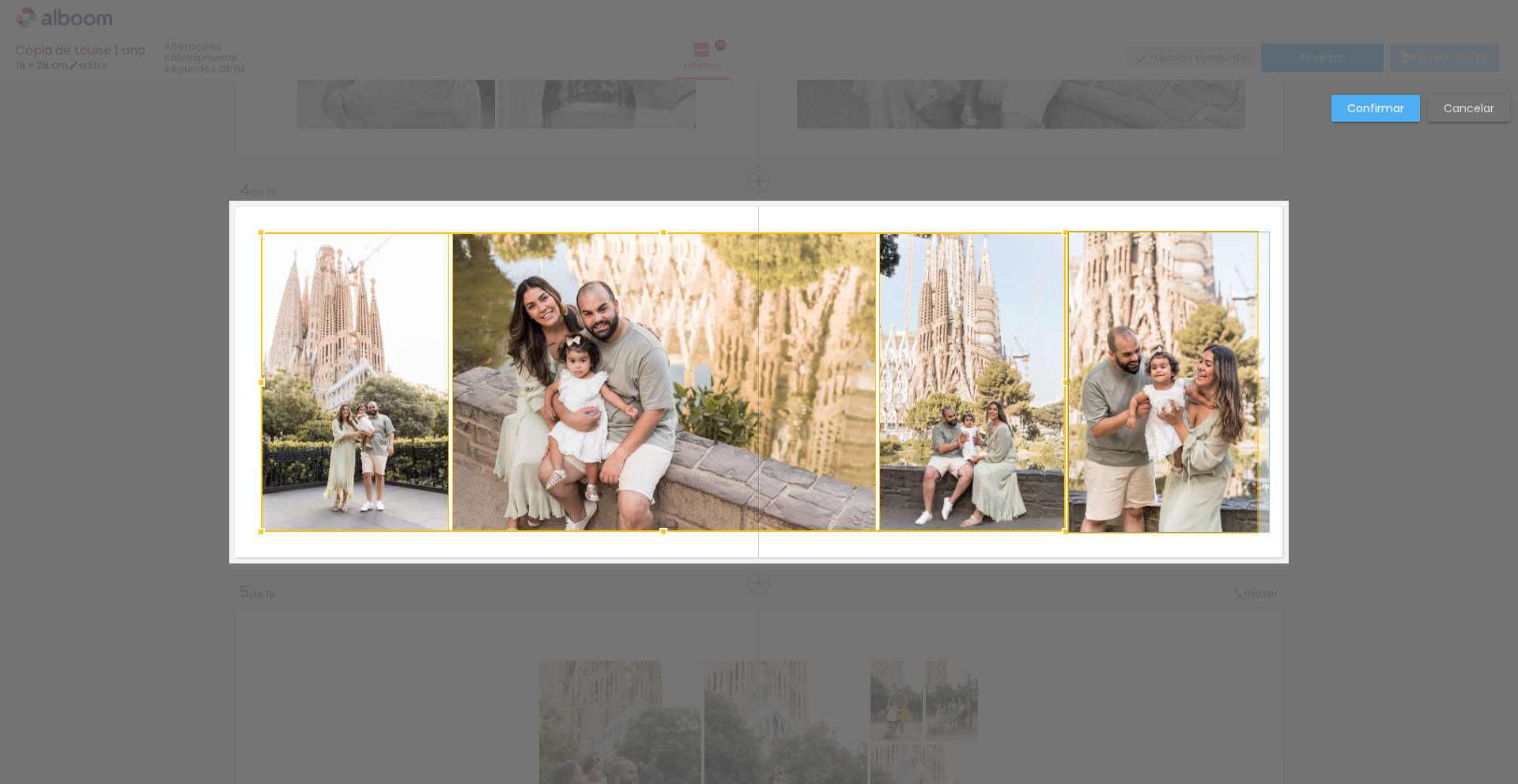
click at [1127, 402] on quentale-photo at bounding box center [1163, 381] width 188 height 300
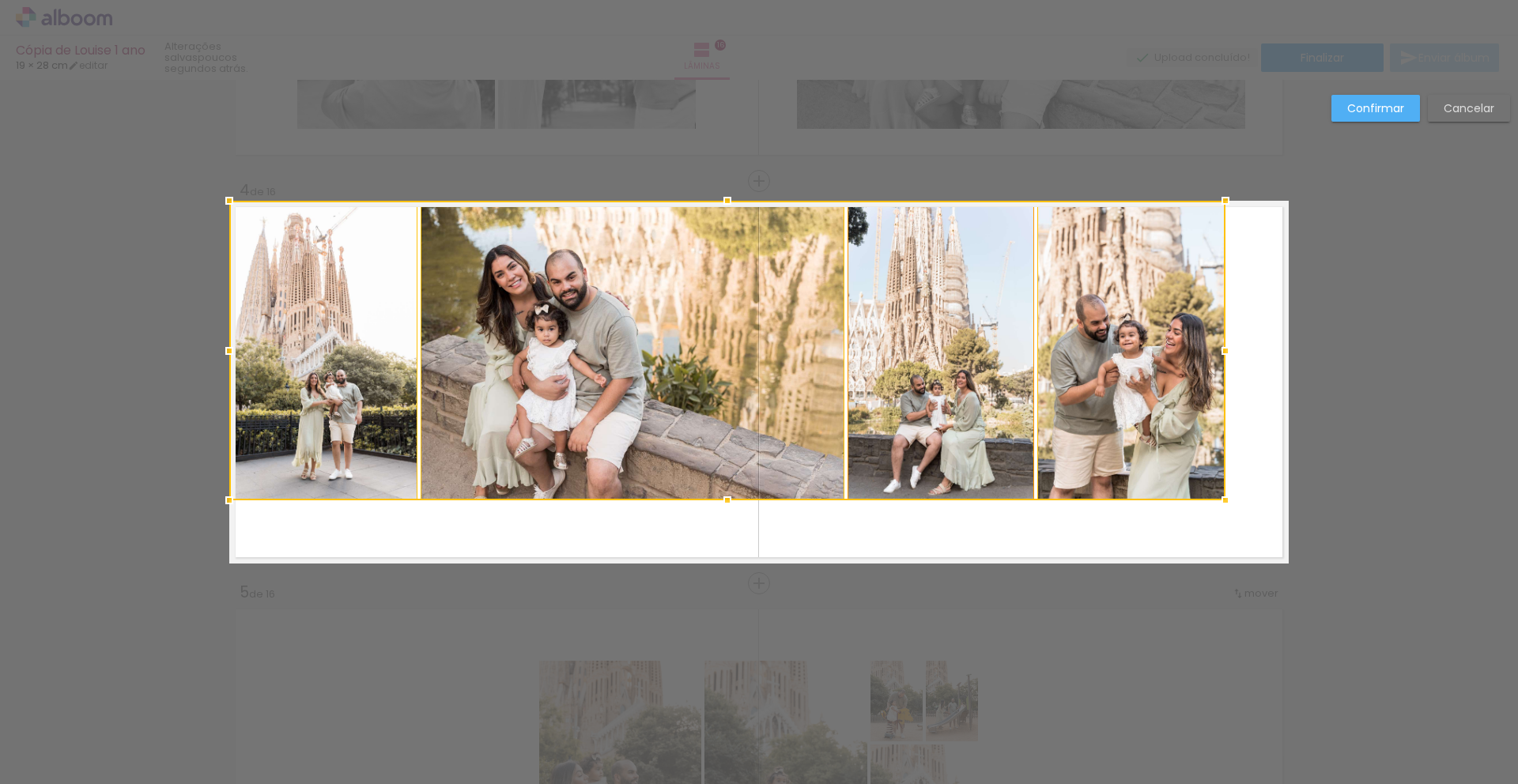
drag, startPoint x: 1132, startPoint y: 457, endPoint x: 884, endPoint y: 401, distance: 254.2
click at [1096, 422] on div at bounding box center [727, 350] width 996 height 300
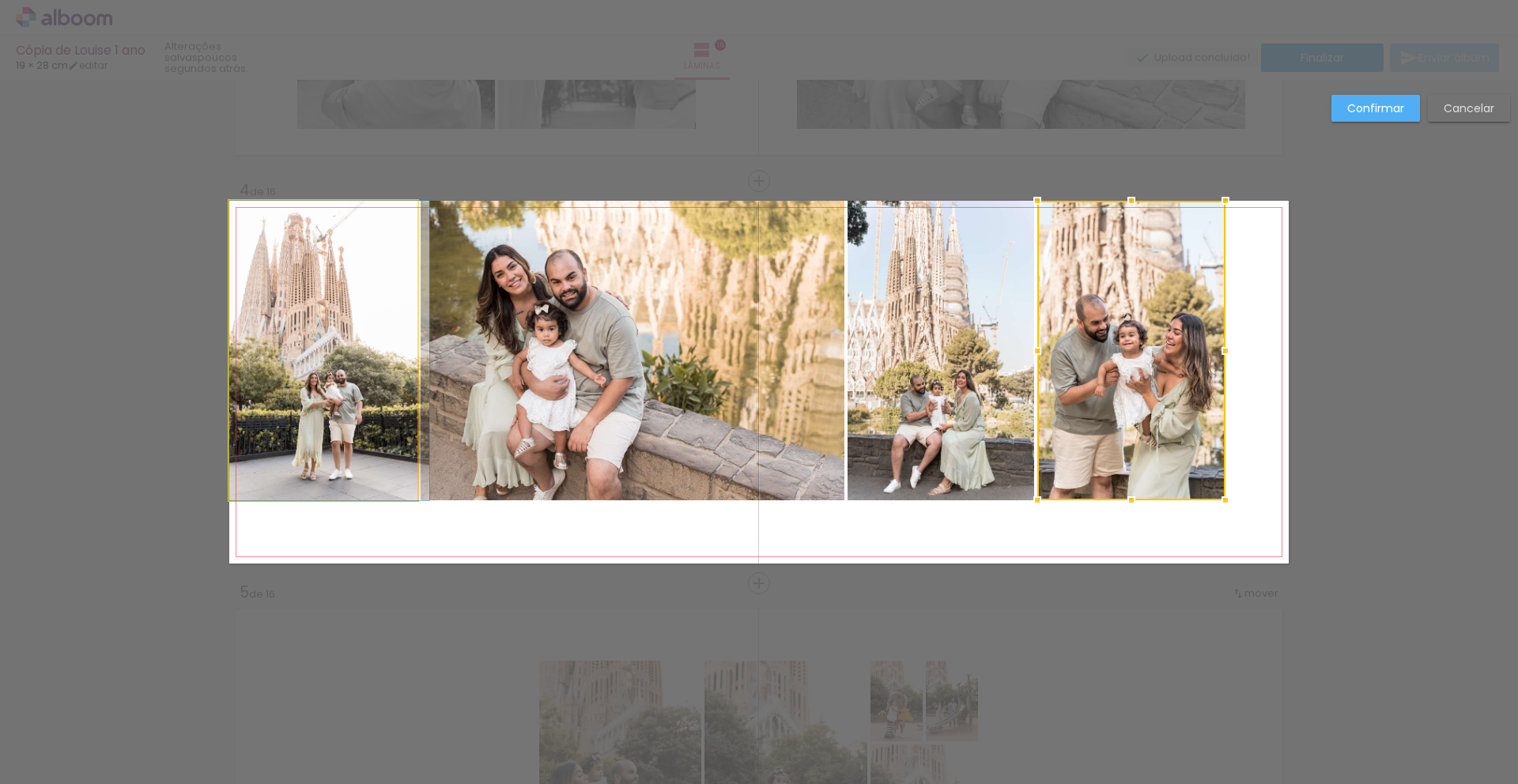
click at [309, 374] on quentale-photo at bounding box center [323, 350] width 188 height 300
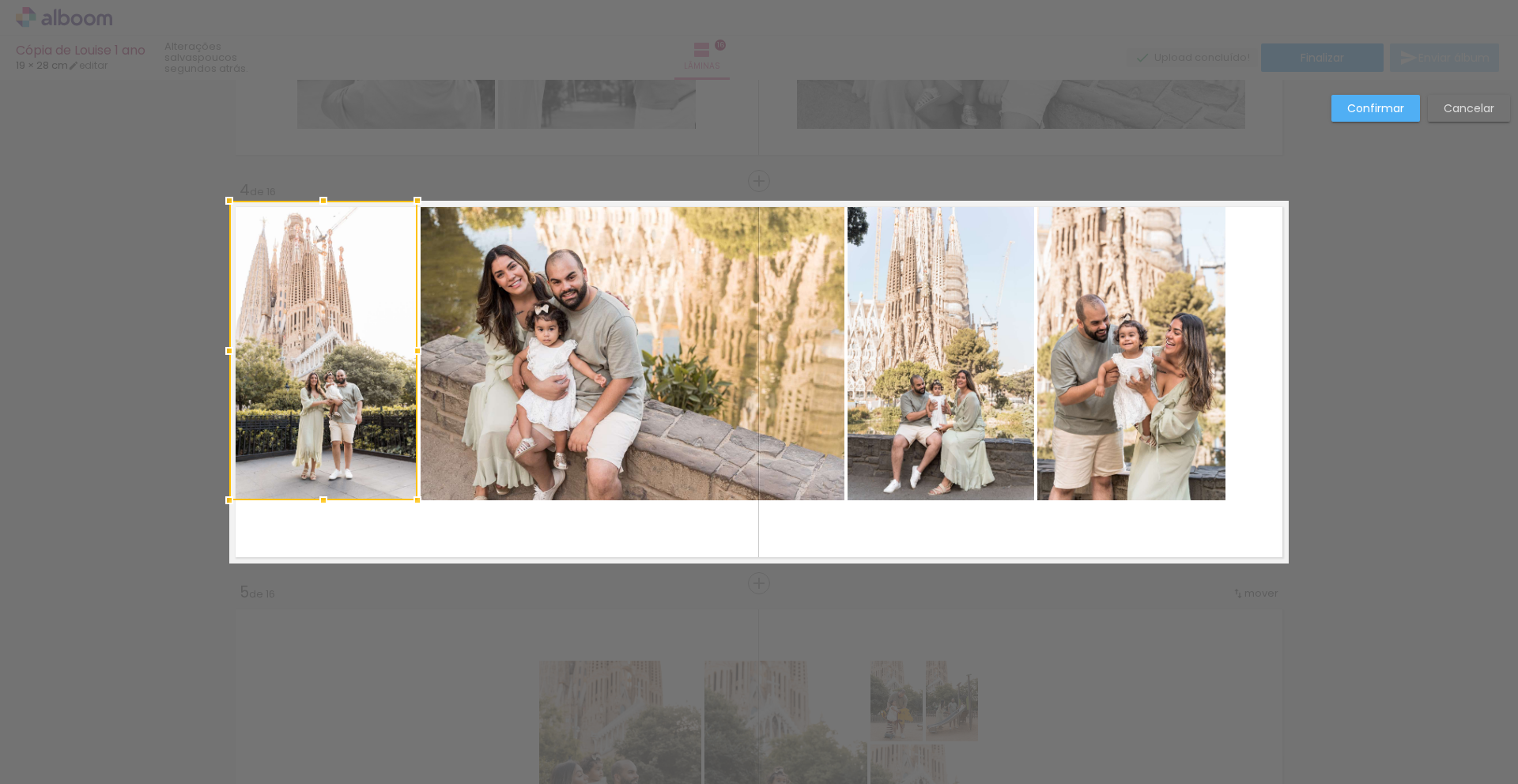
click at [528, 390] on quentale-photo at bounding box center [633, 350] width 424 height 300
click at [917, 413] on quentale-photo at bounding box center [941, 350] width 186 height 300
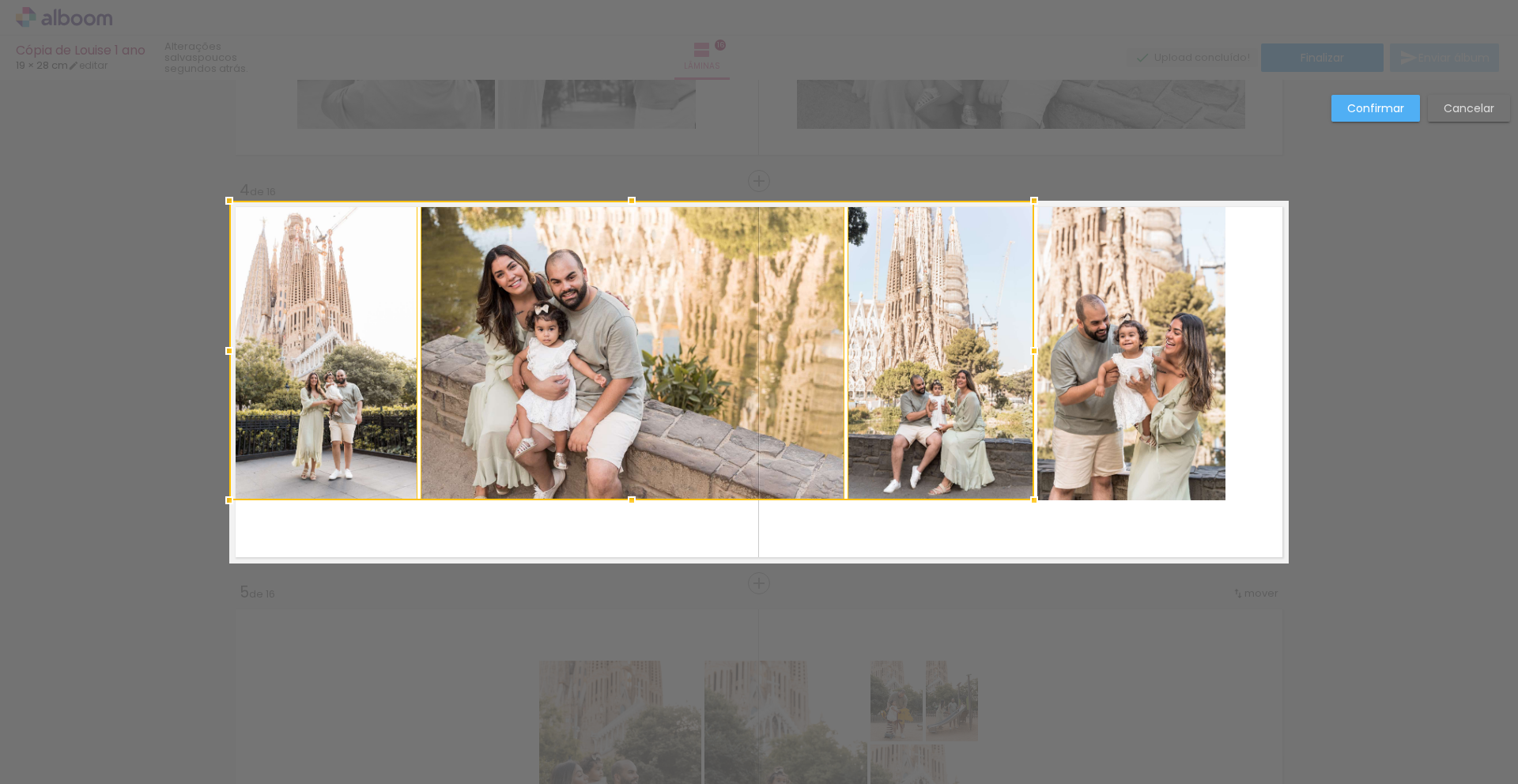
click at [1077, 422] on quentale-photo at bounding box center [1131, 350] width 188 height 300
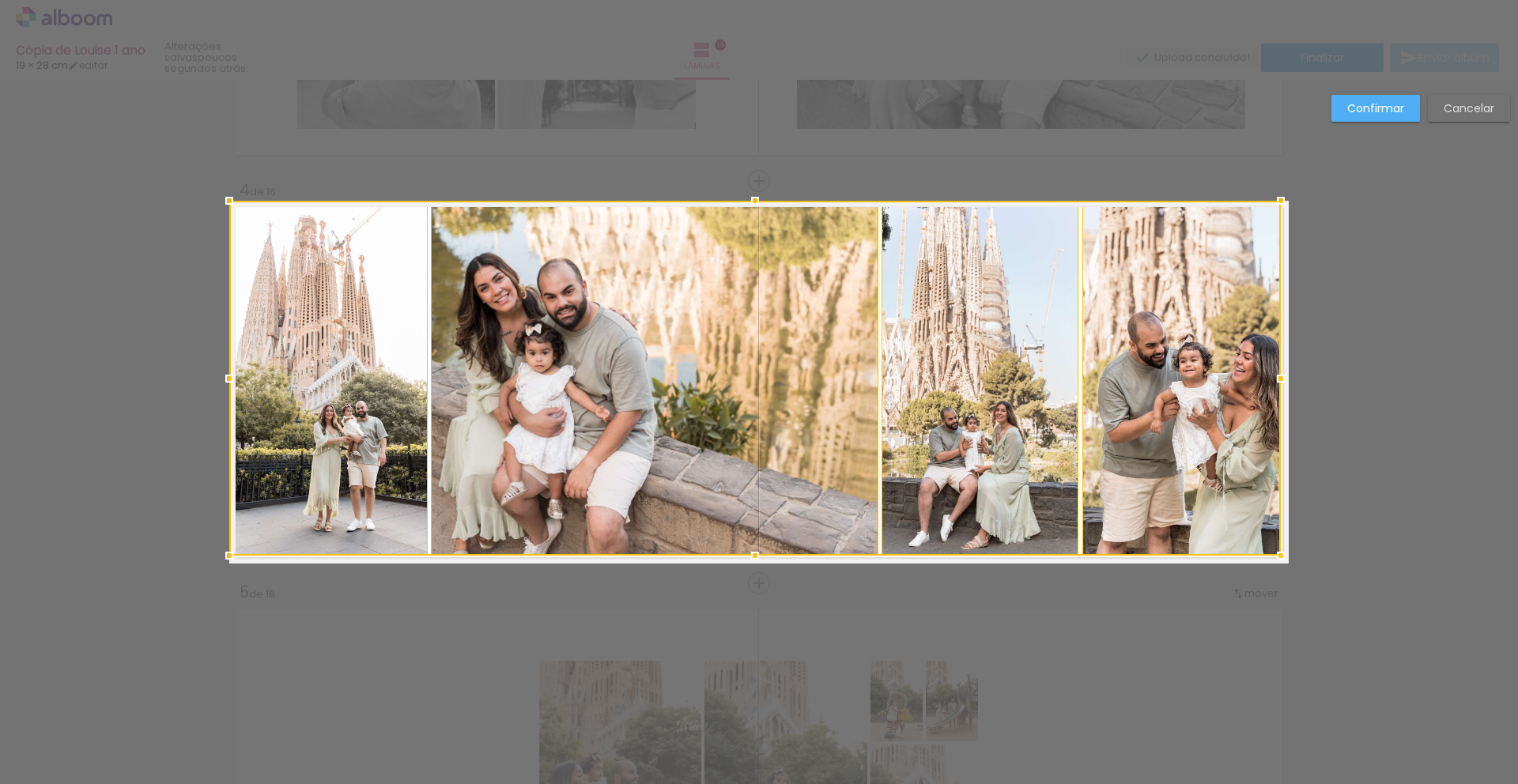
drag, startPoint x: 1221, startPoint y: 499, endPoint x: 1289, endPoint y: 572, distance: 99.8
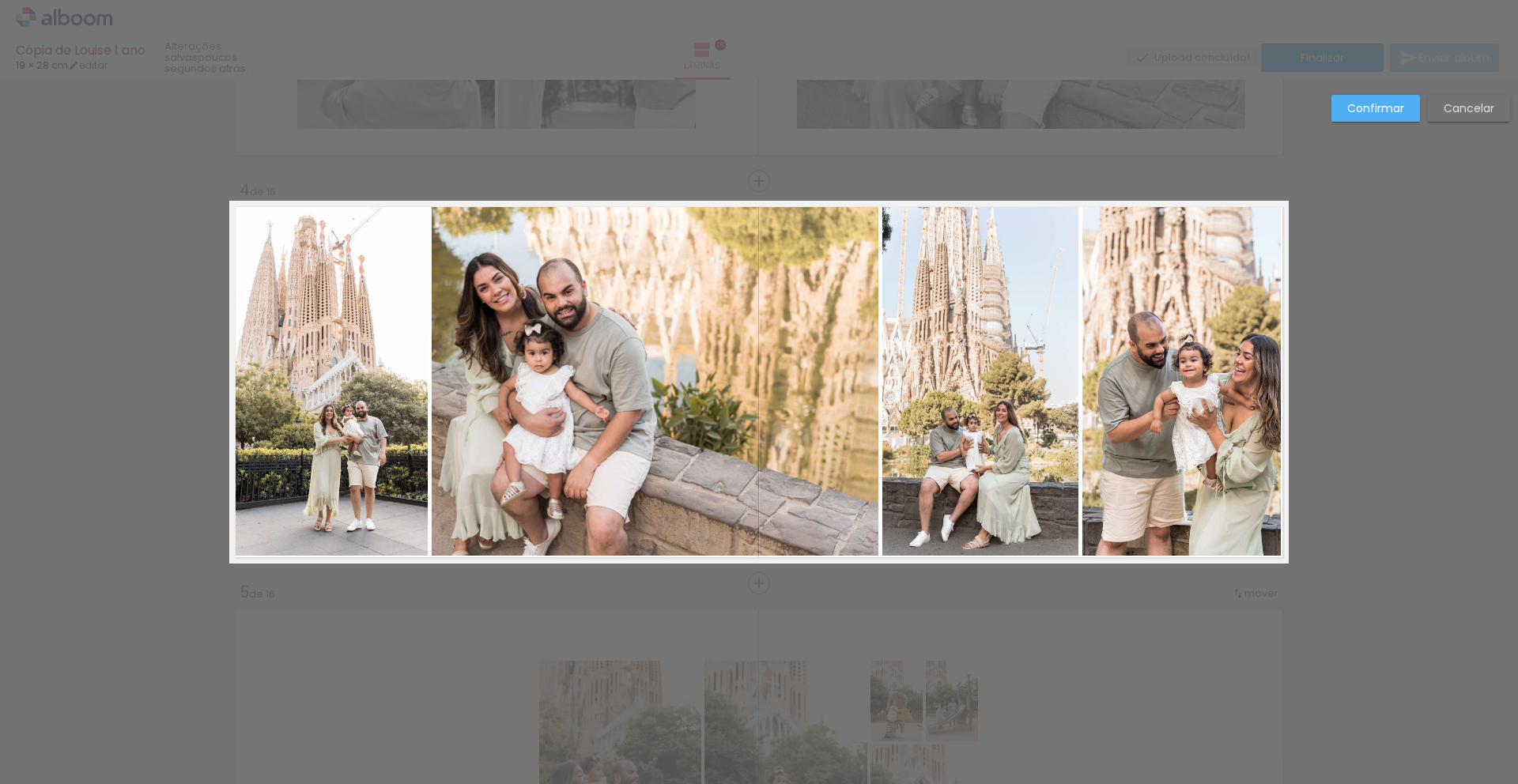
click at [359, 414] on quentale-photo at bounding box center [329, 378] width 199 height 355
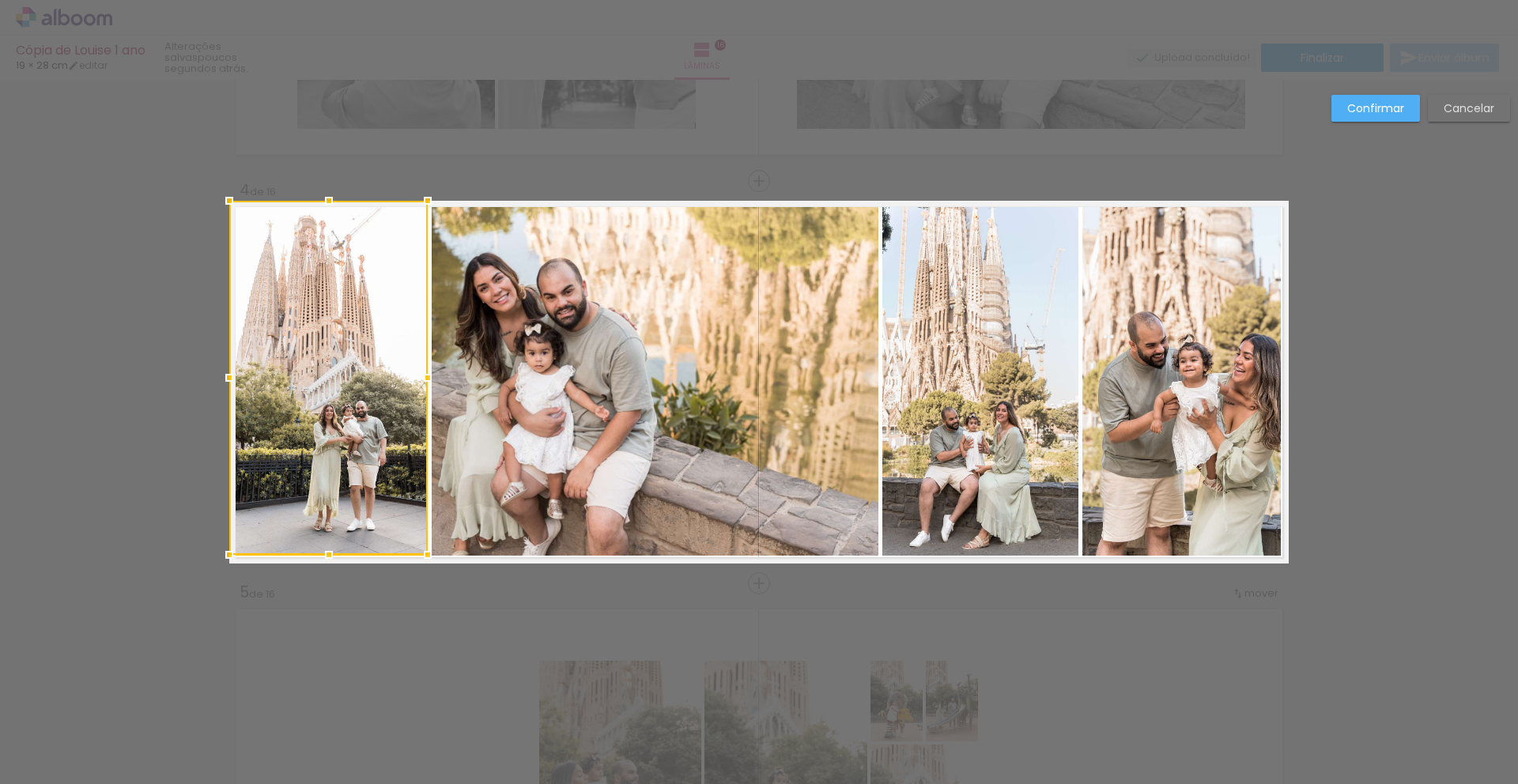
click at [568, 426] on quentale-photo at bounding box center [655, 378] width 447 height 355
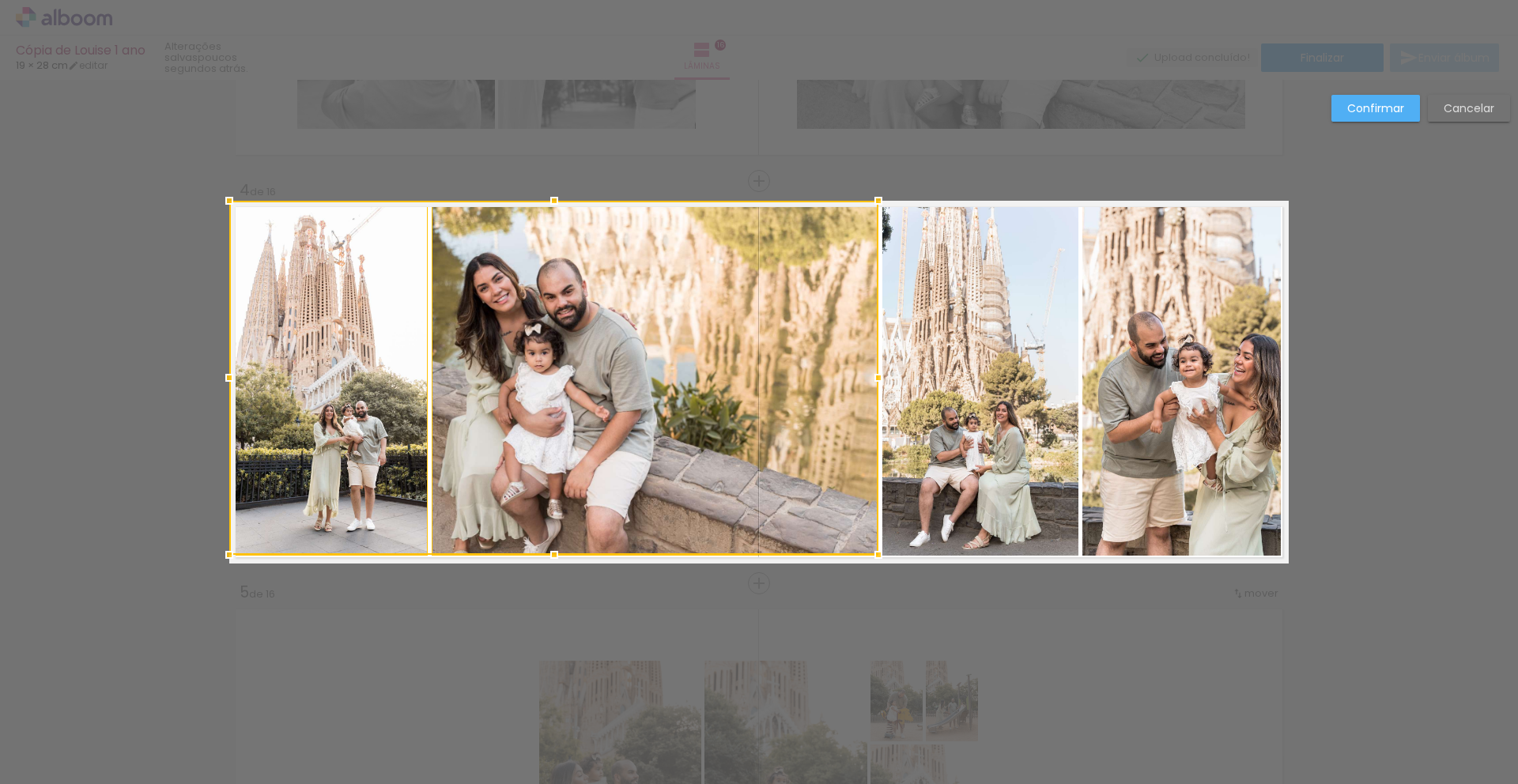
click at [991, 428] on quentale-photo at bounding box center [981, 378] width 197 height 355
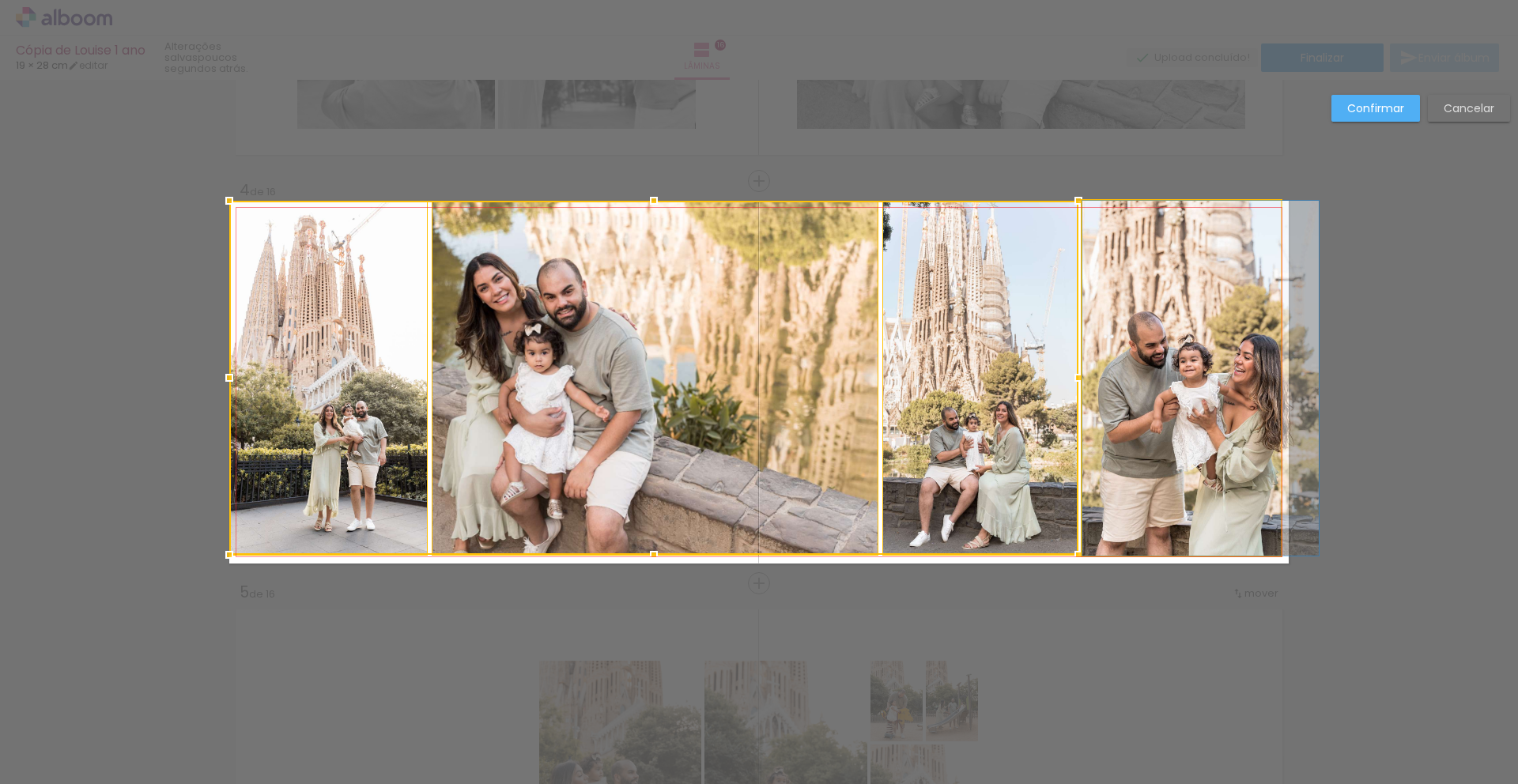
click at [1142, 425] on quentale-photo at bounding box center [1181, 378] width 199 height 355
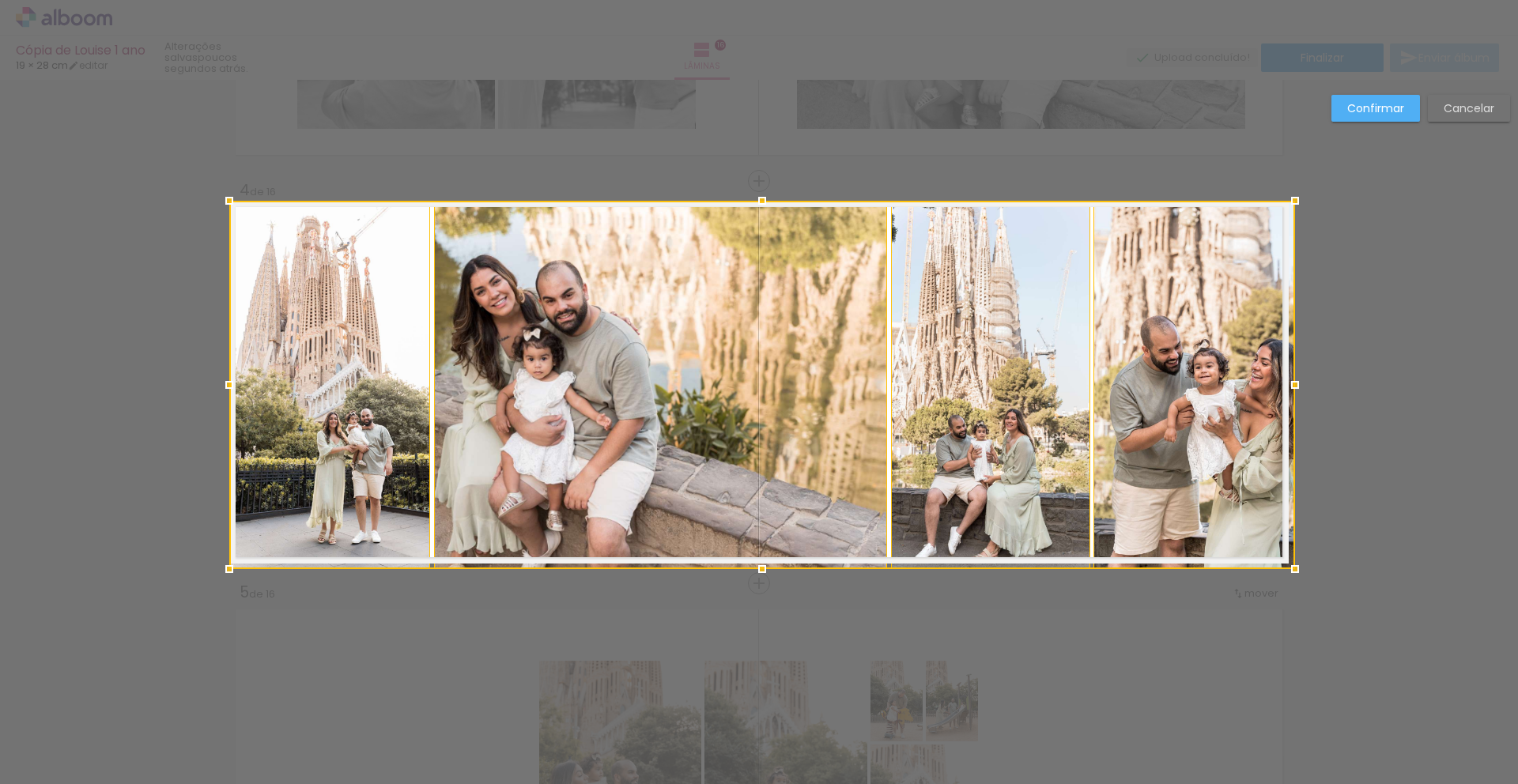
click at [1280, 558] on div at bounding box center [1295, 570] width 32 height 32
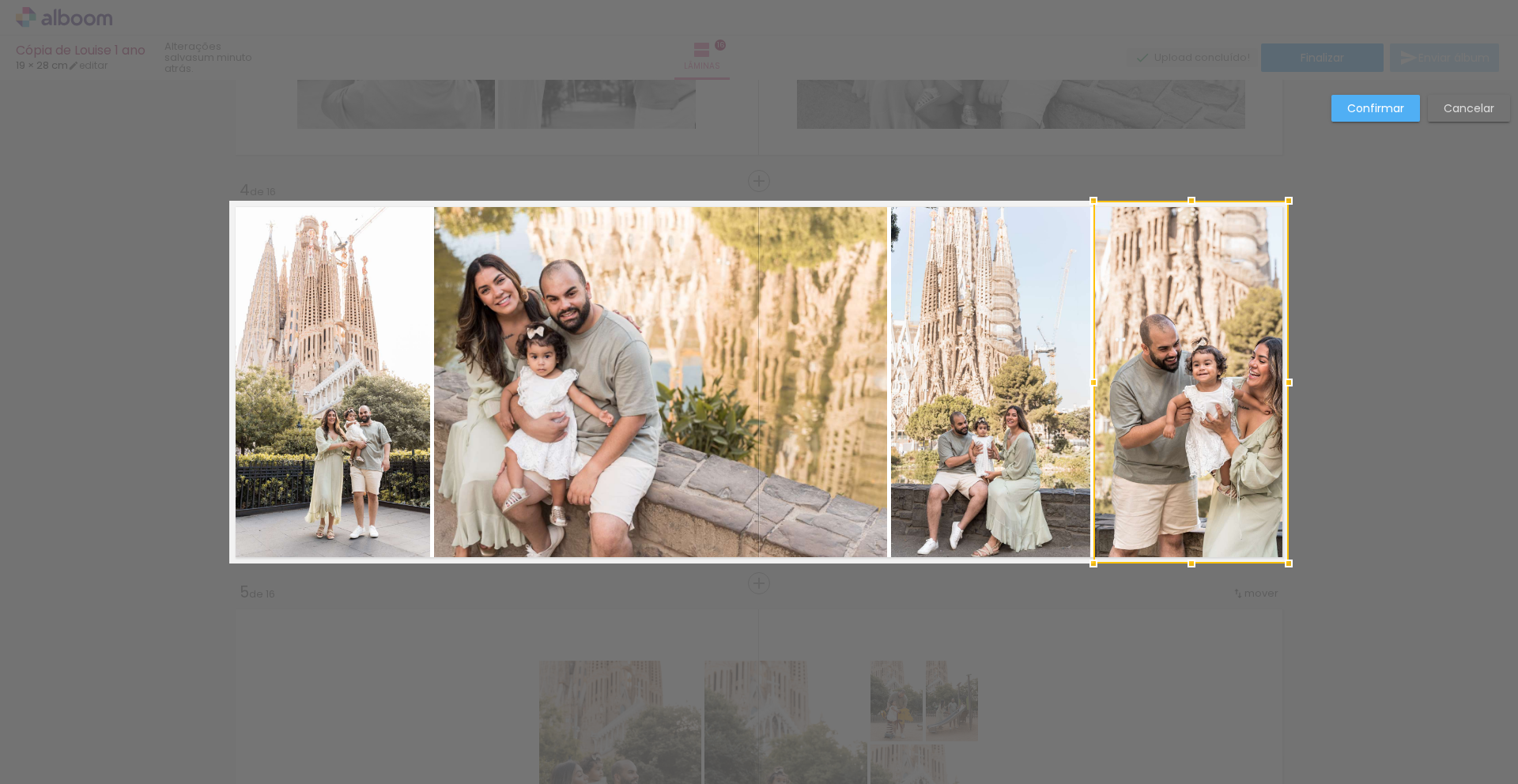
click at [744, 441] on quentale-photo at bounding box center [660, 381] width 453 height 363
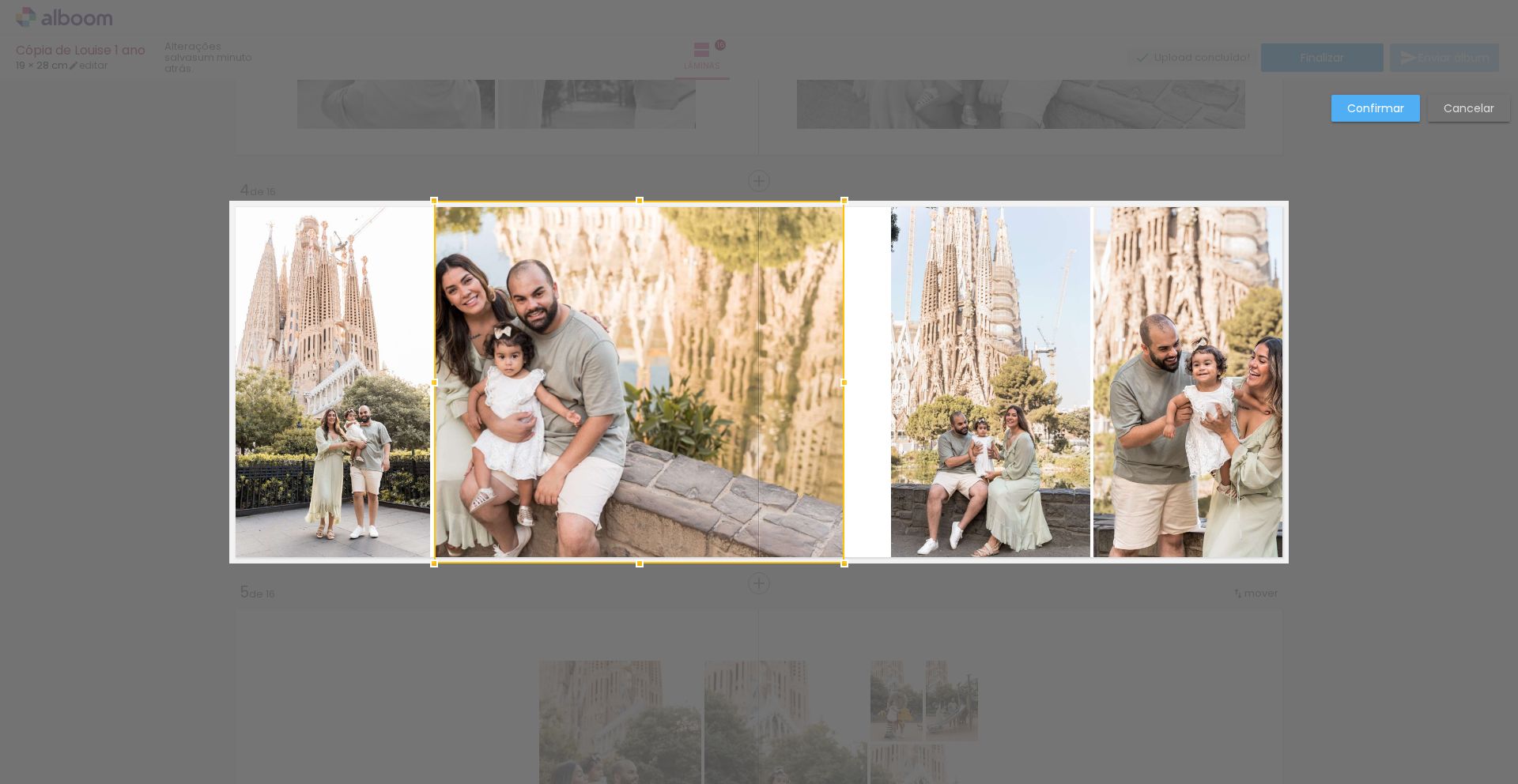
drag, startPoint x: 877, startPoint y: 383, endPoint x: 838, endPoint y: 376, distance: 39.6
click at [838, 376] on div at bounding box center [845, 382] width 32 height 32
click at [563, 402] on div at bounding box center [639, 381] width 410 height 363
click at [562, 400] on div at bounding box center [639, 381] width 410 height 363
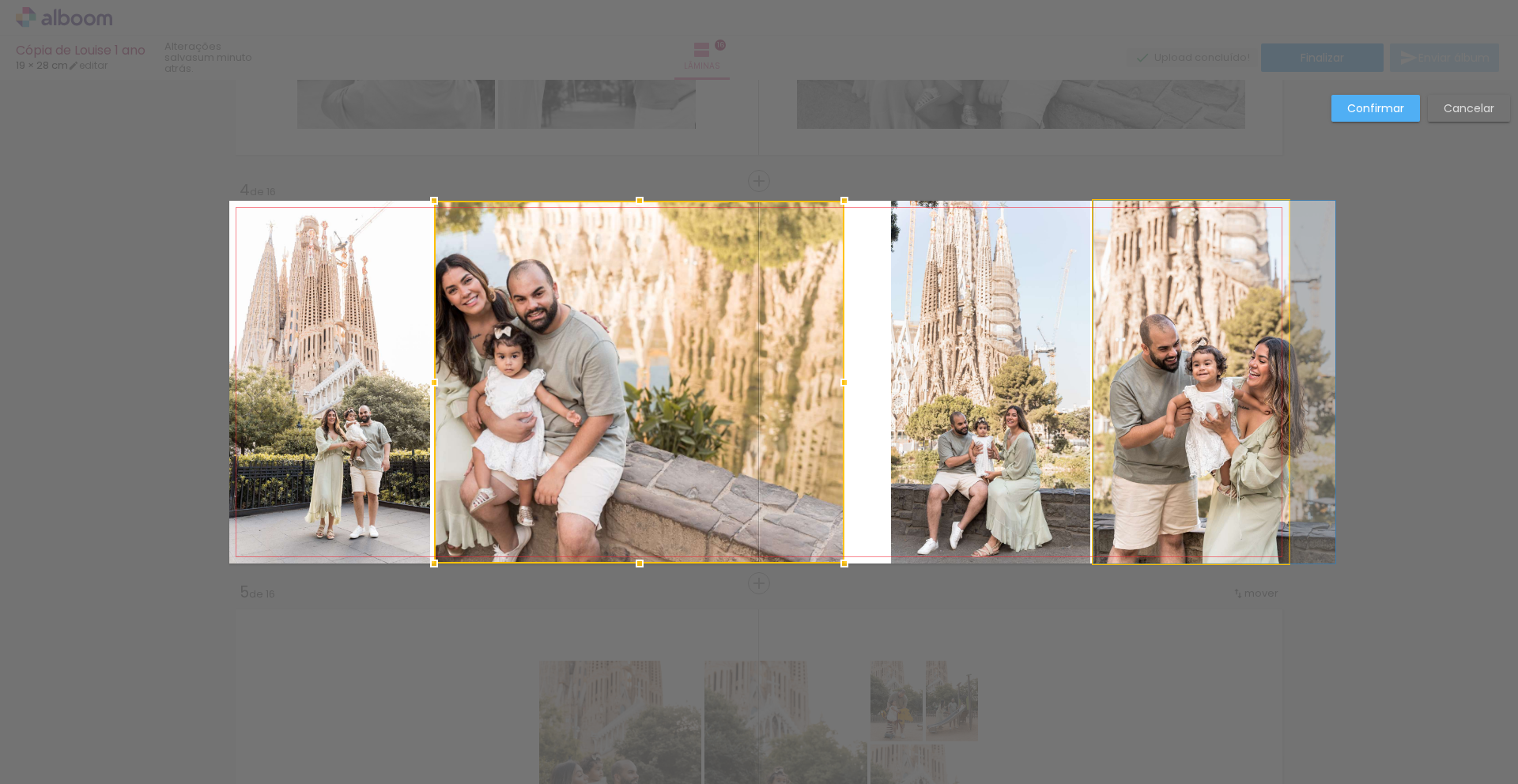
click at [1257, 395] on quentale-photo at bounding box center [1191, 381] width 195 height 363
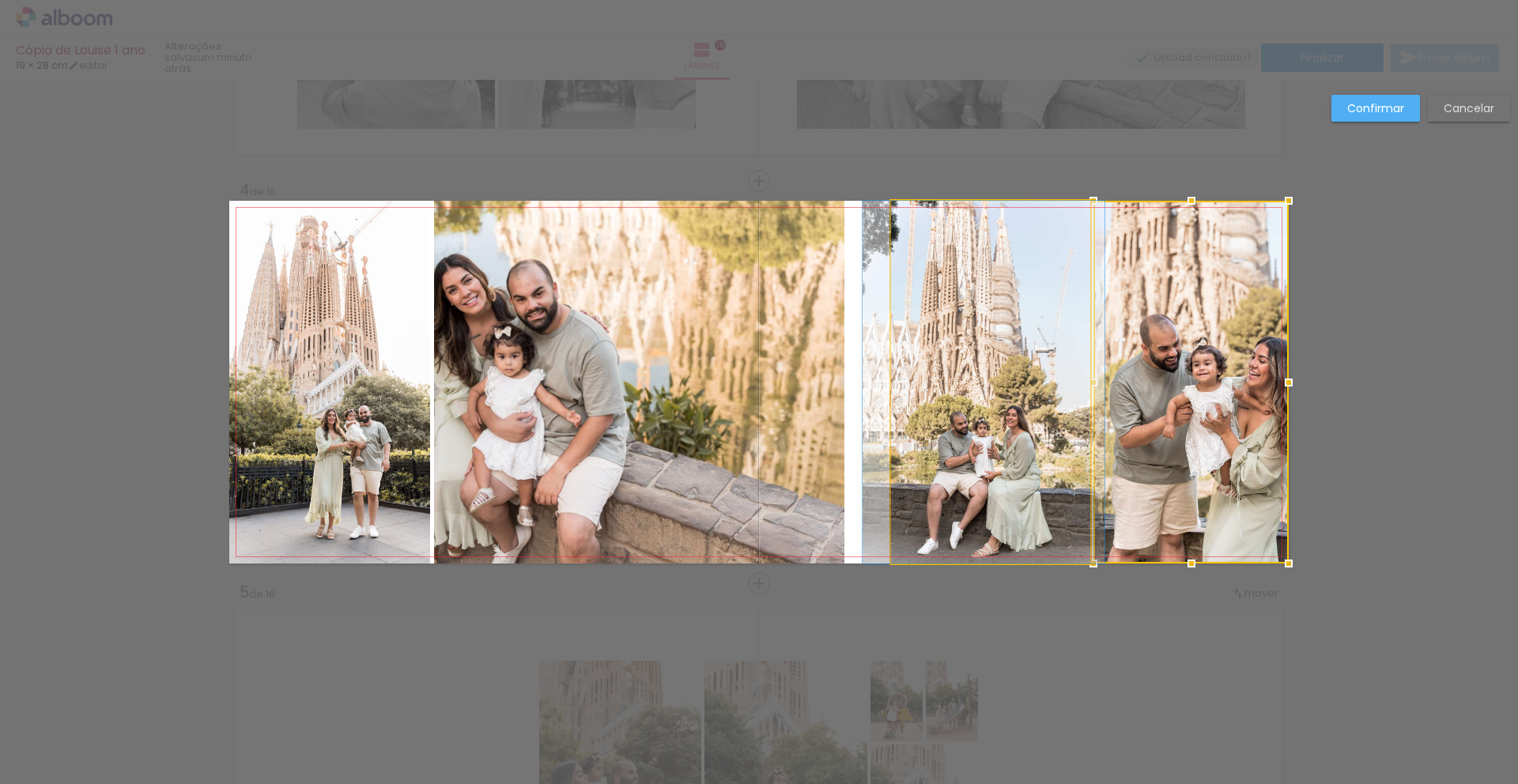
click at [984, 424] on quentale-photo at bounding box center [991, 381] width 200 height 363
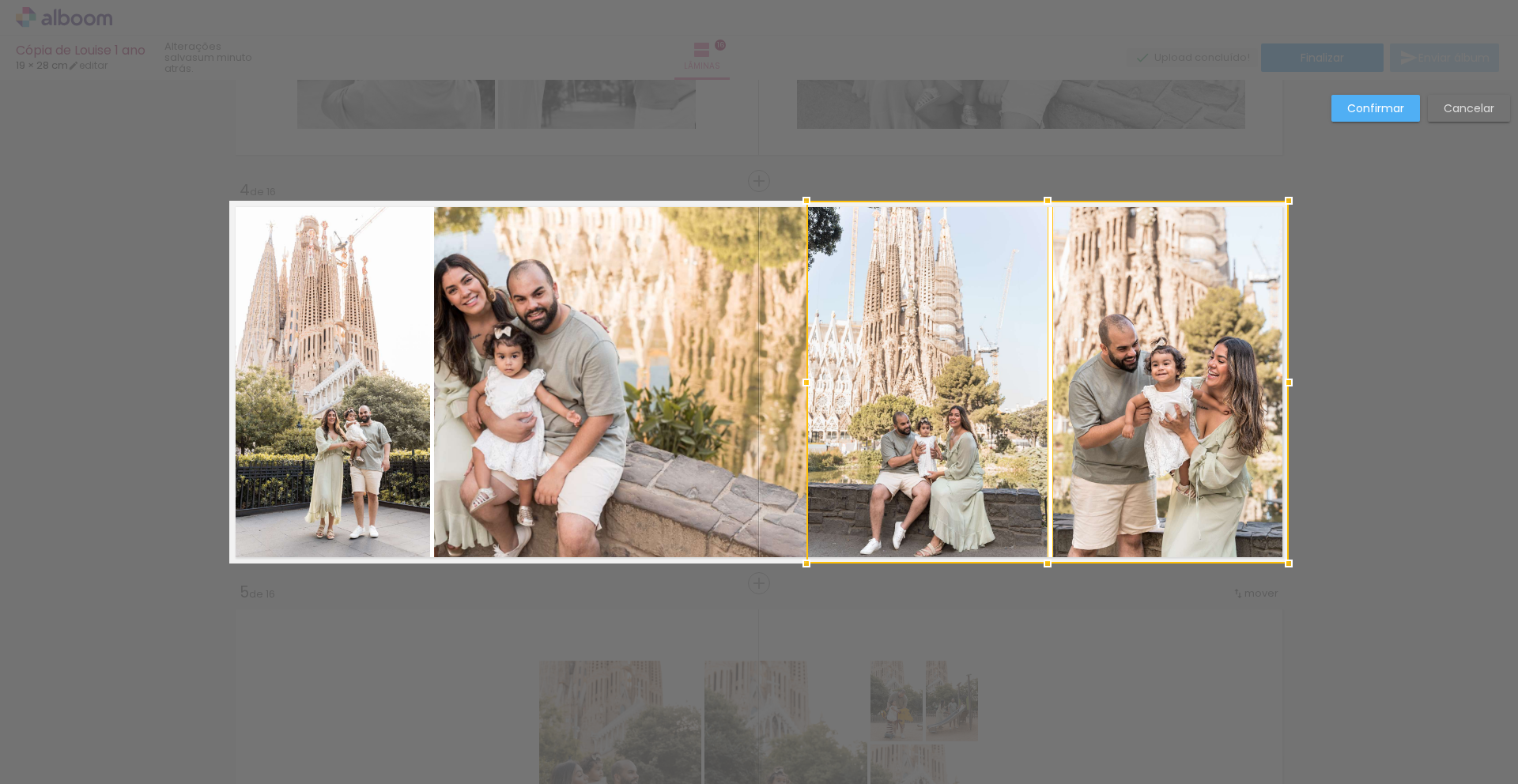
drag, startPoint x: 882, startPoint y: 381, endPoint x: 802, endPoint y: 374, distance: 80.3
click at [802, 374] on div at bounding box center [806, 382] width 32 height 32
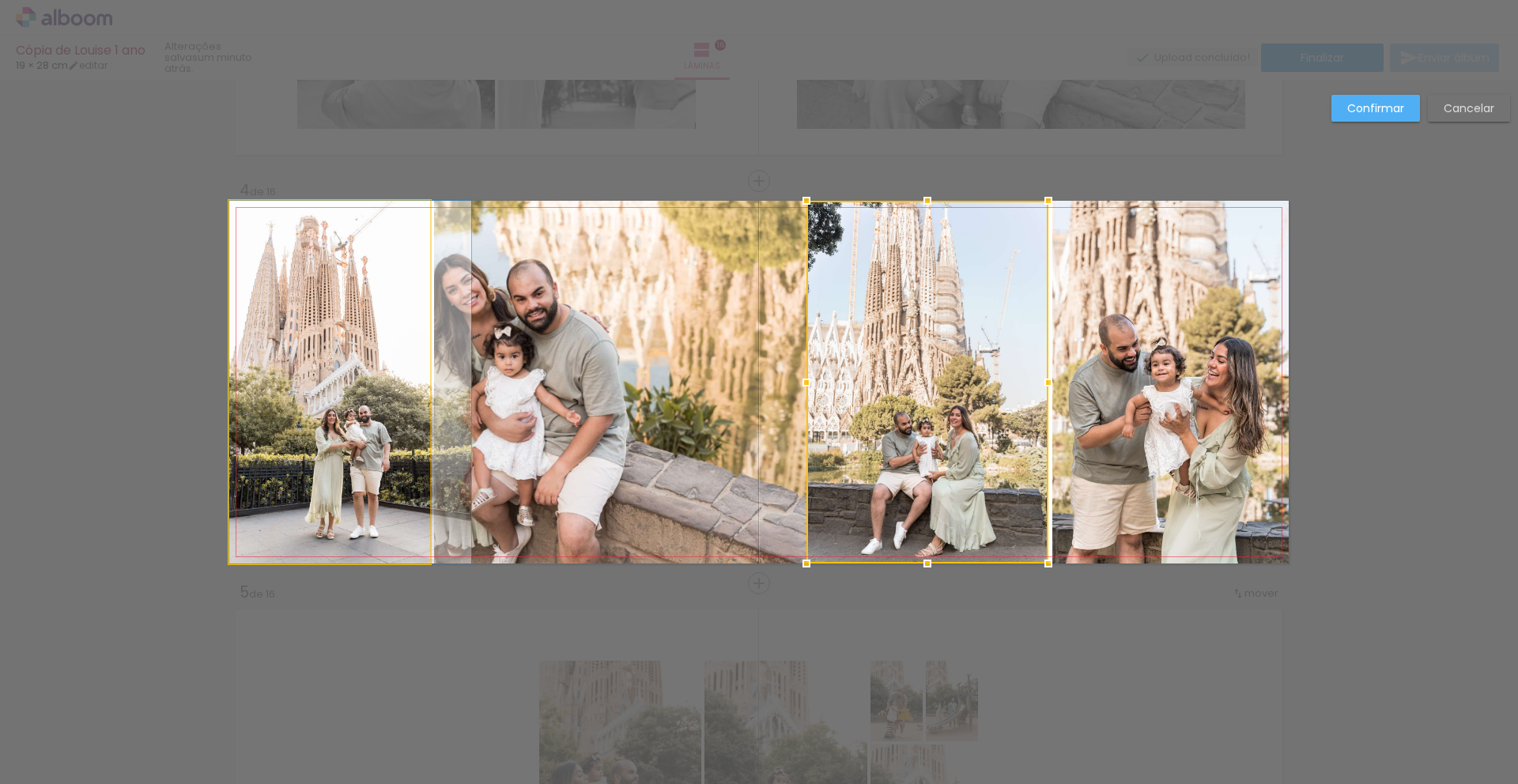
click at [350, 411] on quentale-photo at bounding box center [330, 381] width 200 height 363
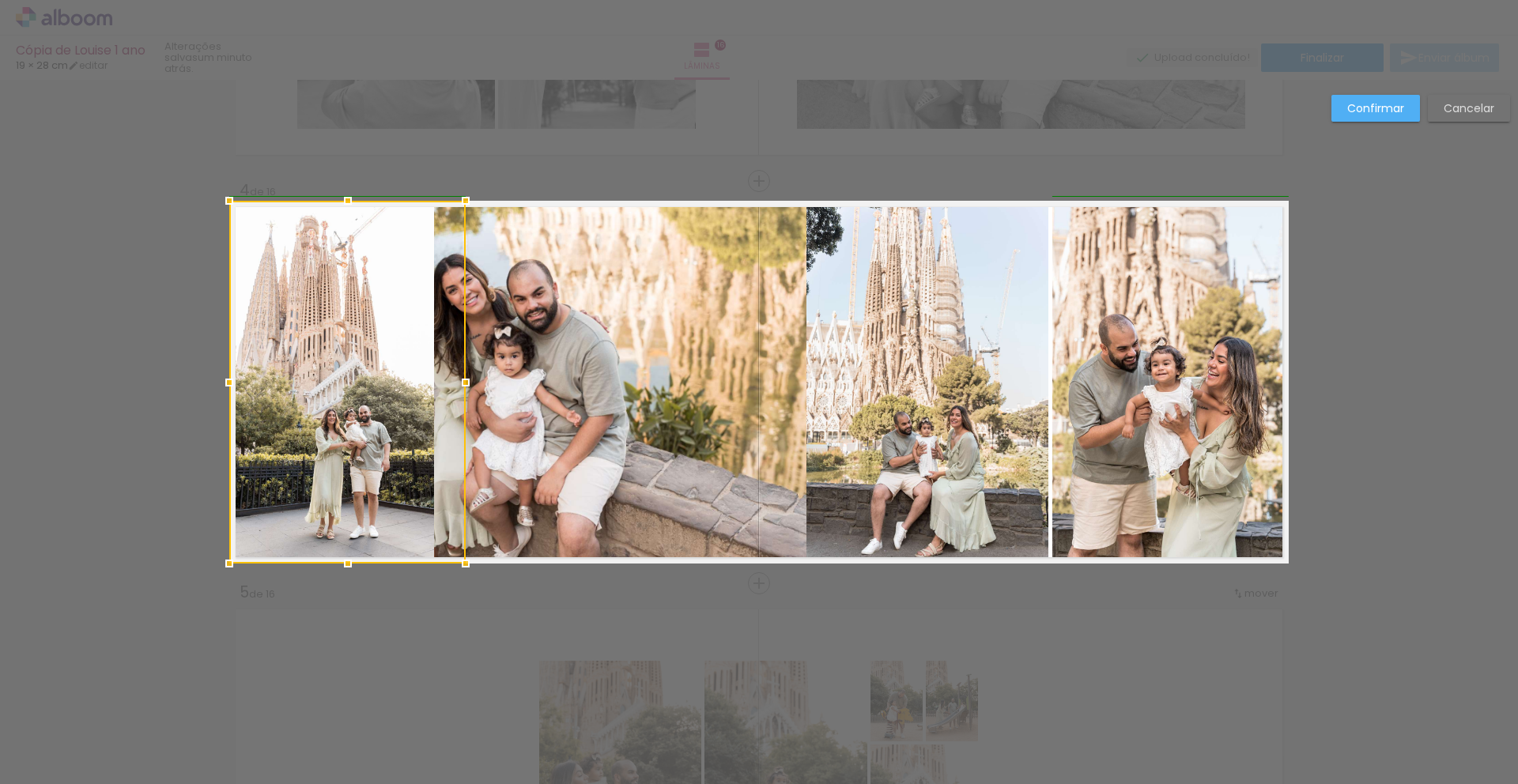
drag, startPoint x: 421, startPoint y: 383, endPoint x: 453, endPoint y: 385, distance: 32.1
click at [453, 385] on div at bounding box center [466, 382] width 32 height 32
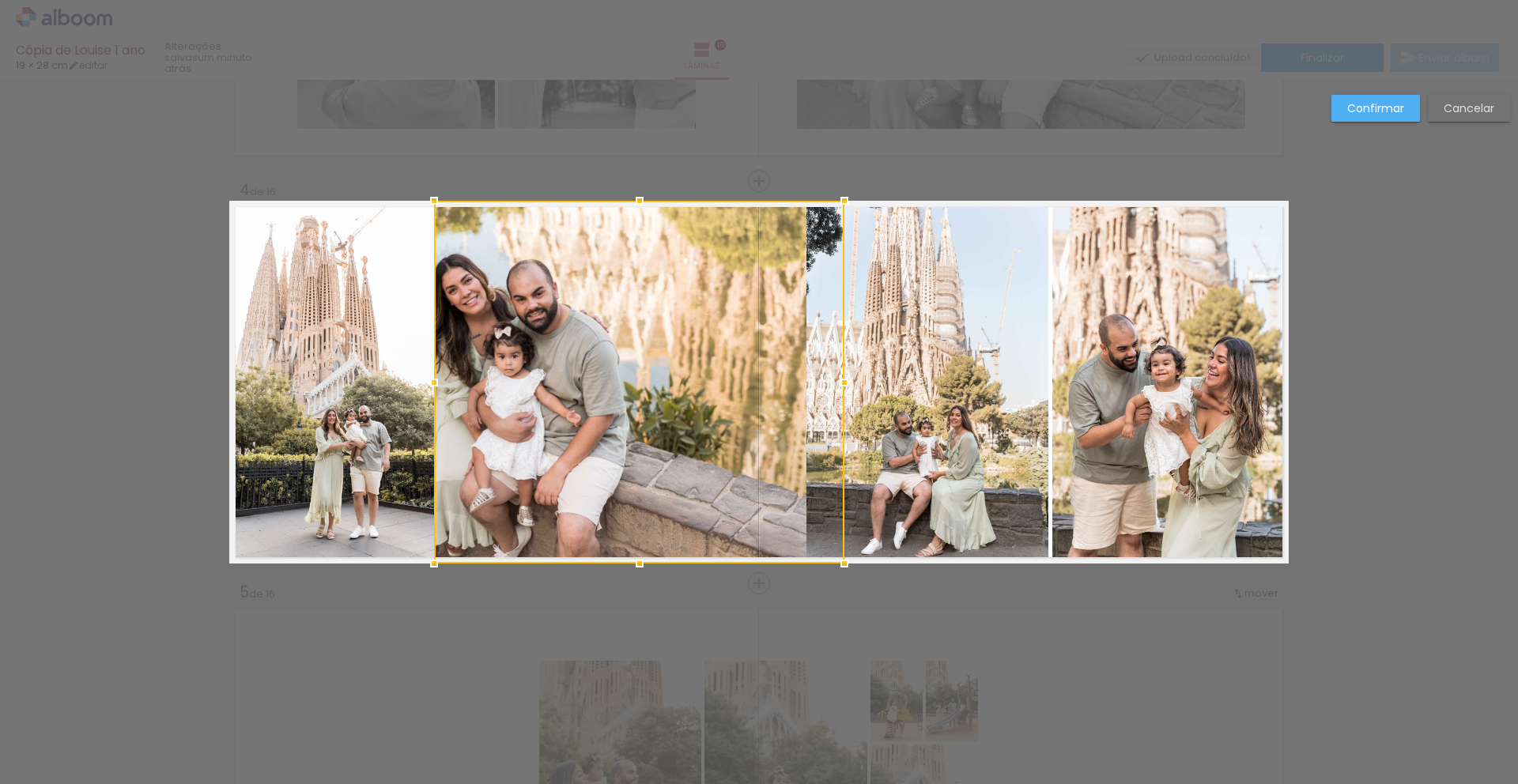
click at [530, 437] on div at bounding box center [639, 381] width 410 height 363
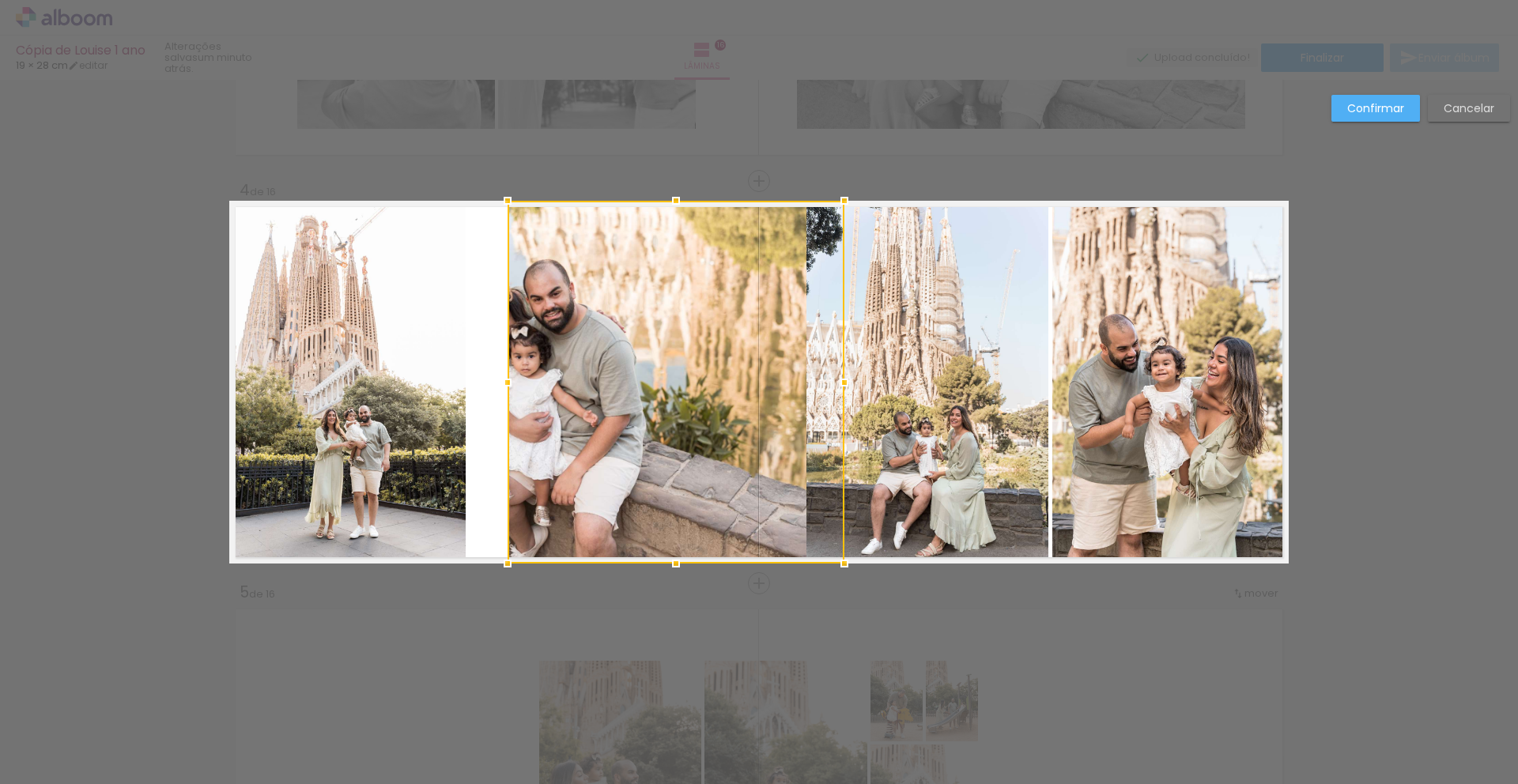
drag, startPoint x: 429, startPoint y: 382, endPoint x: 507, endPoint y: 382, distance: 78.0
click at [507, 382] on div at bounding box center [507, 382] width 32 height 32
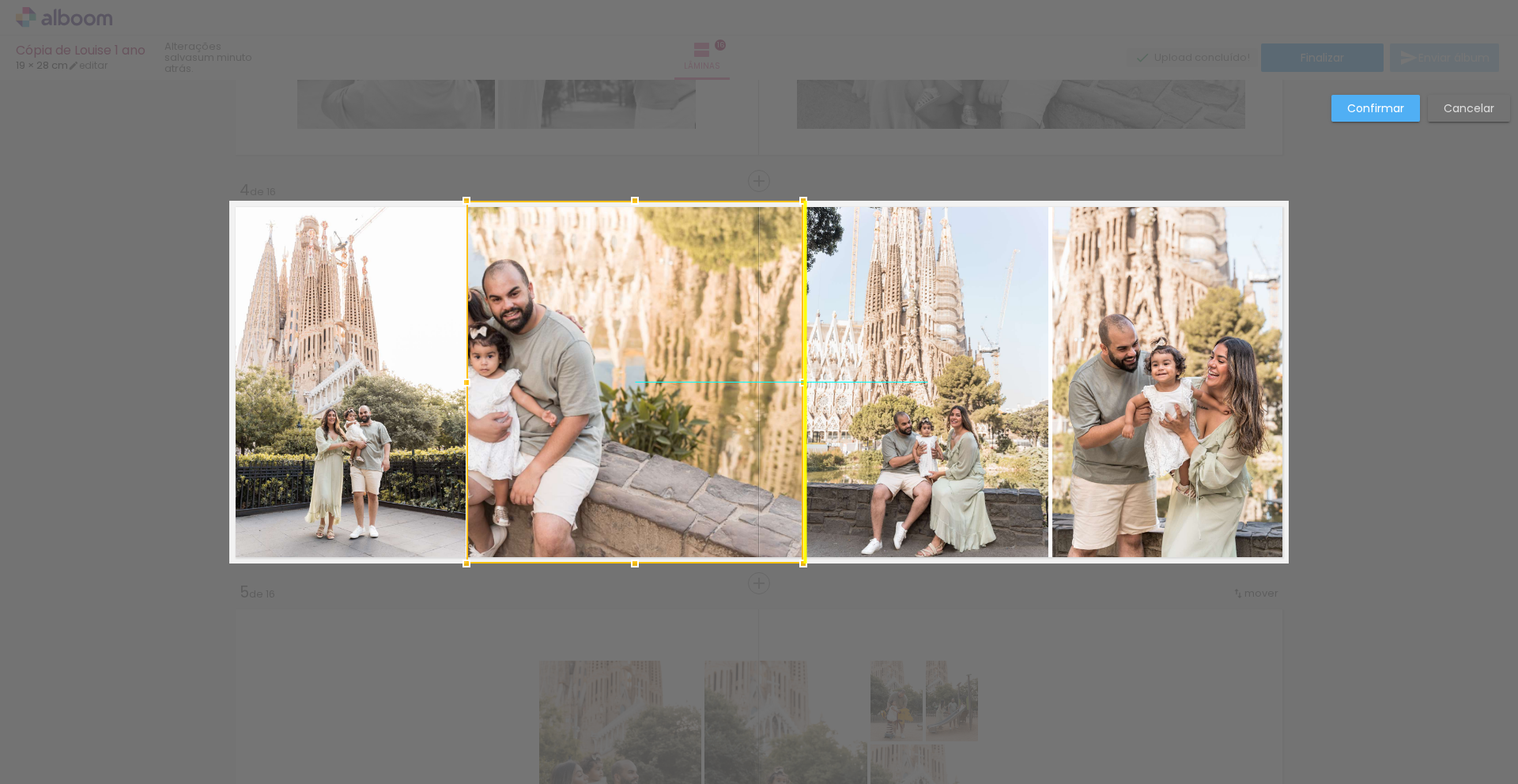
drag, startPoint x: 649, startPoint y: 391, endPoint x: 606, endPoint y: 388, distance: 43.1
click at [606, 388] on div at bounding box center [635, 381] width 337 height 363
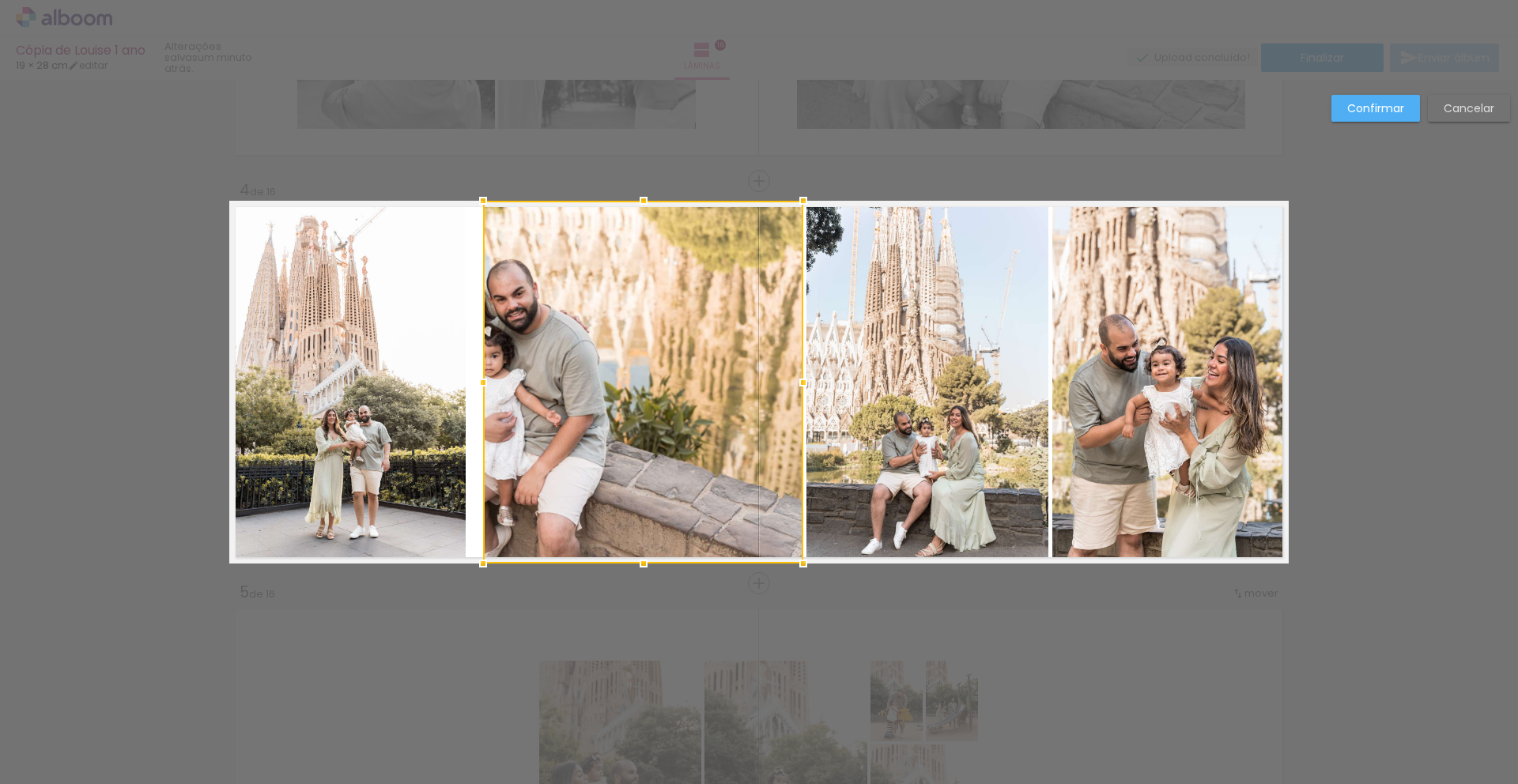
drag, startPoint x: 463, startPoint y: 385, endPoint x: 482, endPoint y: 386, distance: 19.0
click at [482, 386] on div at bounding box center [483, 382] width 32 height 32
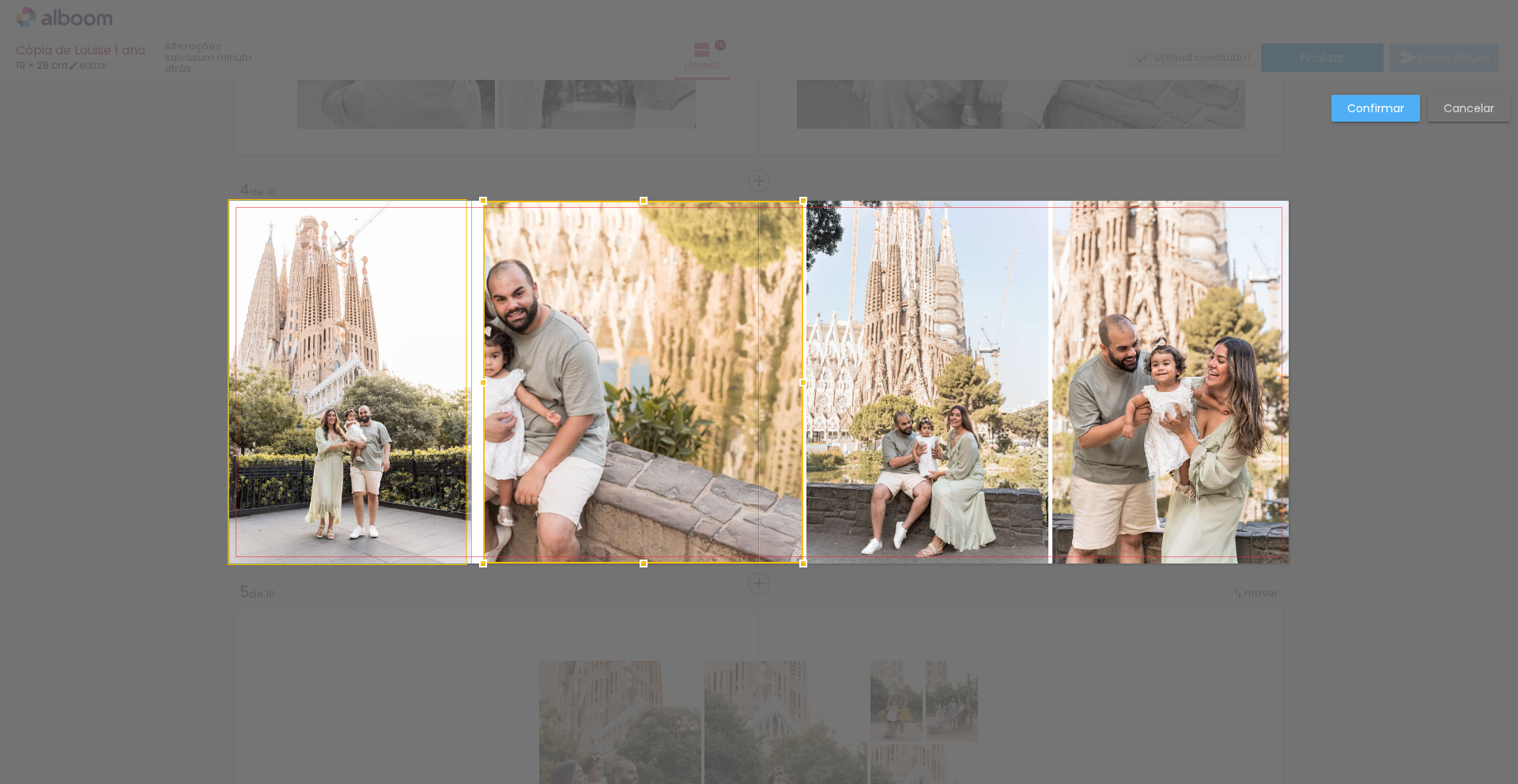
click at [373, 385] on quentale-photo at bounding box center [347, 381] width 236 height 363
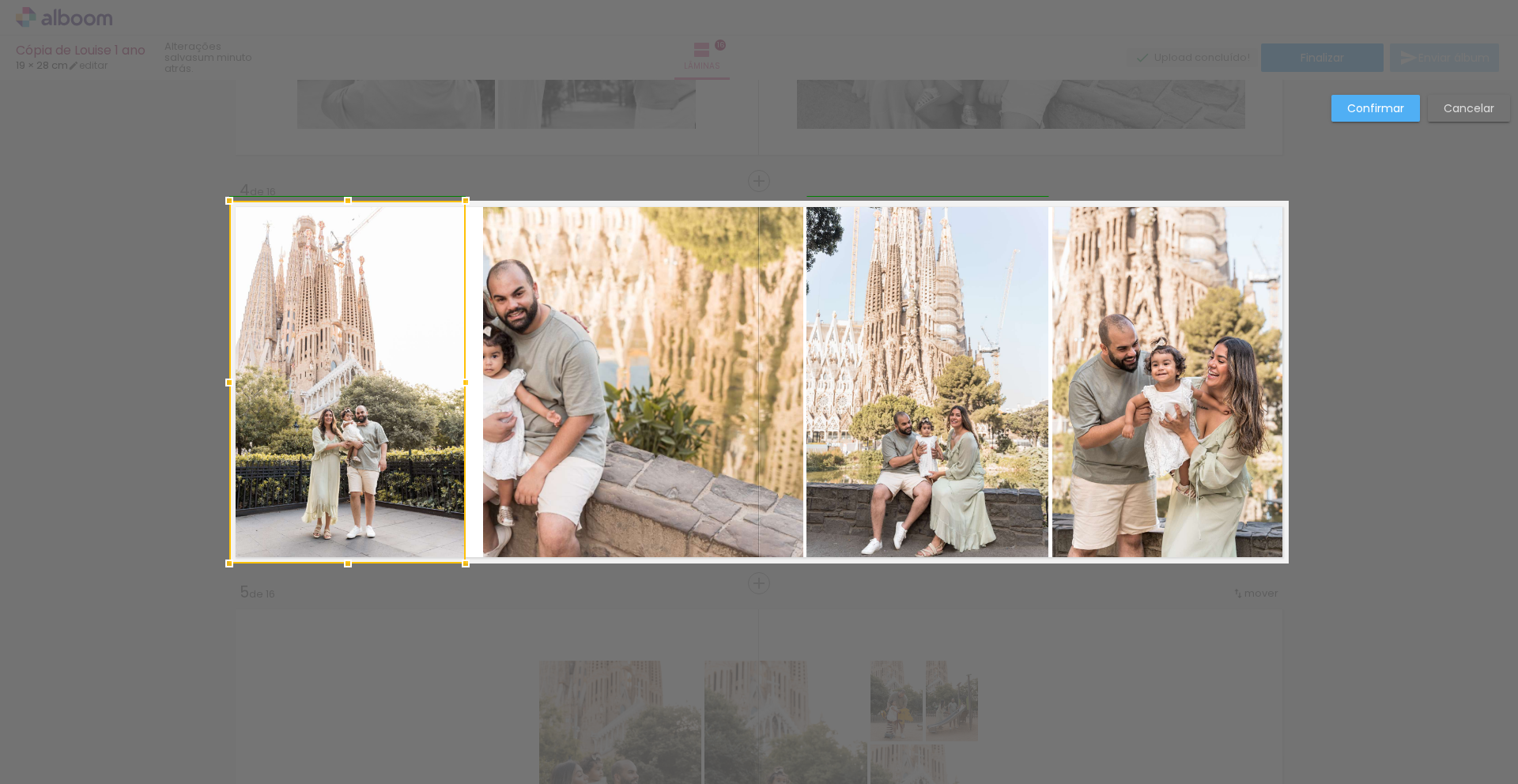
drag, startPoint x: 460, startPoint y: 381, endPoint x: 470, endPoint y: 382, distance: 10.0
click at [470, 382] on div at bounding box center [466, 382] width 32 height 32
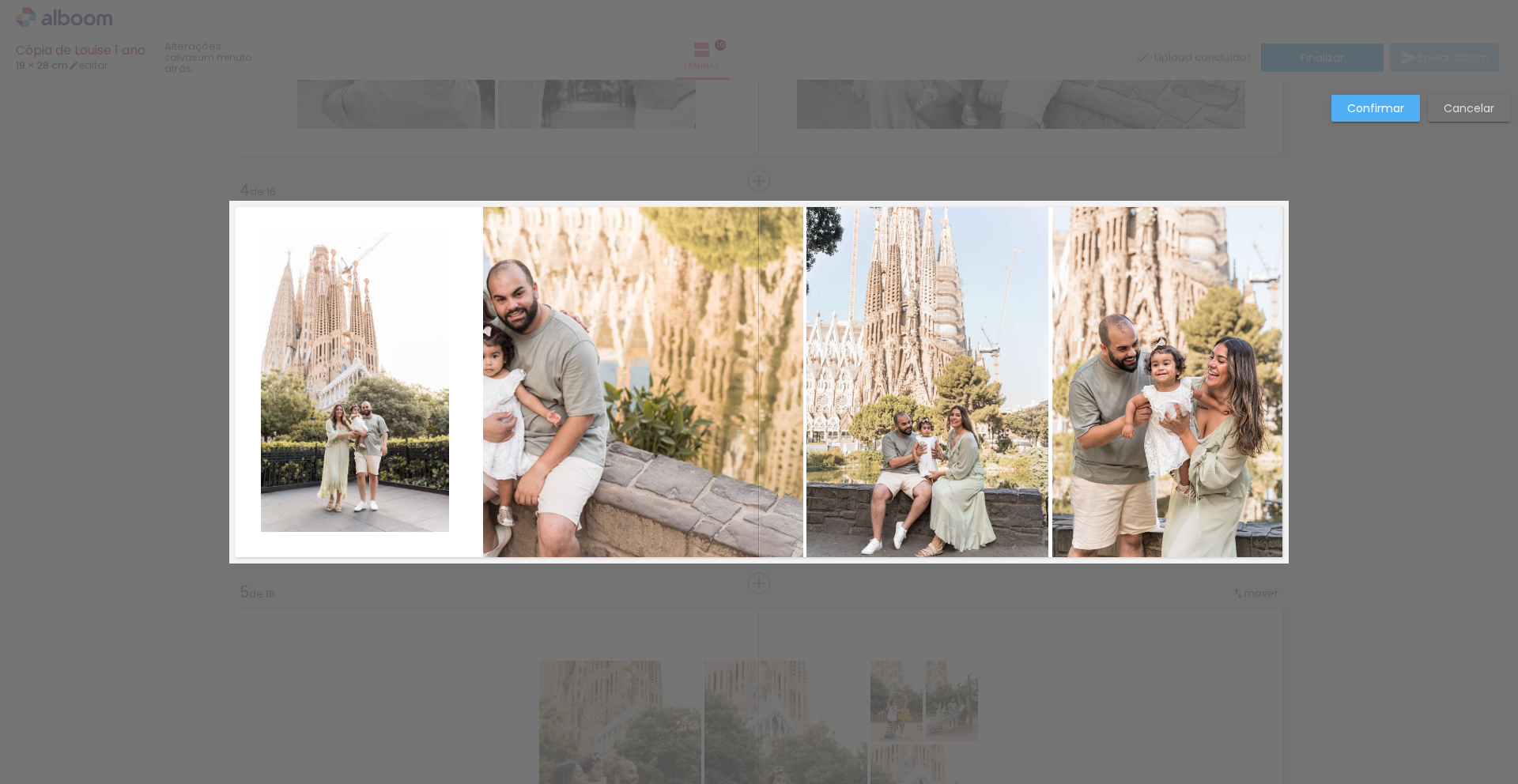
click at [0, 0] on slot "Cancelar" at bounding box center [0, 0] width 0 height 0
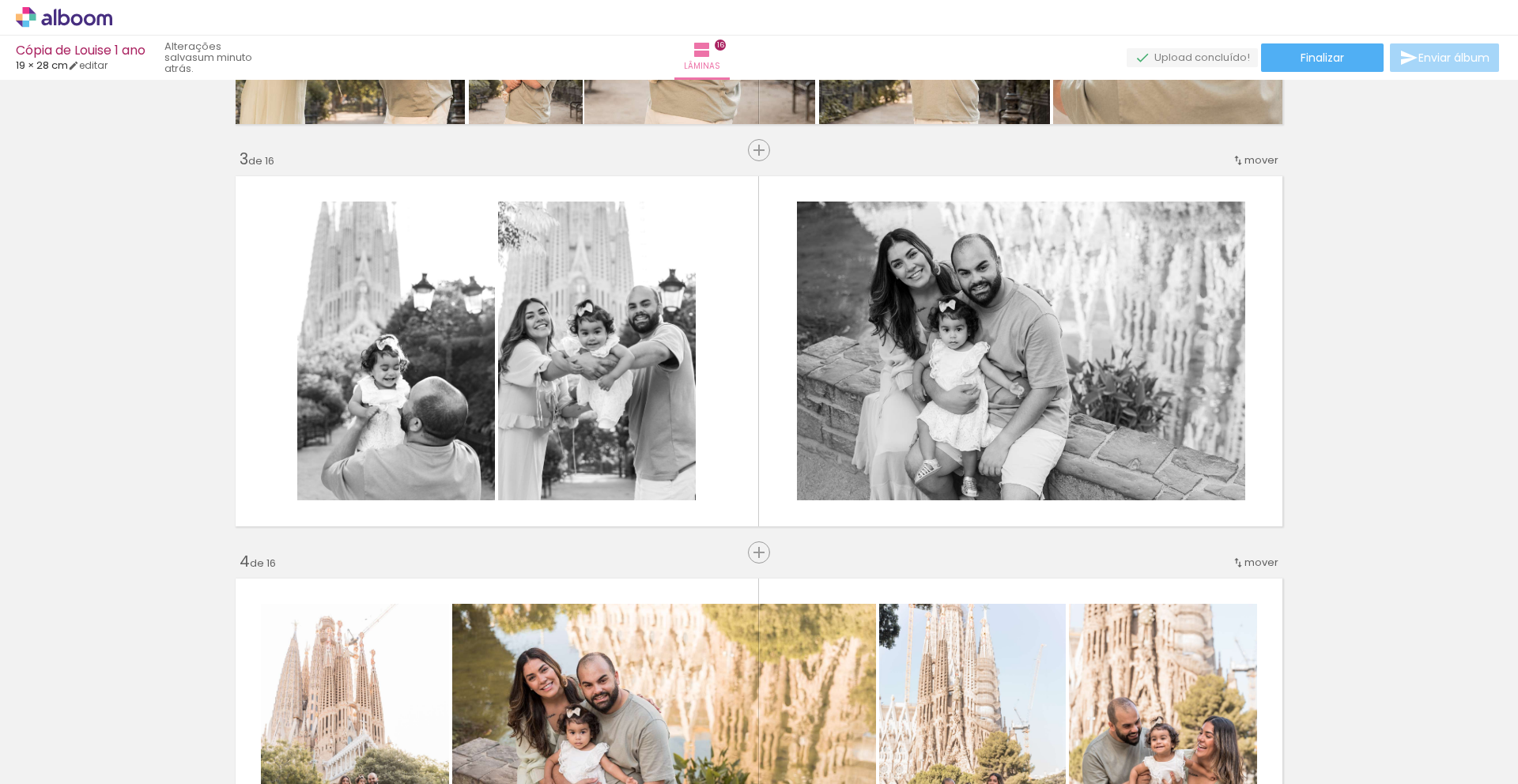
scroll to position [764, 0]
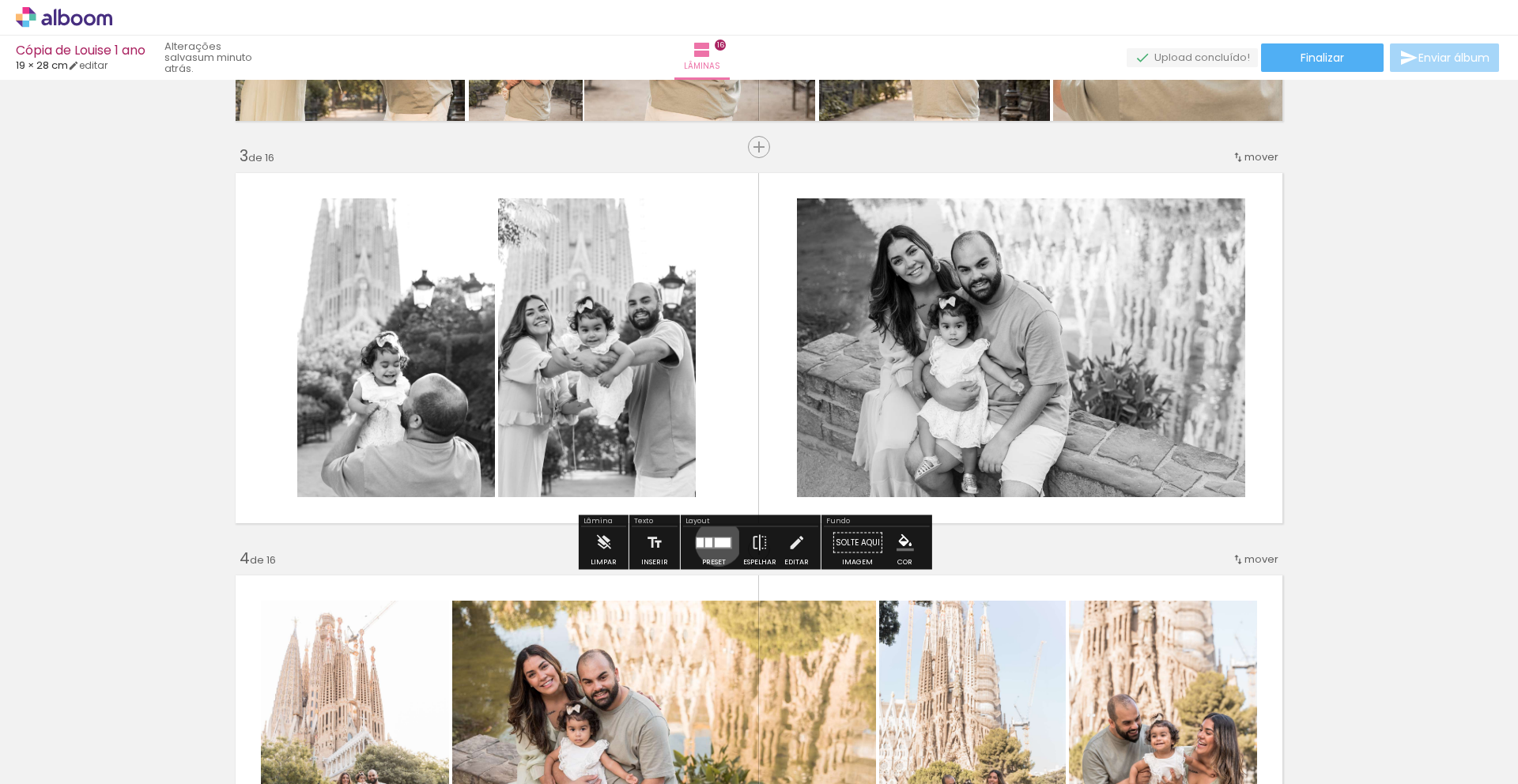
click at [715, 542] on div at bounding box center [723, 542] width 16 height 10
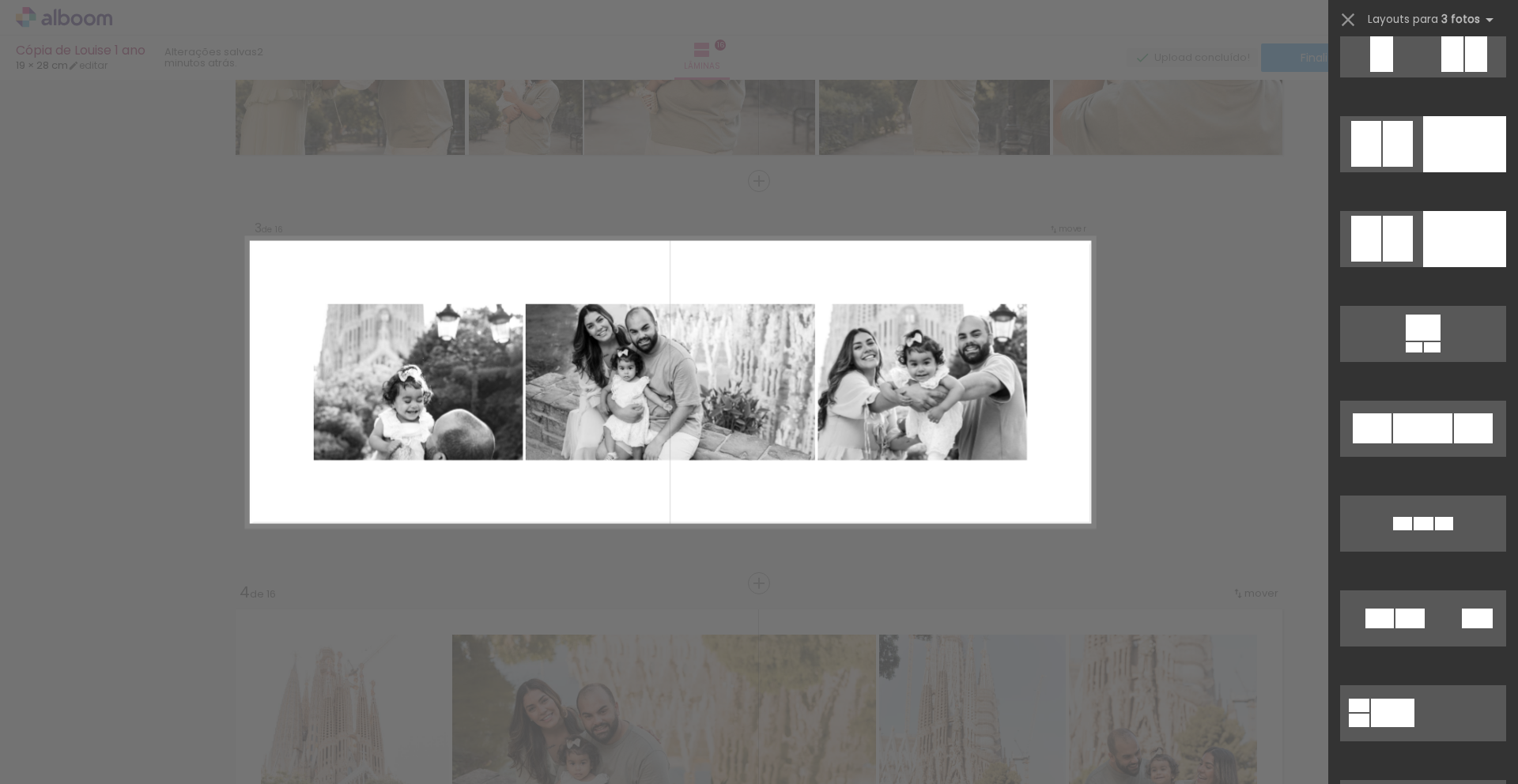
scroll to position [10554, 0]
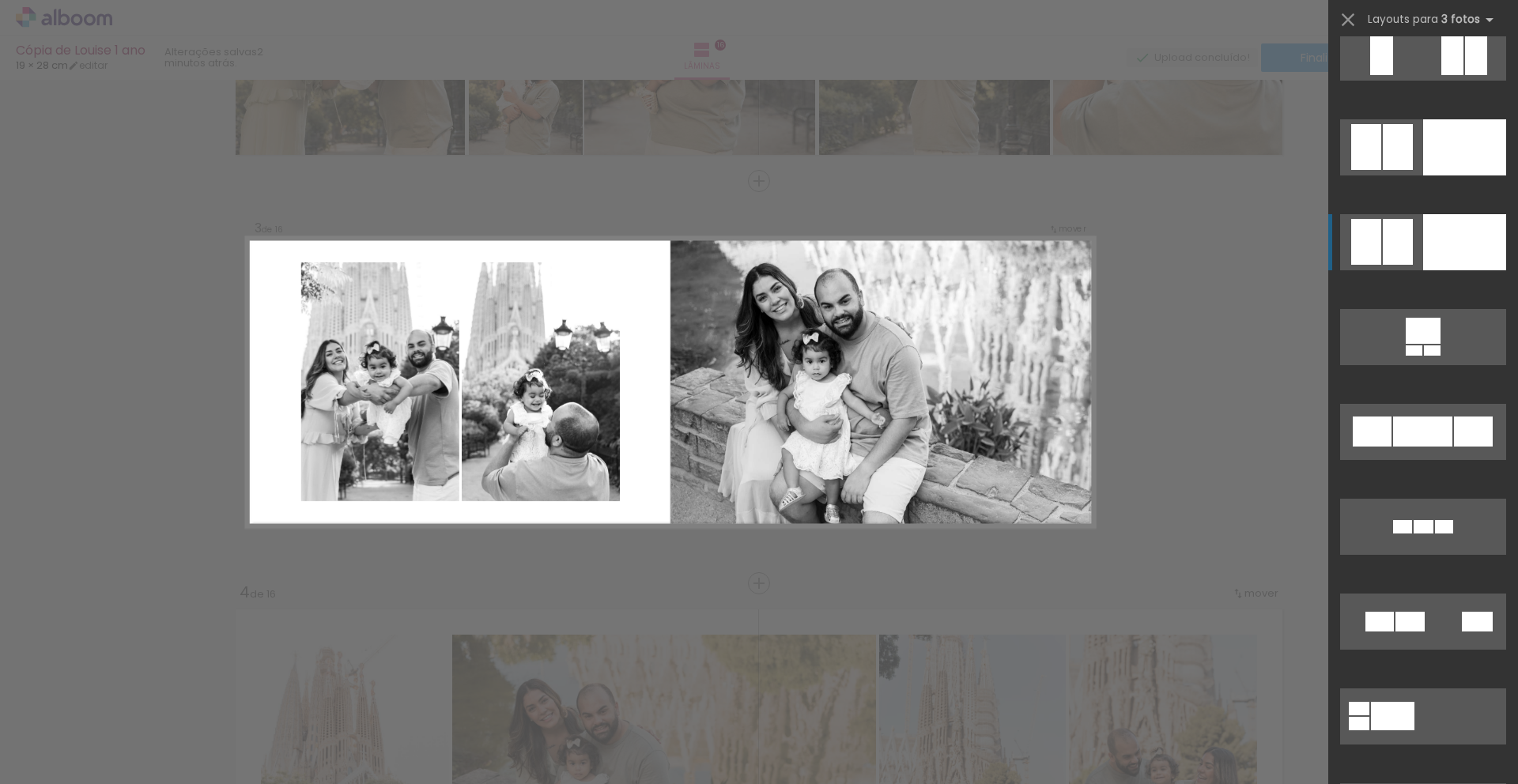
click at [1455, 237] on div at bounding box center [1464, 243] width 83 height 56
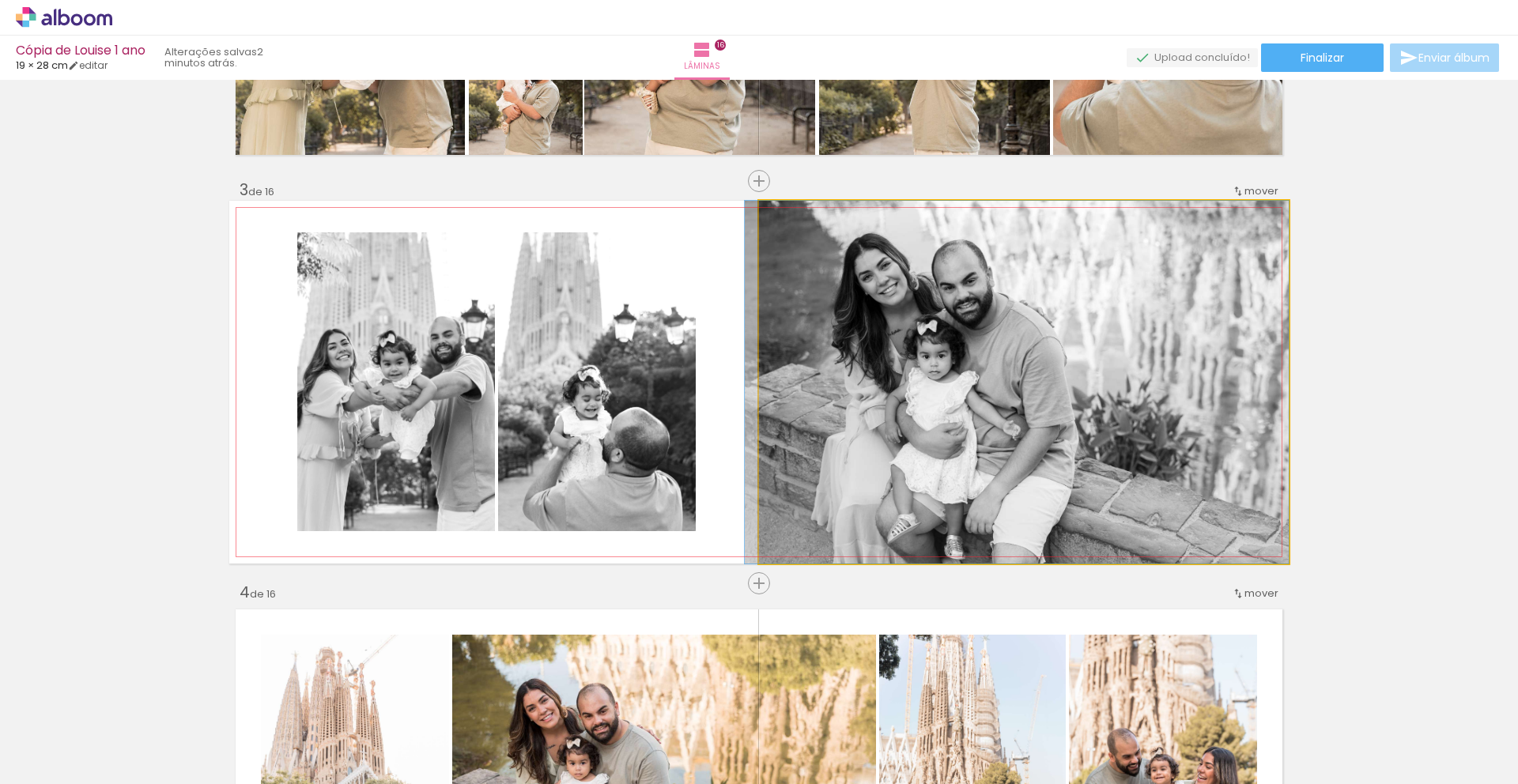
drag, startPoint x: 988, startPoint y: 400, endPoint x: 958, endPoint y: 366, distance: 45.3
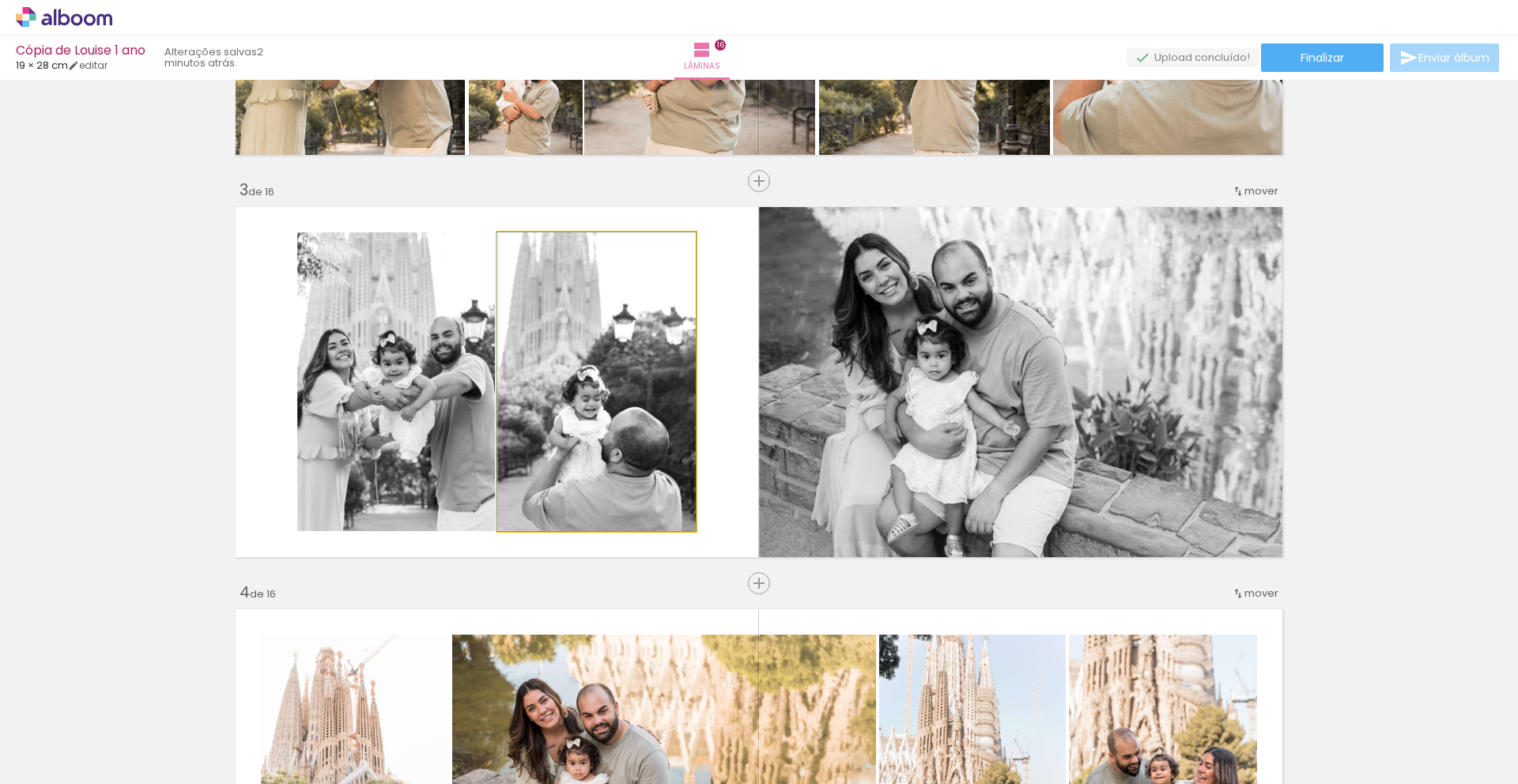
drag, startPoint x: 562, startPoint y: 401, endPoint x: 558, endPoint y: 389, distance: 12.6
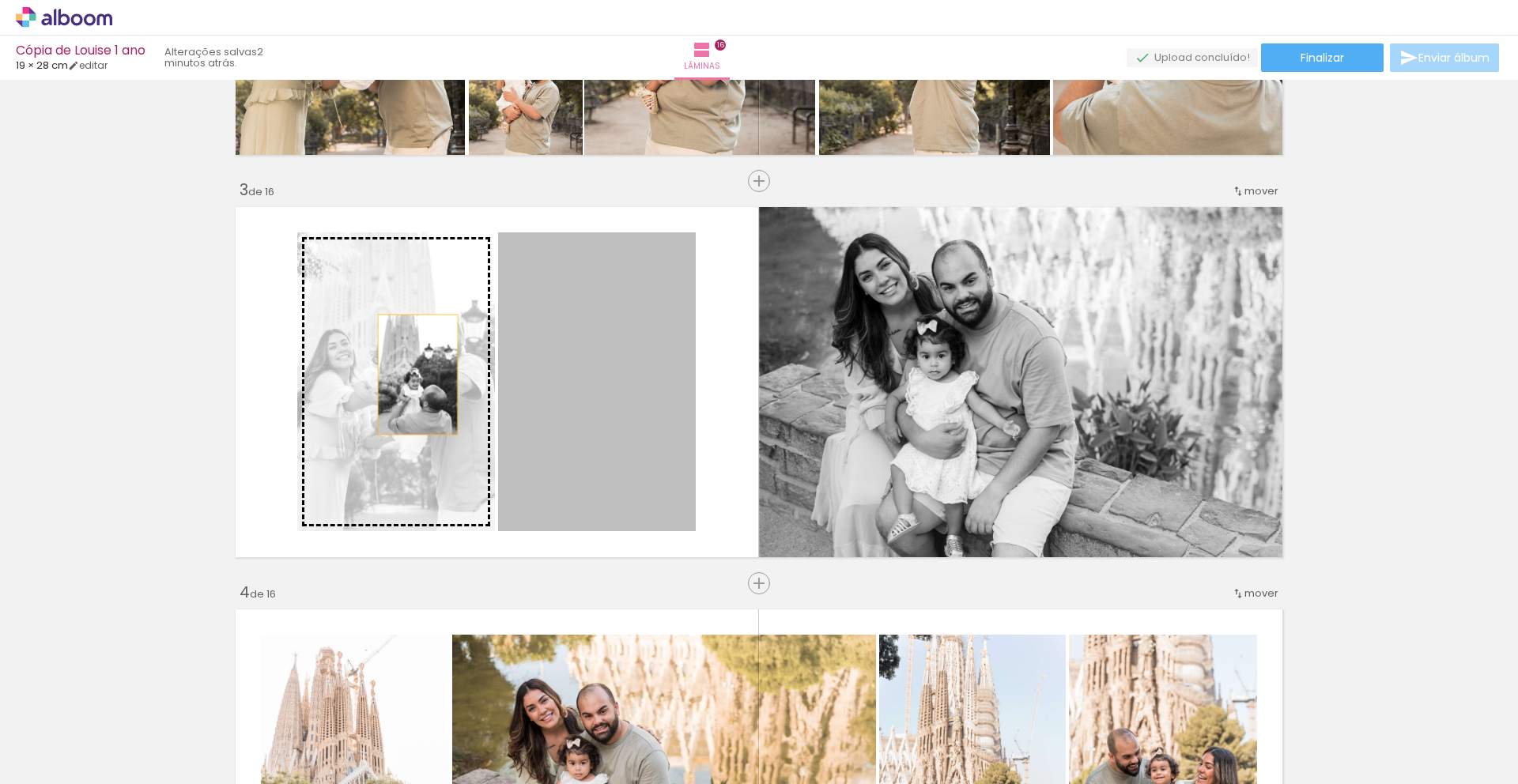
drag, startPoint x: 560, startPoint y: 390, endPoint x: 389, endPoint y: 413, distance: 172.5
click at [0, 0] on slot at bounding box center [0, 0] width 0 height 0
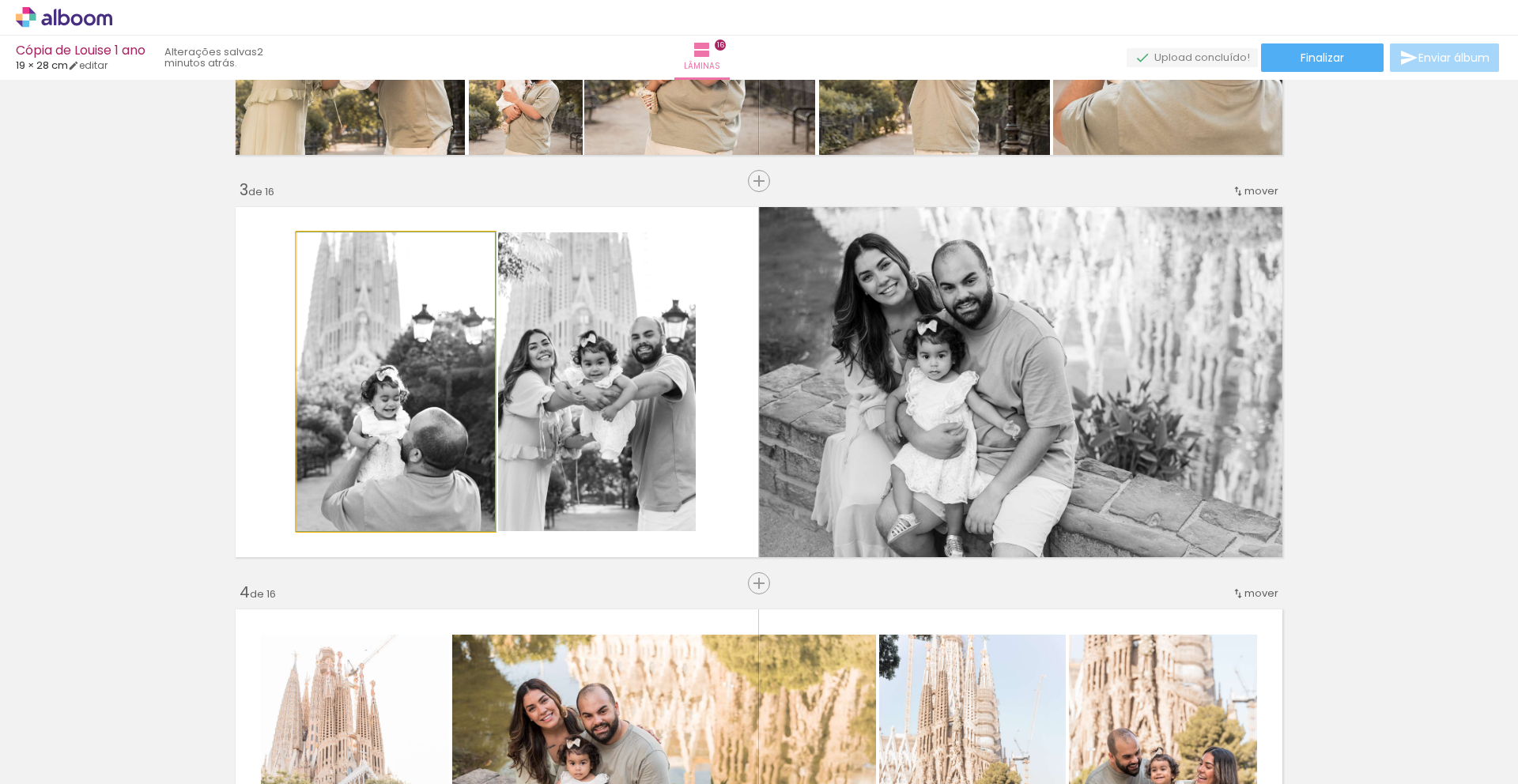
drag, startPoint x: 374, startPoint y: 438, endPoint x: 365, endPoint y: 427, distance: 14.2
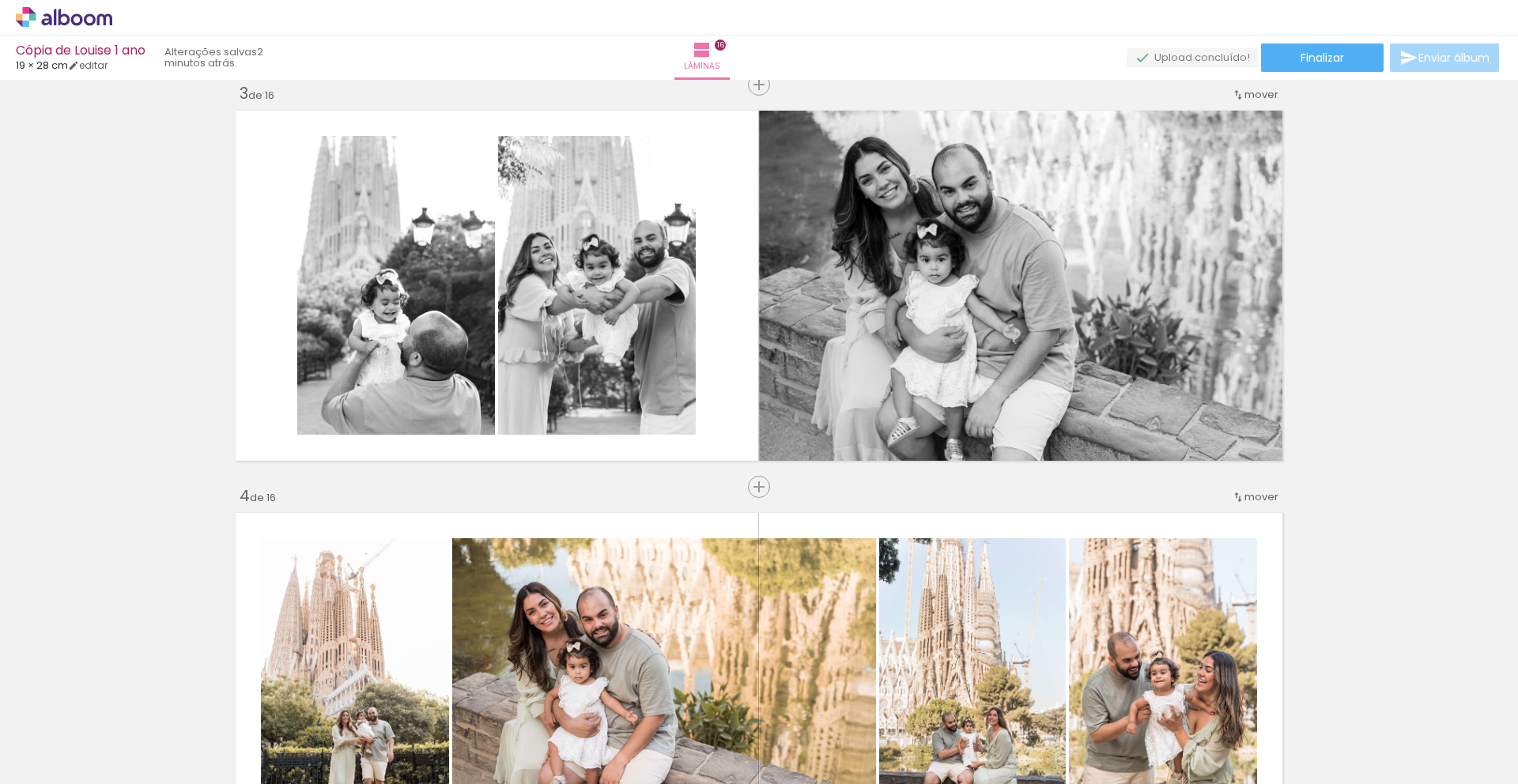
scroll to position [813, 0]
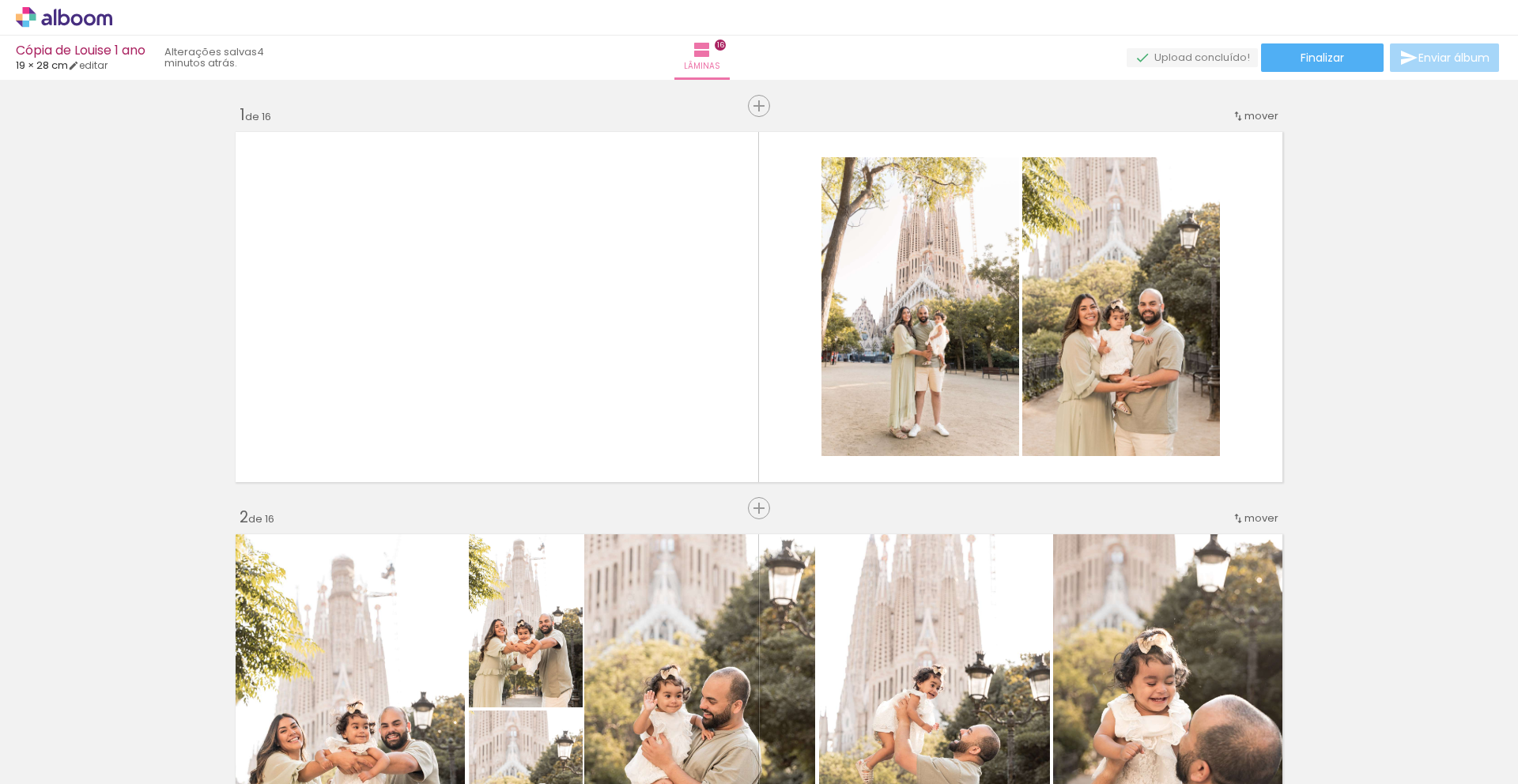
scroll to position [10554, 0]
